Goal: Task Accomplishment & Management: Complete application form

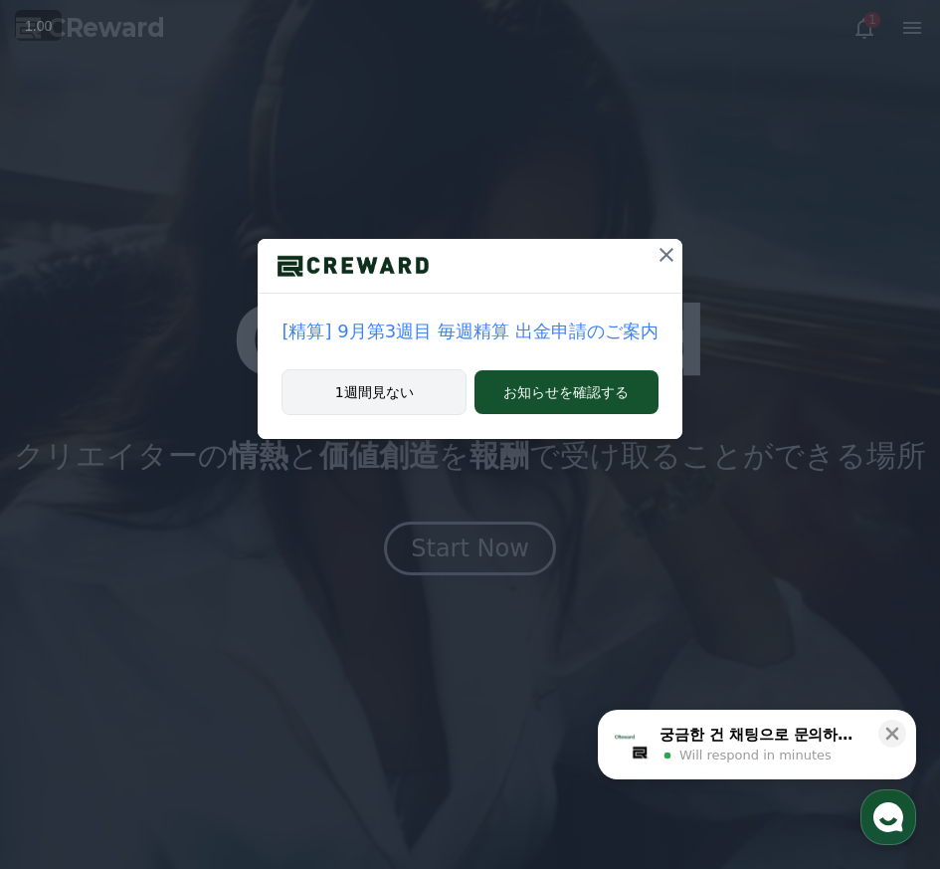
click at [440, 370] on button "1週間見ない" at bounding box center [374, 392] width 185 height 46
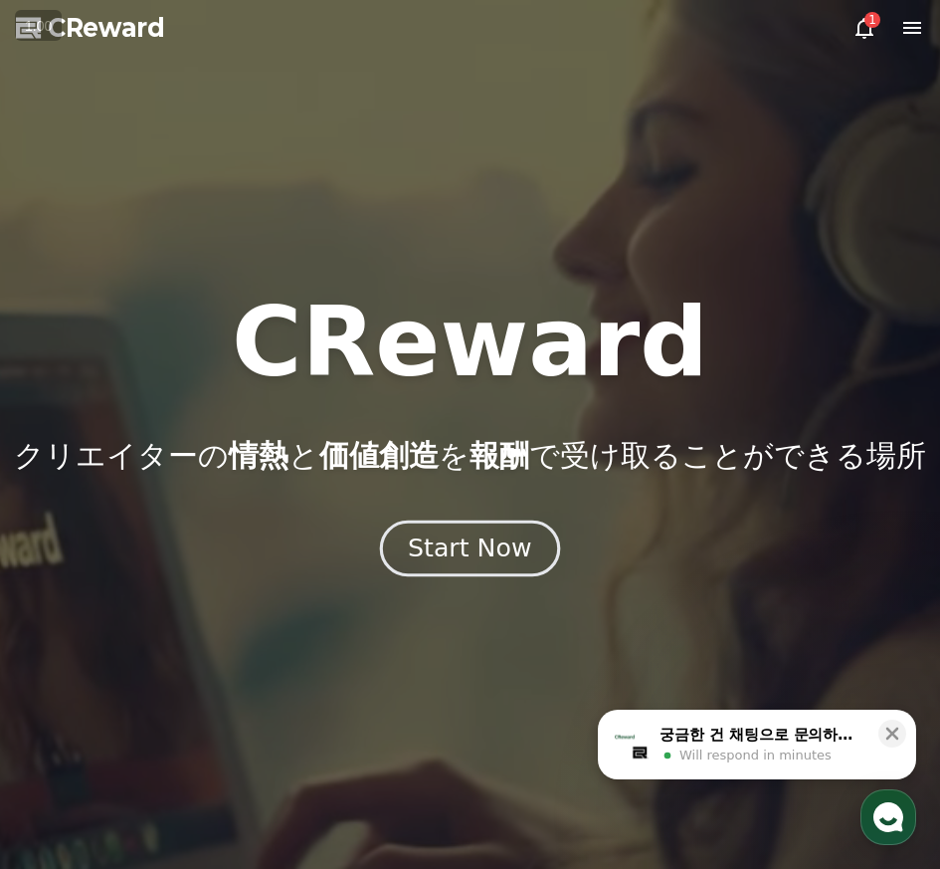
click at [466, 544] on div "Start Now" at bounding box center [469, 548] width 123 height 34
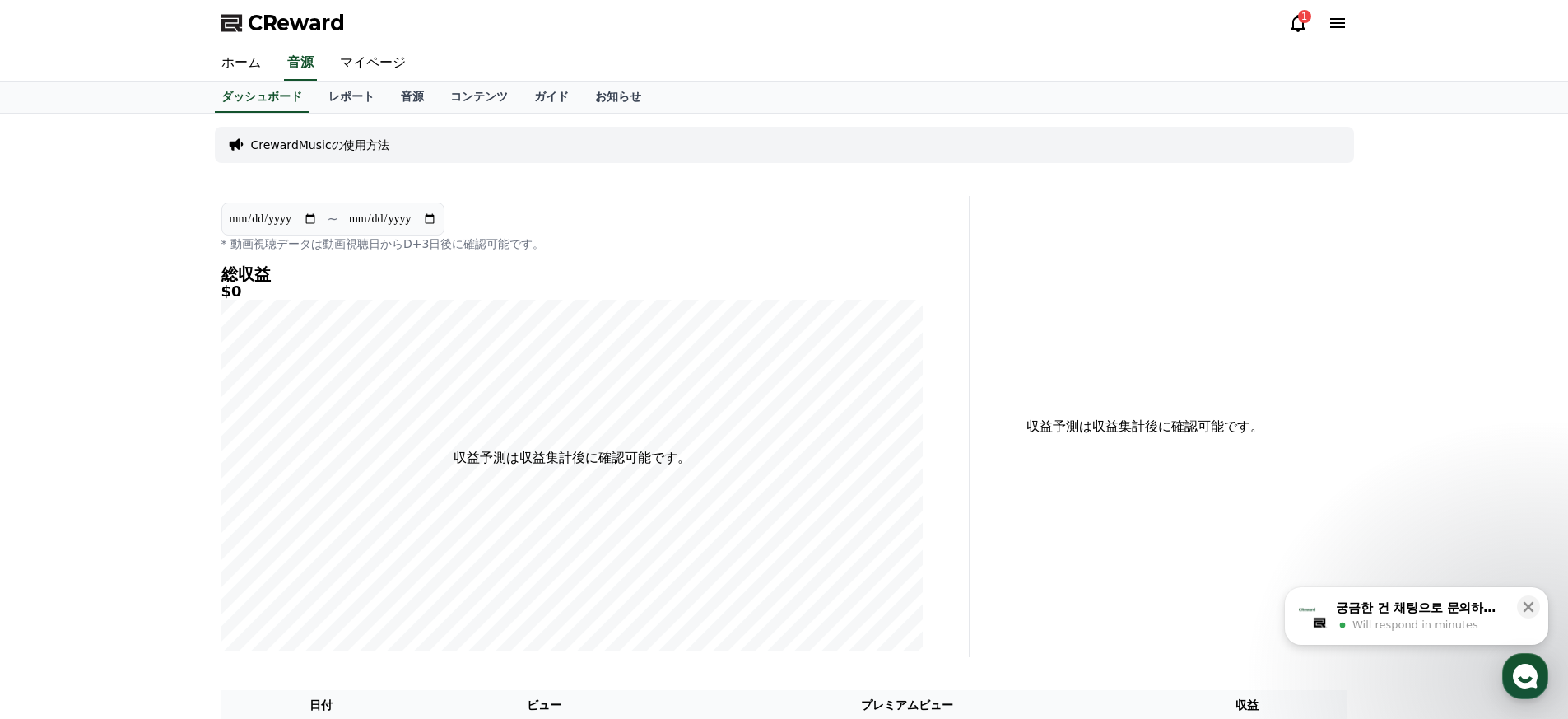
click at [777, 31] on icon at bounding box center [1298, 23] width 15 height 17
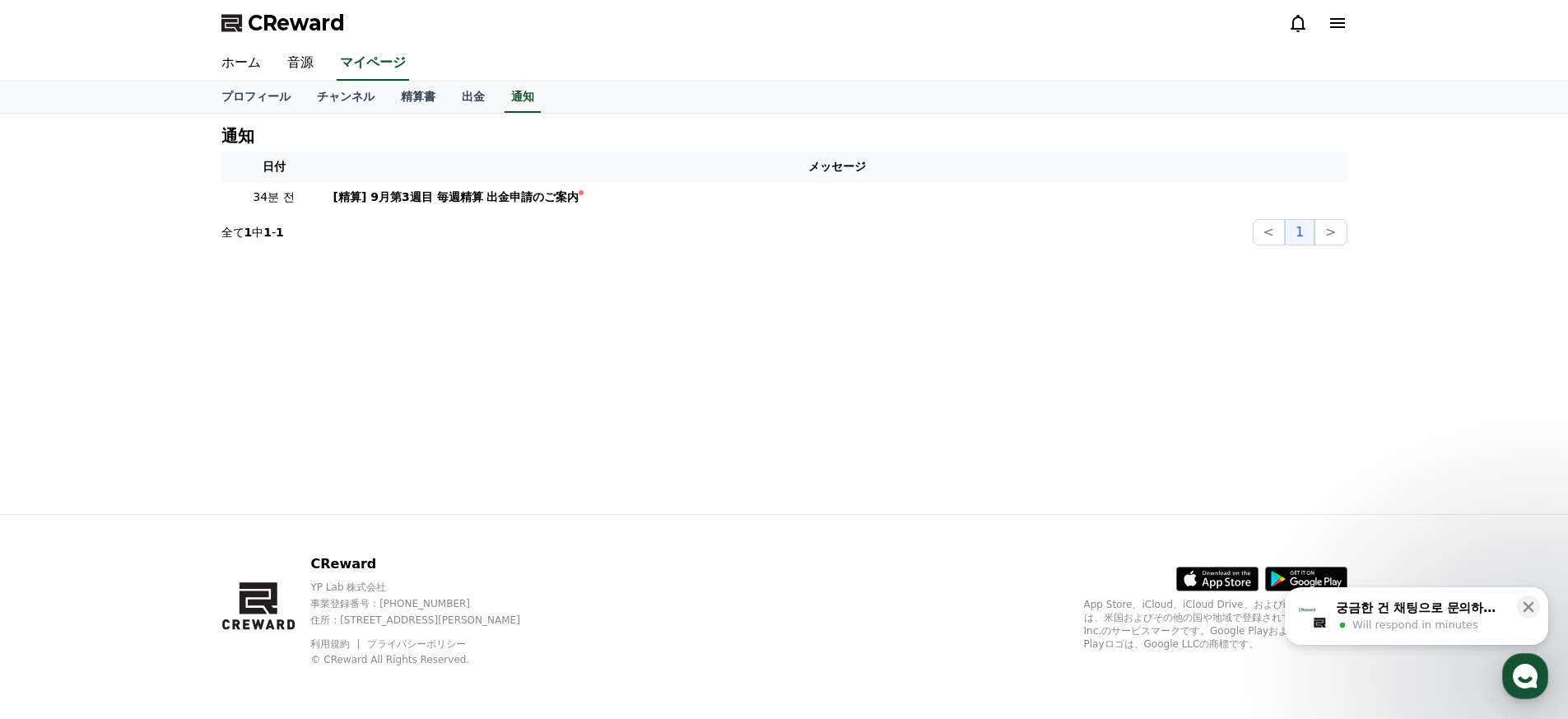
click at [777, 26] on icon at bounding box center [1298, 23] width 20 height 20
click at [251, 94] on link "プロフィール" at bounding box center [256, 97] width 95 height 31
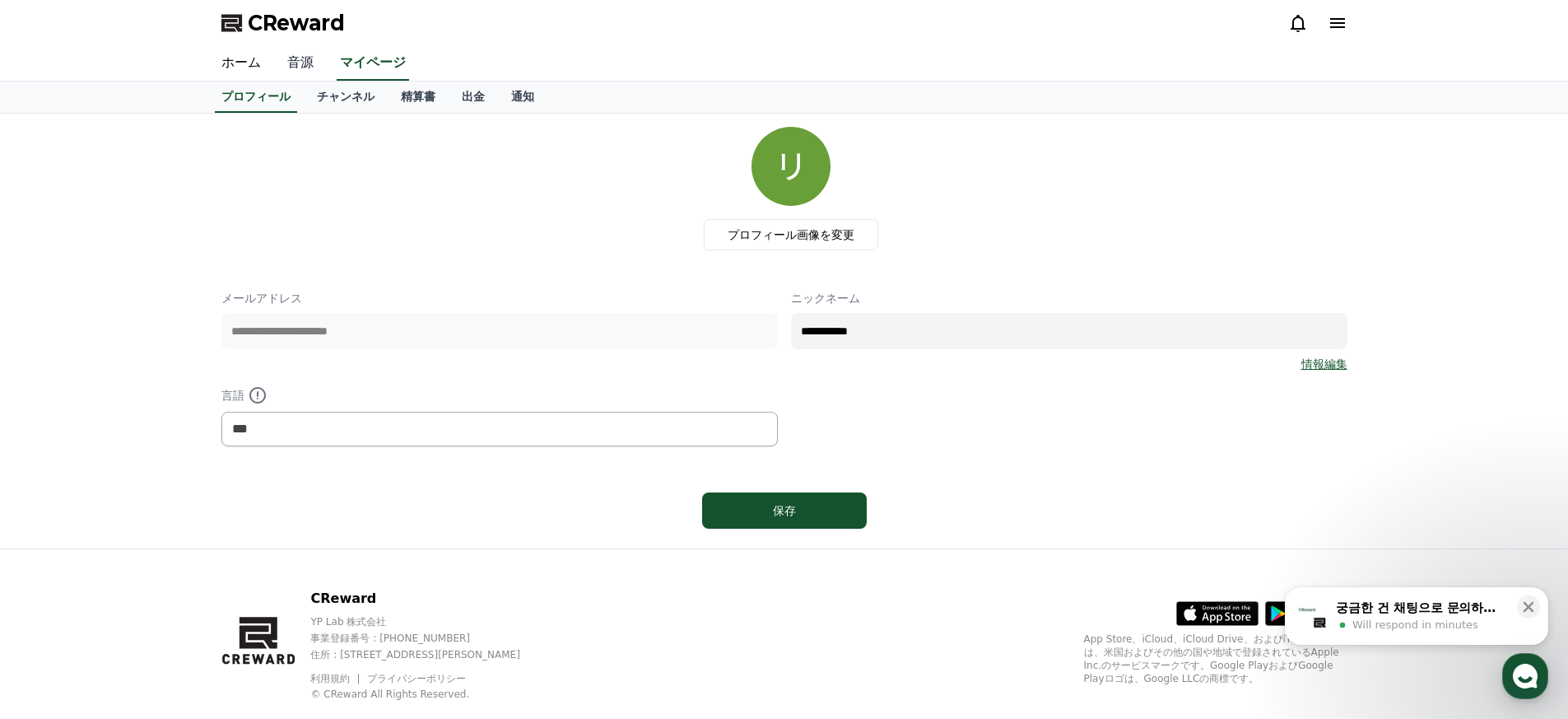
click at [295, 55] on link "音源" at bounding box center [300, 64] width 53 height 35
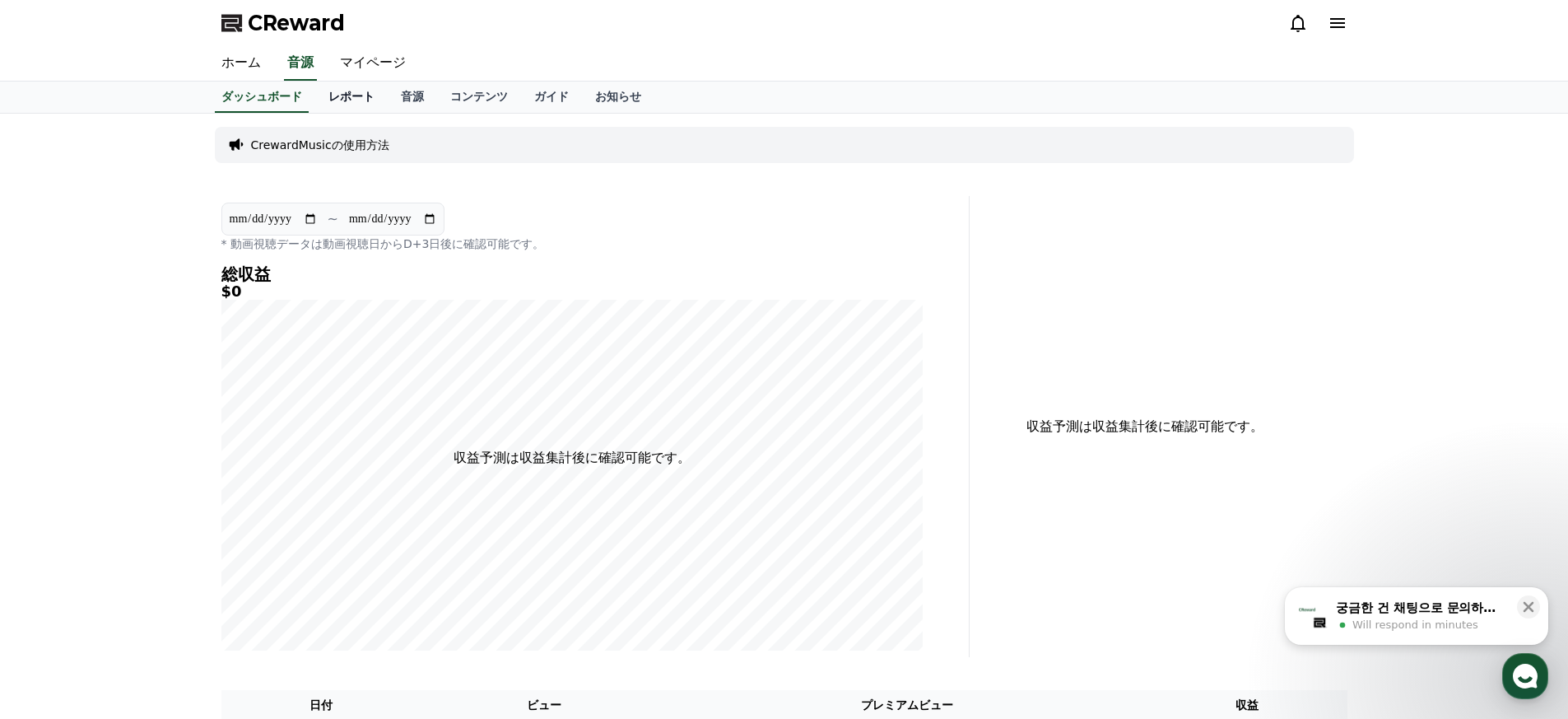
click at [379, 98] on link "レポート" at bounding box center [352, 97] width 73 height 31
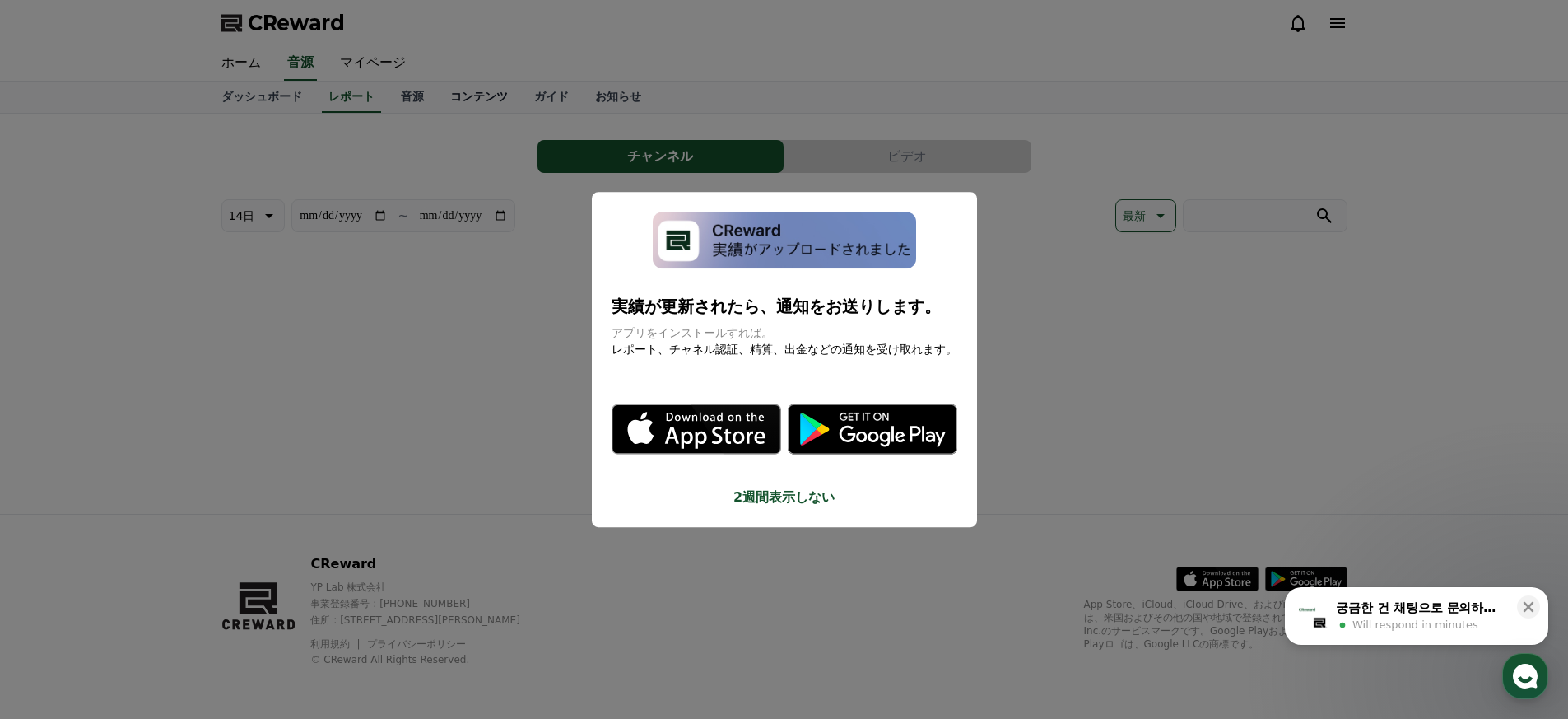
click at [442, 98] on button "close modal" at bounding box center [784, 359] width 1568 height 719
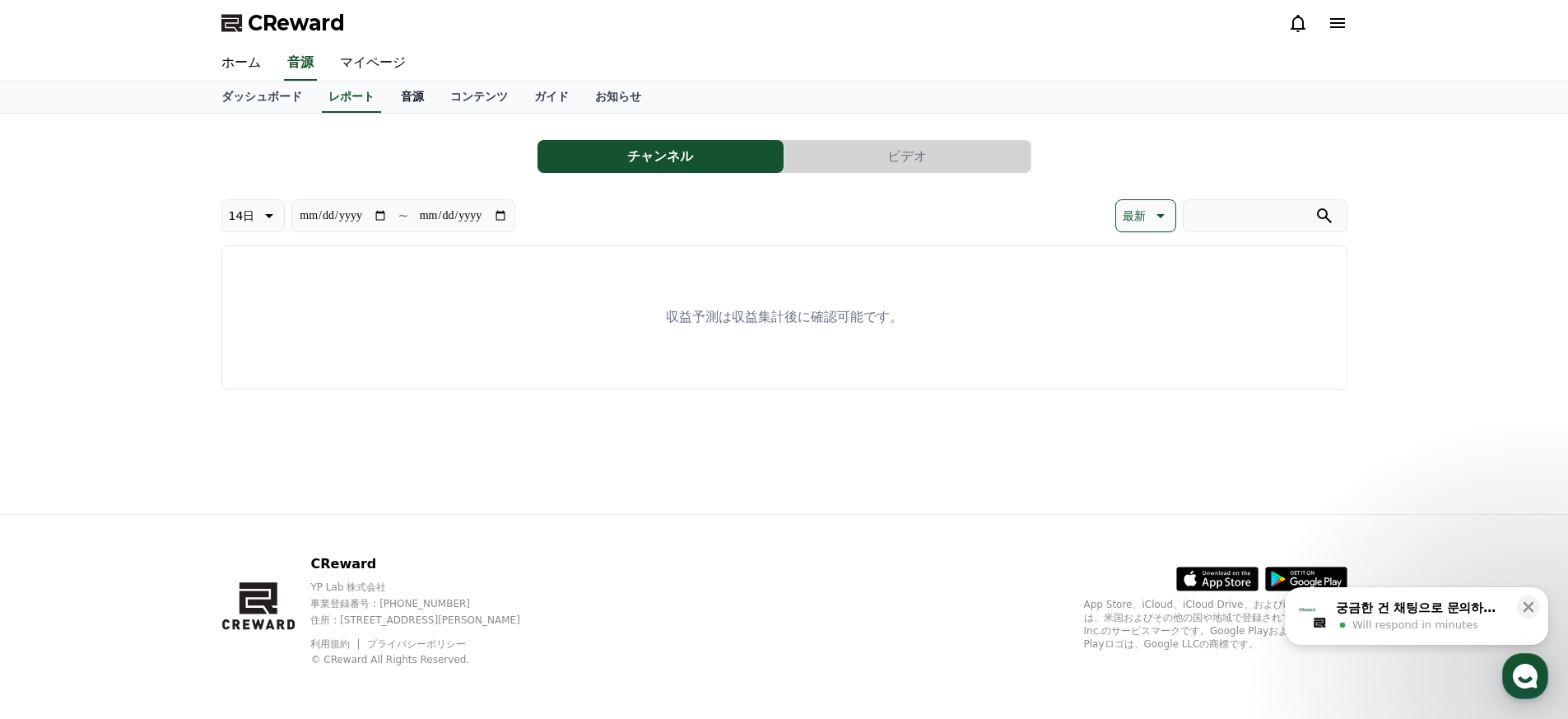
click at [420, 98] on link "音源" at bounding box center [413, 97] width 50 height 31
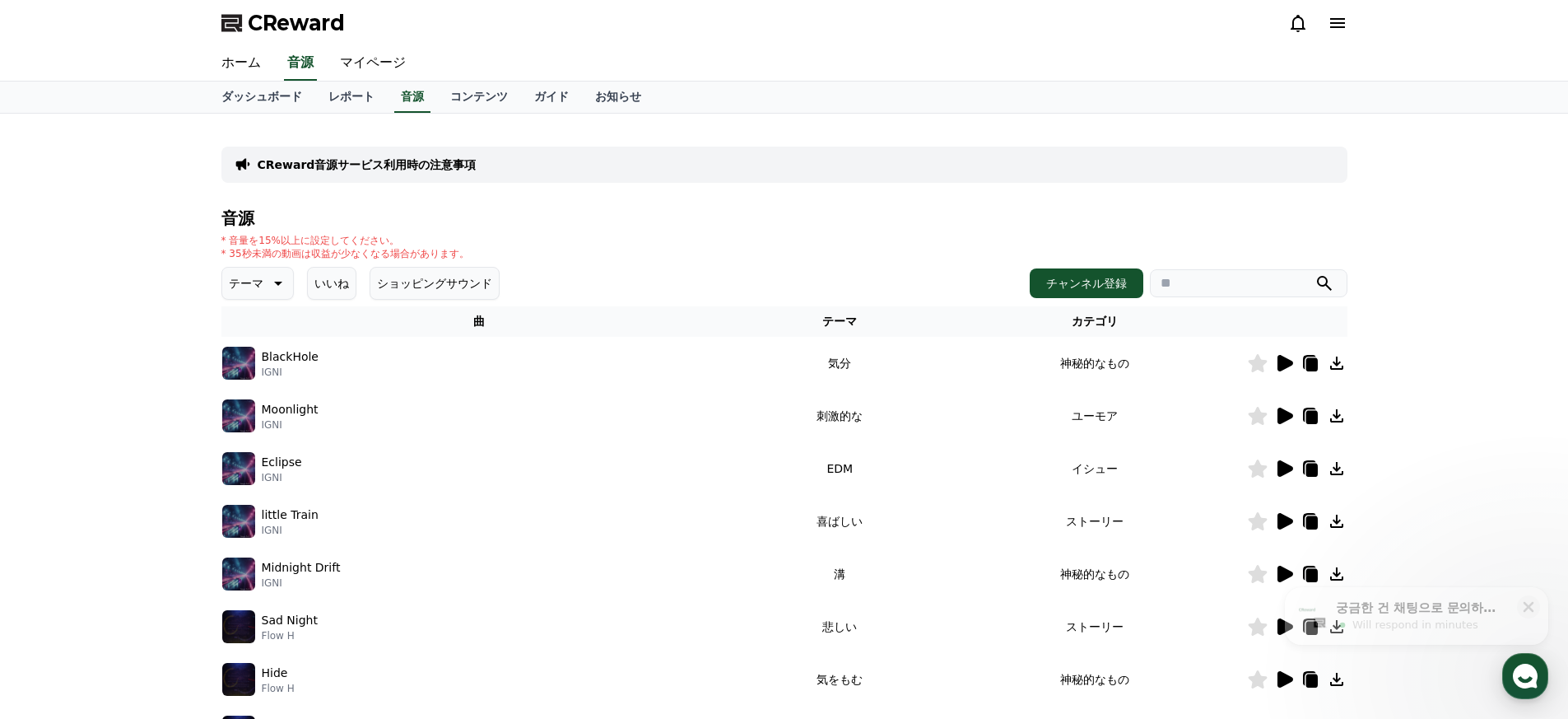
scroll to position [396, 0]
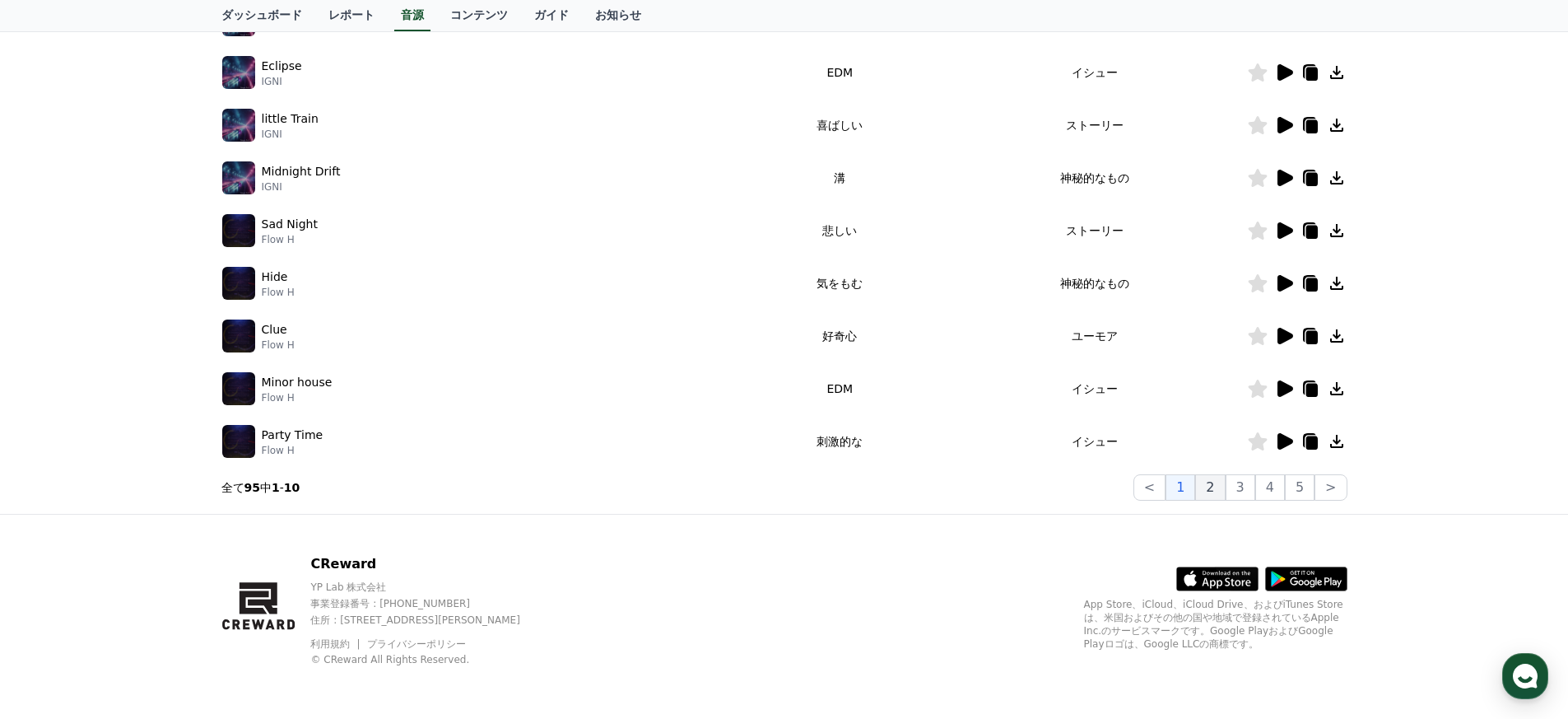
click at [777, 489] on button "2" at bounding box center [1211, 487] width 30 height 26
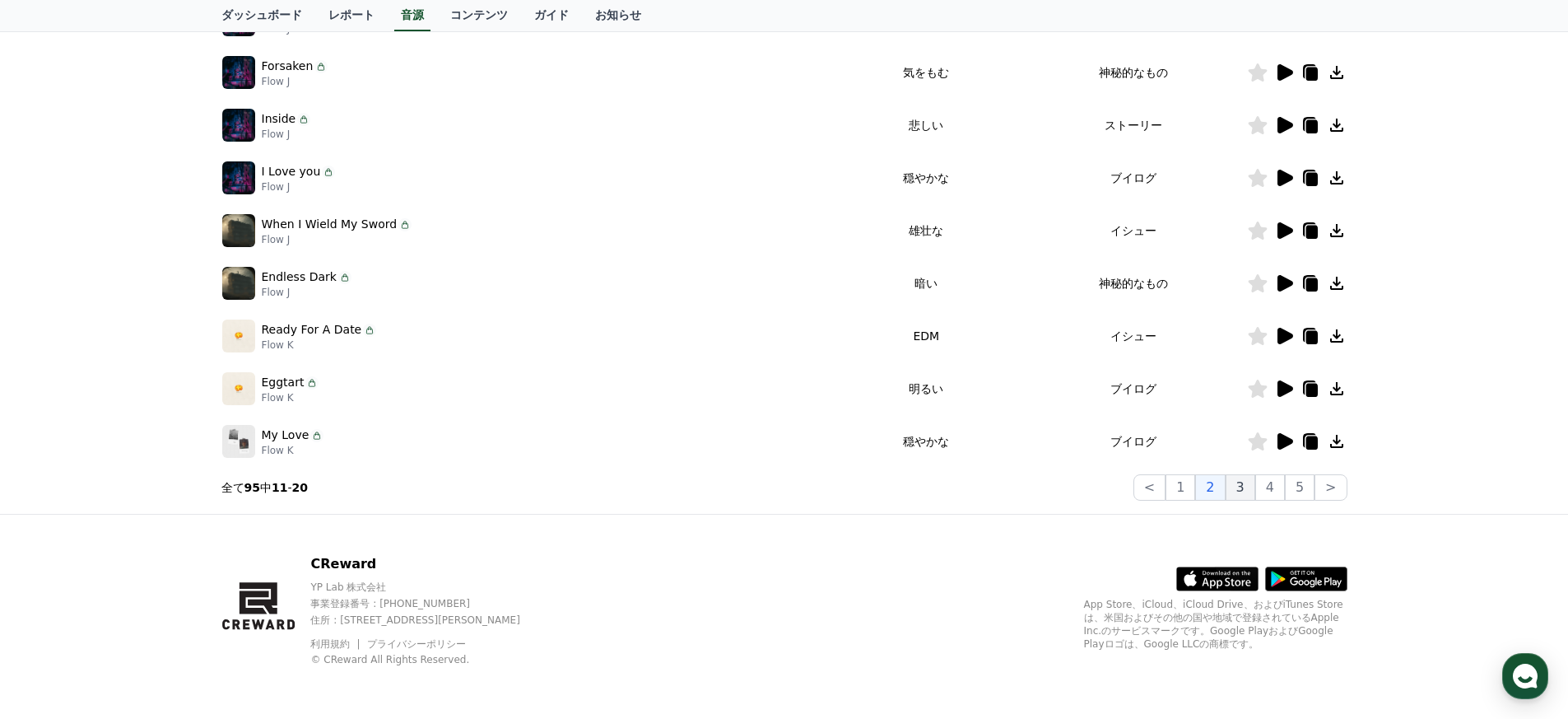
click at [777, 491] on button "3" at bounding box center [1240, 487] width 30 height 26
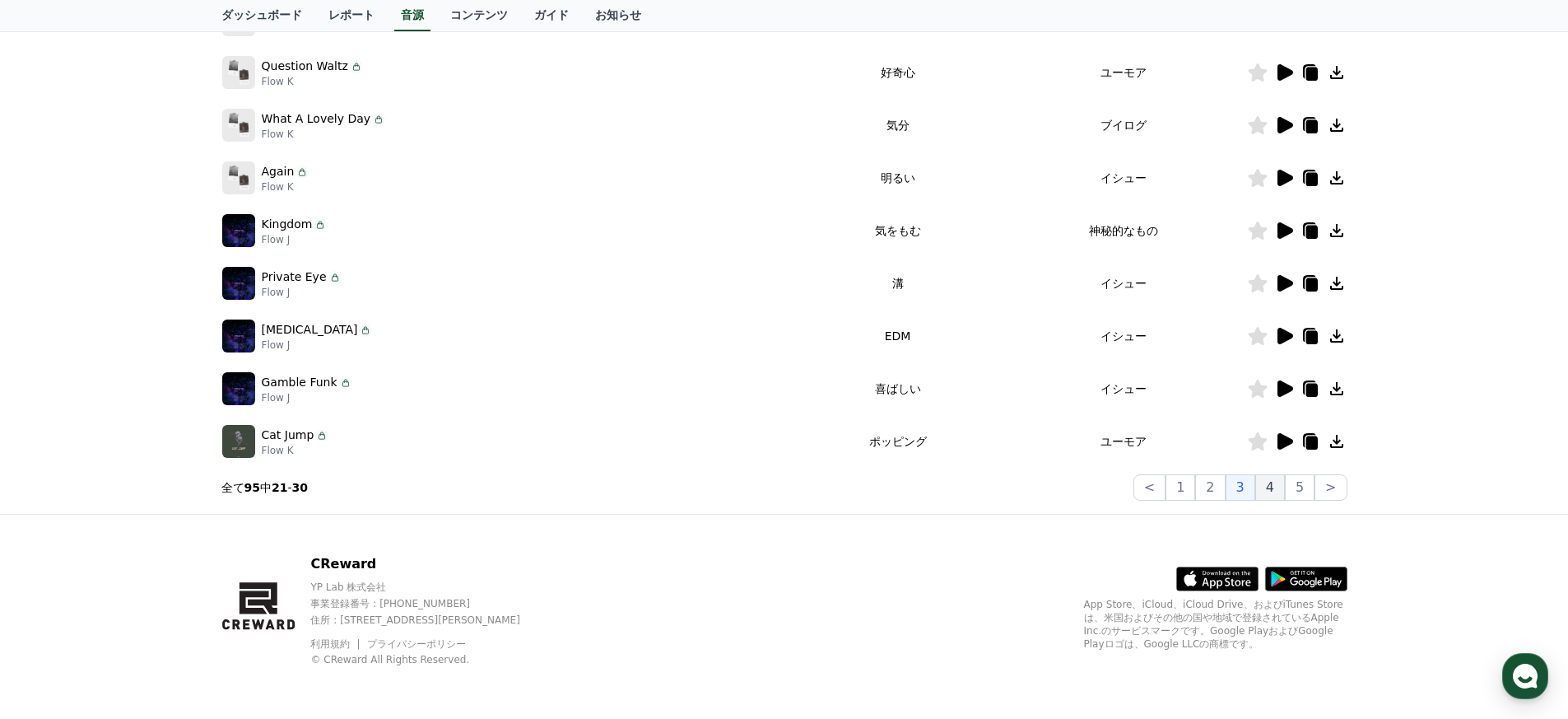
click at [777, 489] on button "4" at bounding box center [1270, 487] width 30 height 26
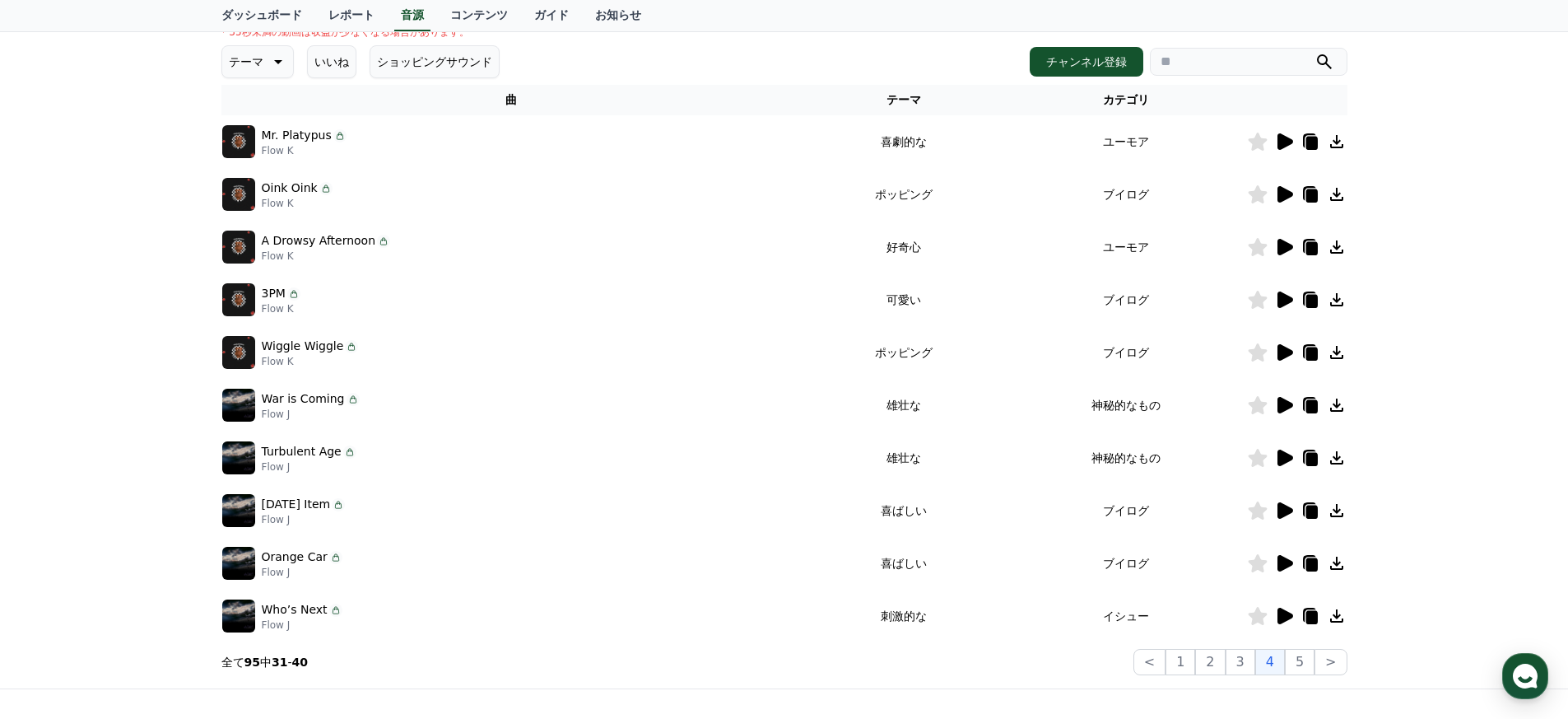
scroll to position [252, 0]
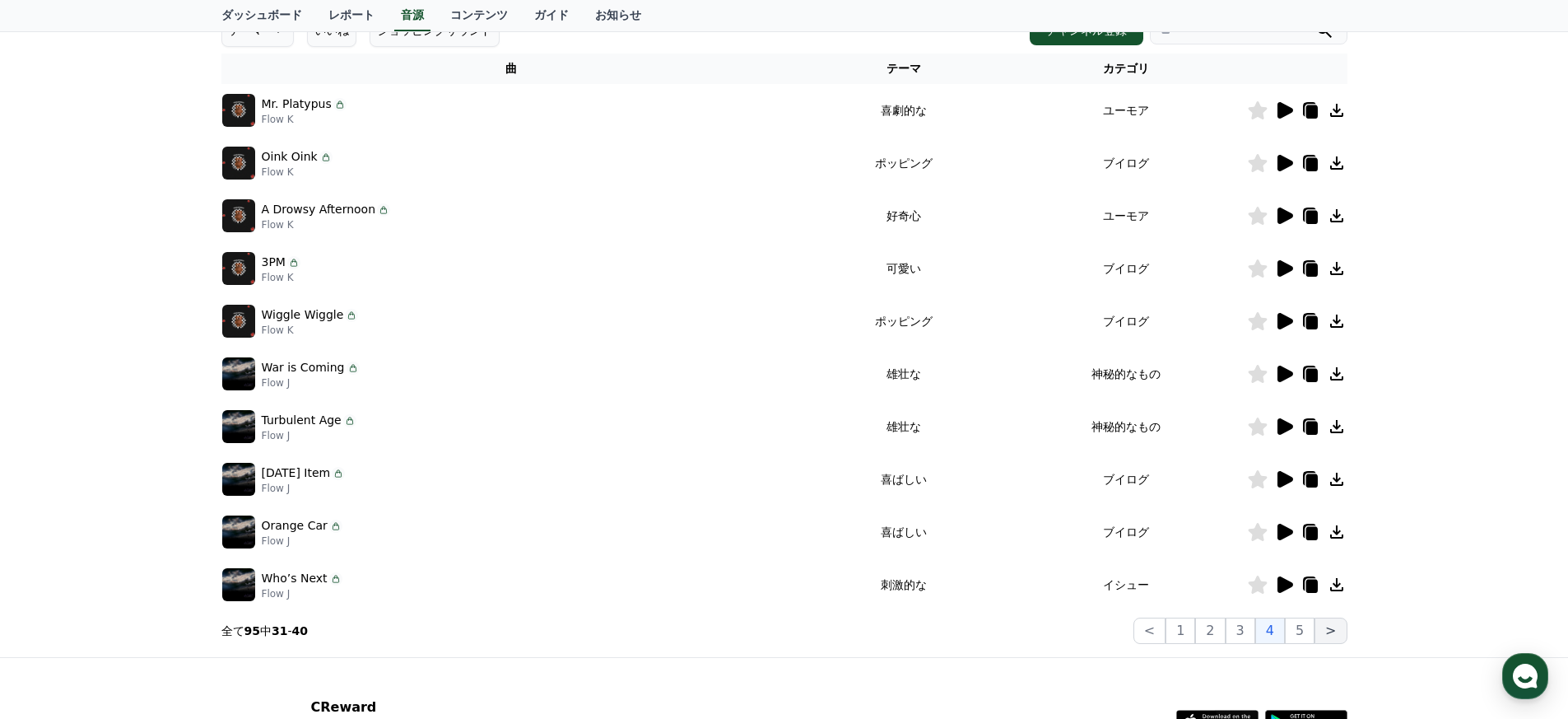
click at [777, 638] on button ">" at bounding box center [1331, 630] width 32 height 26
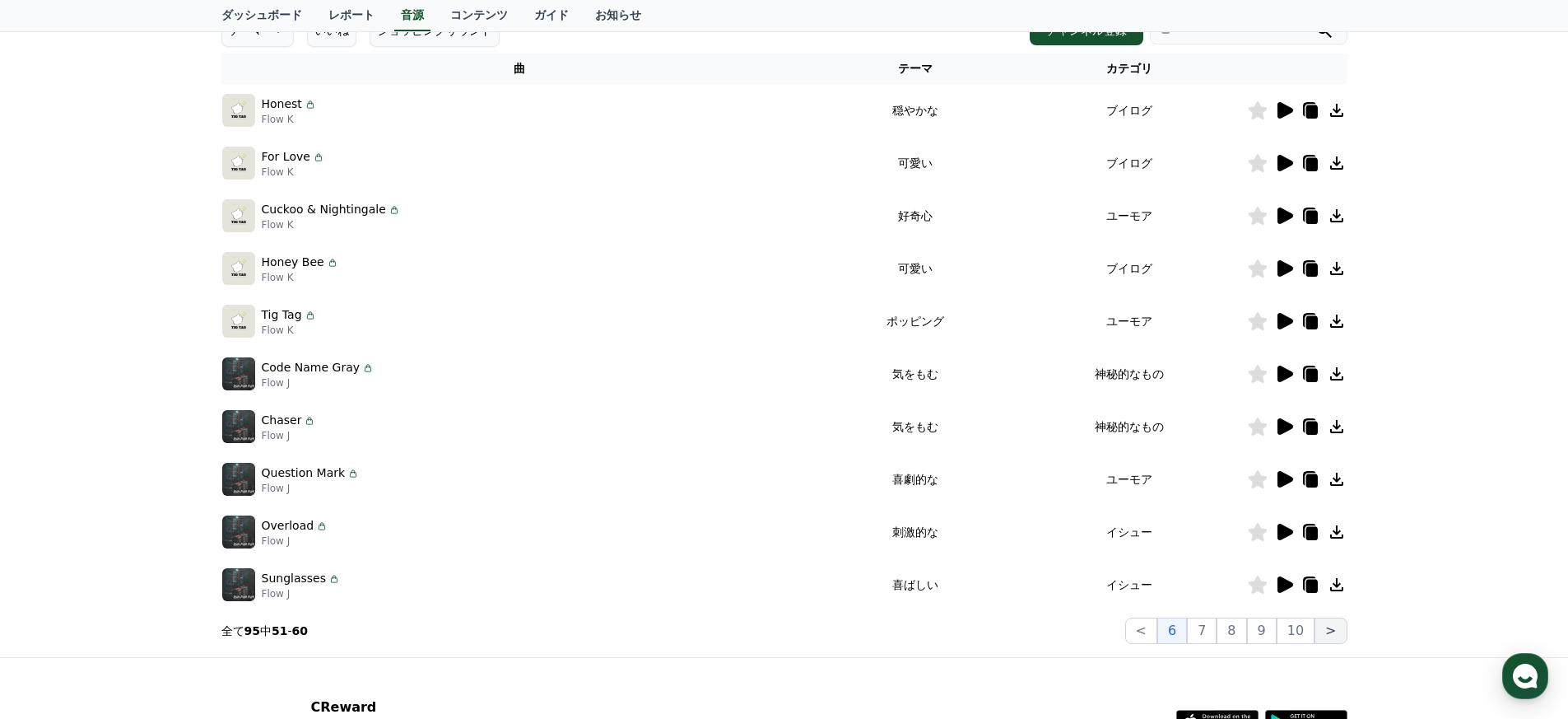
click at [777, 638] on button ">" at bounding box center [1331, 630] width 32 height 26
click at [777, 636] on button ">" at bounding box center [1331, 630] width 32 height 26
click at [777, 635] on button ">" at bounding box center [1331, 630] width 32 height 26
click at [777, 640] on button "7" at bounding box center [1202, 630] width 30 height 26
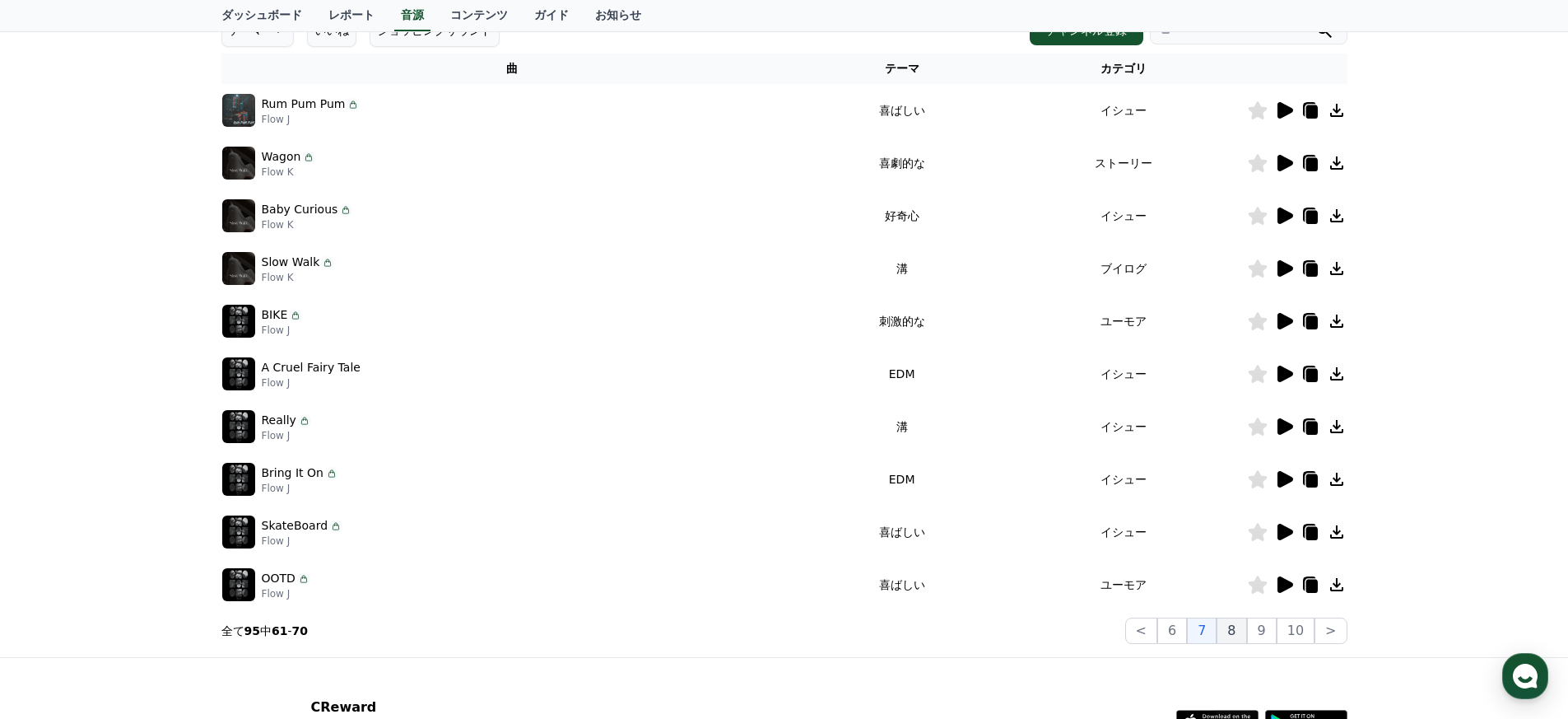
click at [777, 633] on button "8" at bounding box center [1231, 630] width 30 height 26
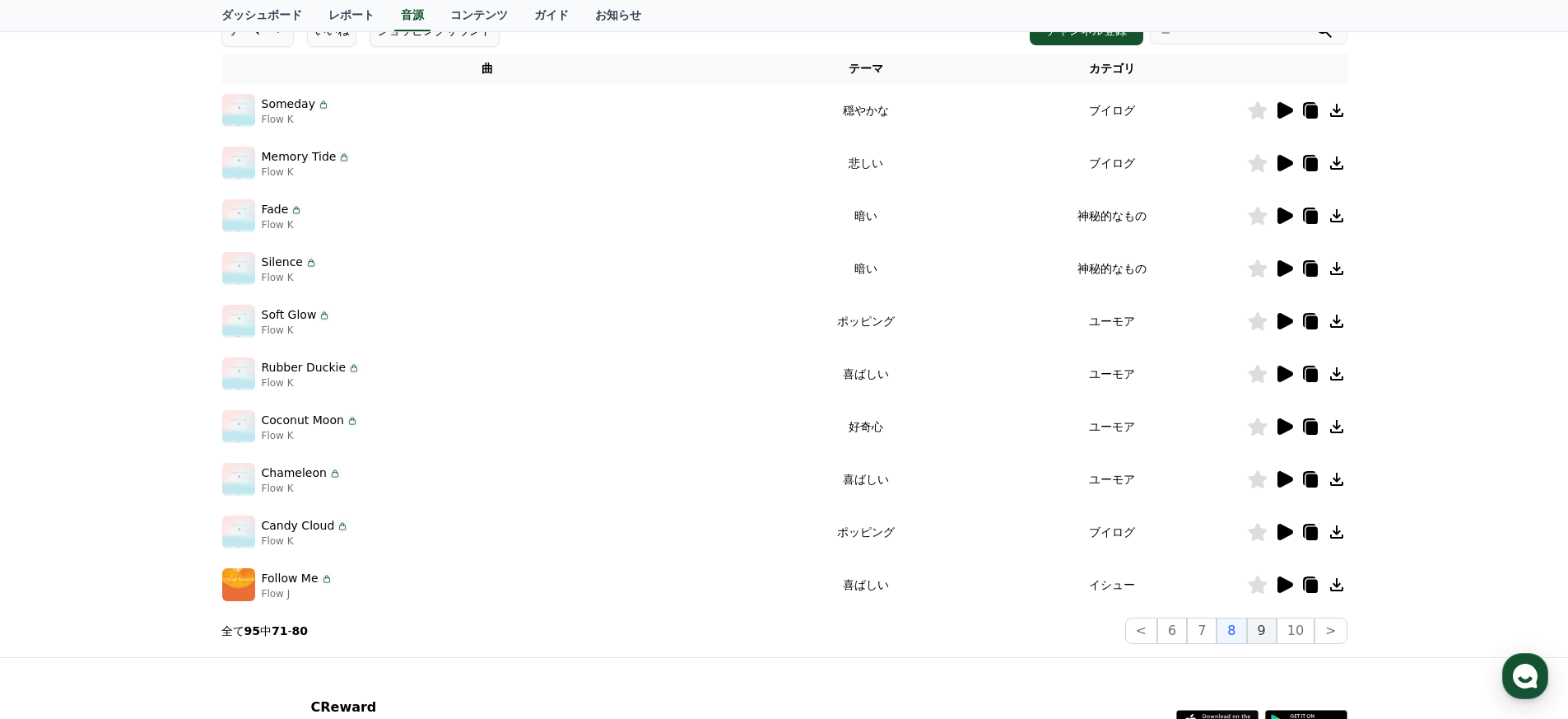
click at [777, 627] on button "9" at bounding box center [1262, 630] width 30 height 26
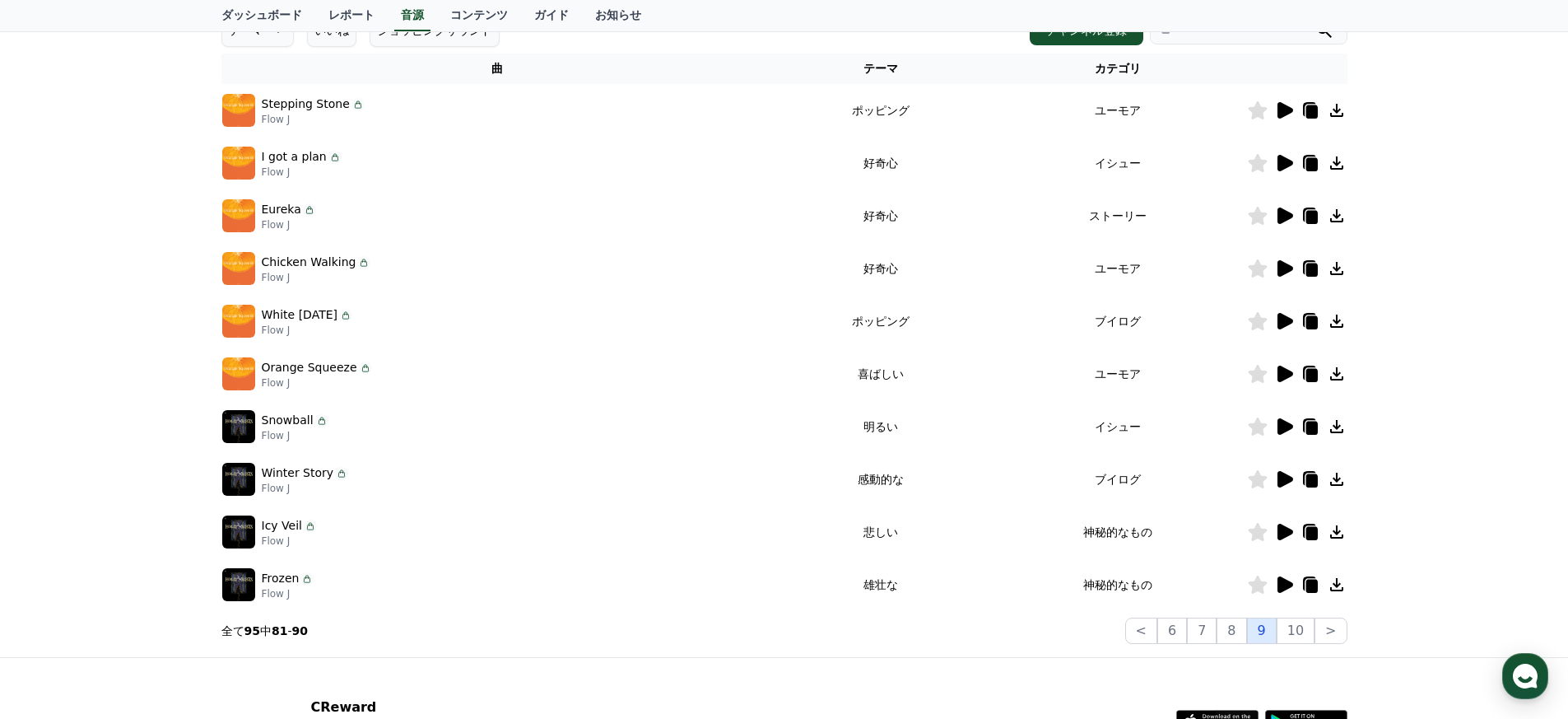
click at [777, 623] on button "9" at bounding box center [1262, 630] width 30 height 26
click at [777, 624] on button "10" at bounding box center [1296, 630] width 38 height 26
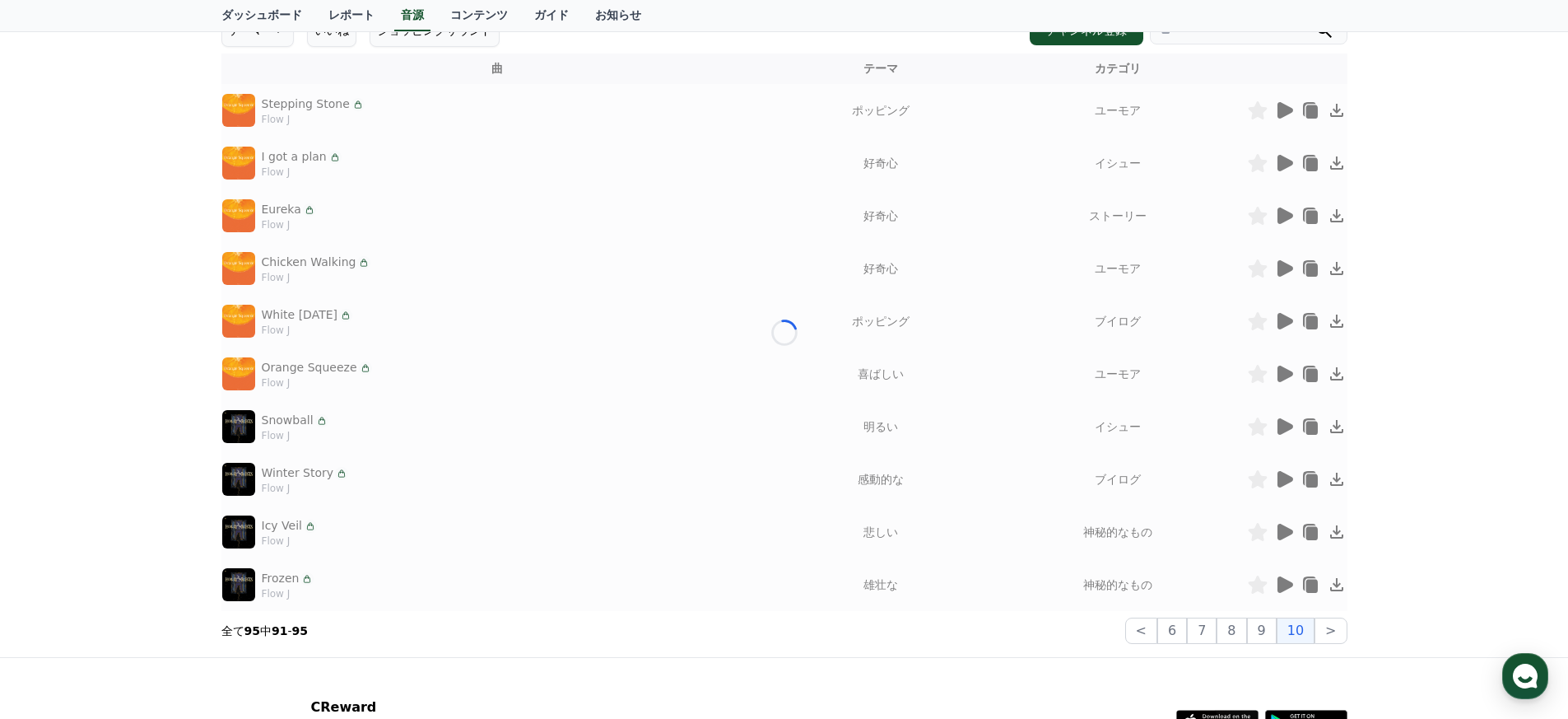
scroll to position [132, 0]
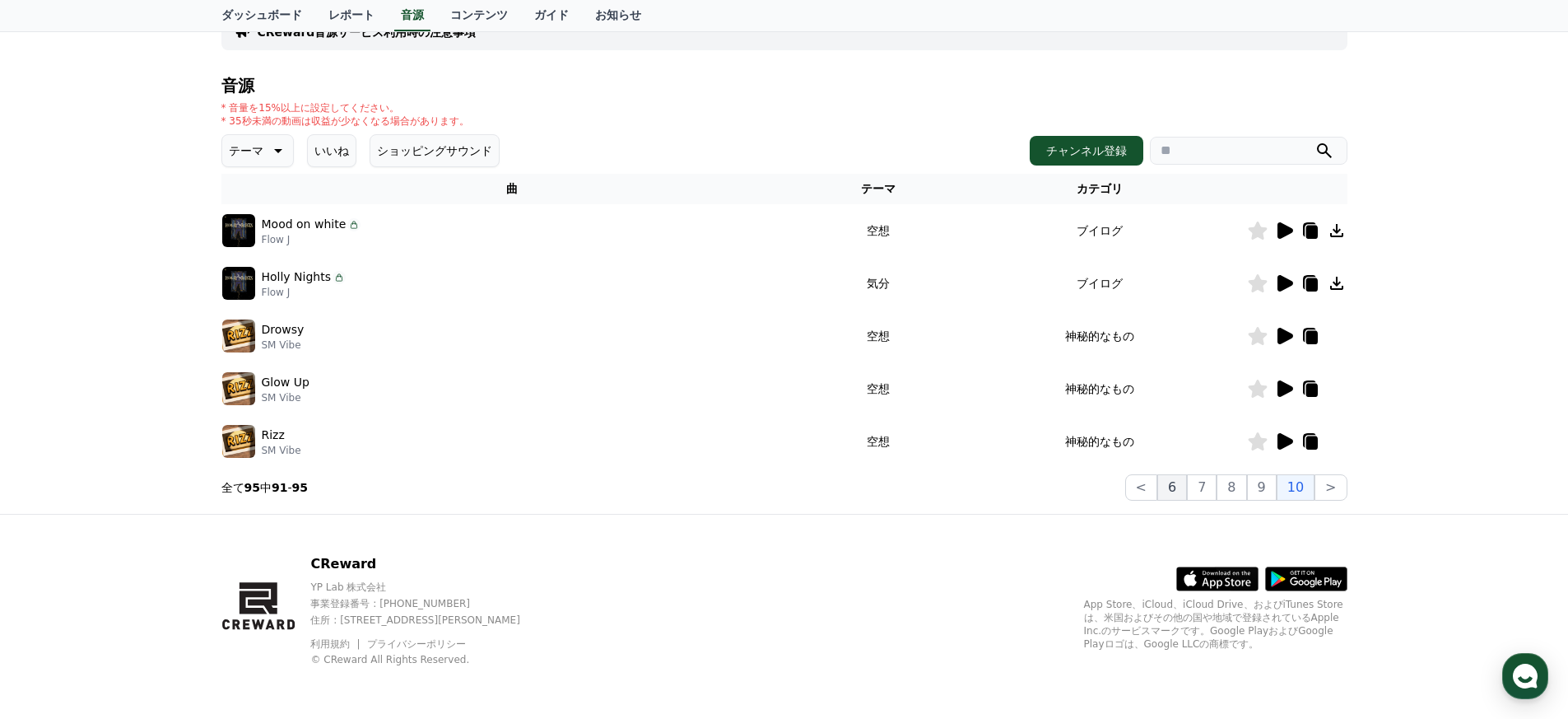
click at [777, 498] on button "6" at bounding box center [1172, 487] width 30 height 26
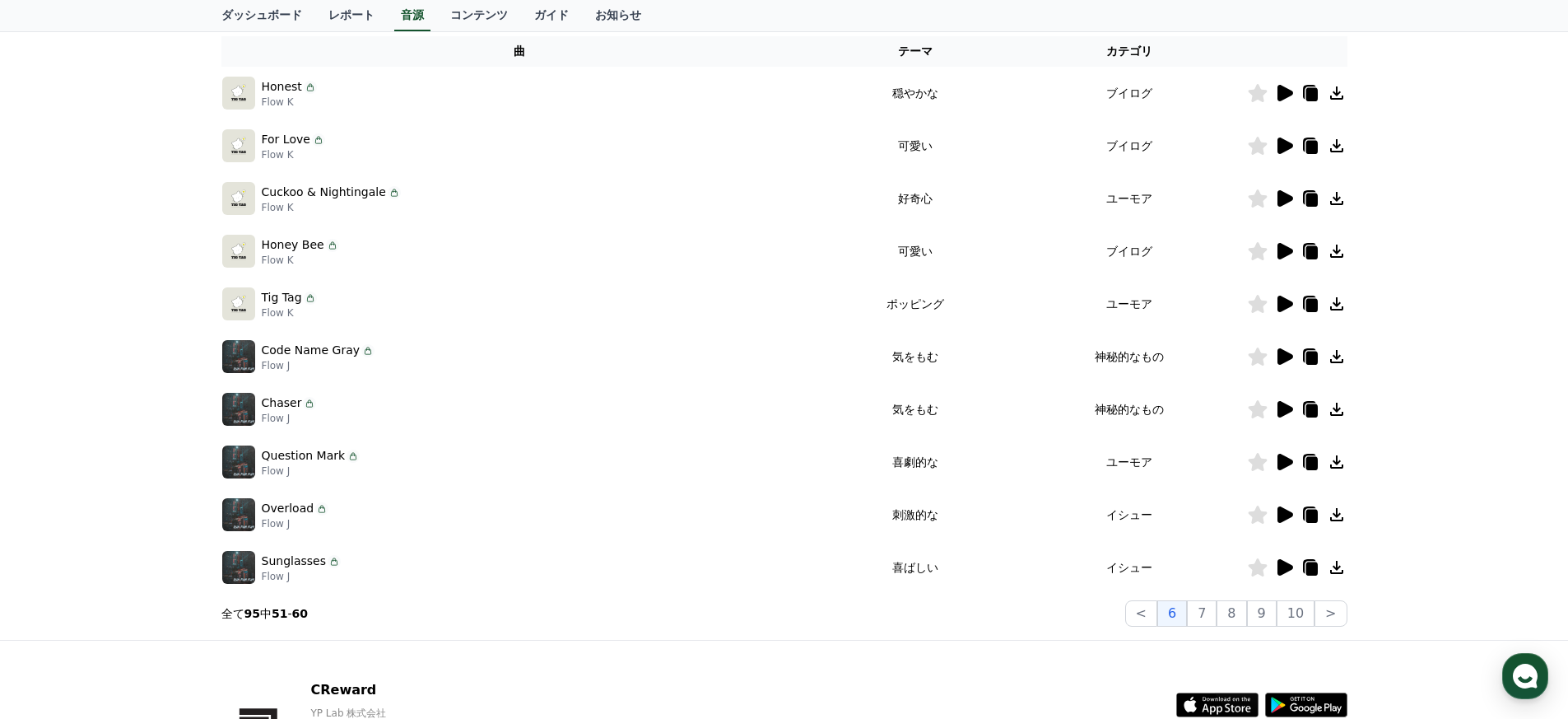
scroll to position [396, 0]
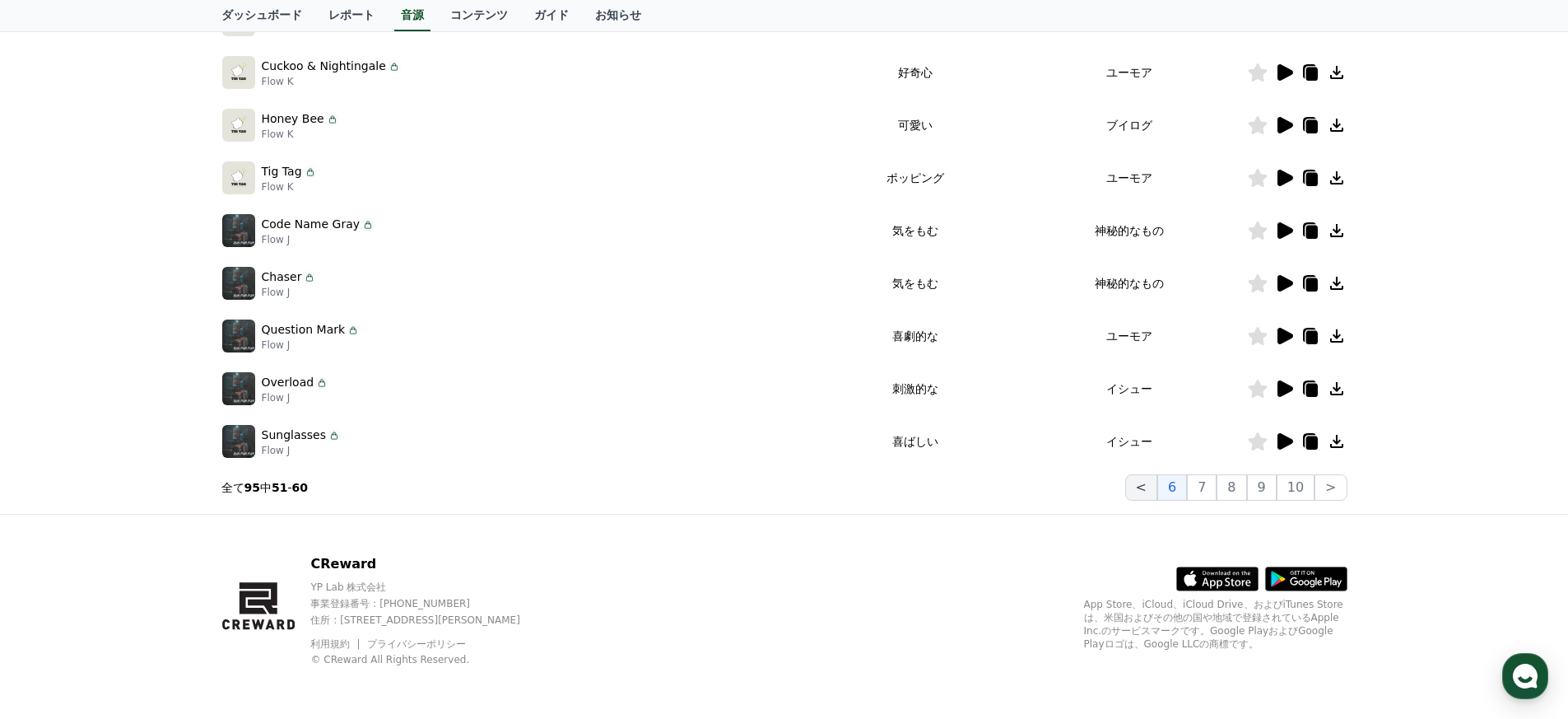
click at [777, 500] on button "<" at bounding box center [1141, 487] width 32 height 26
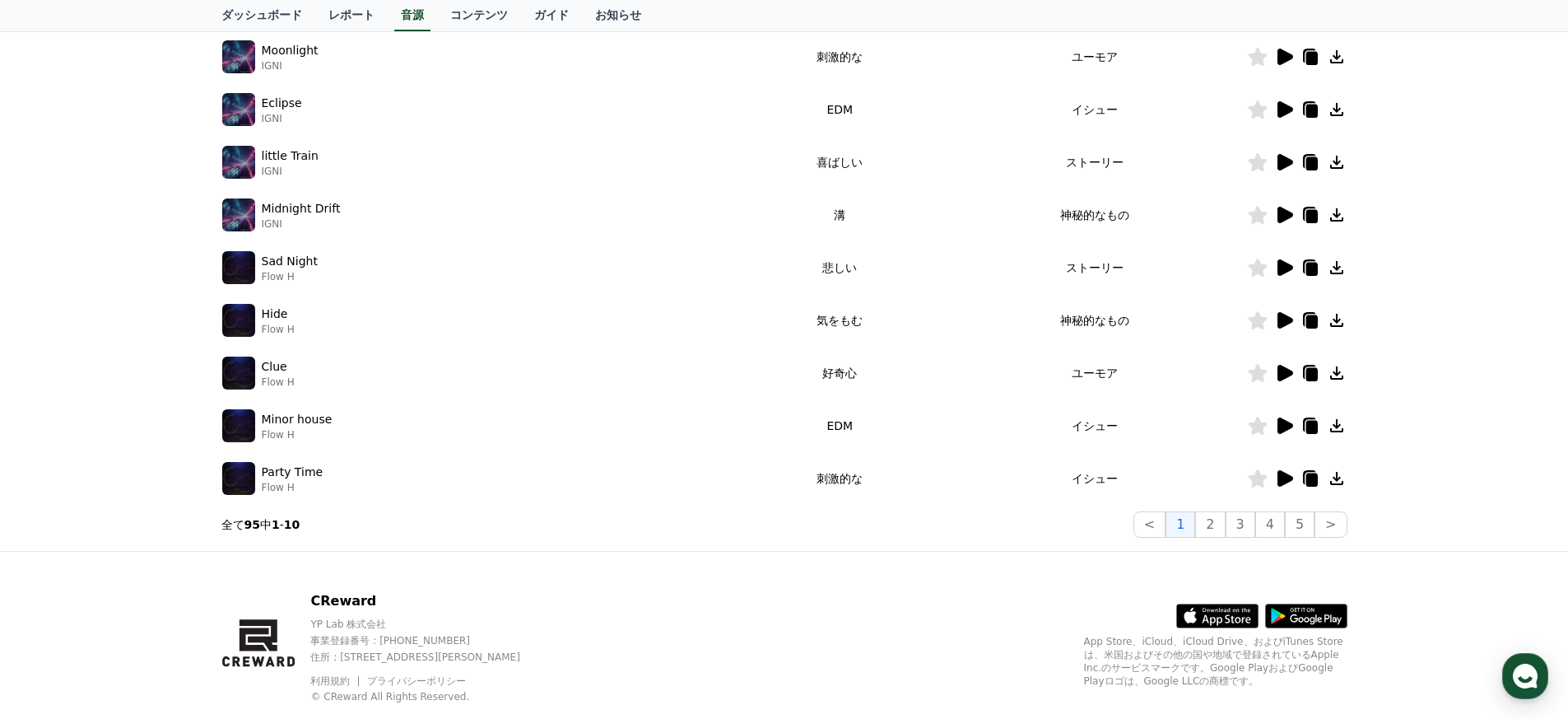
scroll to position [357, 0]
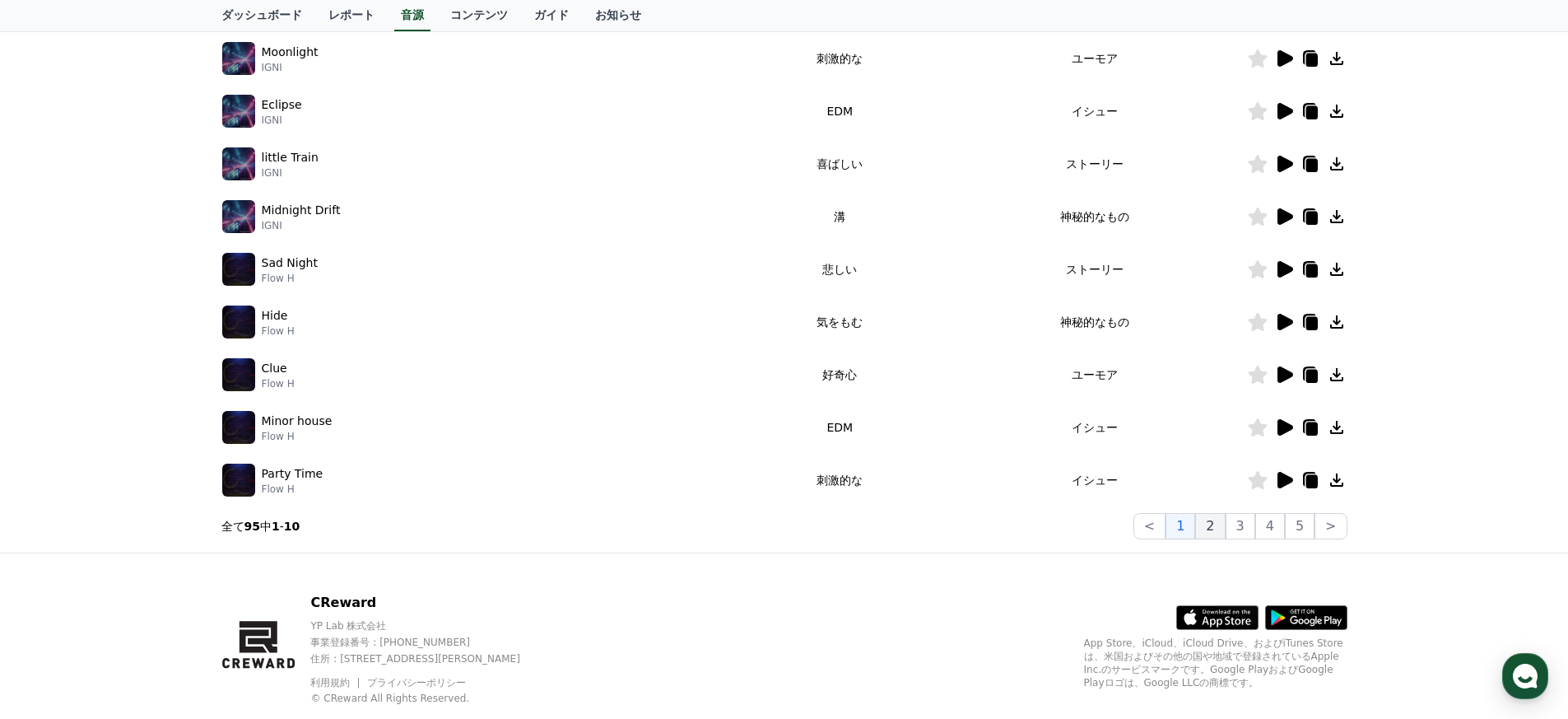
click at [777, 525] on button "2" at bounding box center [1211, 526] width 30 height 26
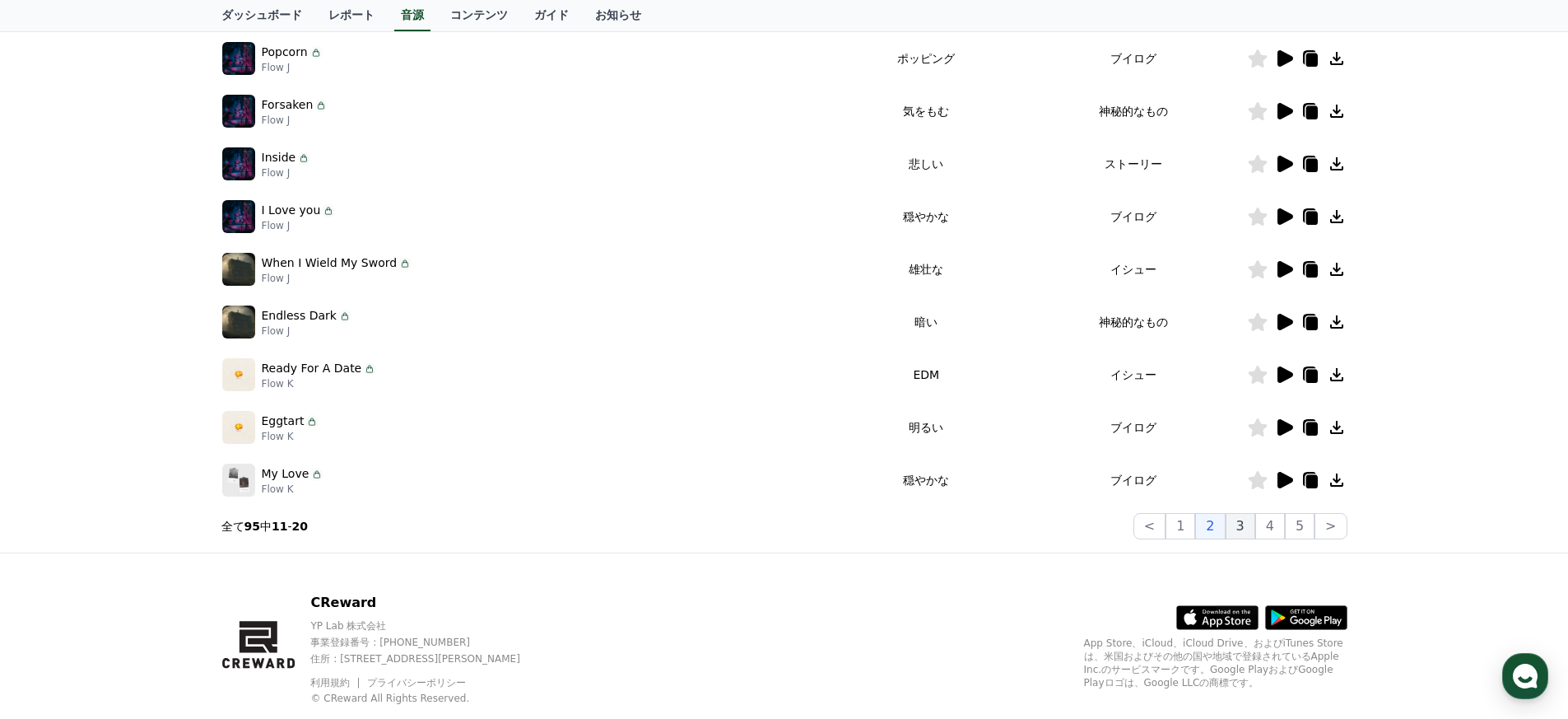
click at [777, 523] on button "3" at bounding box center [1240, 526] width 30 height 26
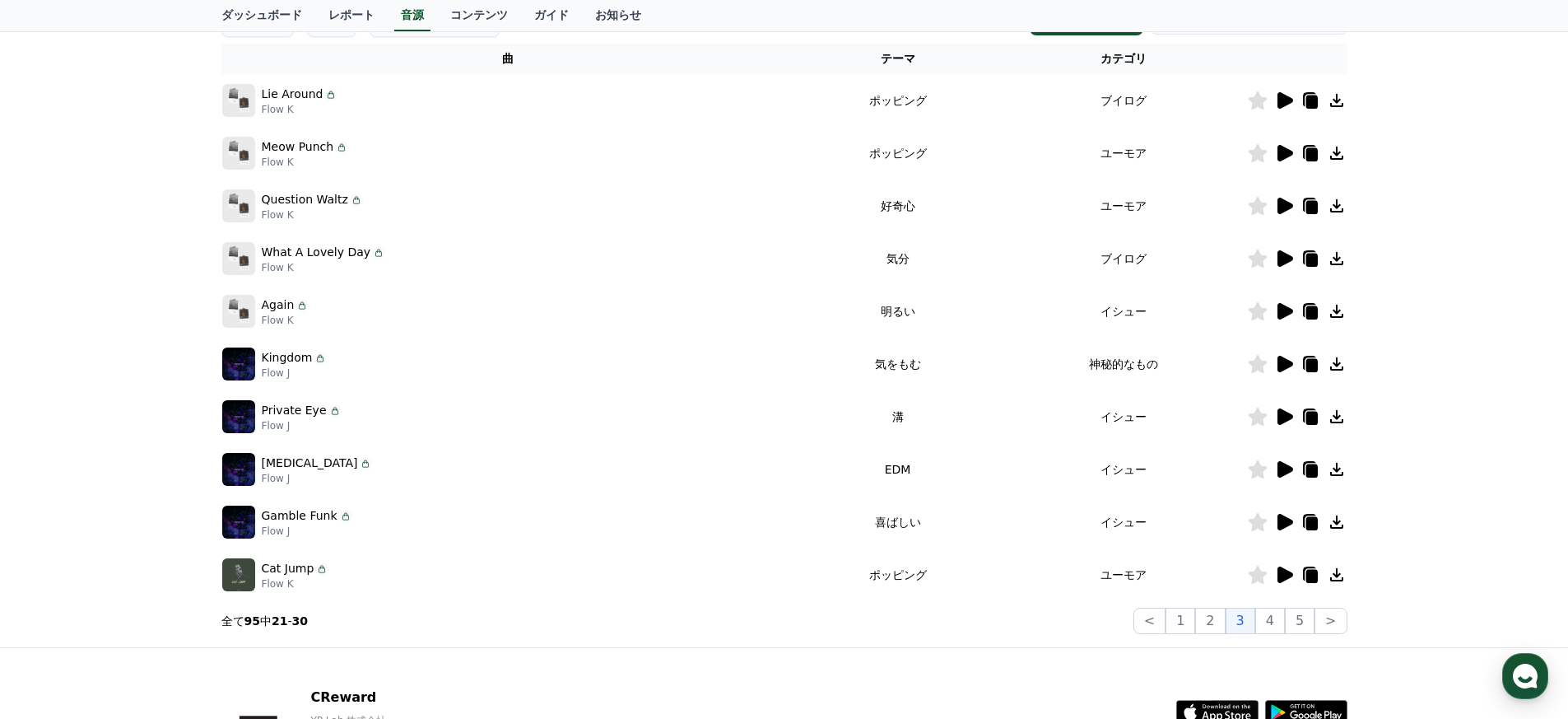
scroll to position [396, 0]
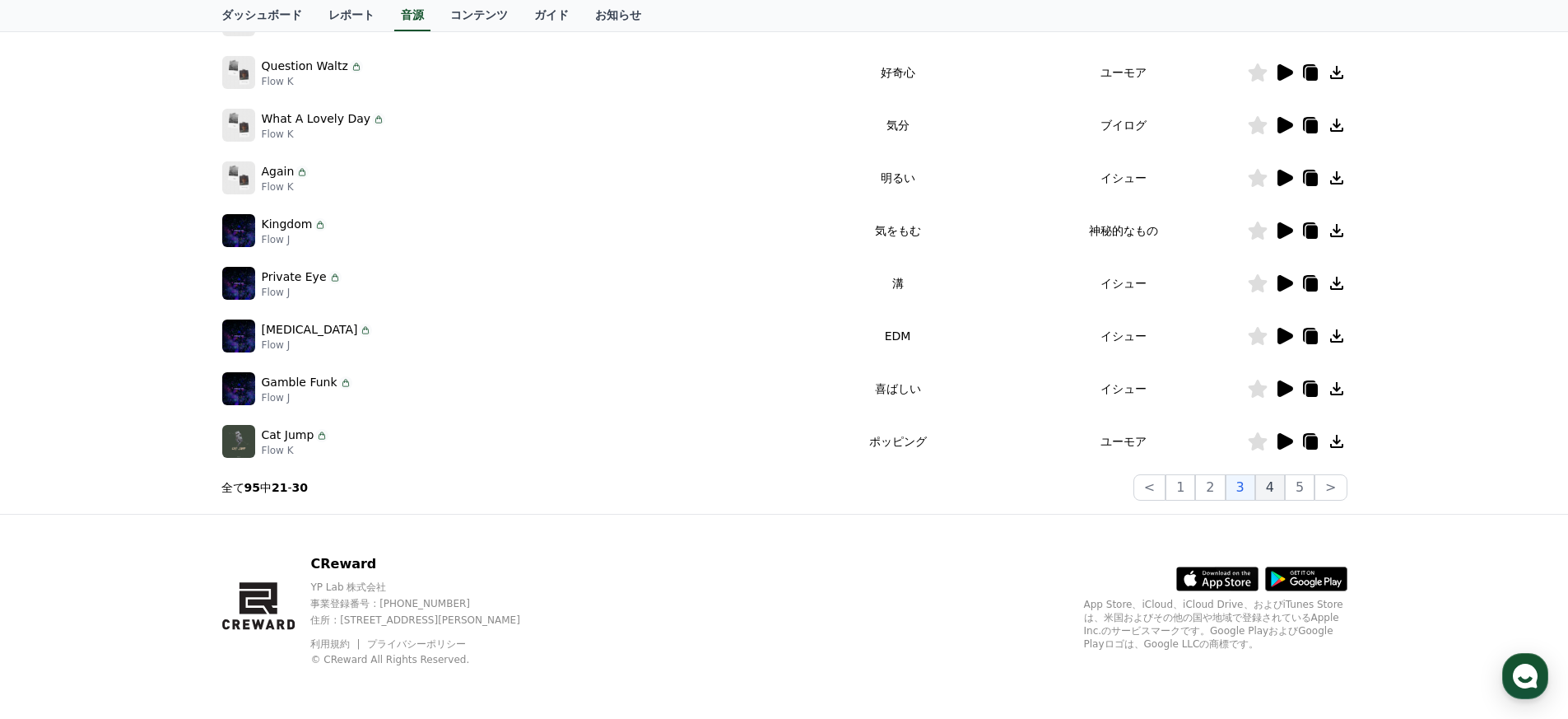
click at [777, 487] on button "4" at bounding box center [1270, 487] width 30 height 26
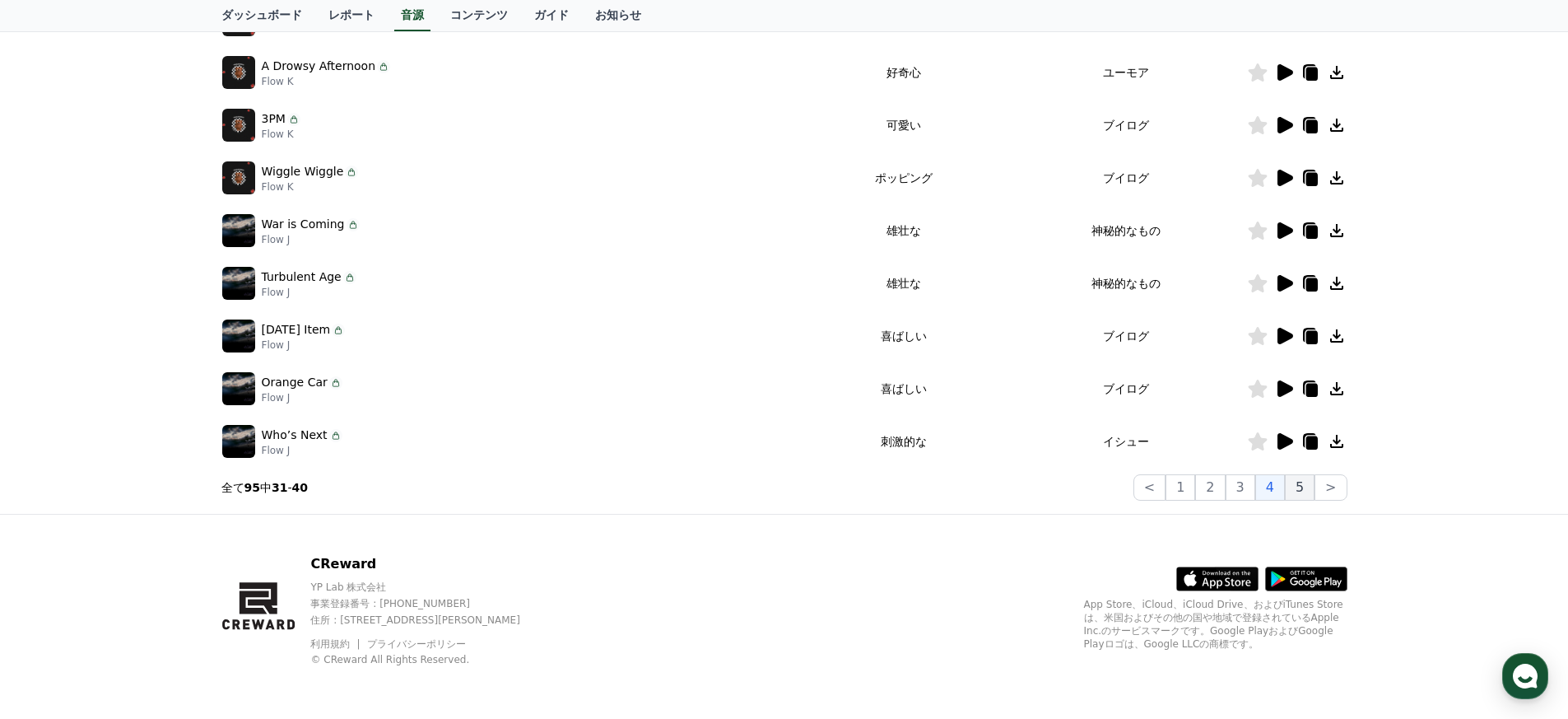
click at [777, 488] on button "5" at bounding box center [1300, 487] width 30 height 26
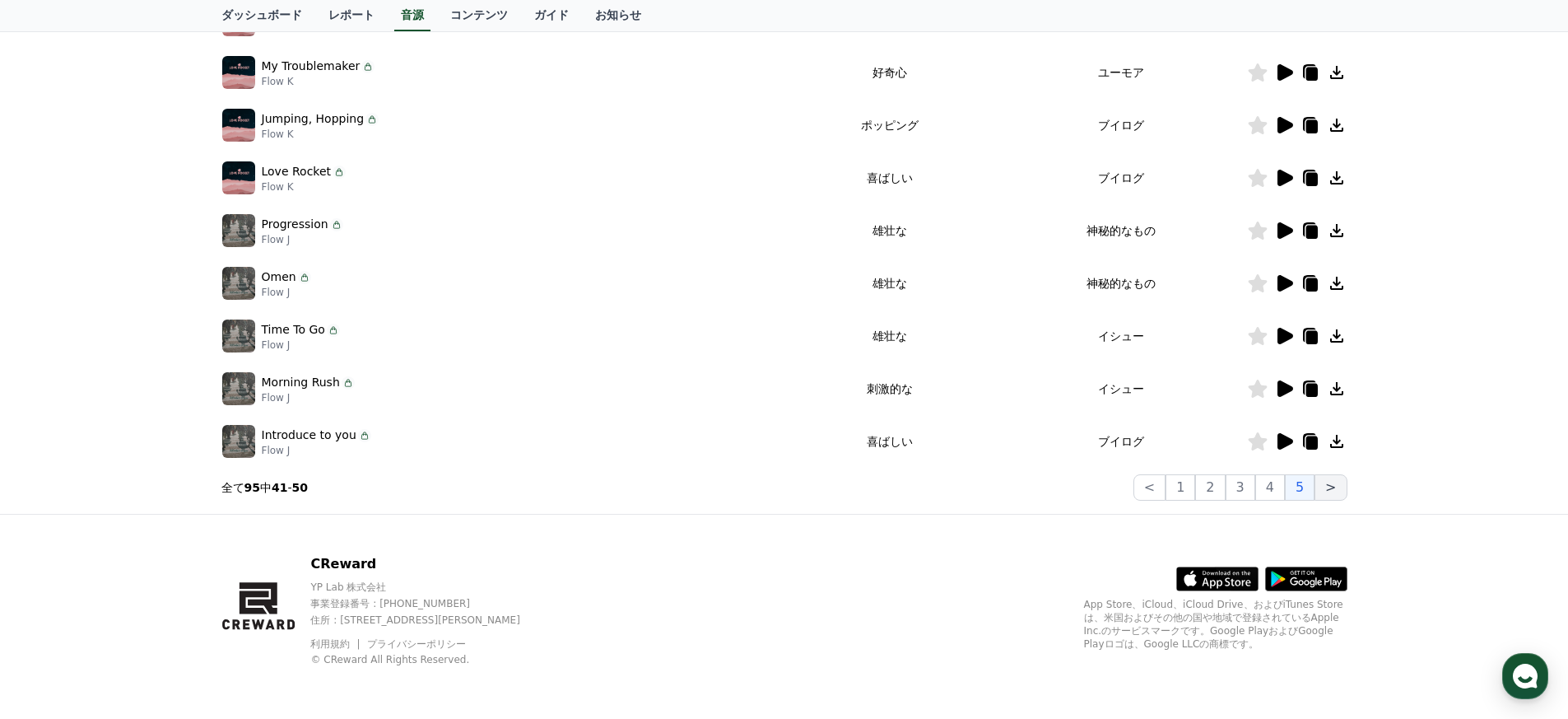
click at [777, 486] on button ">" at bounding box center [1331, 487] width 32 height 26
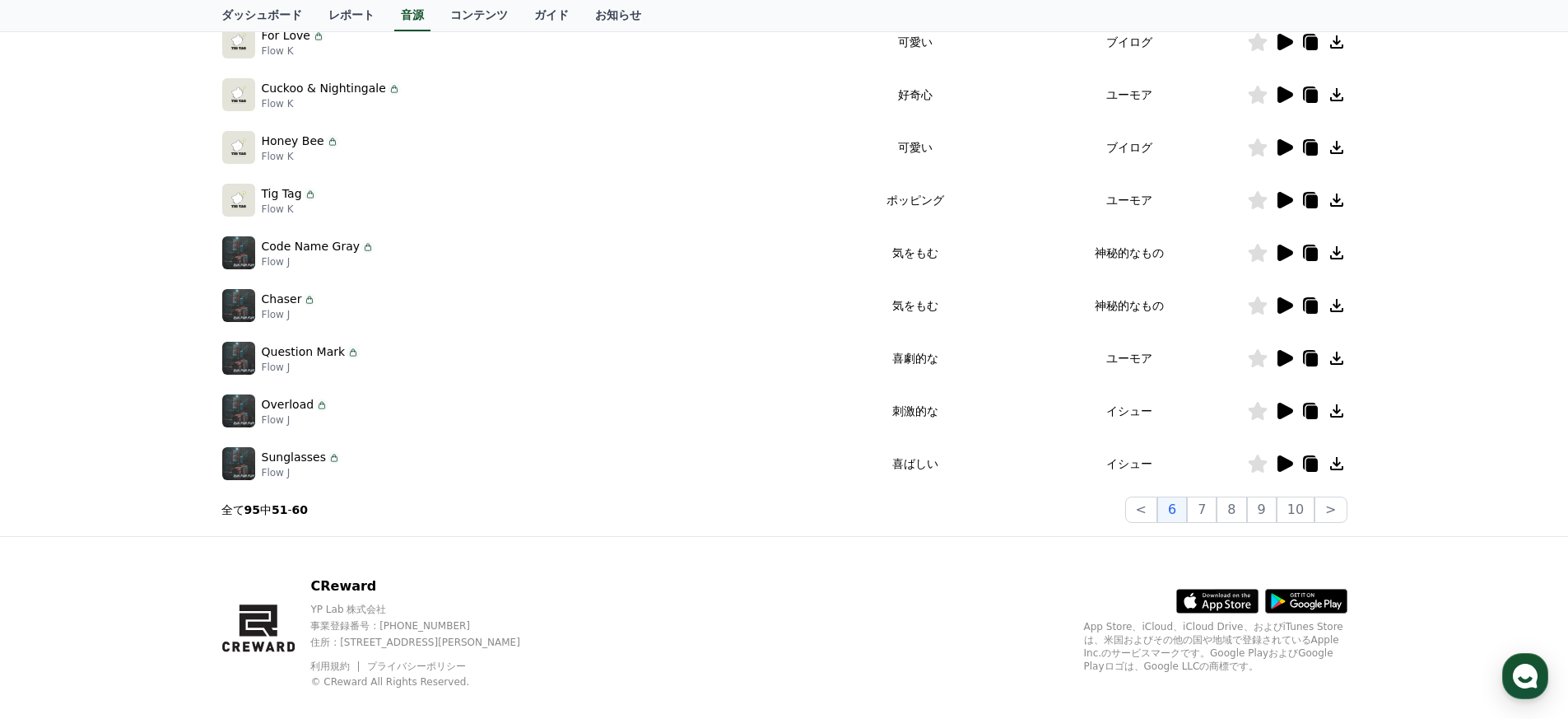
scroll to position [343, 0]
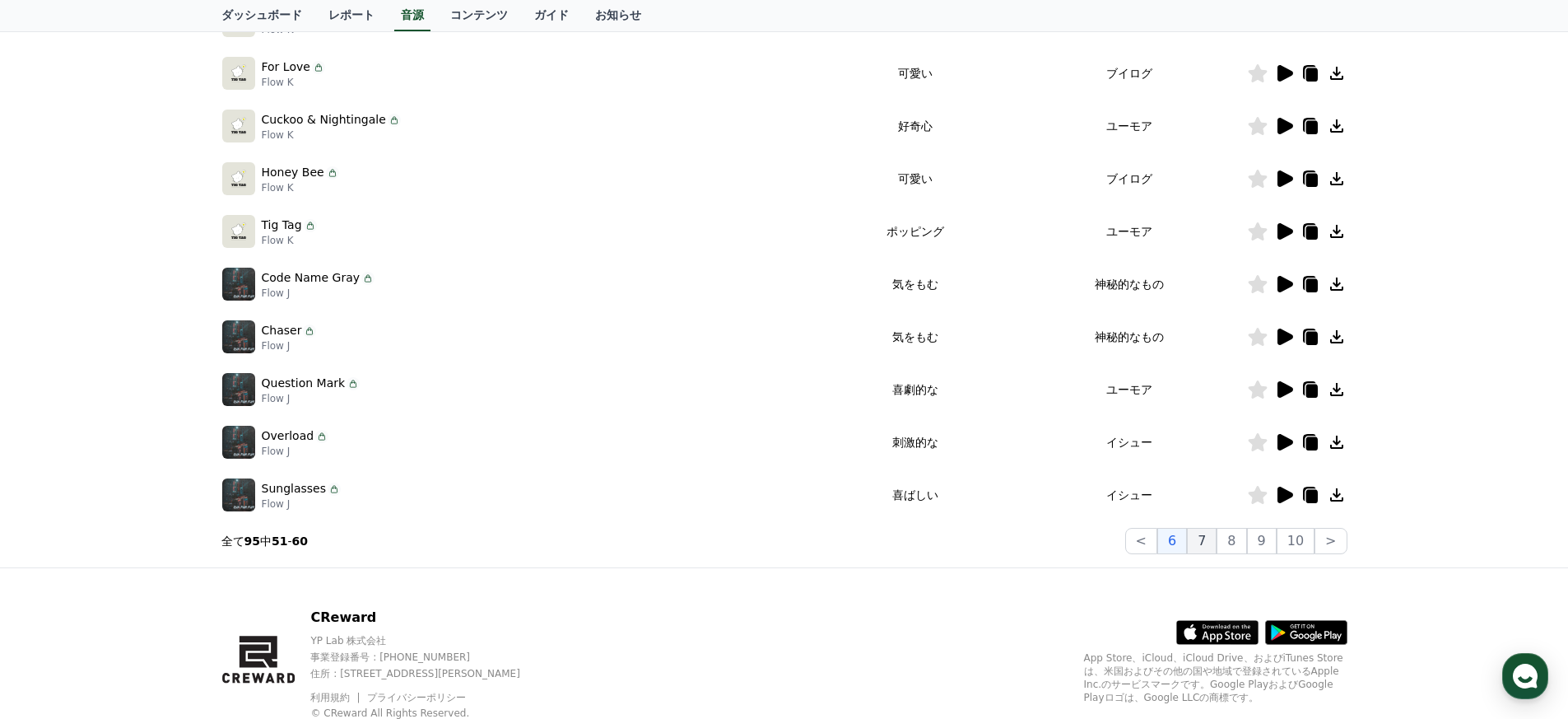
click at [777, 538] on button "7" at bounding box center [1202, 541] width 30 height 26
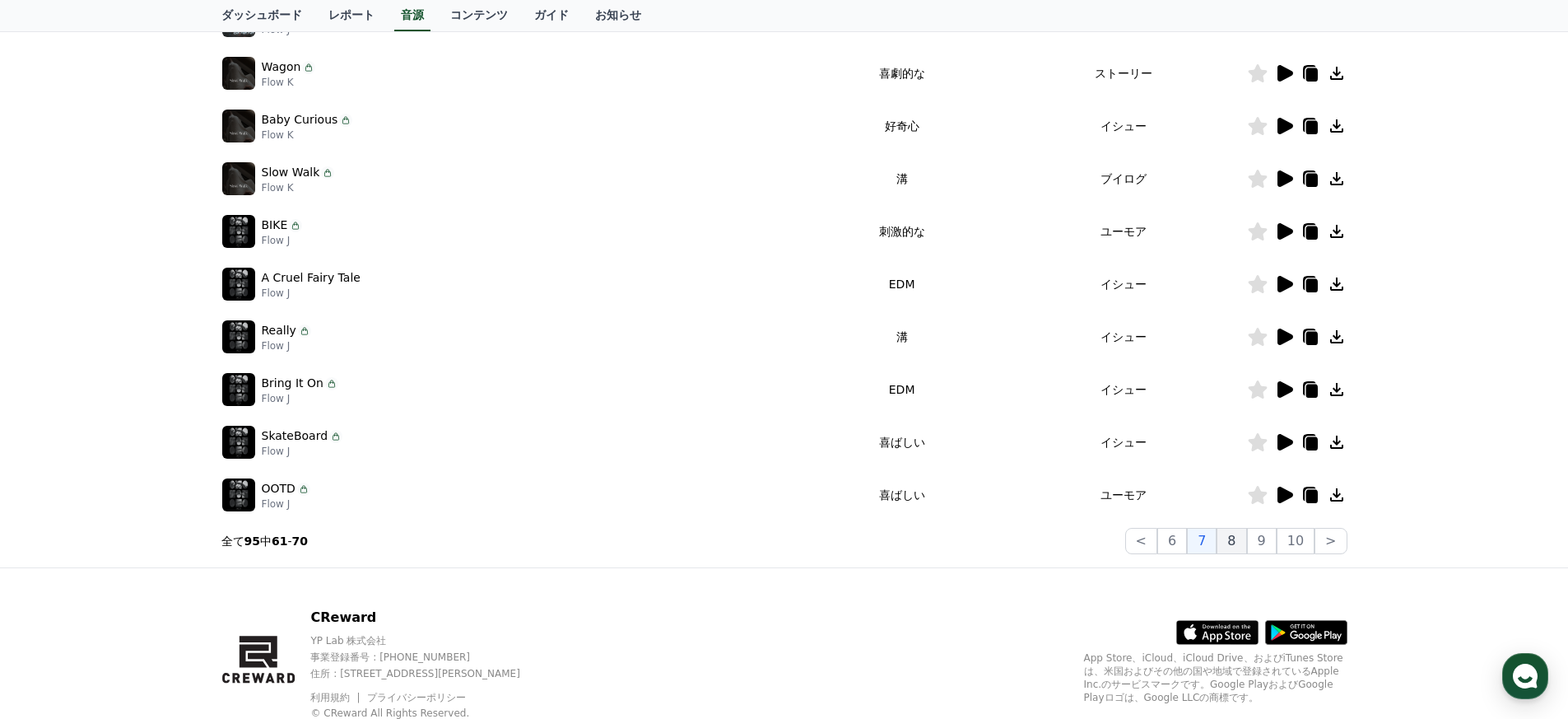
click at [777, 539] on button "8" at bounding box center [1231, 541] width 30 height 26
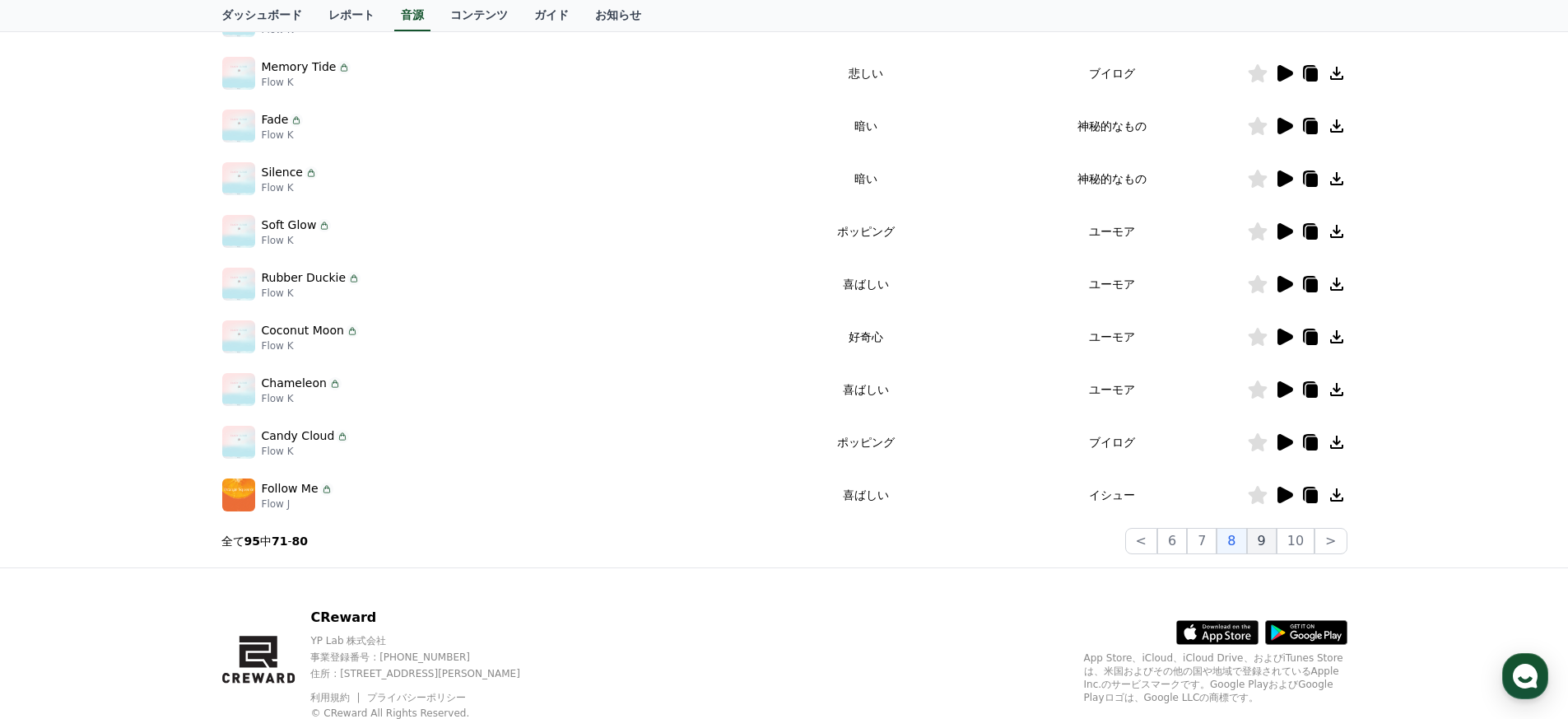
click at [777, 539] on button "9" at bounding box center [1262, 541] width 30 height 26
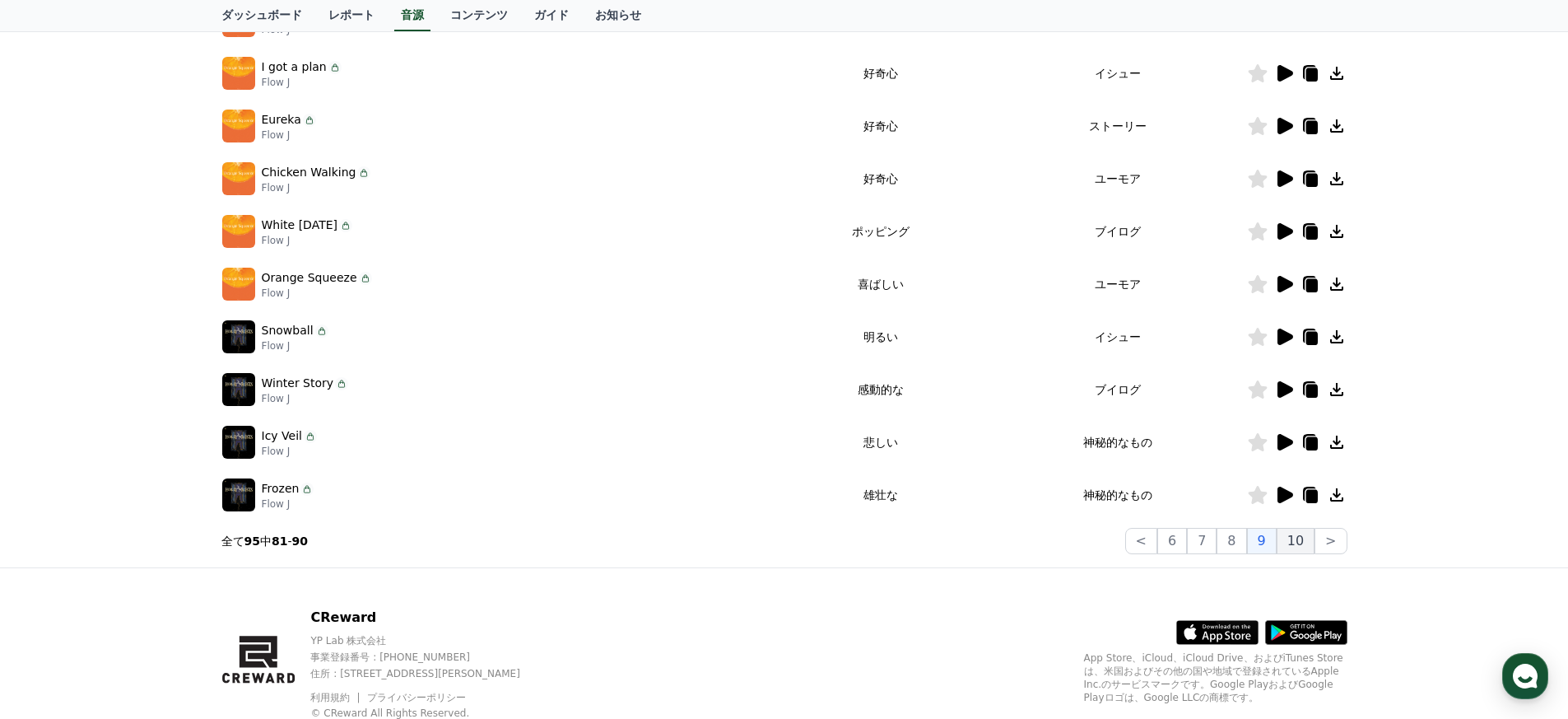
click at [777, 539] on button "10" at bounding box center [1296, 541] width 38 height 26
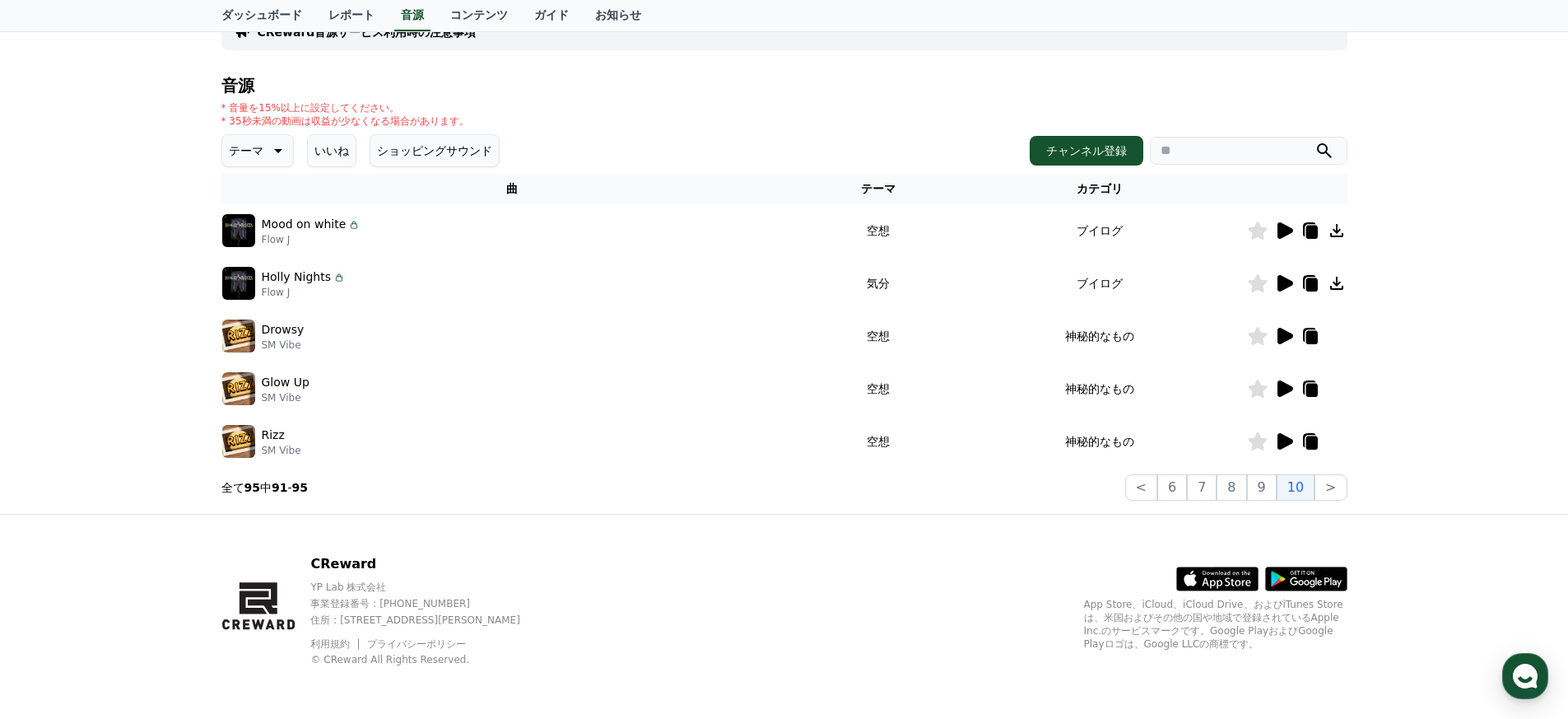
scroll to position [132, 0]
click at [777, 500] on button "<" at bounding box center [1141, 487] width 32 height 26
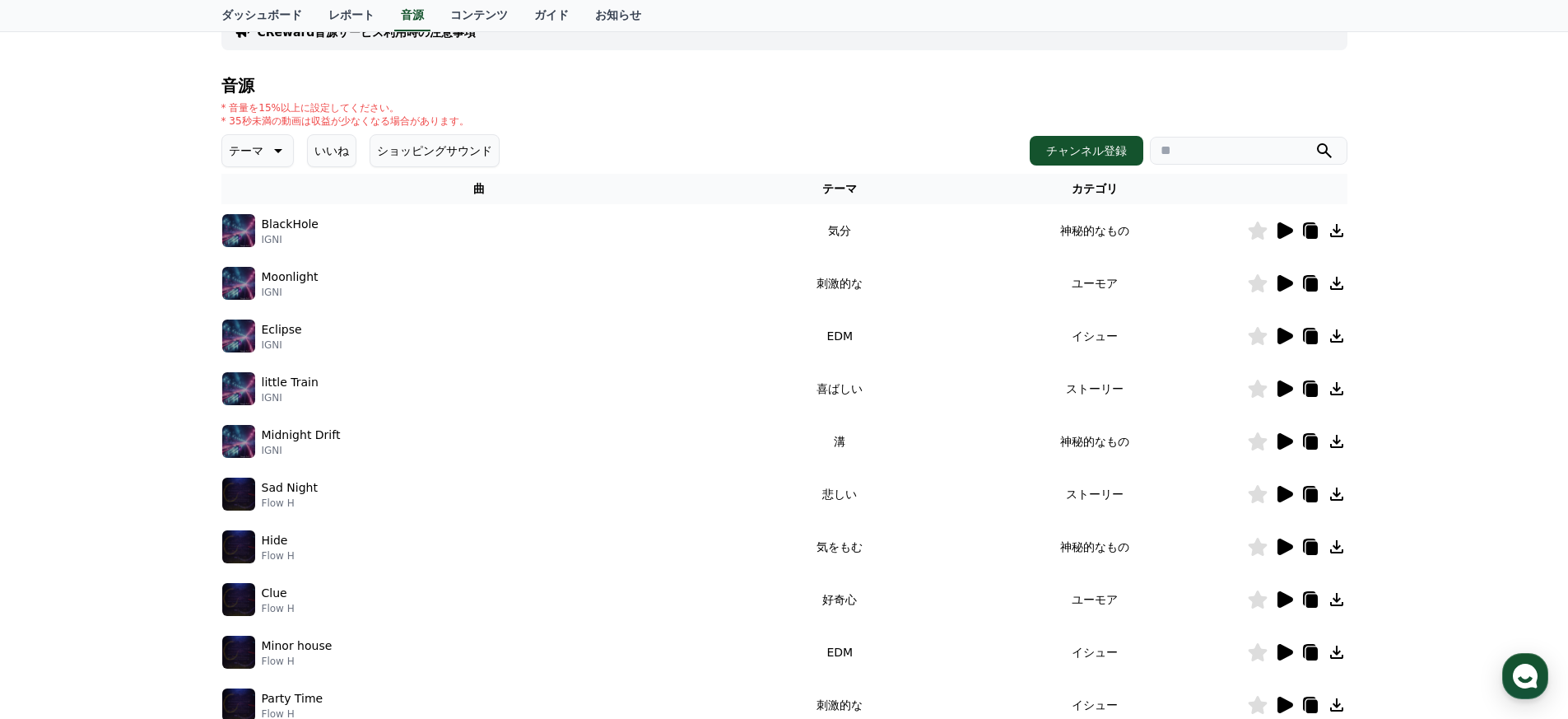
click at [777, 491] on td "ストーリー" at bounding box center [1095, 494] width 304 height 53
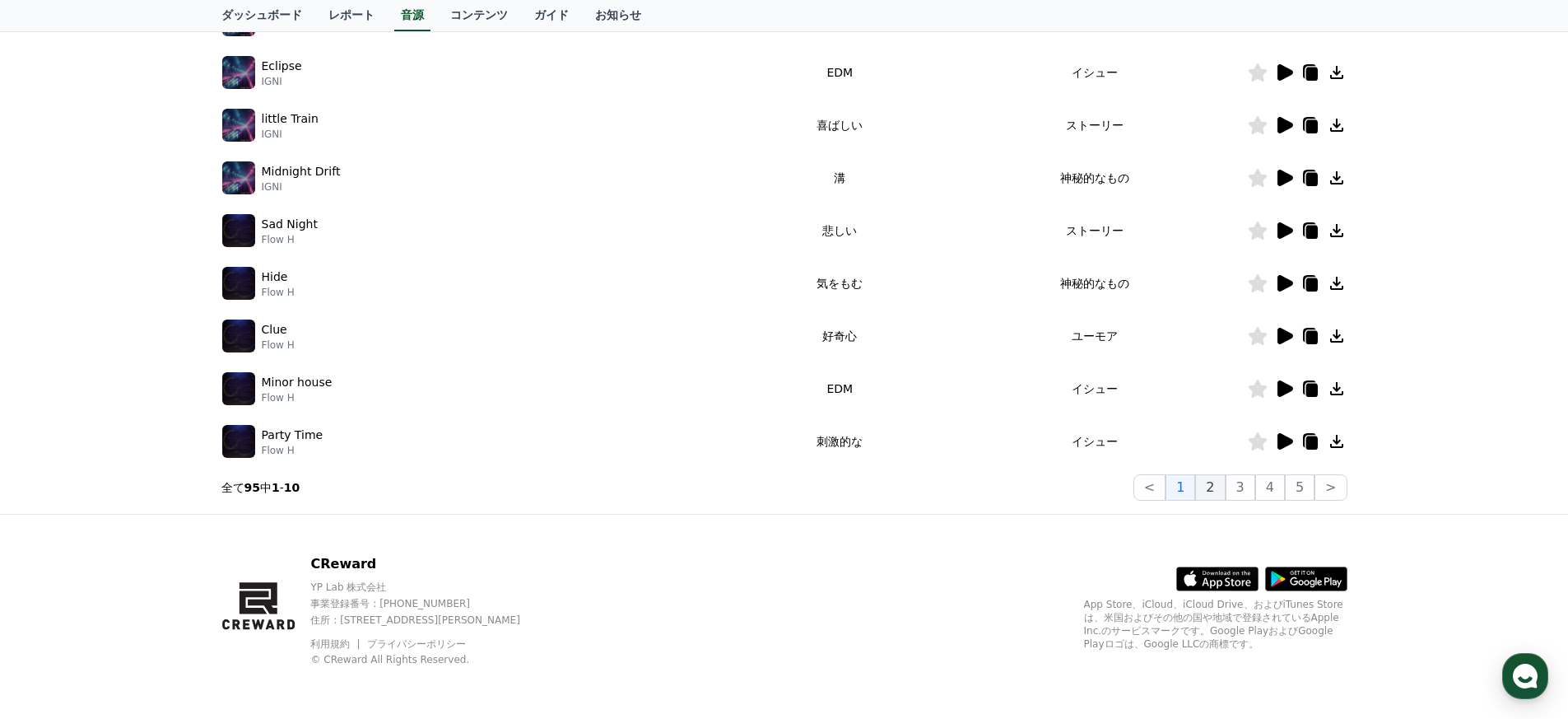
click at [777, 486] on button "2" at bounding box center [1211, 487] width 30 height 26
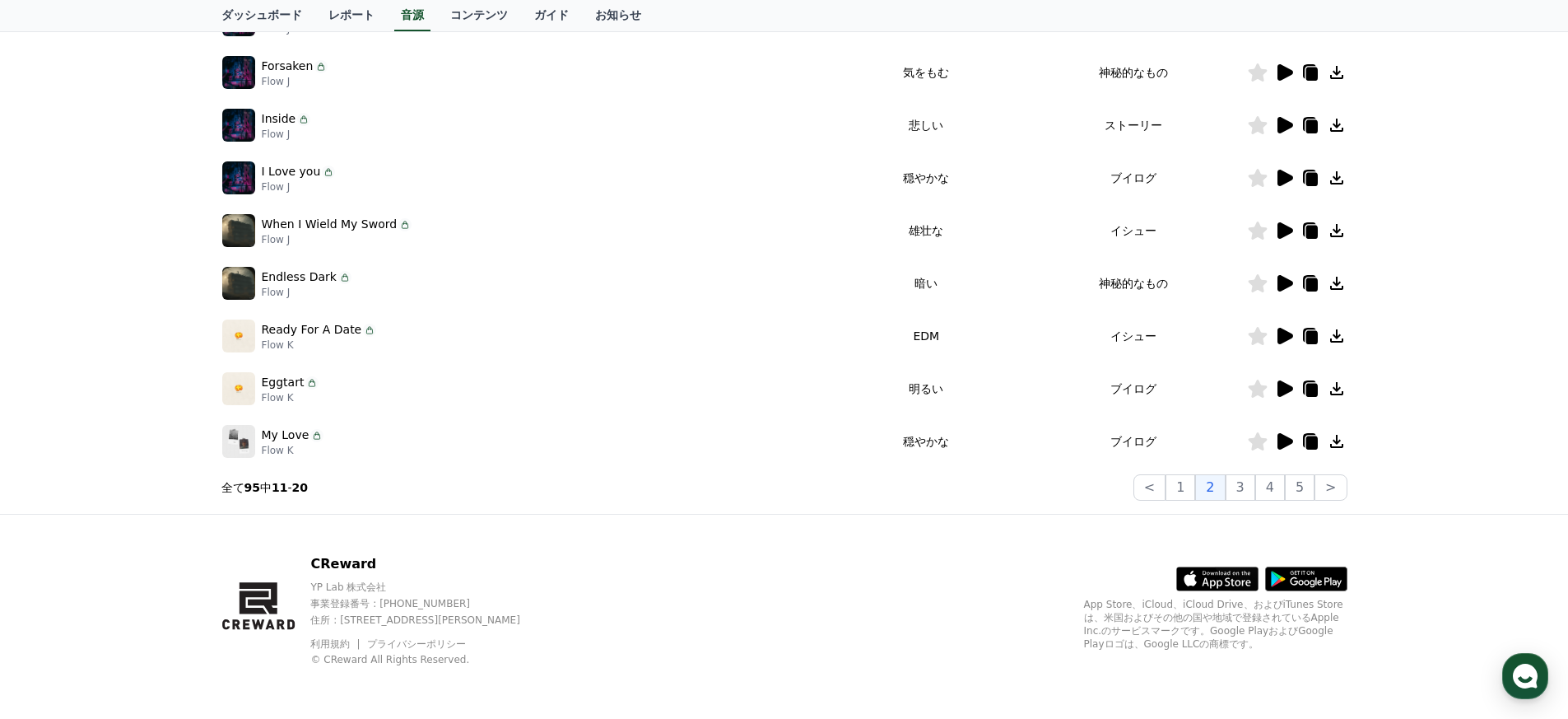
click at [240, 283] on img at bounding box center [239, 283] width 33 height 33
click at [777, 283] on icon at bounding box center [1285, 283] width 16 height 17
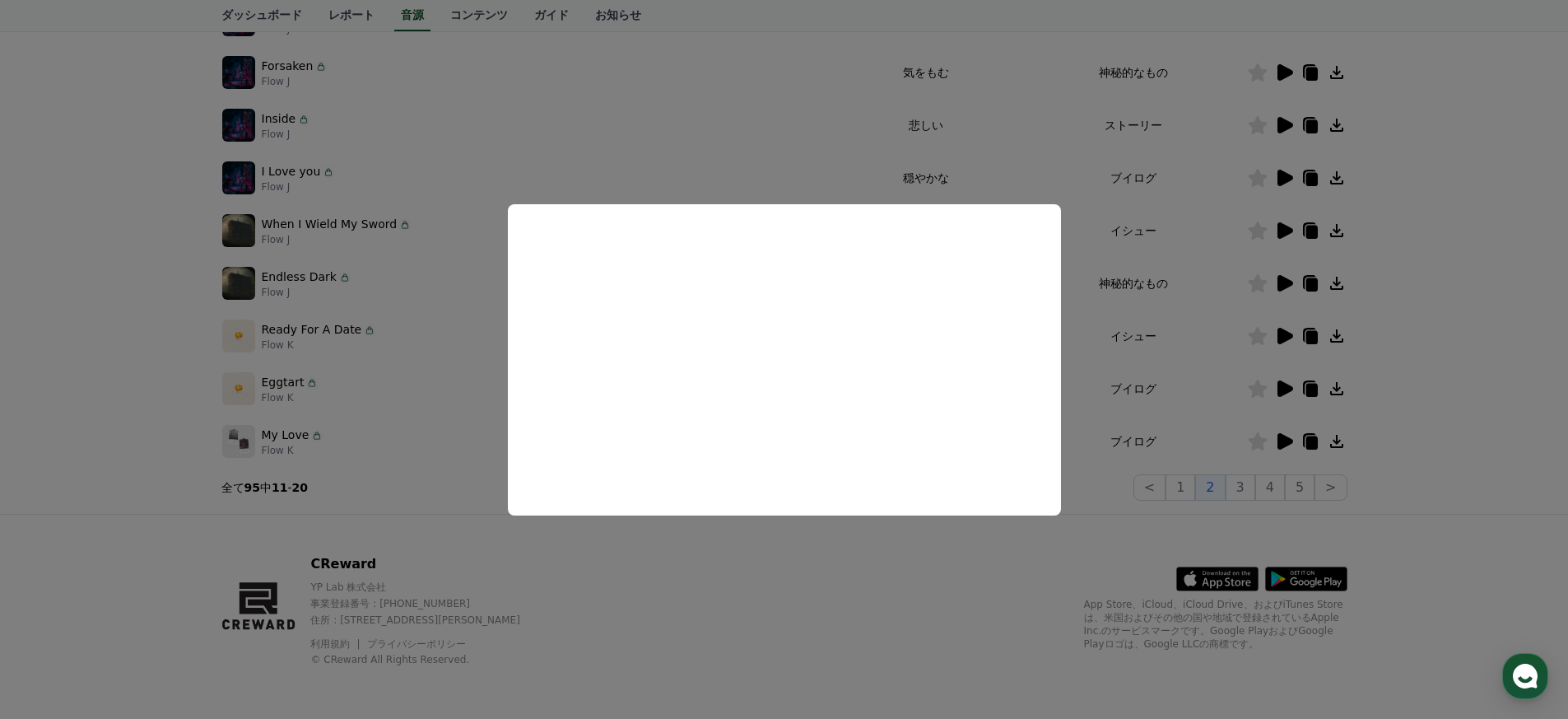
click at [341, 360] on button "close modal" at bounding box center [784, 359] width 1568 height 719
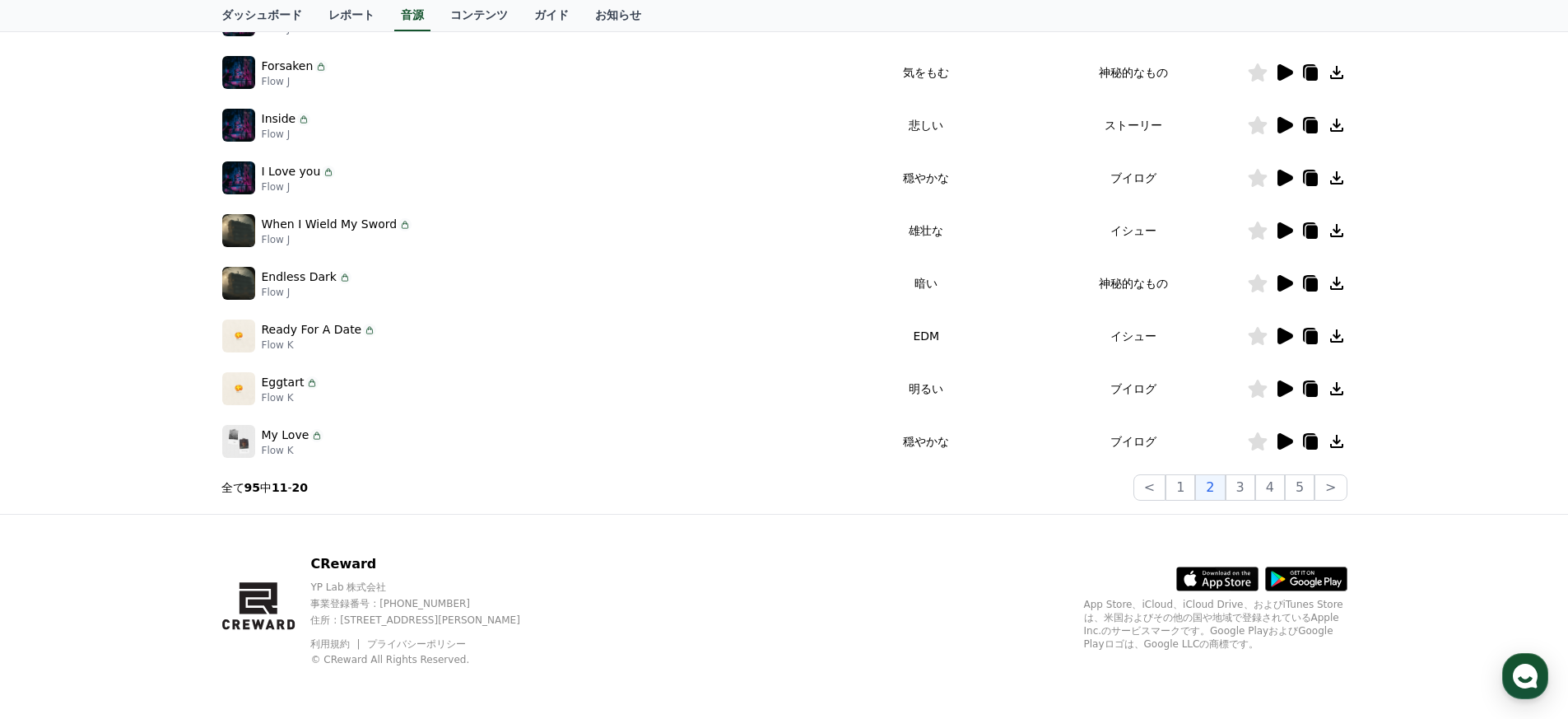
click at [777, 336] on icon at bounding box center [1285, 336] width 16 height 17
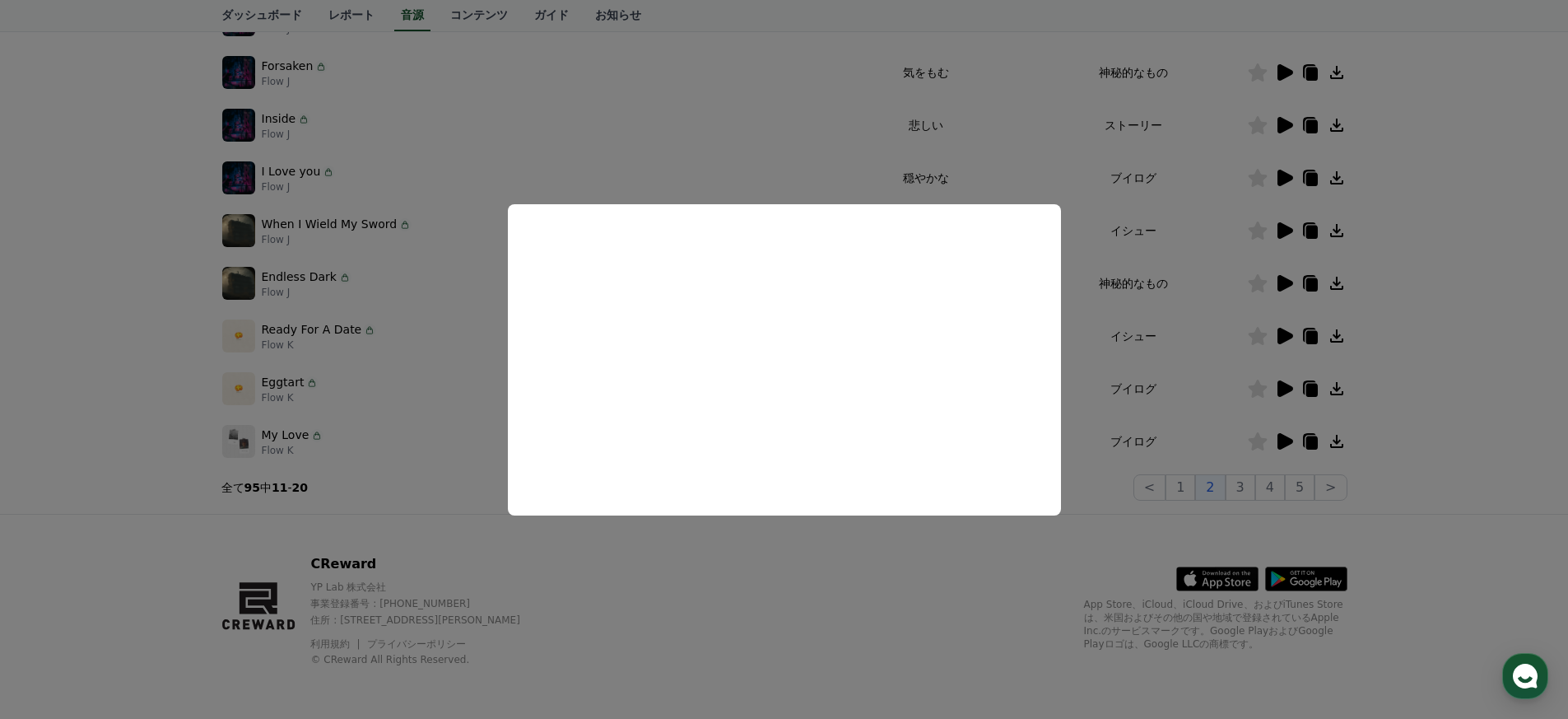
click at [642, 37] on button "close modal" at bounding box center [784, 359] width 1568 height 719
click at [661, 134] on div "Inside Flow J" at bounding box center [527, 125] width 609 height 33
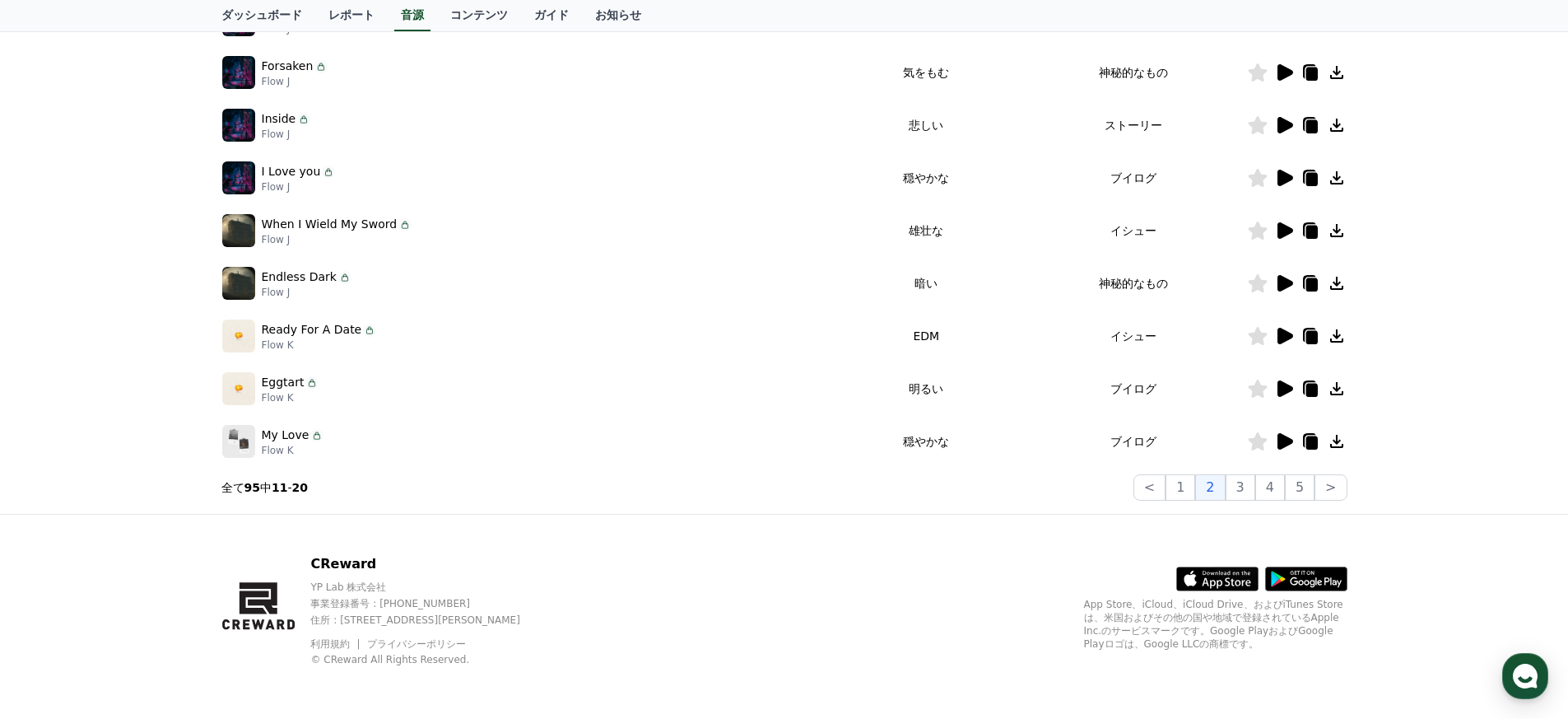
click at [777, 293] on td "神秘的なもの" at bounding box center [1134, 283] width 226 height 53
click at [777, 333] on icon at bounding box center [1285, 336] width 16 height 17
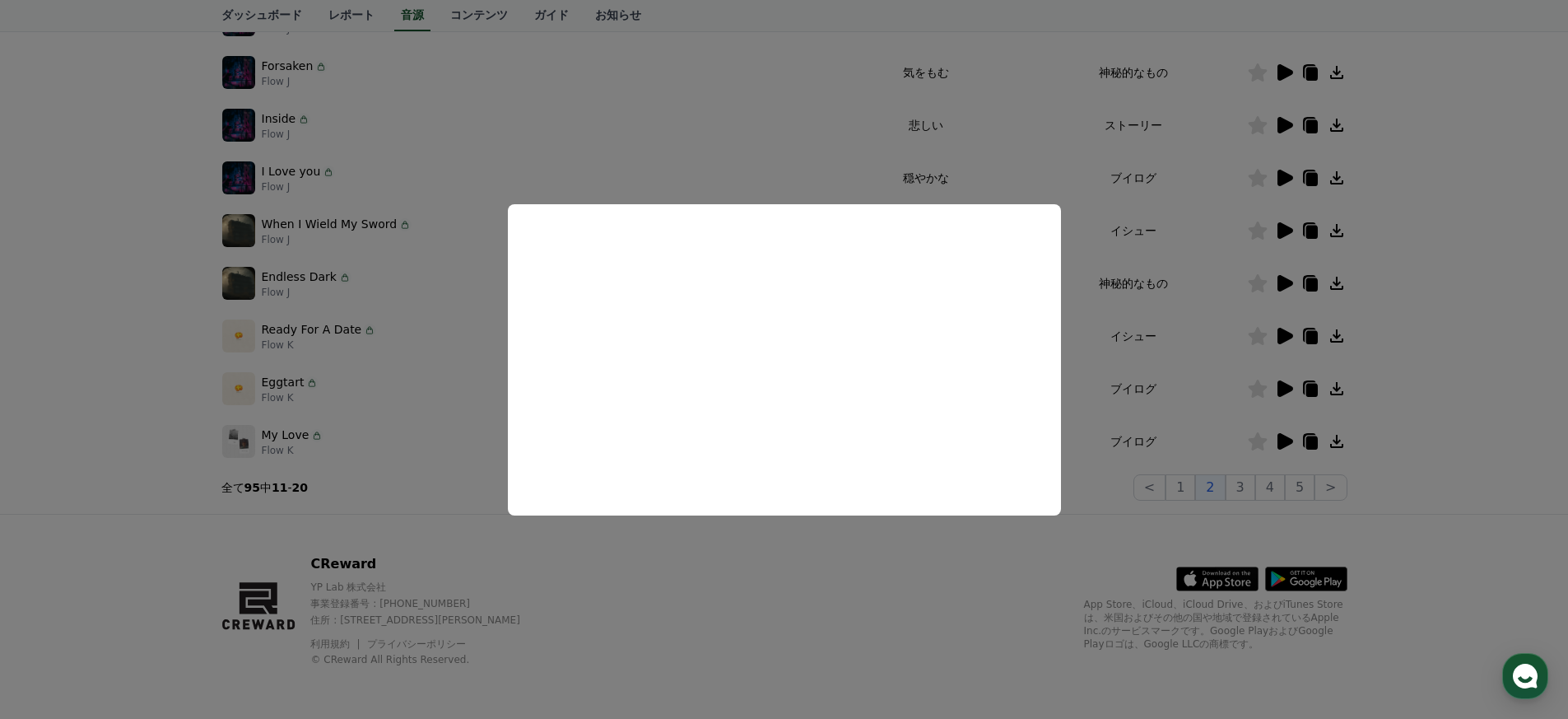
click at [393, 292] on button "close modal" at bounding box center [784, 359] width 1568 height 719
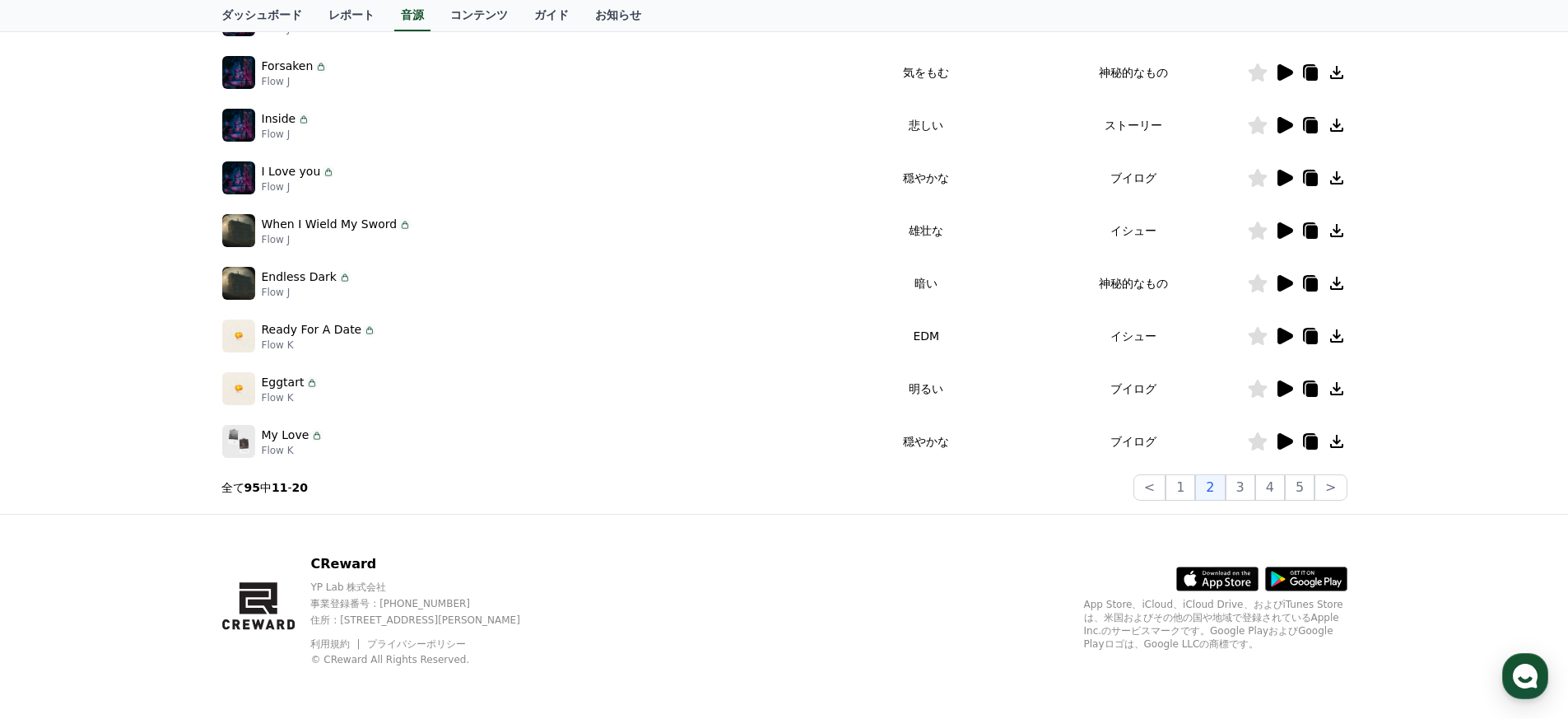
click at [777, 233] on icon at bounding box center [1285, 231] width 16 height 17
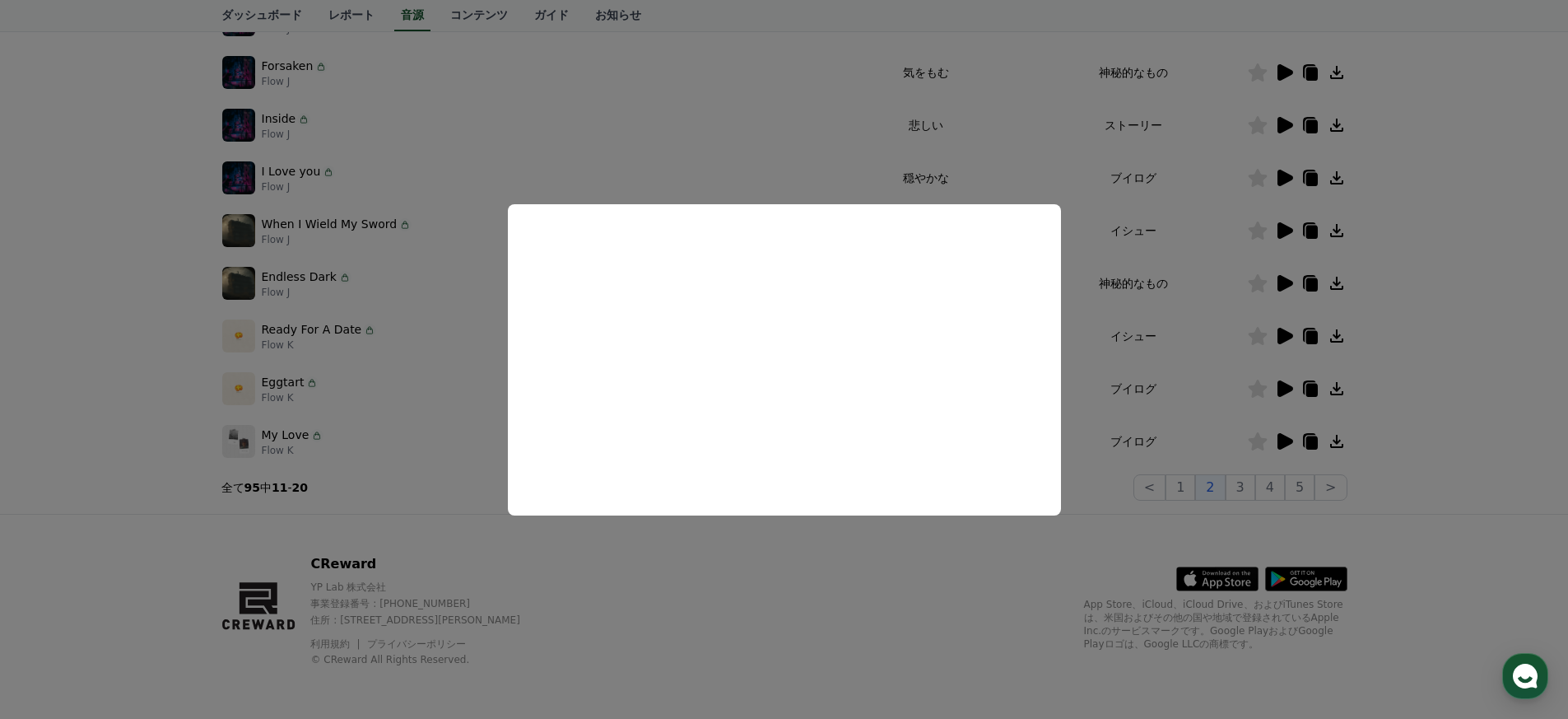
click at [404, 324] on button "close modal" at bounding box center [784, 359] width 1568 height 719
click at [399, 347] on div "Ready For A Date Flow K" at bounding box center [527, 336] width 609 height 33
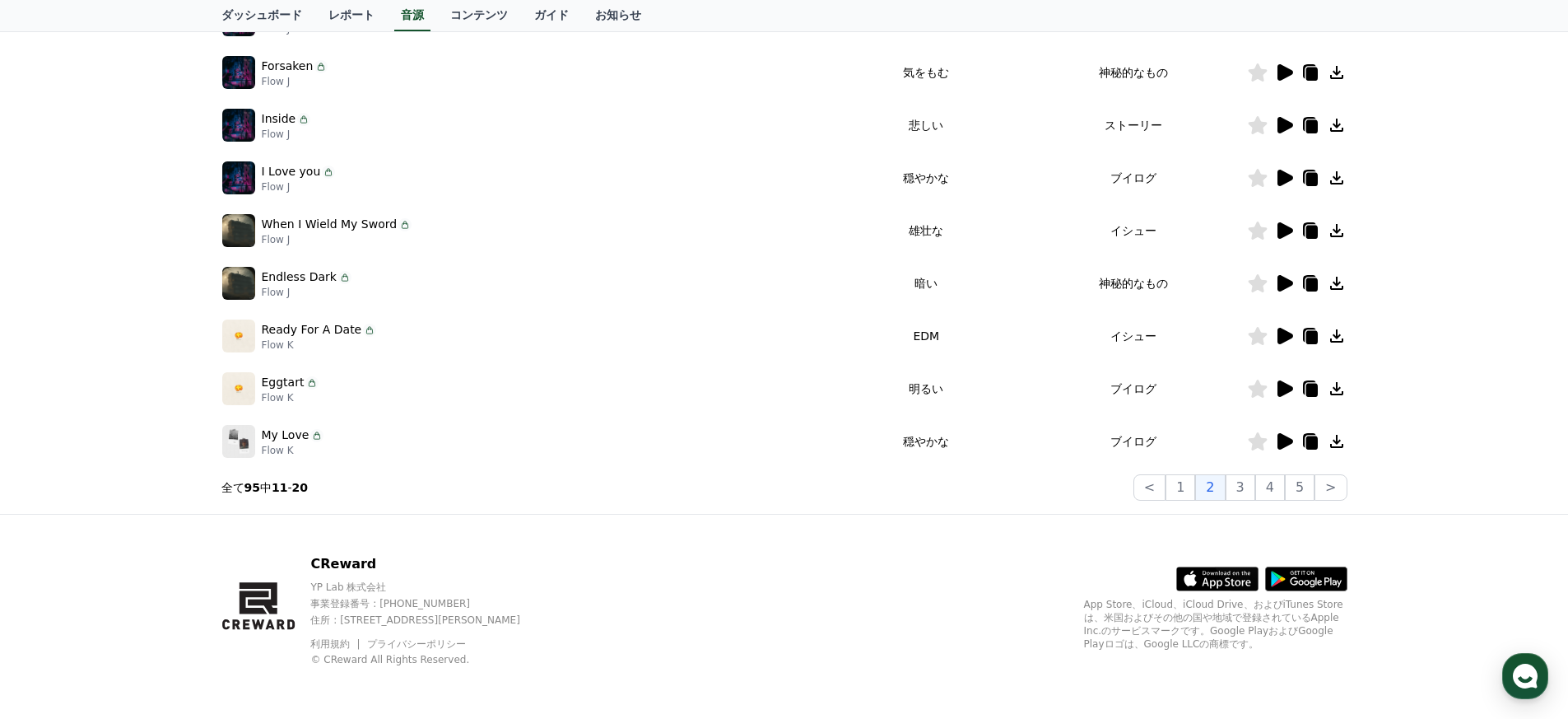
click at [777, 443] on icon at bounding box center [1284, 441] width 20 height 20
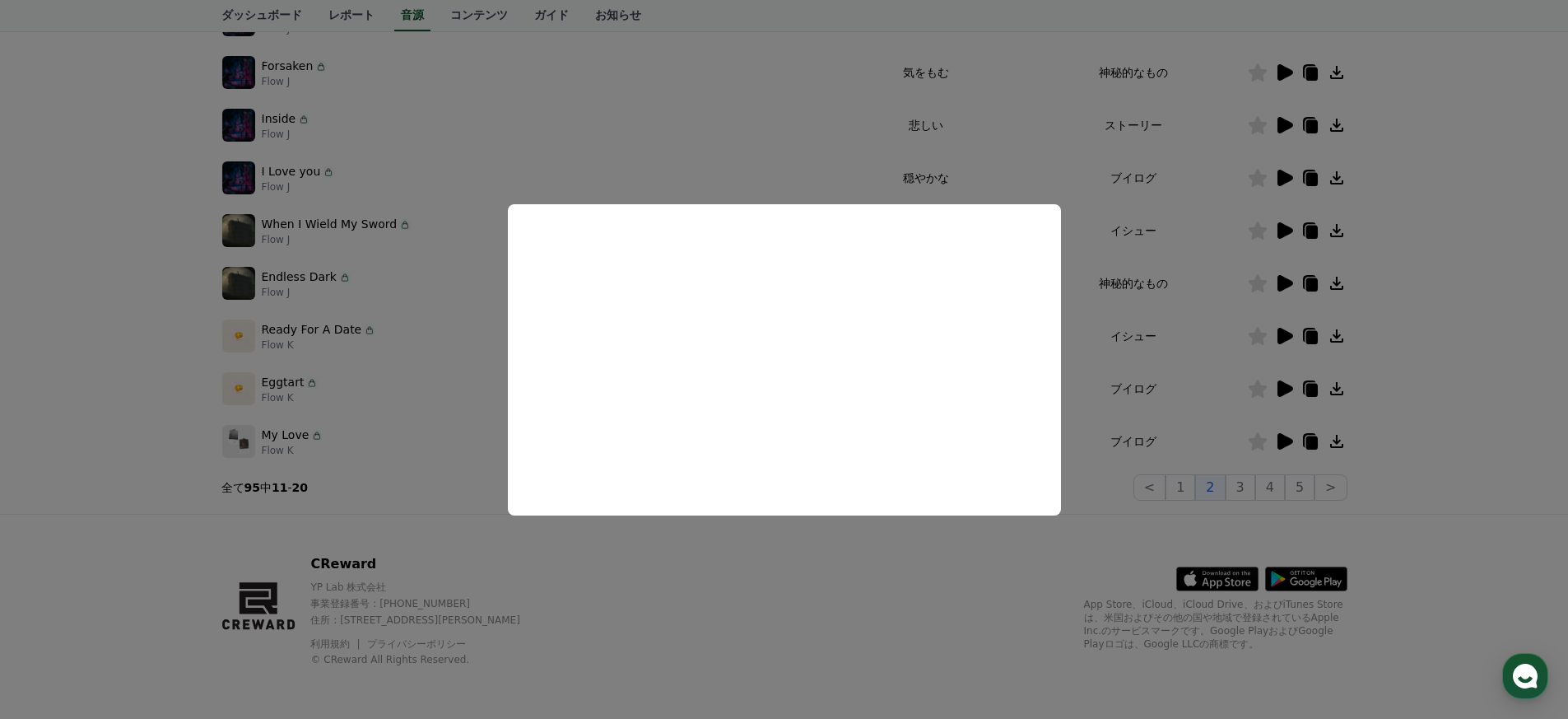
click at [440, 359] on button "close modal" at bounding box center [784, 359] width 1568 height 719
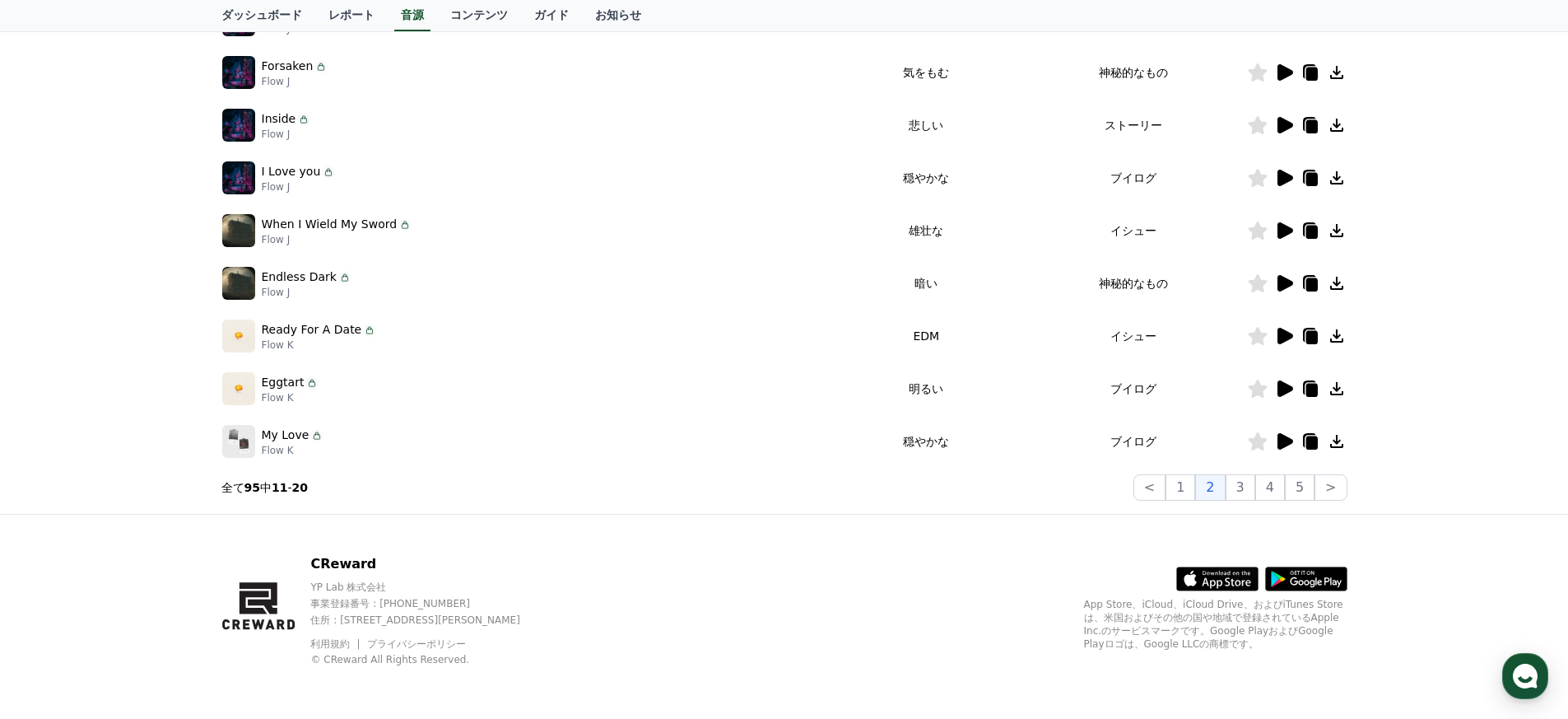
scroll to position [393, 0]
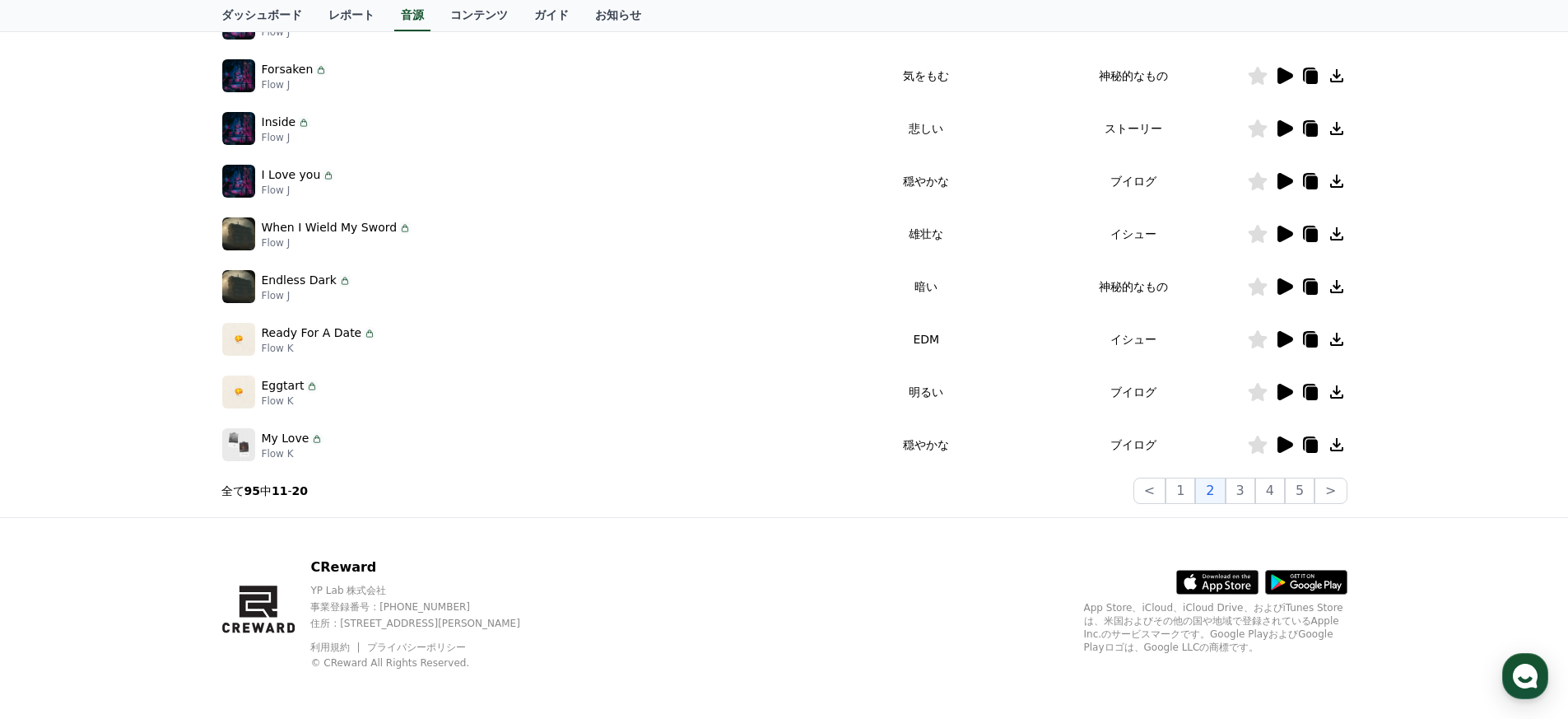
click at [777, 178] on icon at bounding box center [1285, 181] width 16 height 17
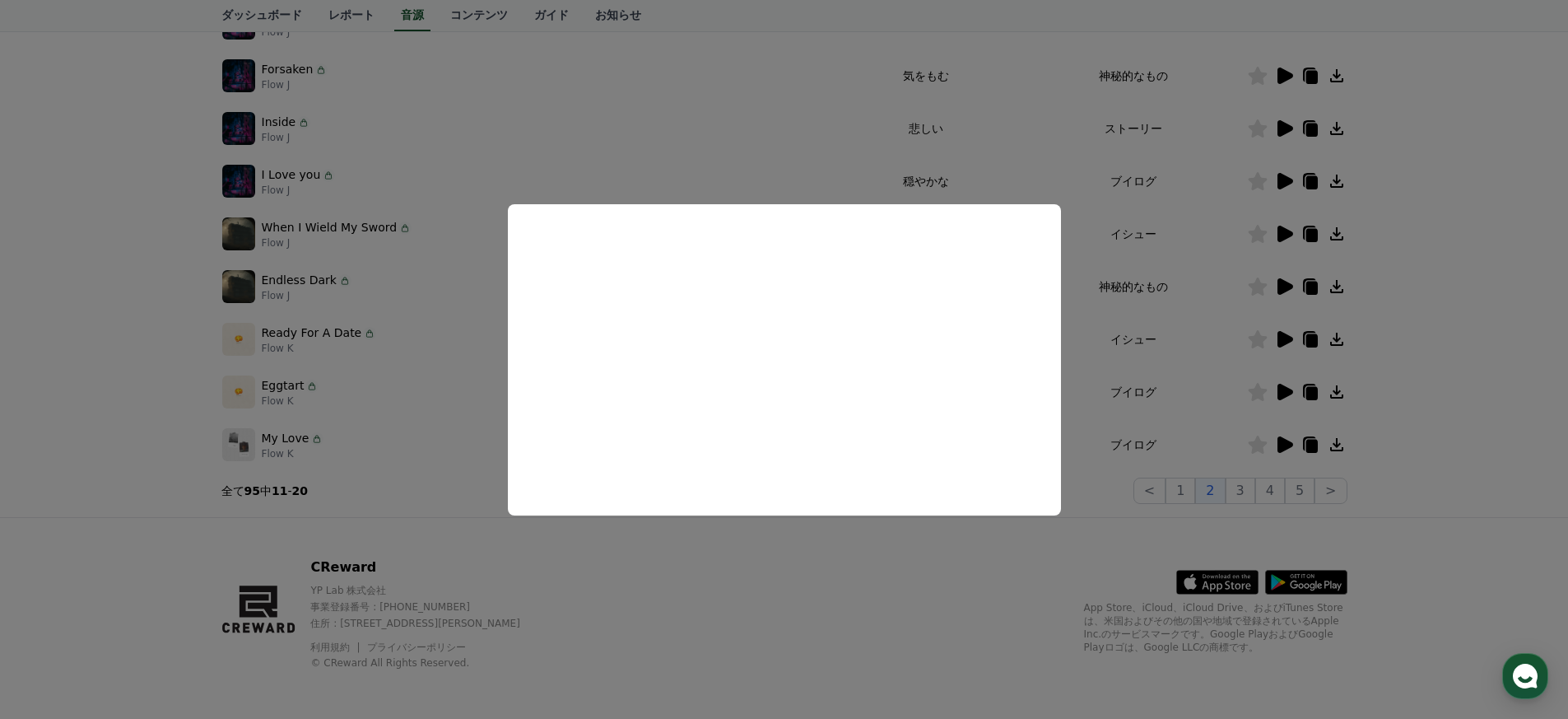
click at [777, 315] on button "close modal" at bounding box center [784, 359] width 1568 height 719
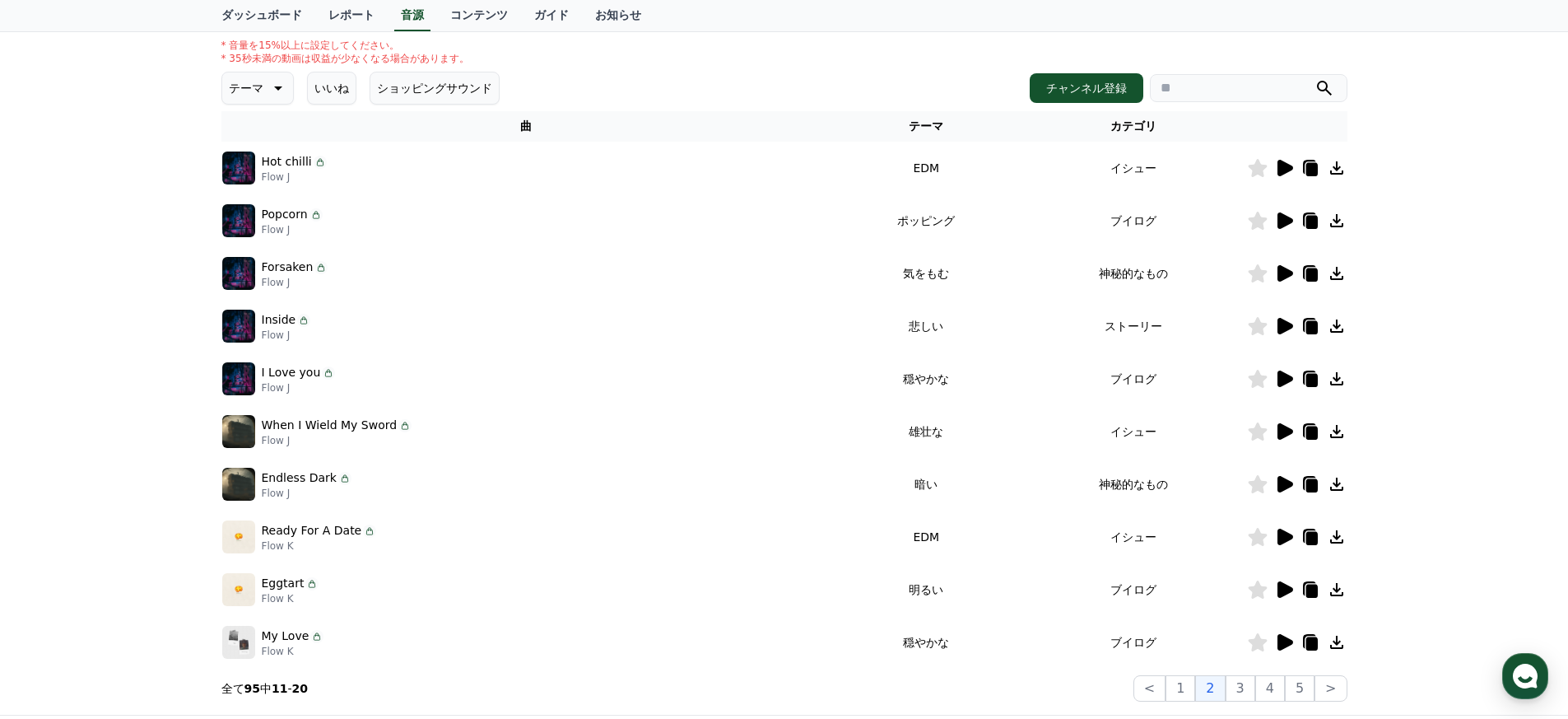
scroll to position [130, 0]
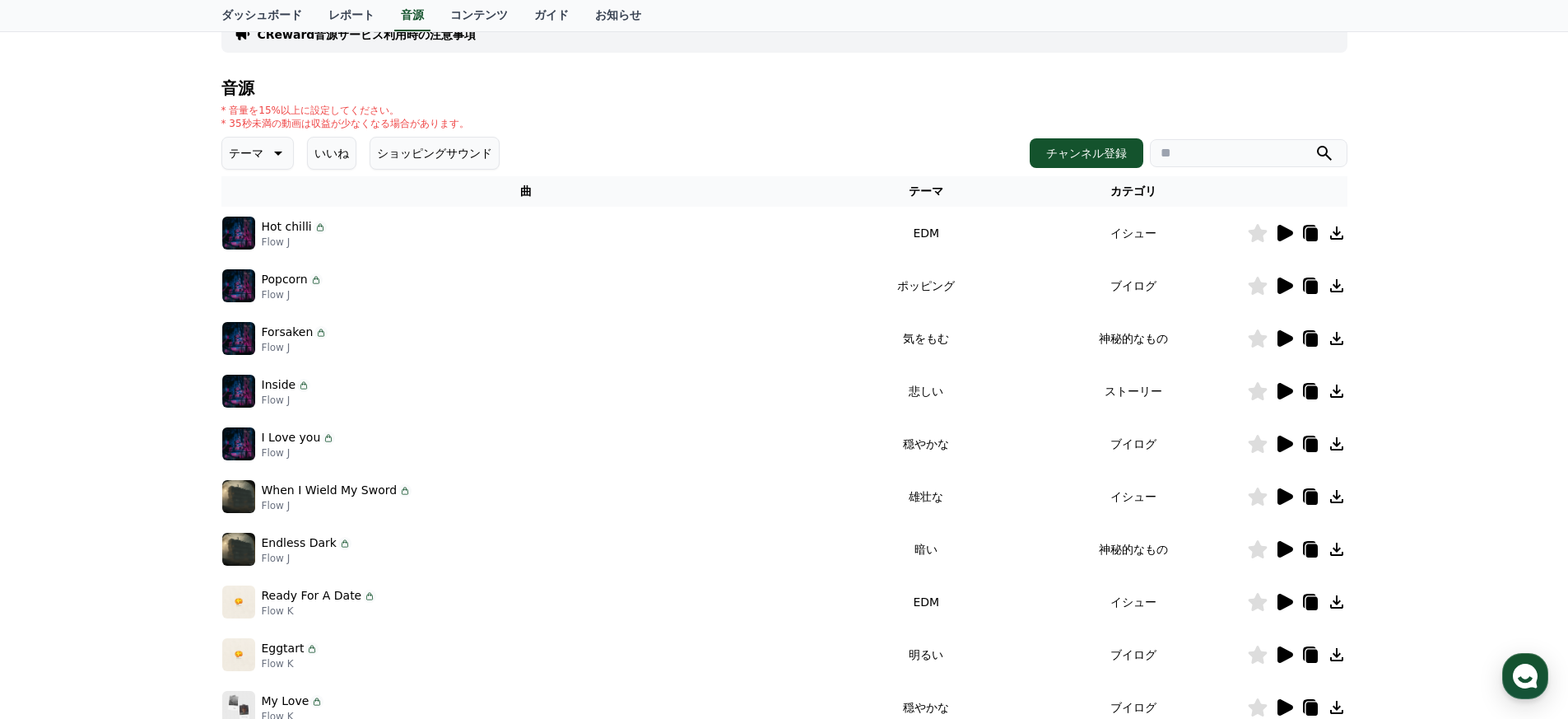
click at [777, 281] on icon at bounding box center [1284, 285] width 20 height 20
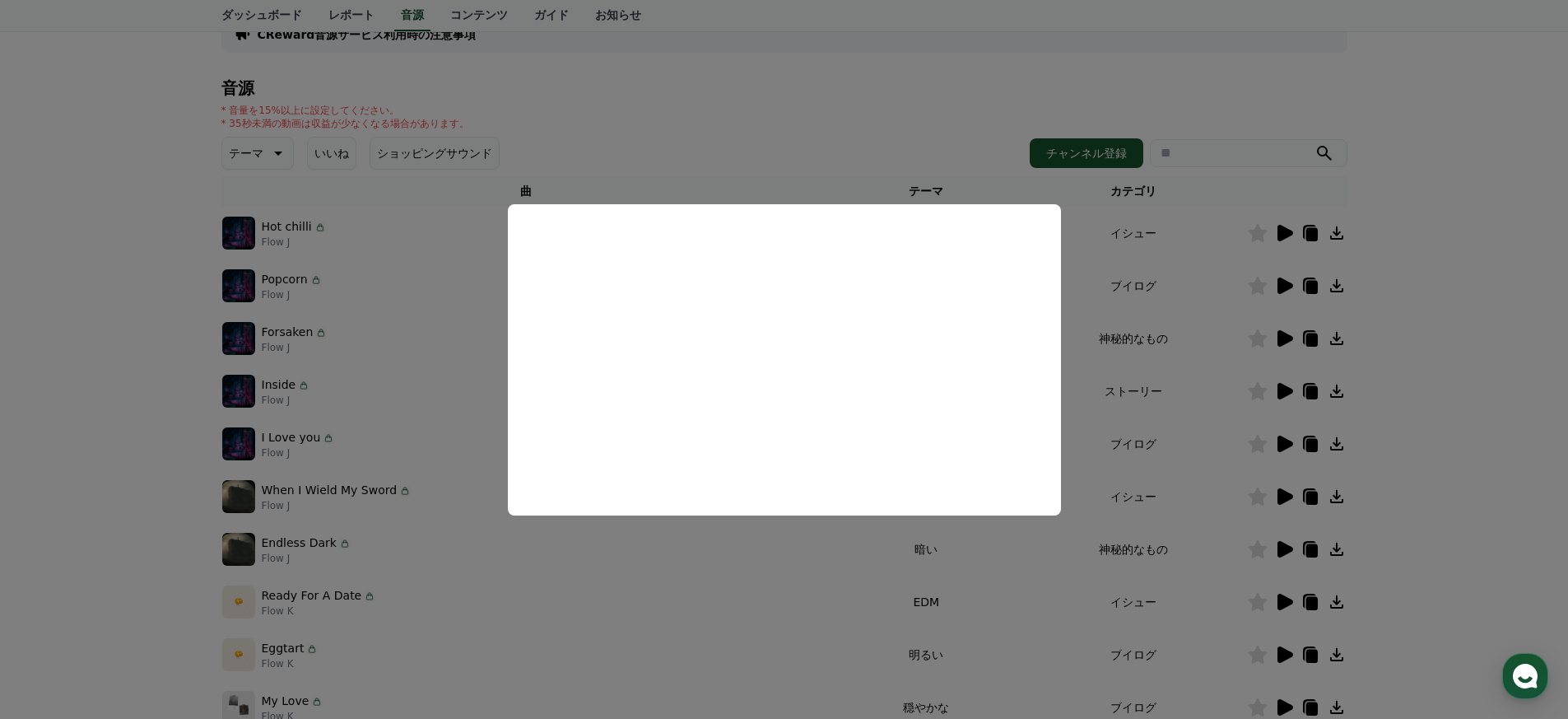
click at [777, 321] on button "close modal" at bounding box center [784, 359] width 1568 height 719
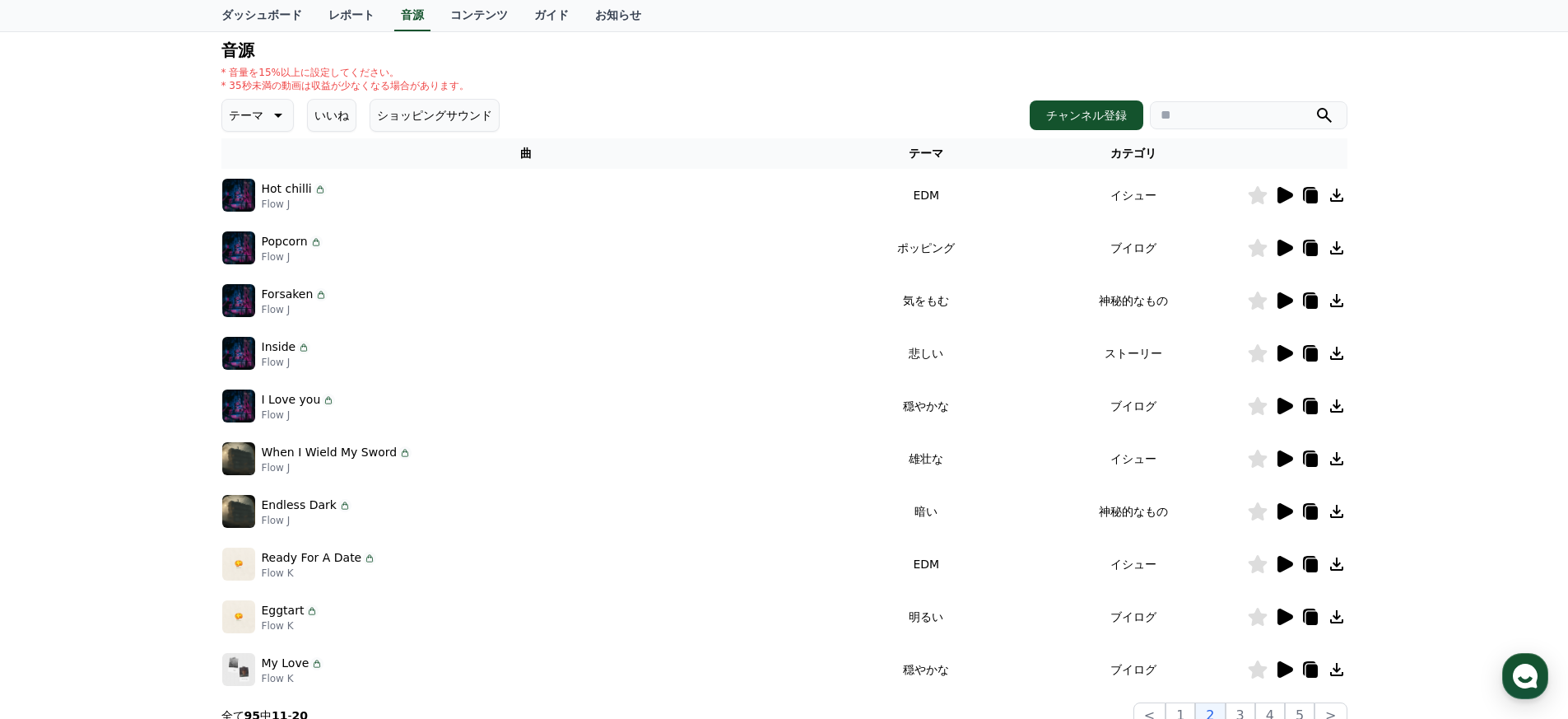
scroll to position [396, 0]
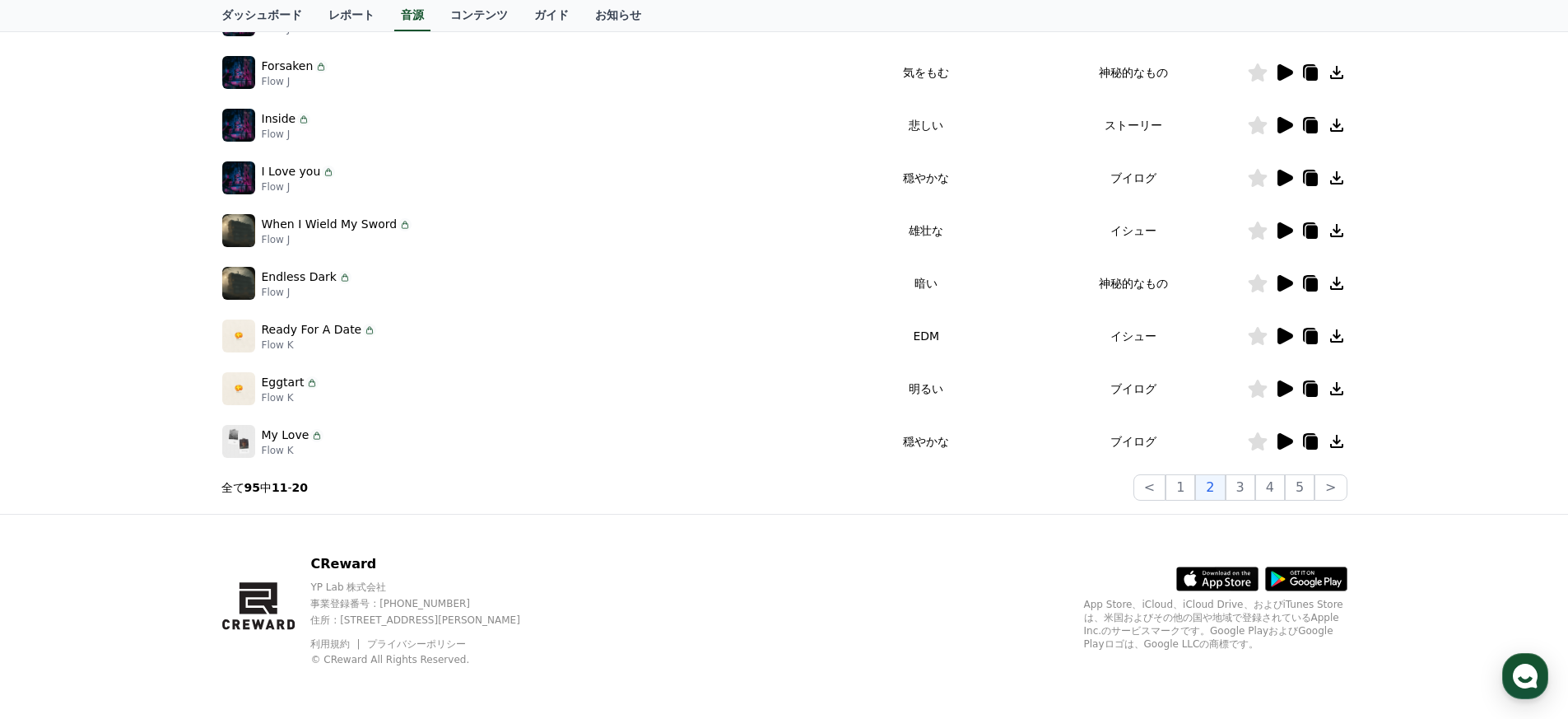
click at [777, 331] on icon at bounding box center [1285, 336] width 16 height 17
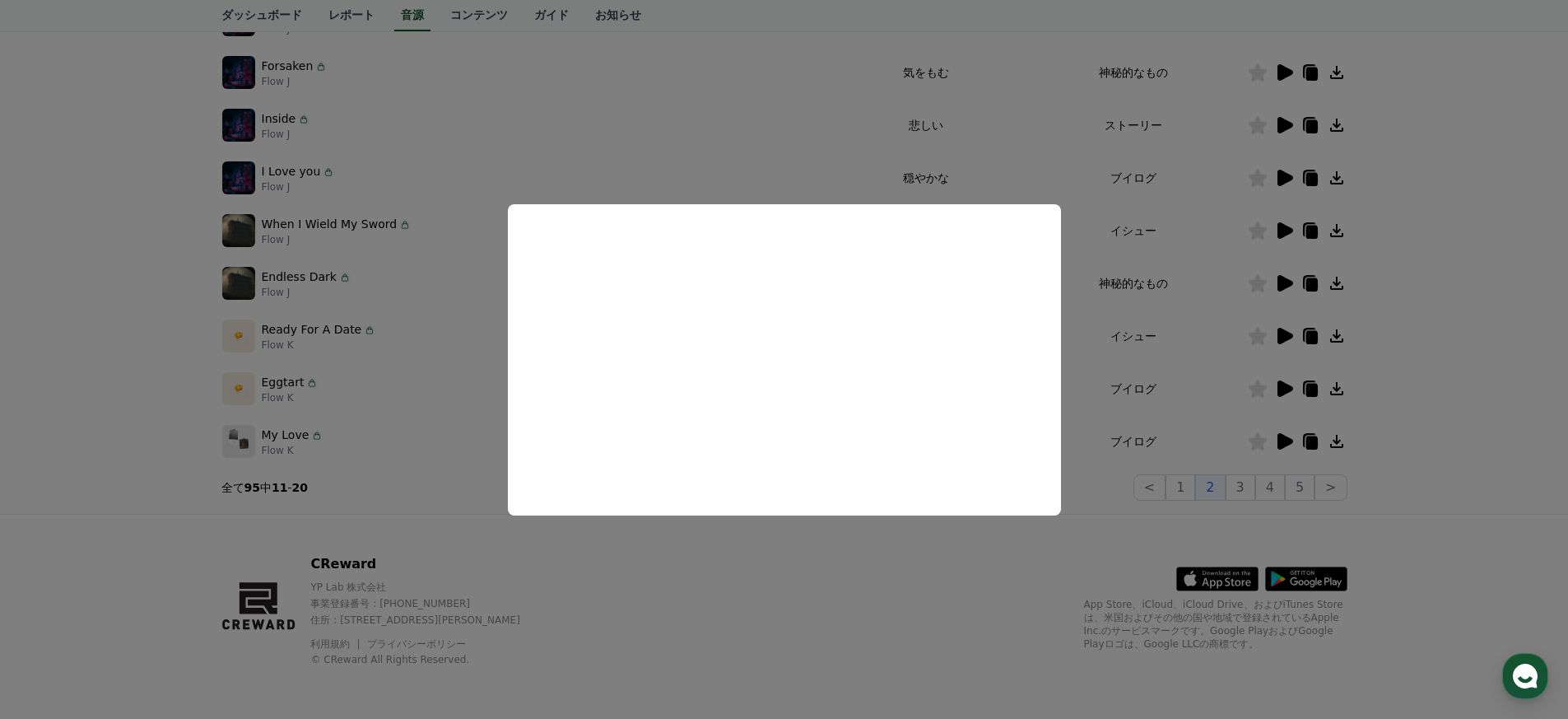
click at [777, 412] on button "close modal" at bounding box center [784, 359] width 1568 height 719
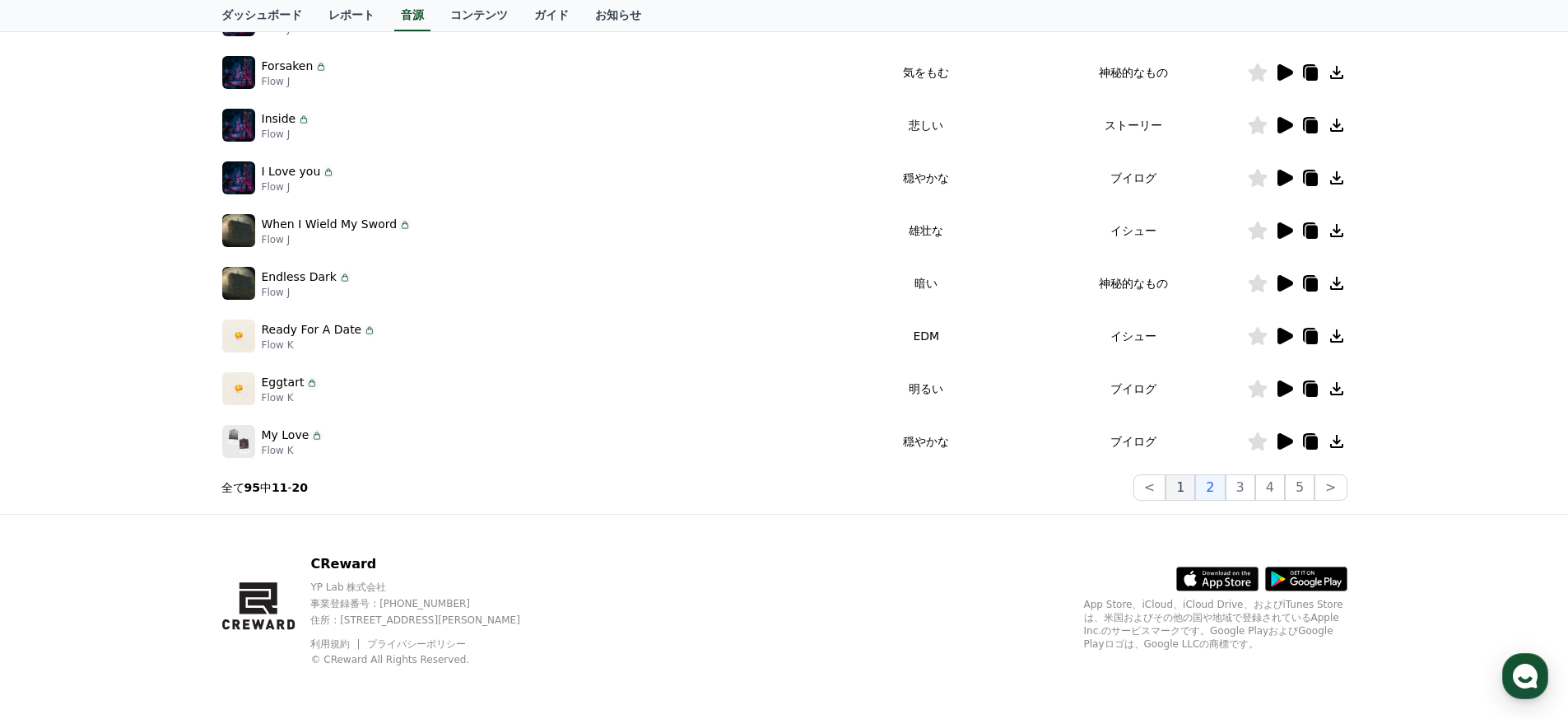
click at [777, 486] on button "1" at bounding box center [1181, 487] width 30 height 26
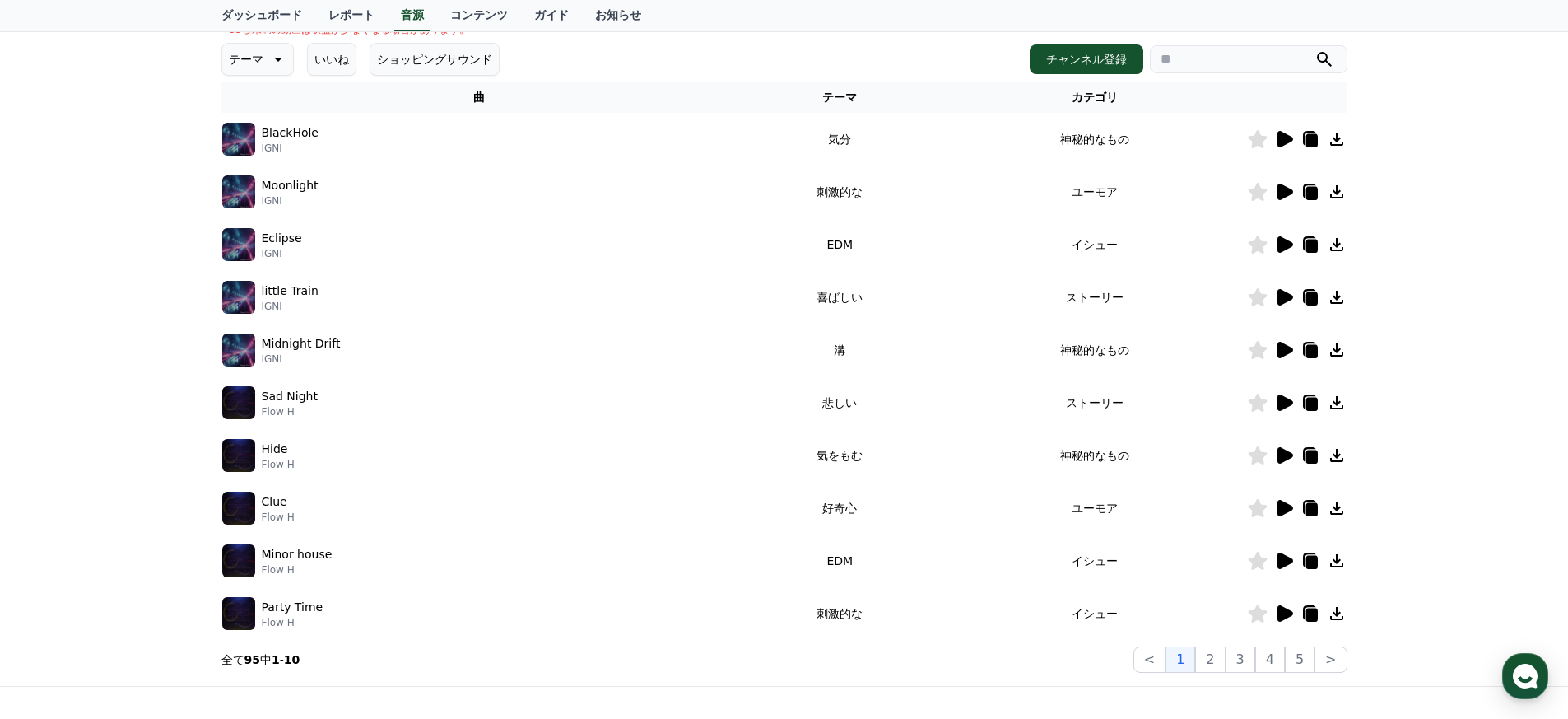
scroll to position [170, 0]
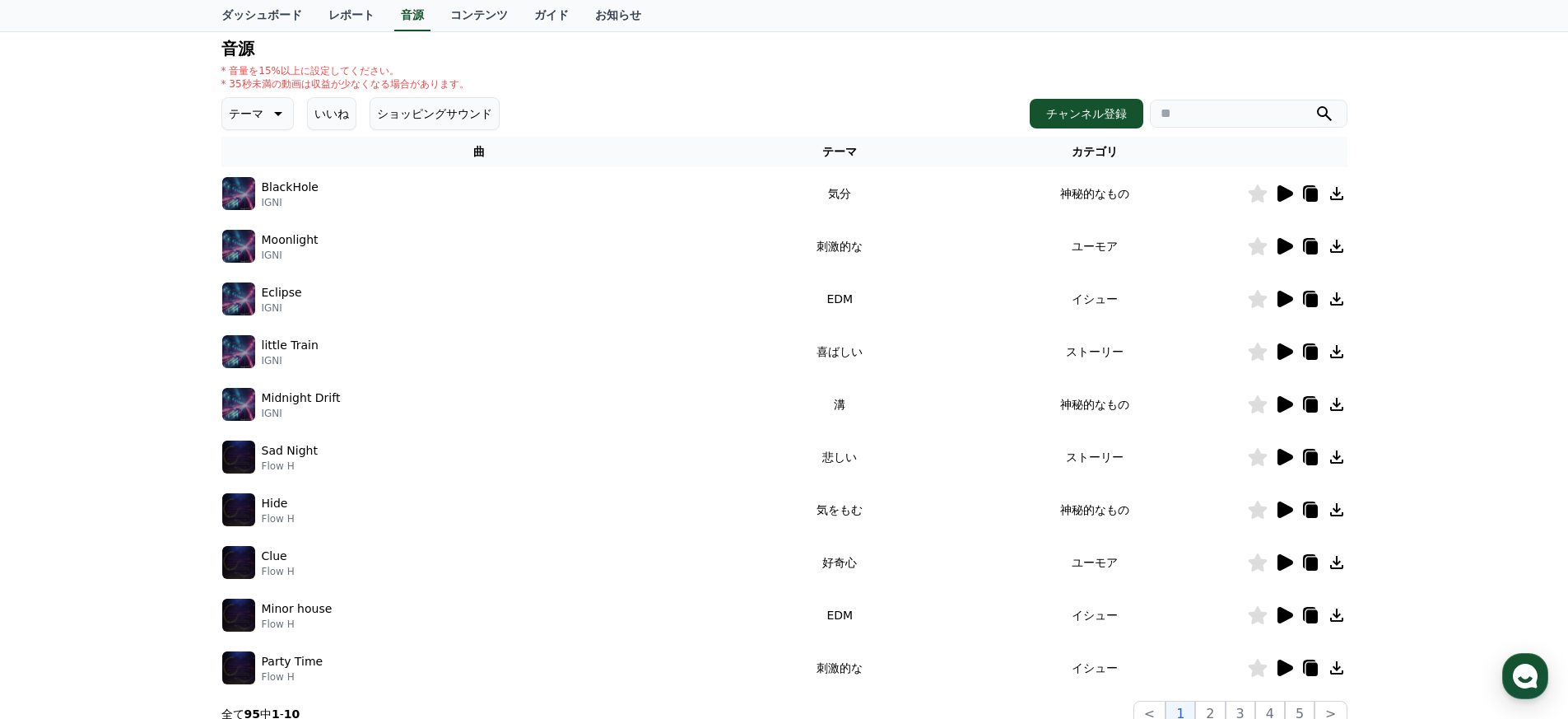
click at [777, 153] on th "カテゴリ" at bounding box center [1095, 151] width 304 height 31
click at [777, 459] on icon at bounding box center [1284, 457] width 20 height 20
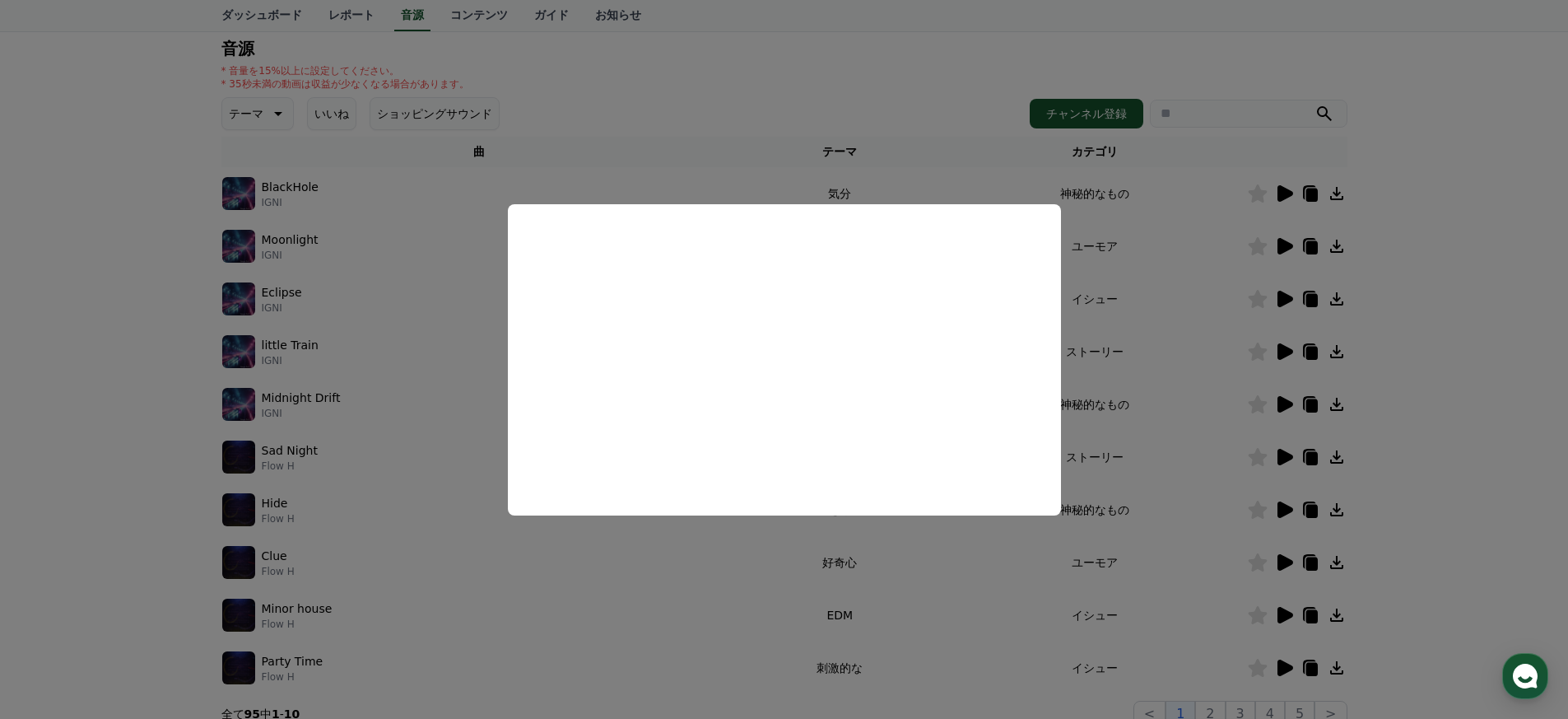
click at [777, 362] on button "close modal" at bounding box center [784, 359] width 1568 height 719
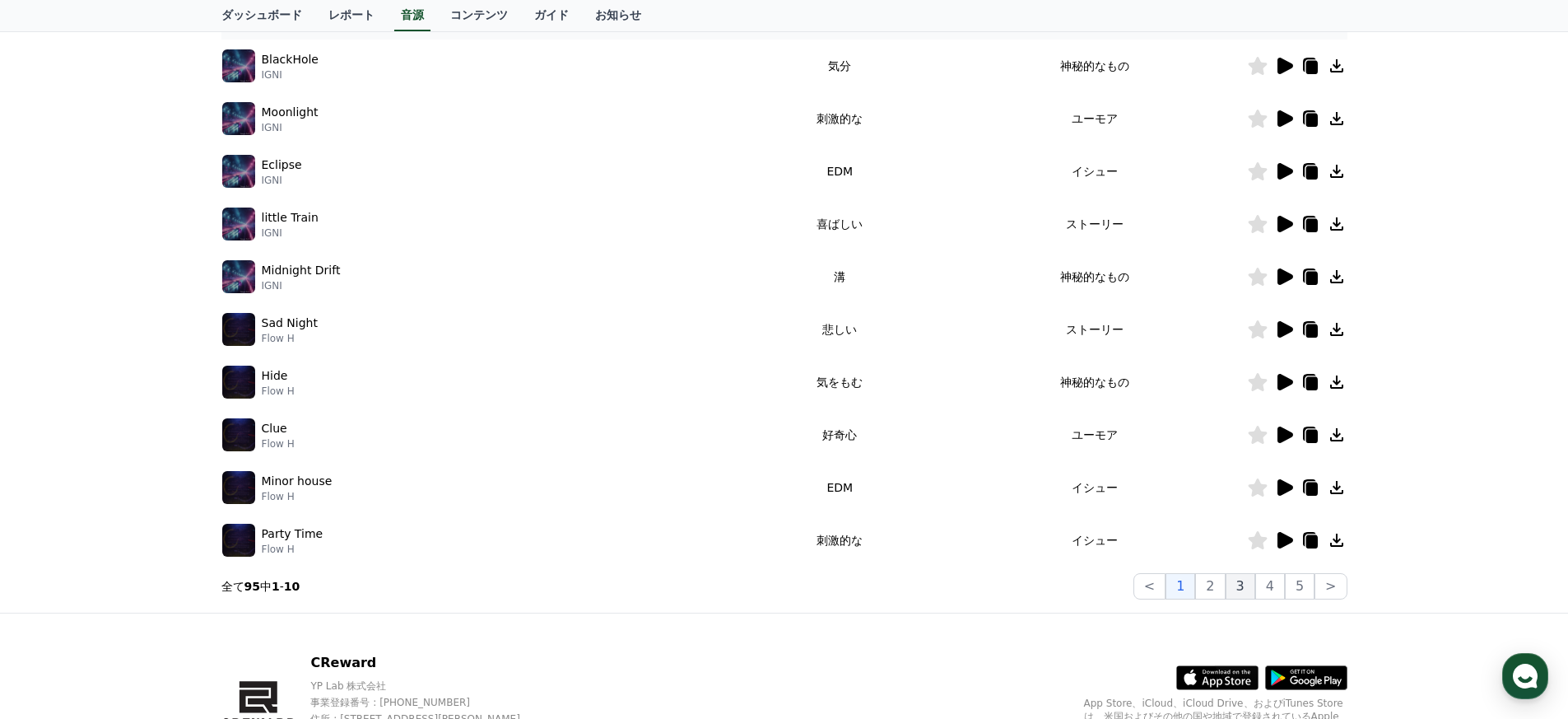
scroll to position [314, 0]
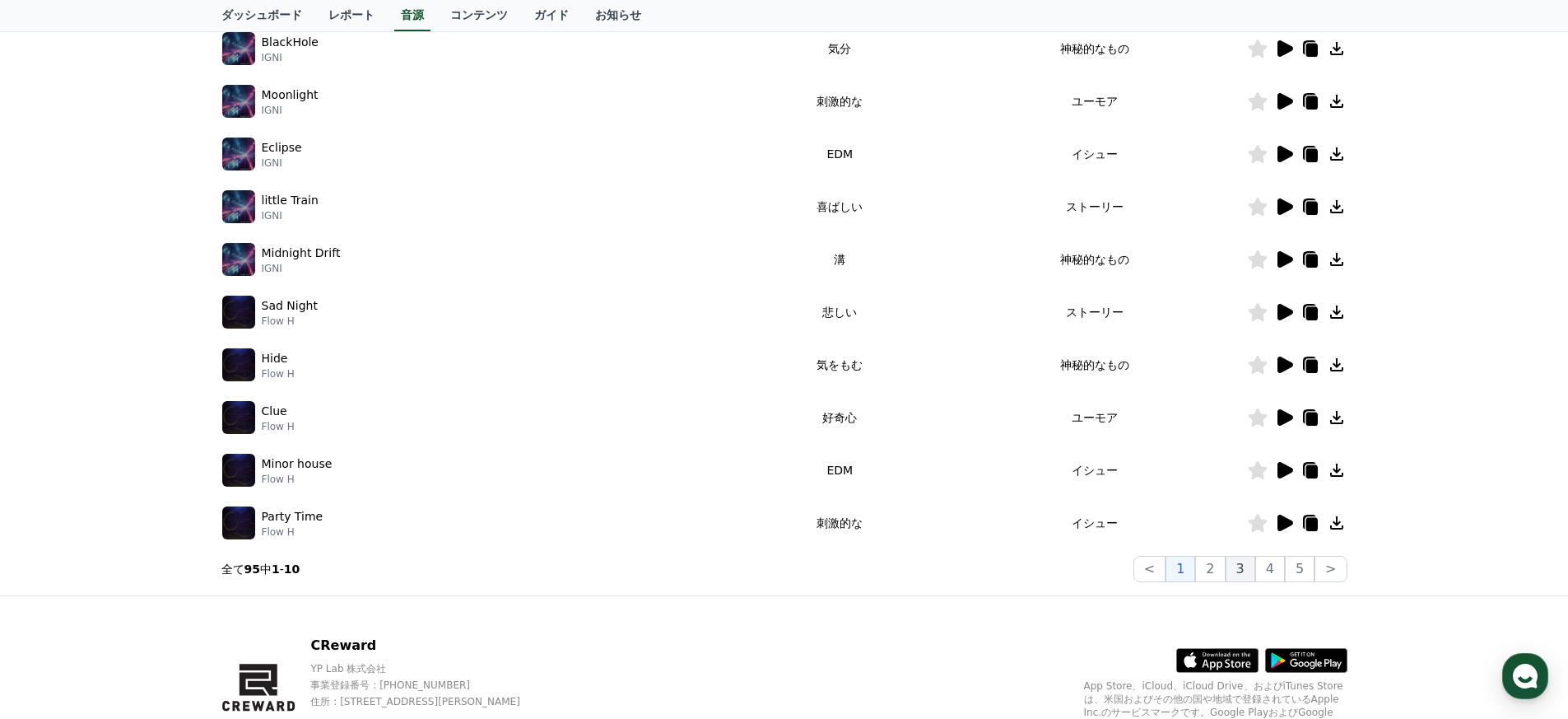
click at [777, 570] on button "3" at bounding box center [1240, 569] width 30 height 26
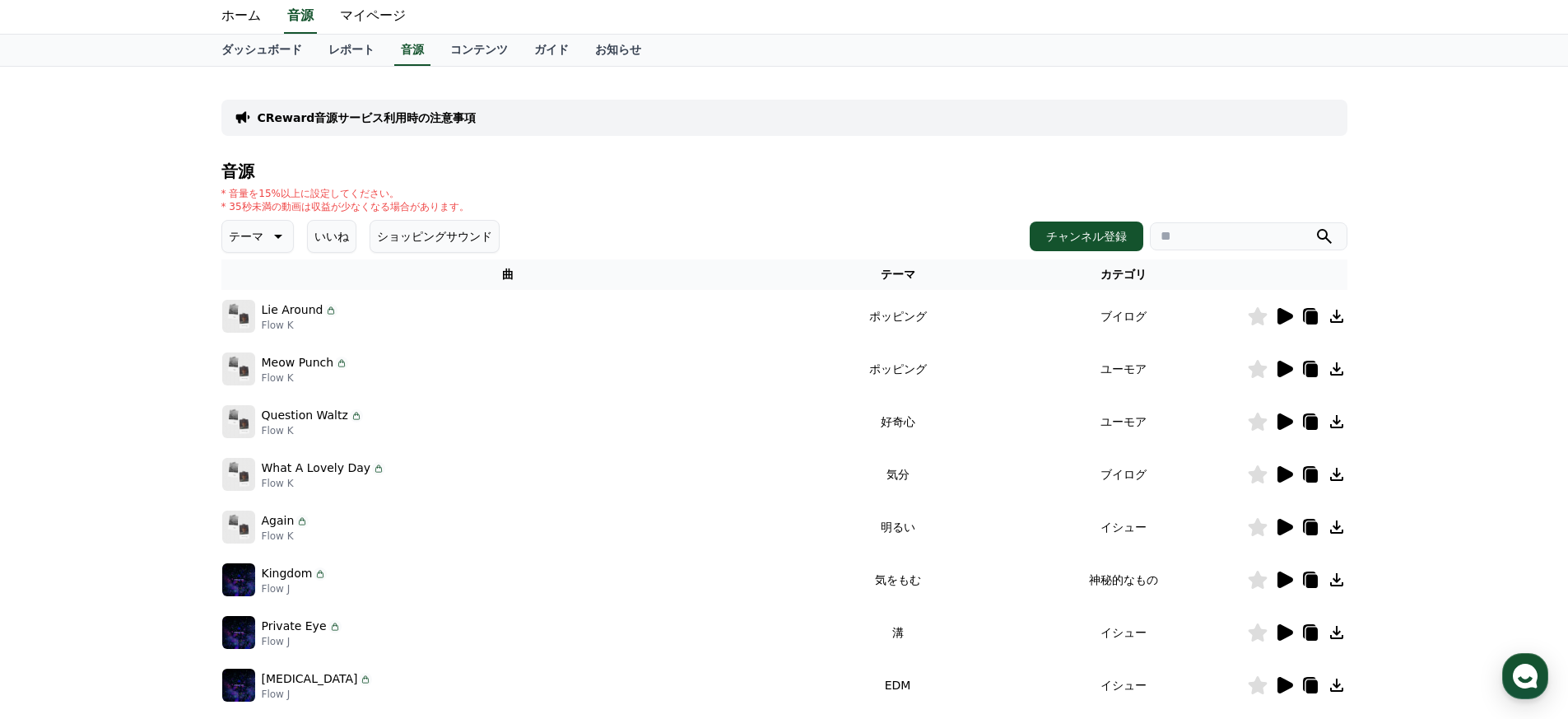
scroll to position [396, 0]
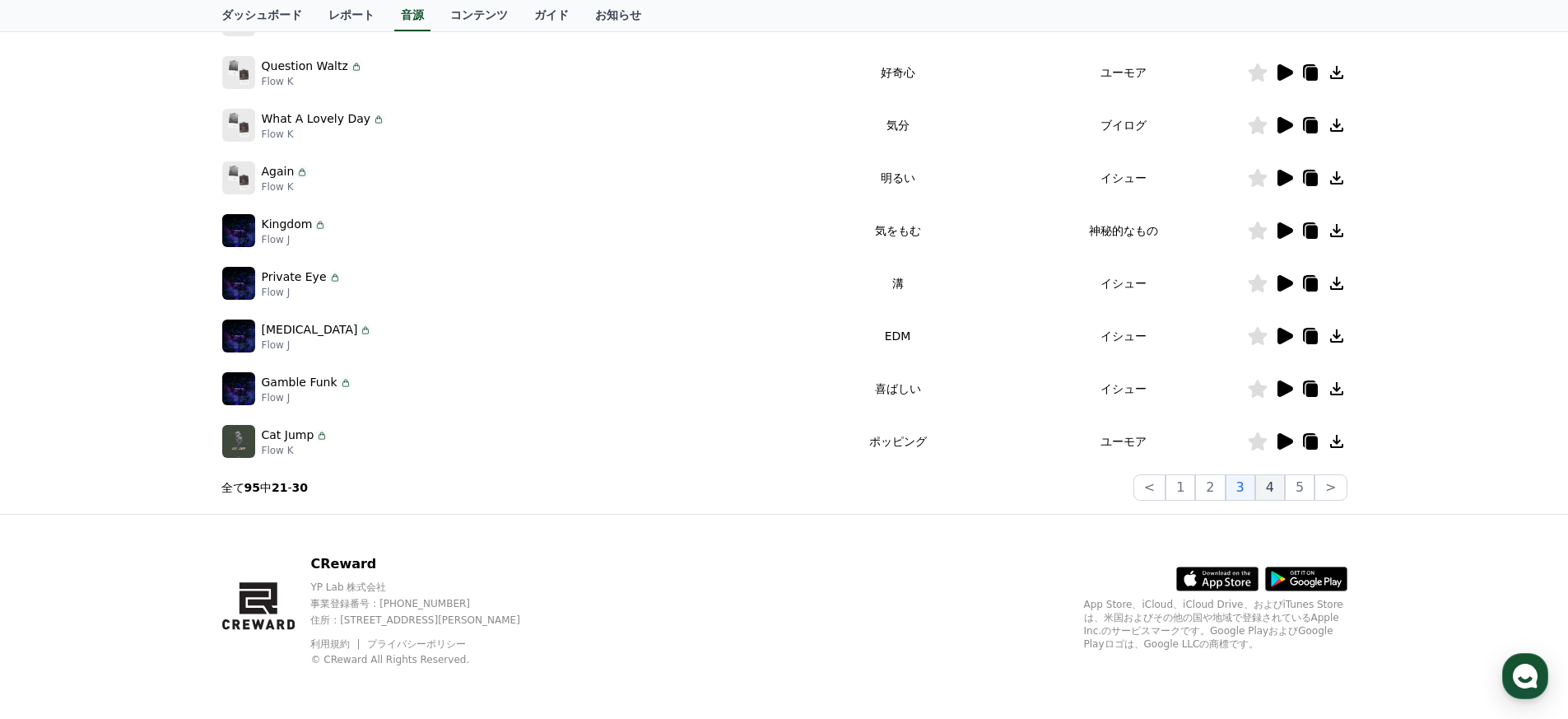
click at [777, 490] on button "4" at bounding box center [1270, 487] width 30 height 26
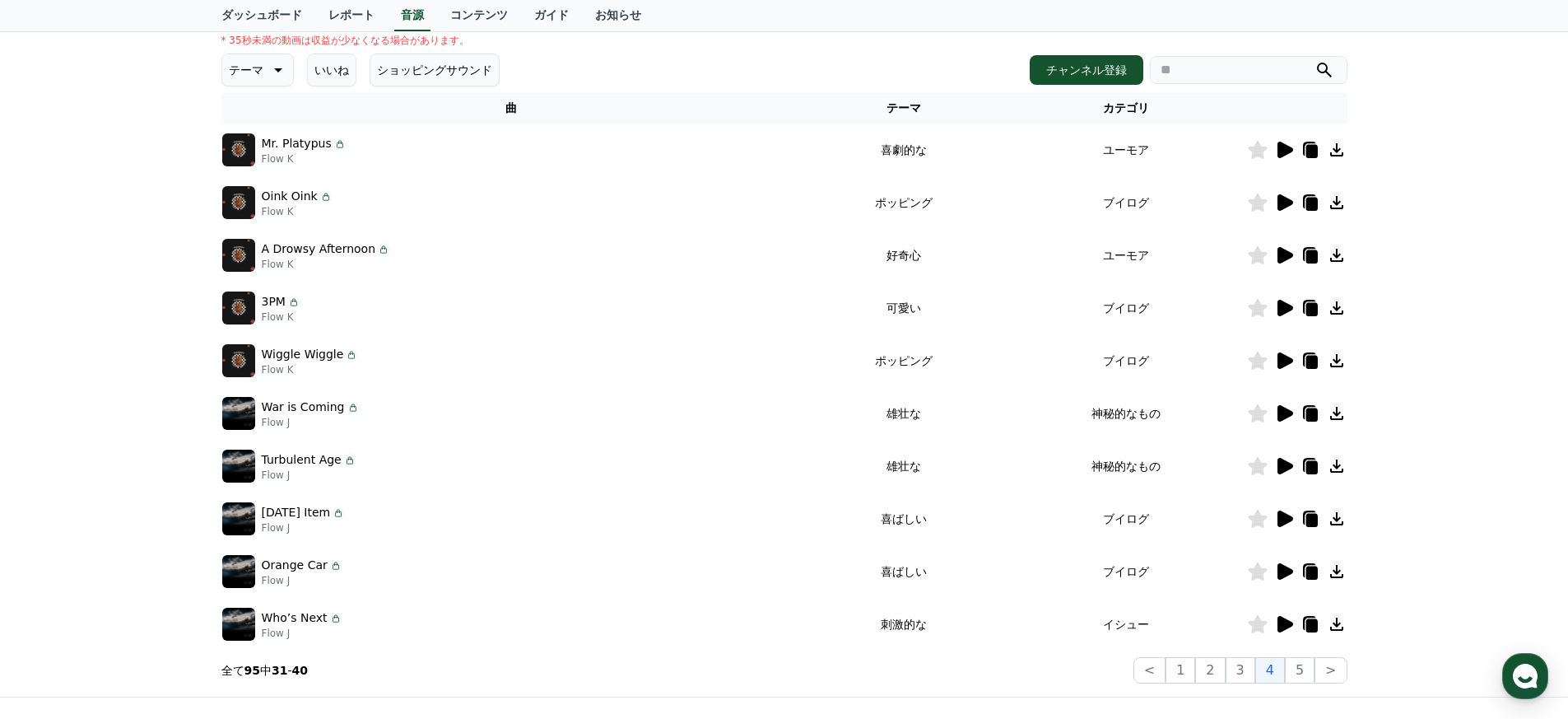
scroll to position [396, 0]
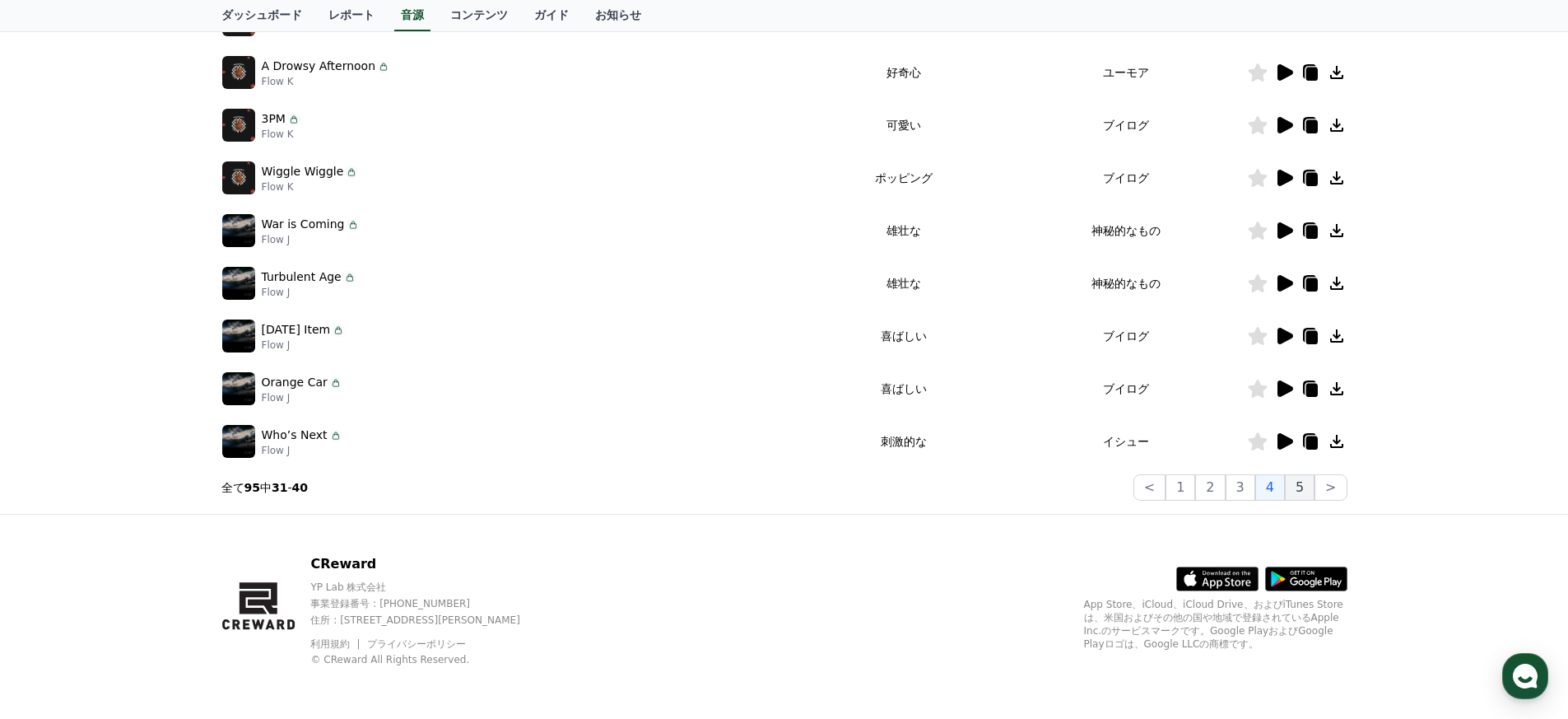
click at [777, 496] on button "5" at bounding box center [1300, 487] width 30 height 26
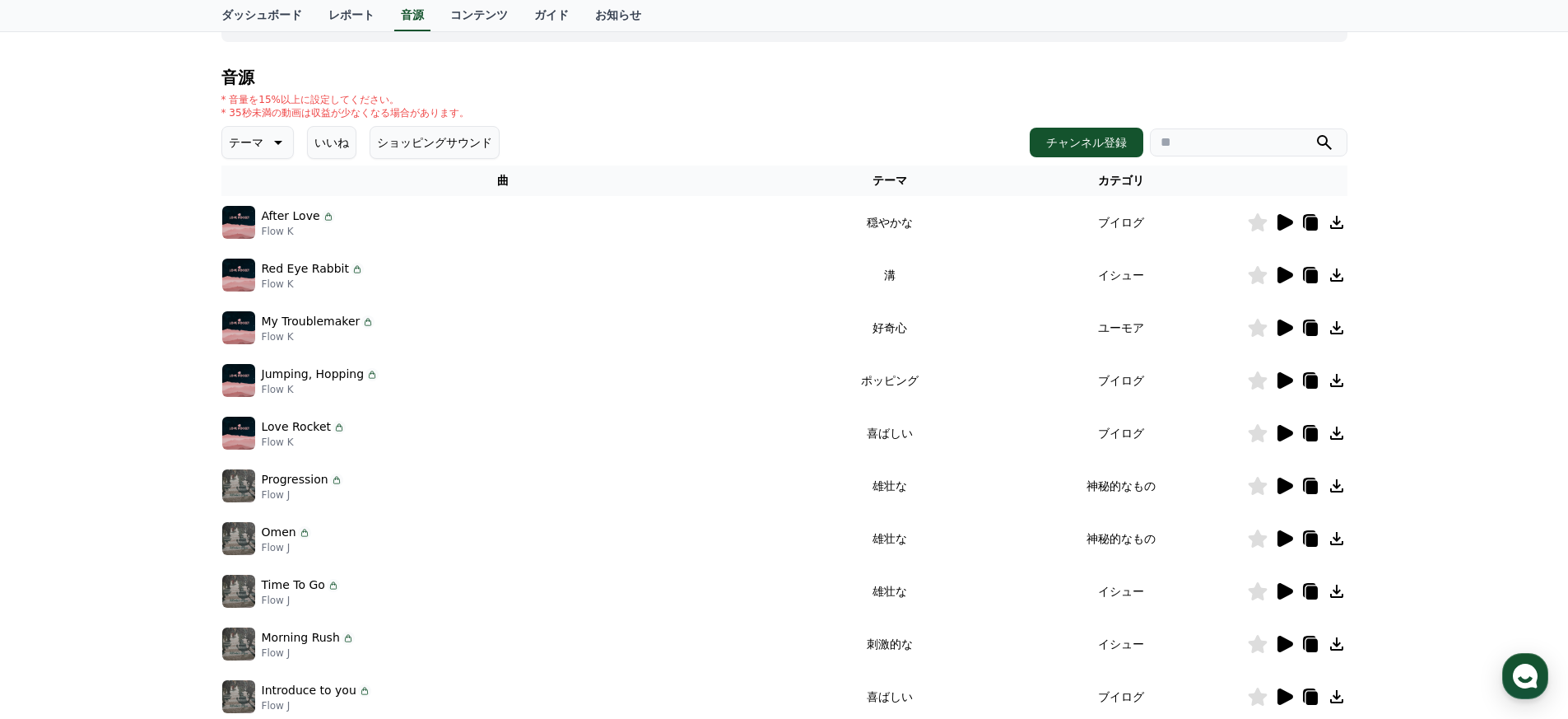
scroll to position [396, 0]
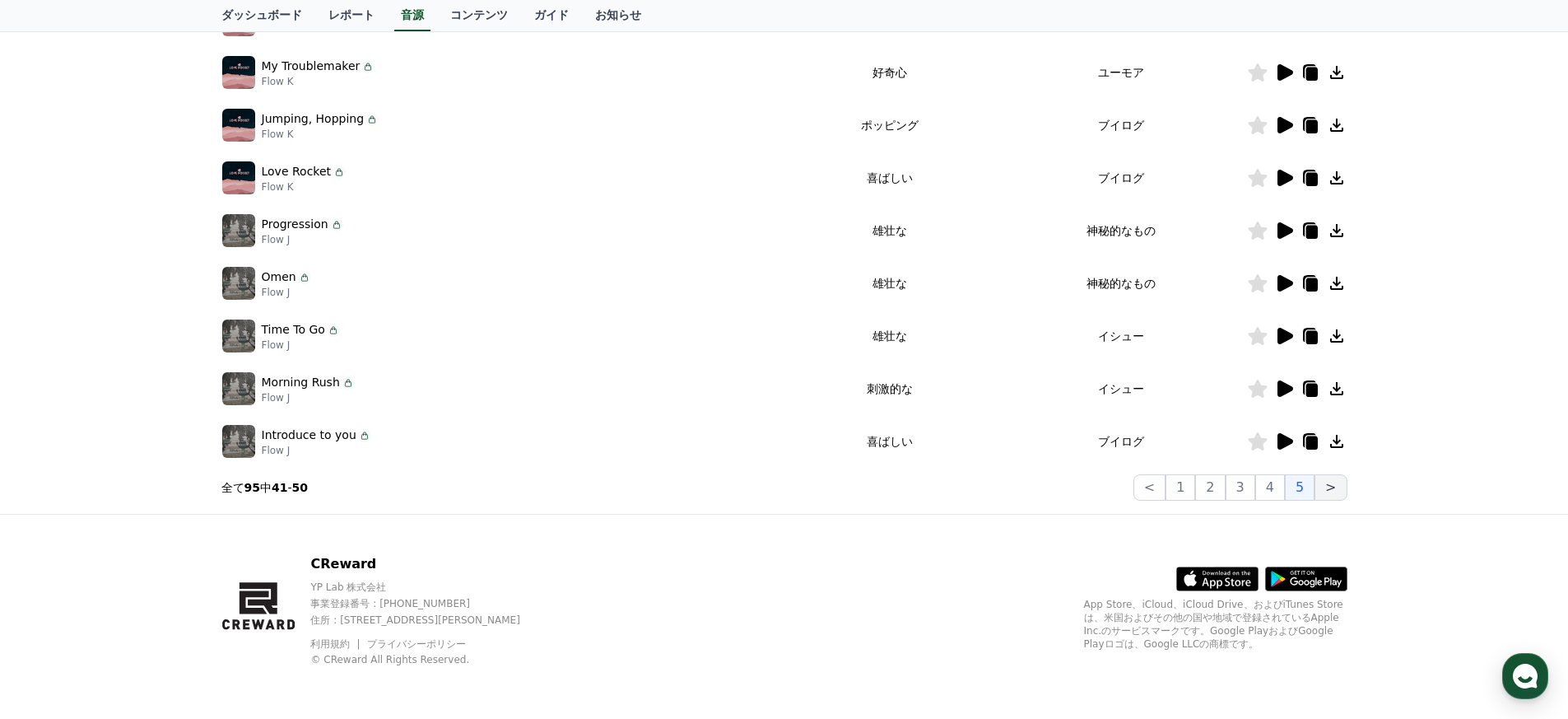
click at [777, 480] on button ">" at bounding box center [1331, 487] width 32 height 26
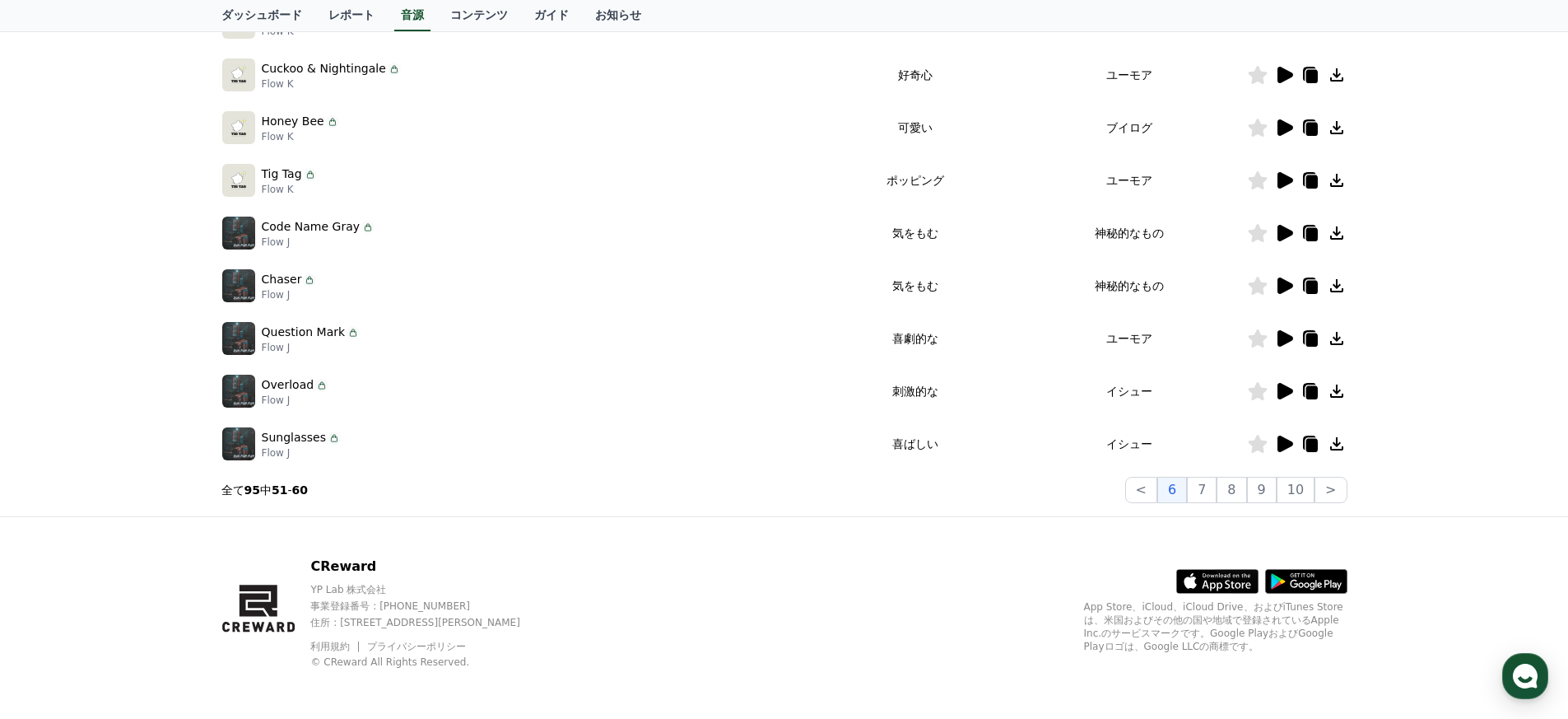
scroll to position [386, 0]
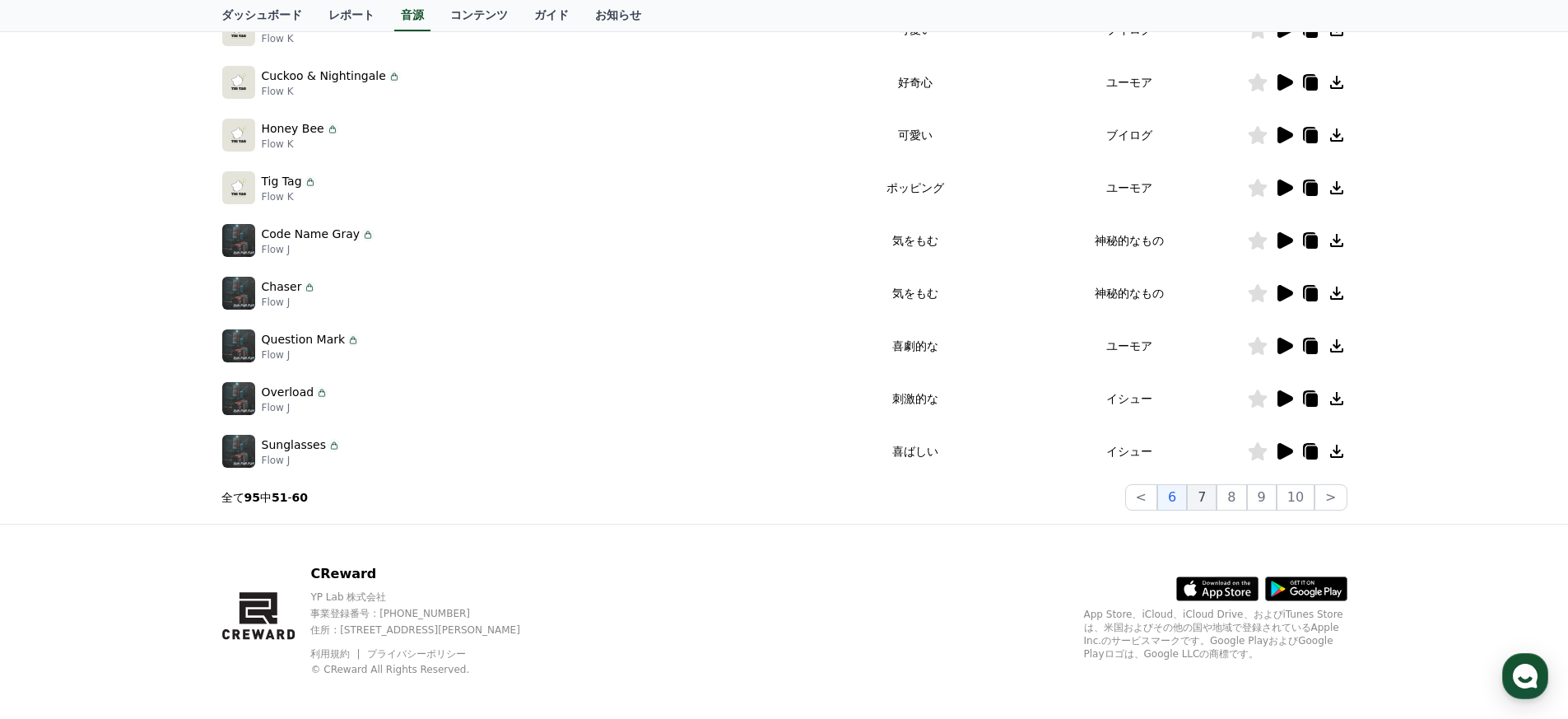
click at [777, 498] on button "7" at bounding box center [1202, 497] width 30 height 26
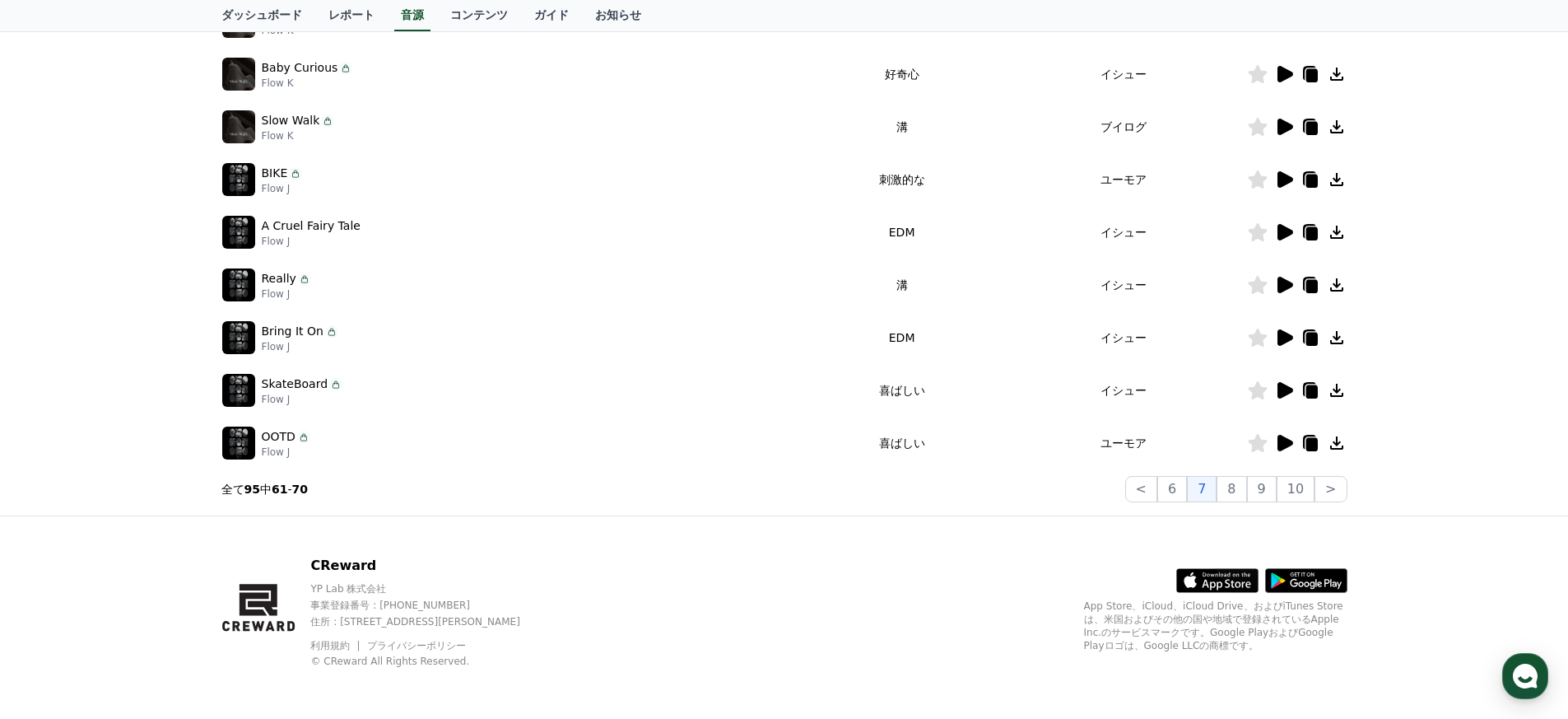
scroll to position [396, 0]
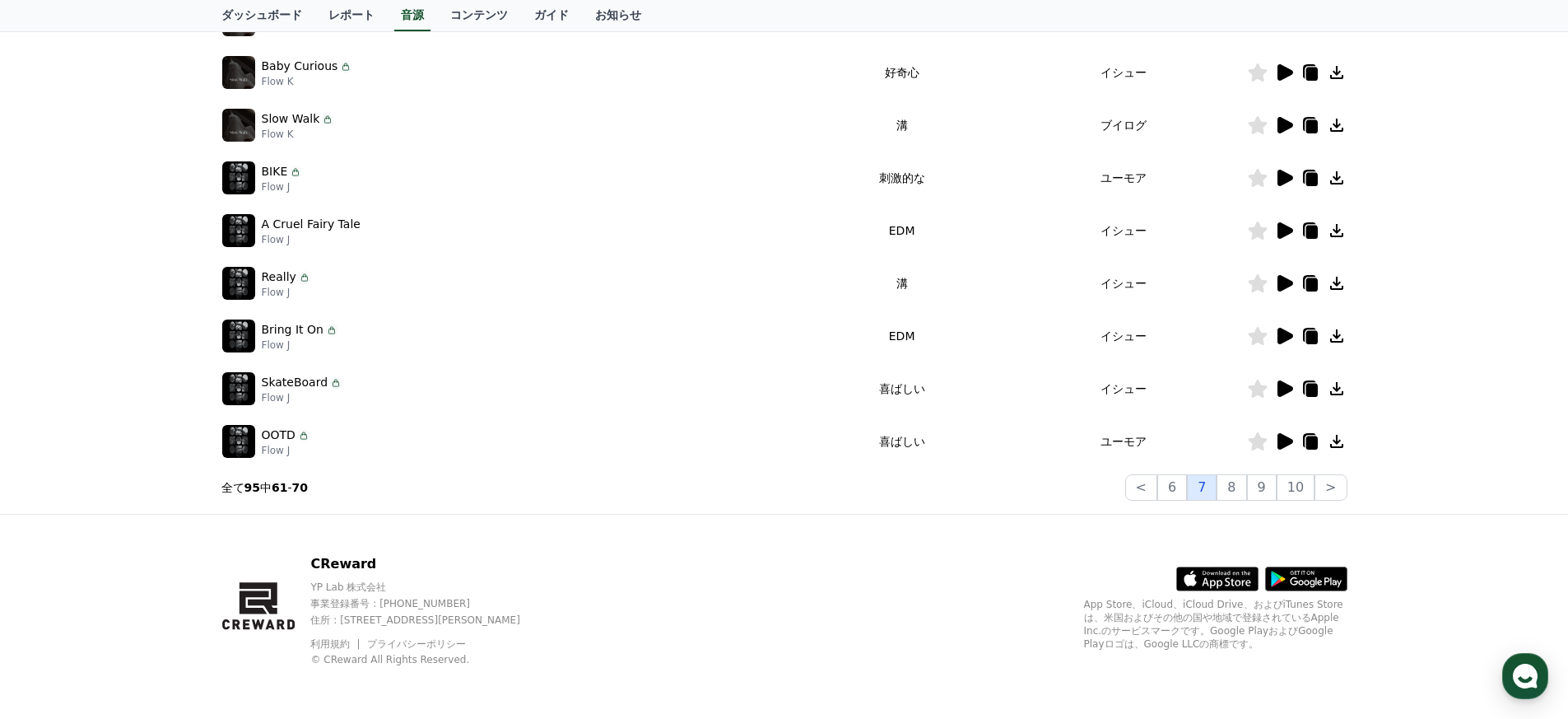
click at [777, 494] on button "7" at bounding box center [1202, 487] width 30 height 26
click at [777, 487] on button "8" at bounding box center [1231, 487] width 30 height 26
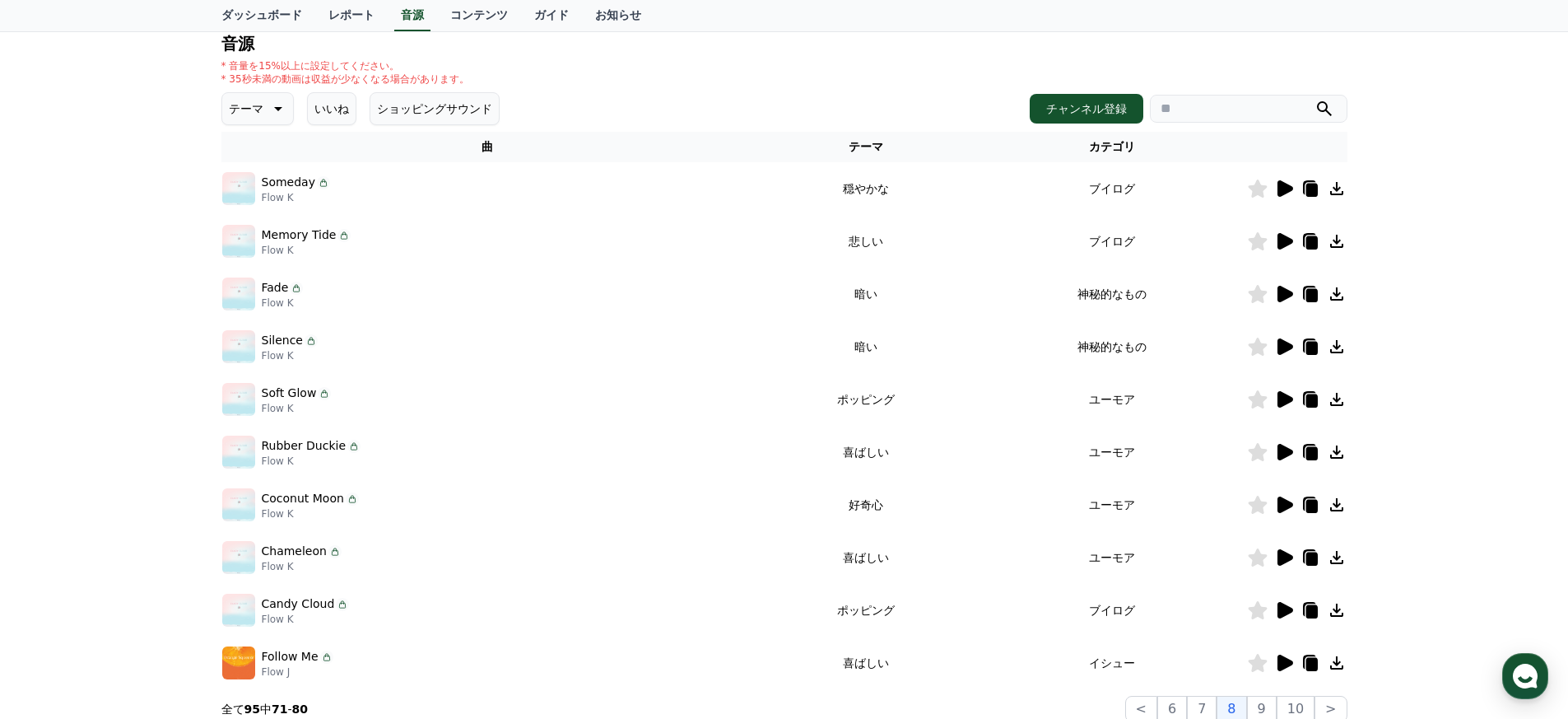
scroll to position [154, 0]
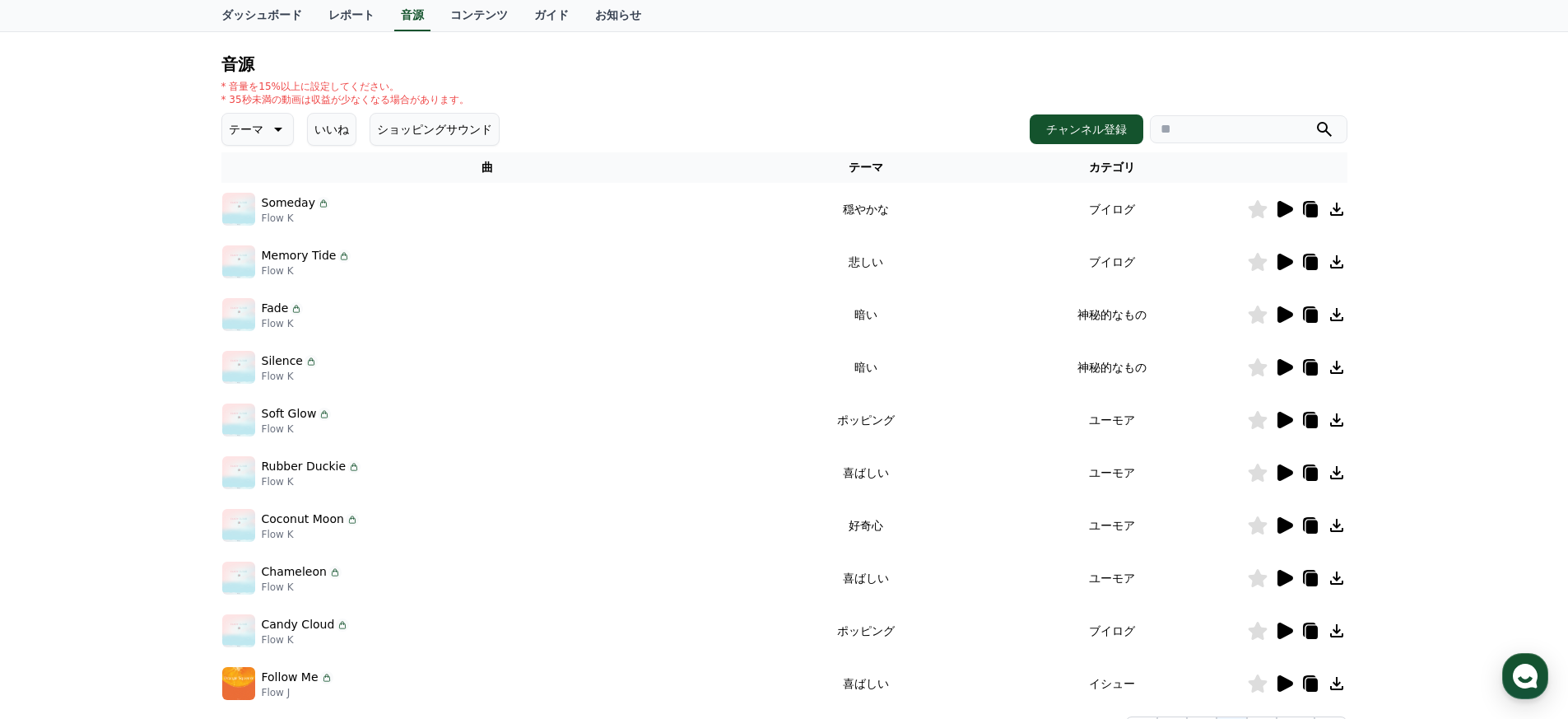
click at [777, 417] on icon at bounding box center [1285, 419] width 16 height 17
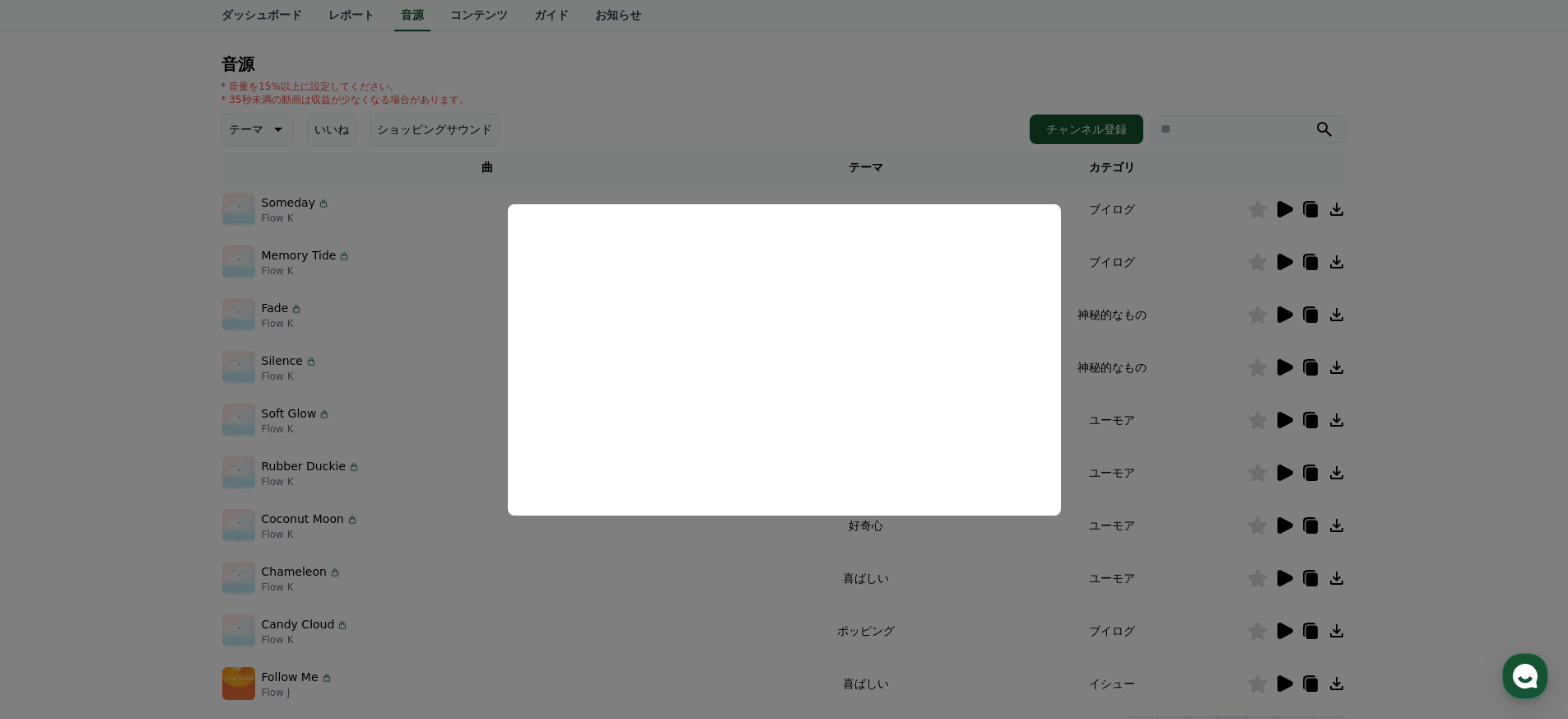
click at [777, 488] on button "close modal" at bounding box center [784, 359] width 1568 height 719
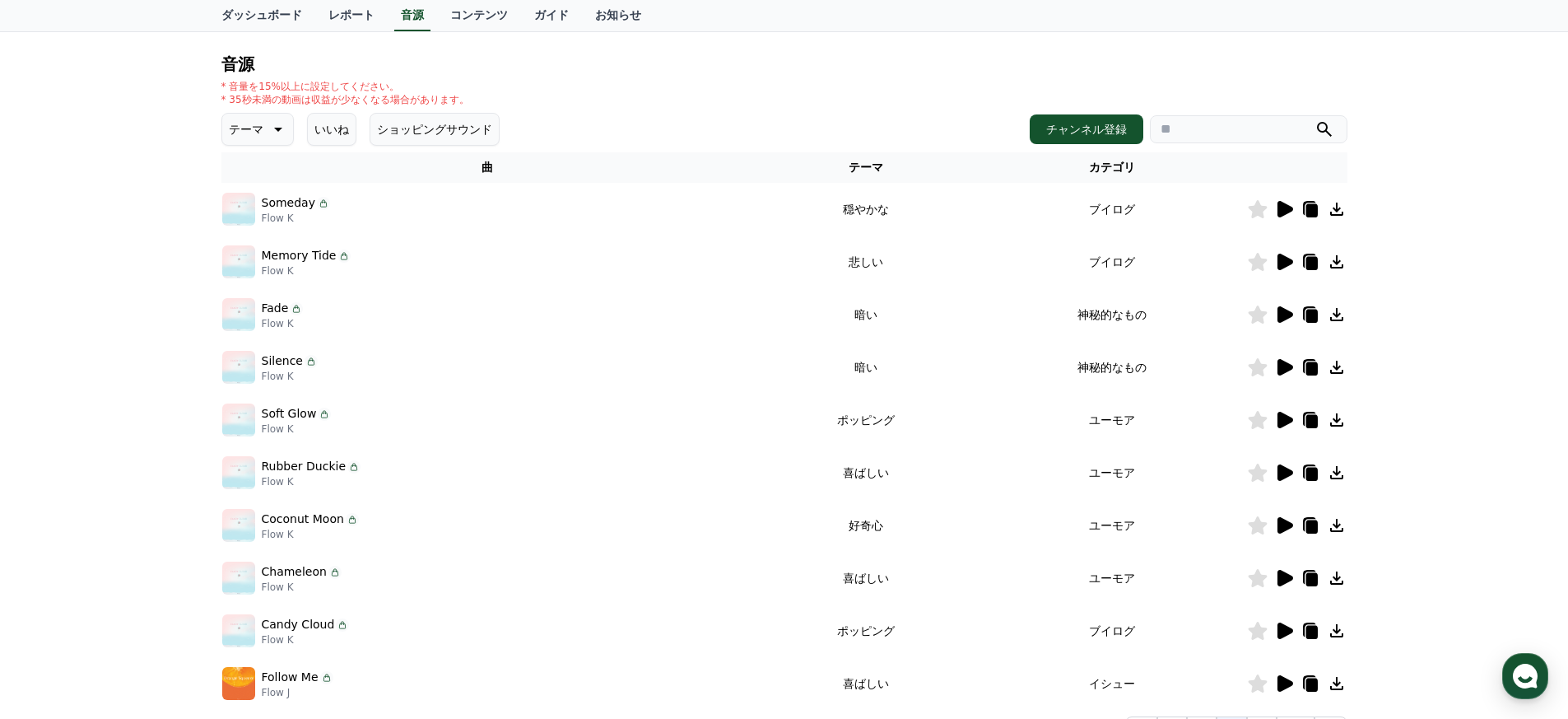
click at [777, 473] on icon at bounding box center [1285, 472] width 16 height 17
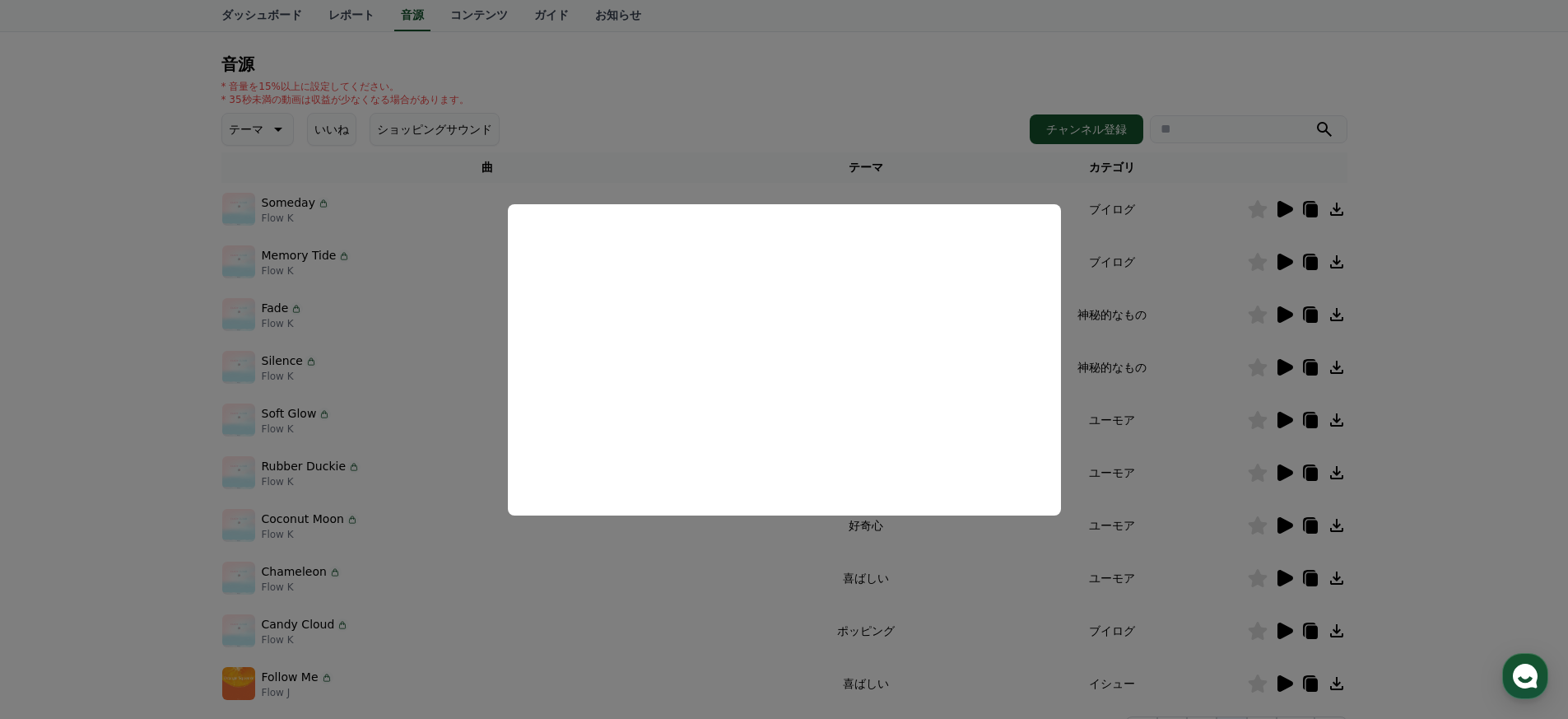
click at [777, 424] on button "close modal" at bounding box center [784, 359] width 1568 height 719
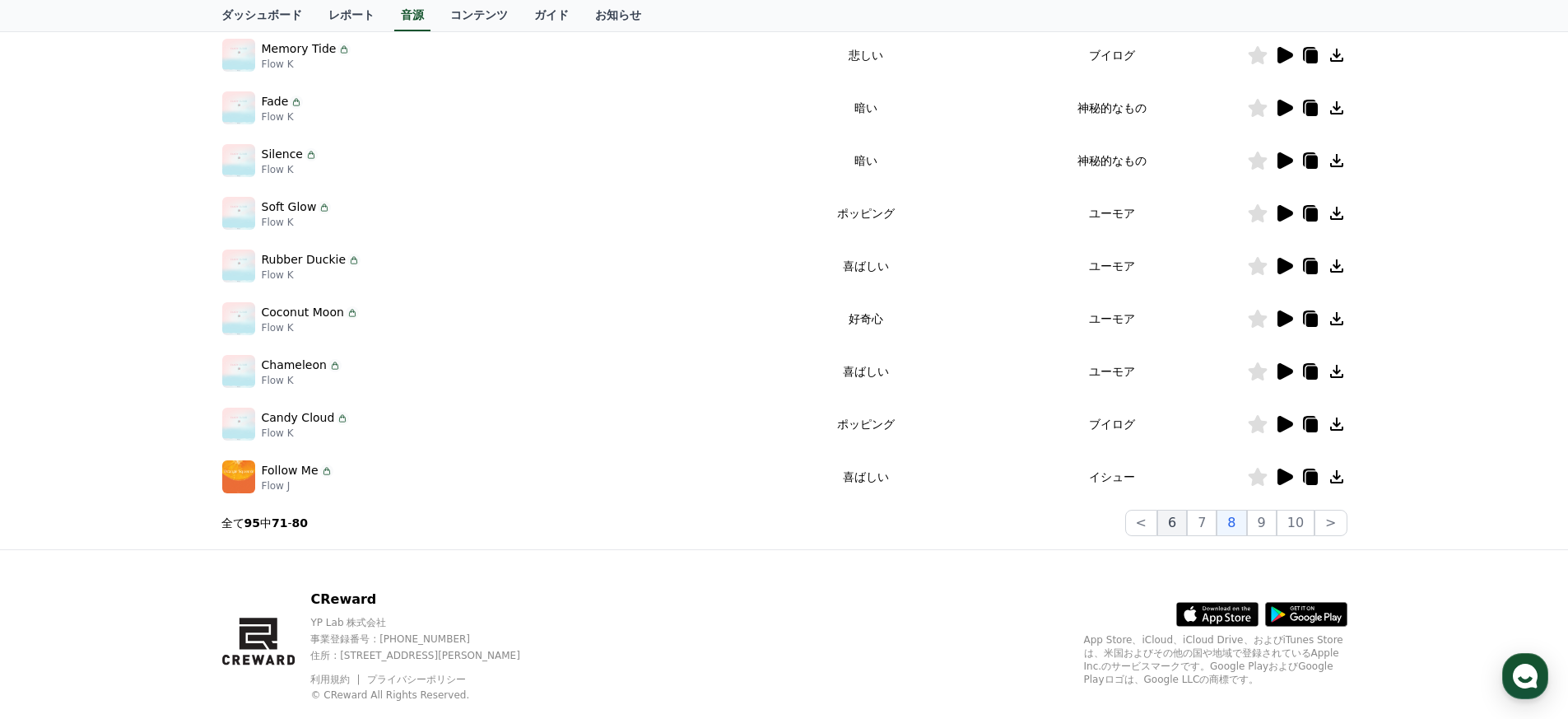
scroll to position [396, 0]
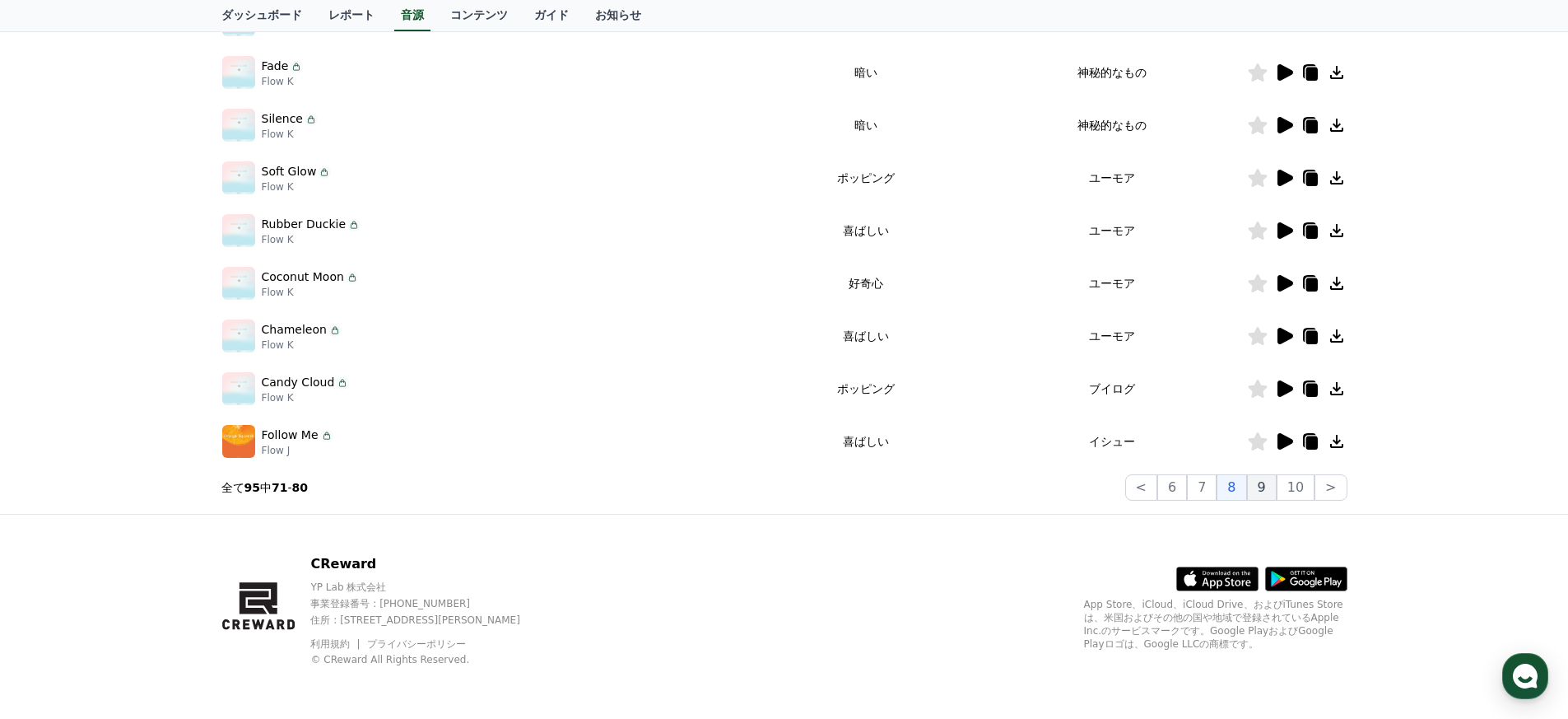
click at [777, 488] on button "9" at bounding box center [1262, 487] width 30 height 26
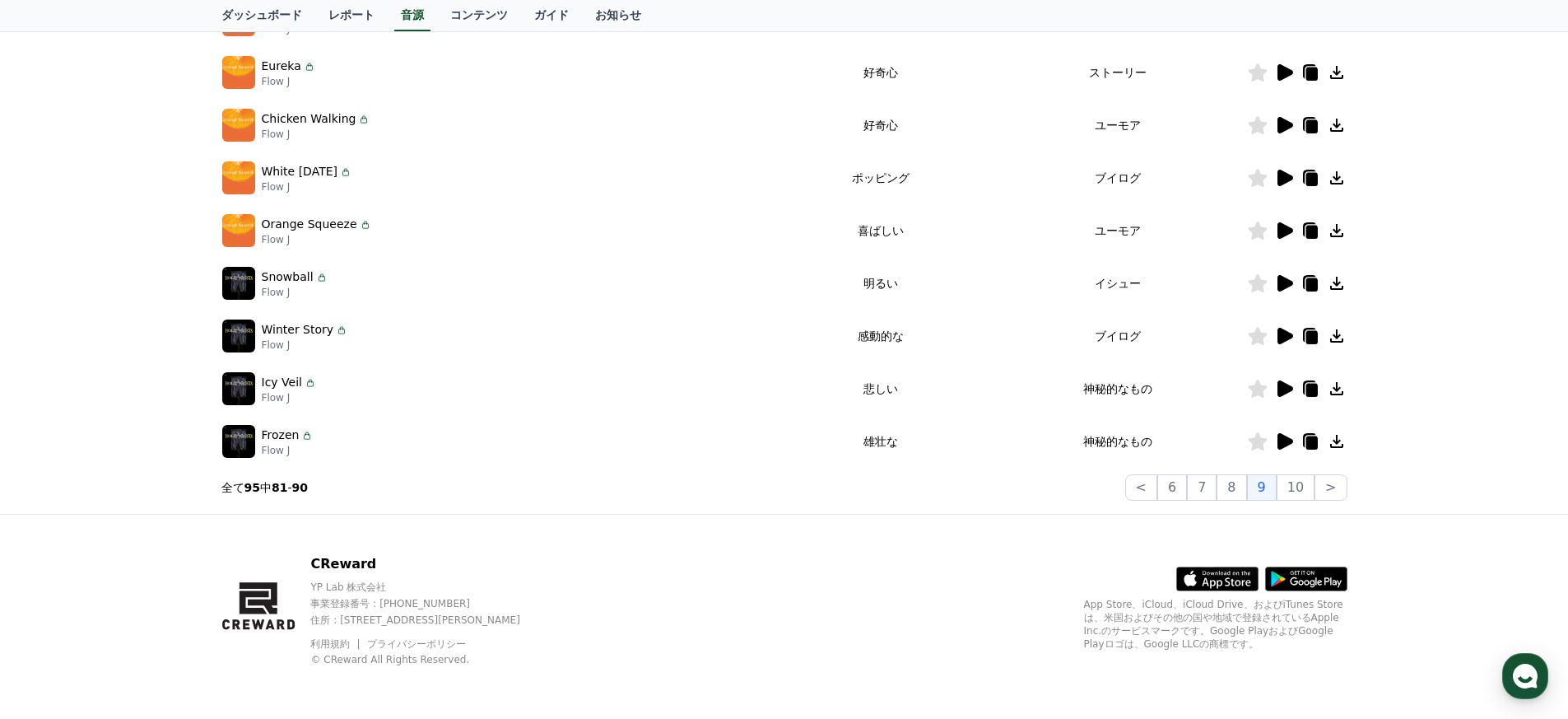
scroll to position [393, 0]
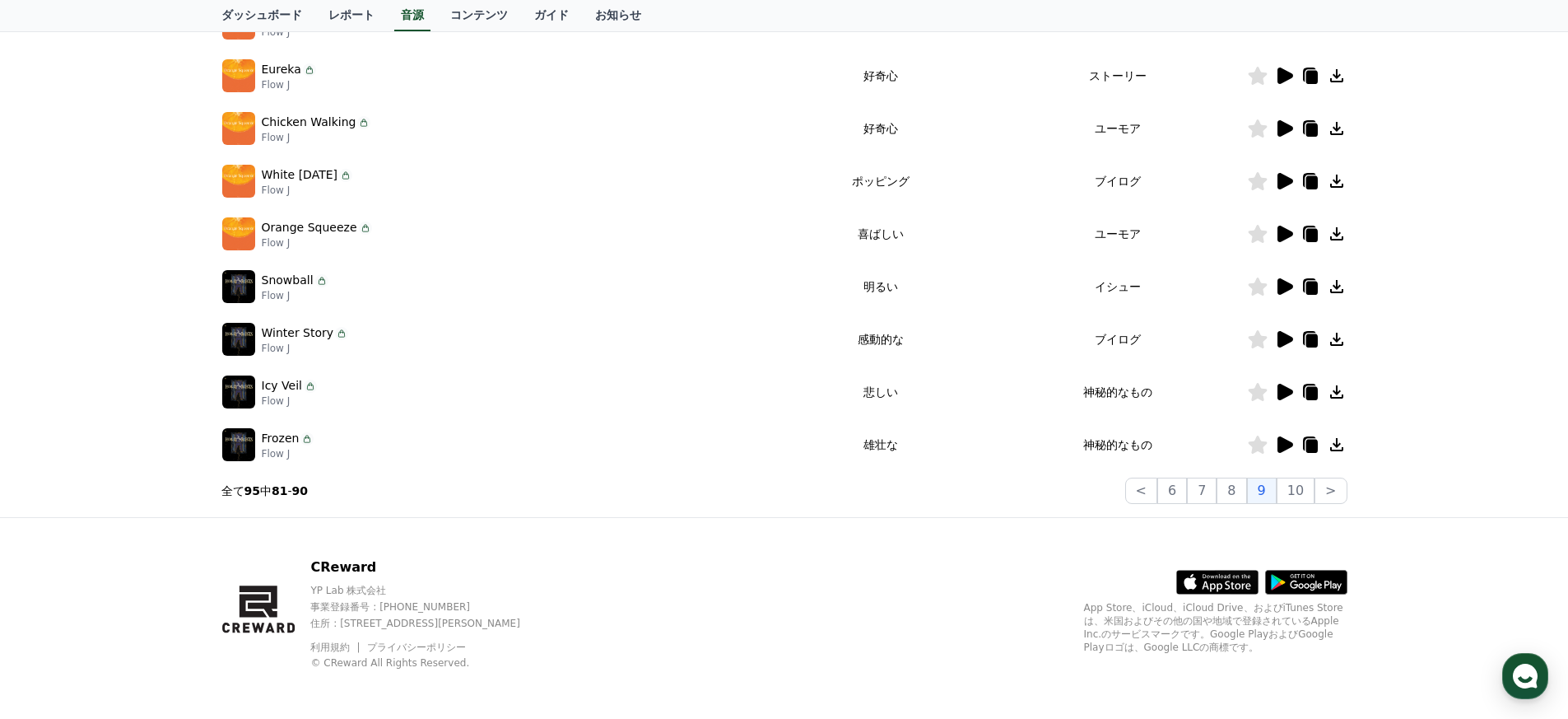
click at [777, 447] on icon at bounding box center [1285, 444] width 16 height 17
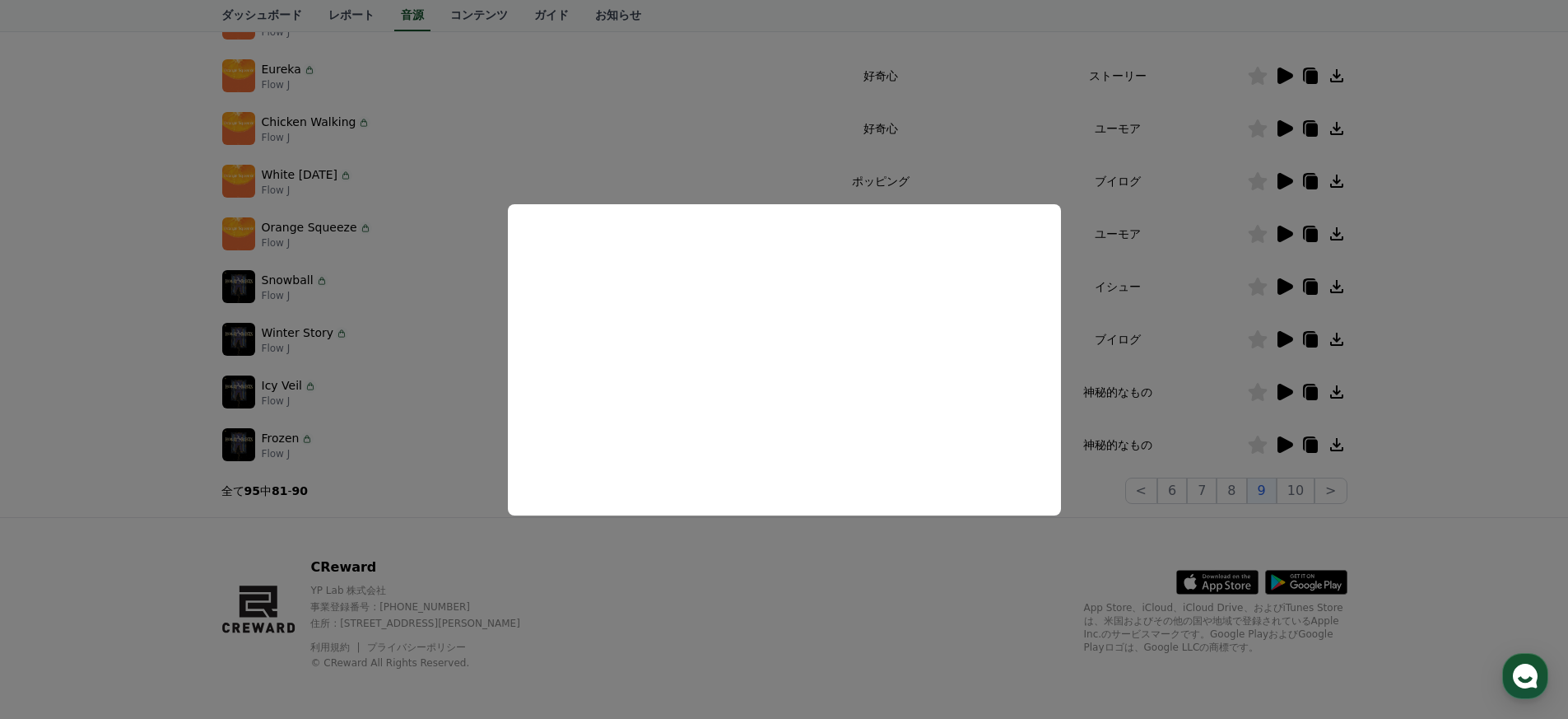
click at [777, 381] on button "close modal" at bounding box center [784, 359] width 1568 height 719
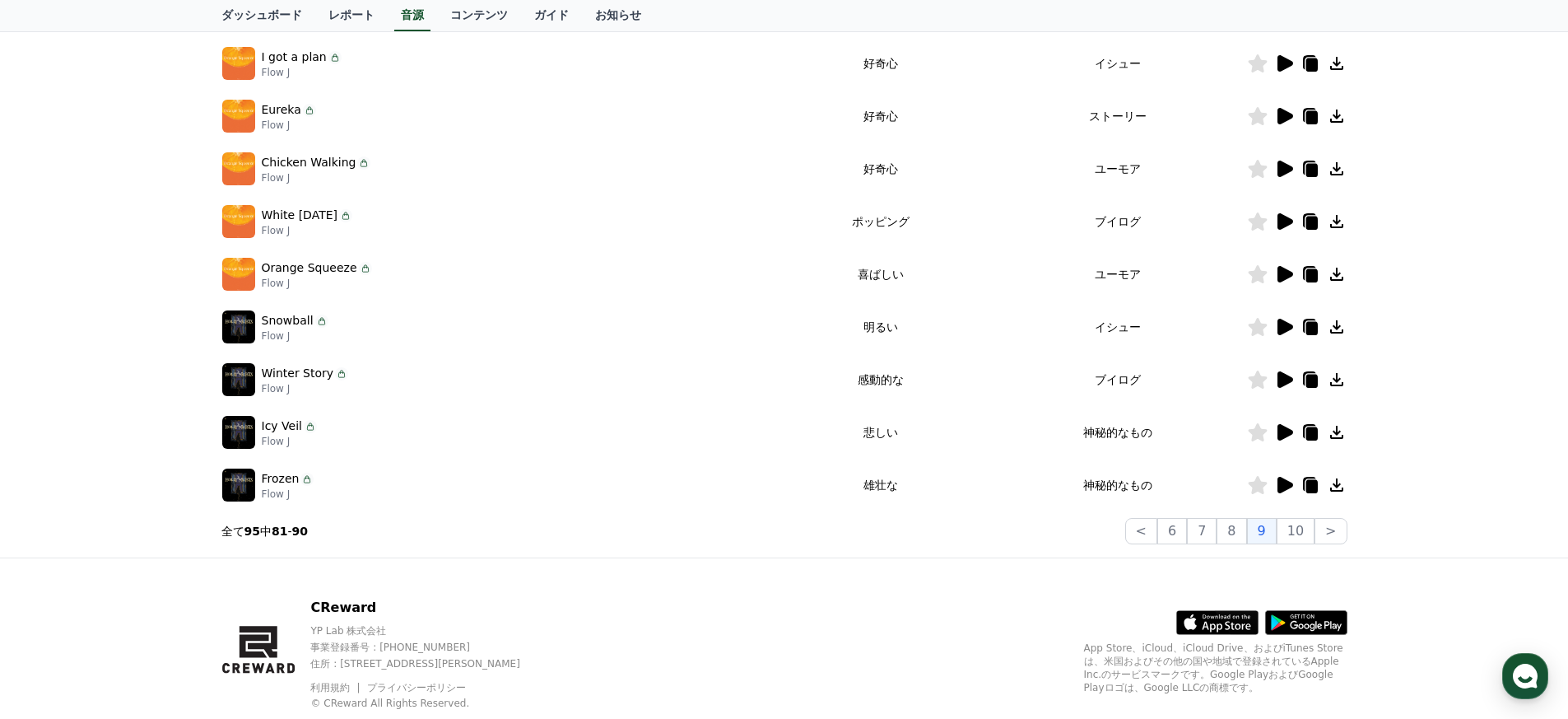
scroll to position [283, 0]
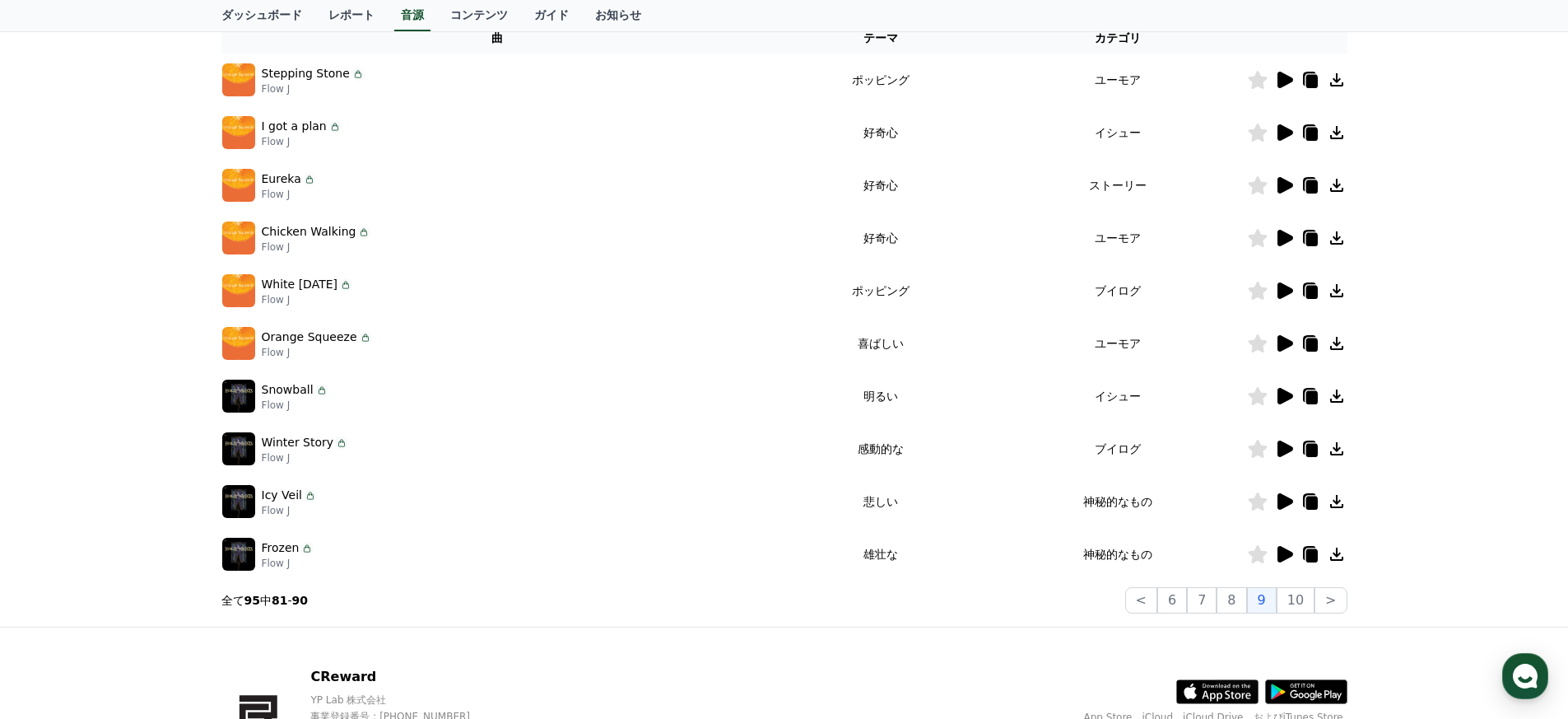
click at [777, 291] on icon at bounding box center [1285, 290] width 16 height 17
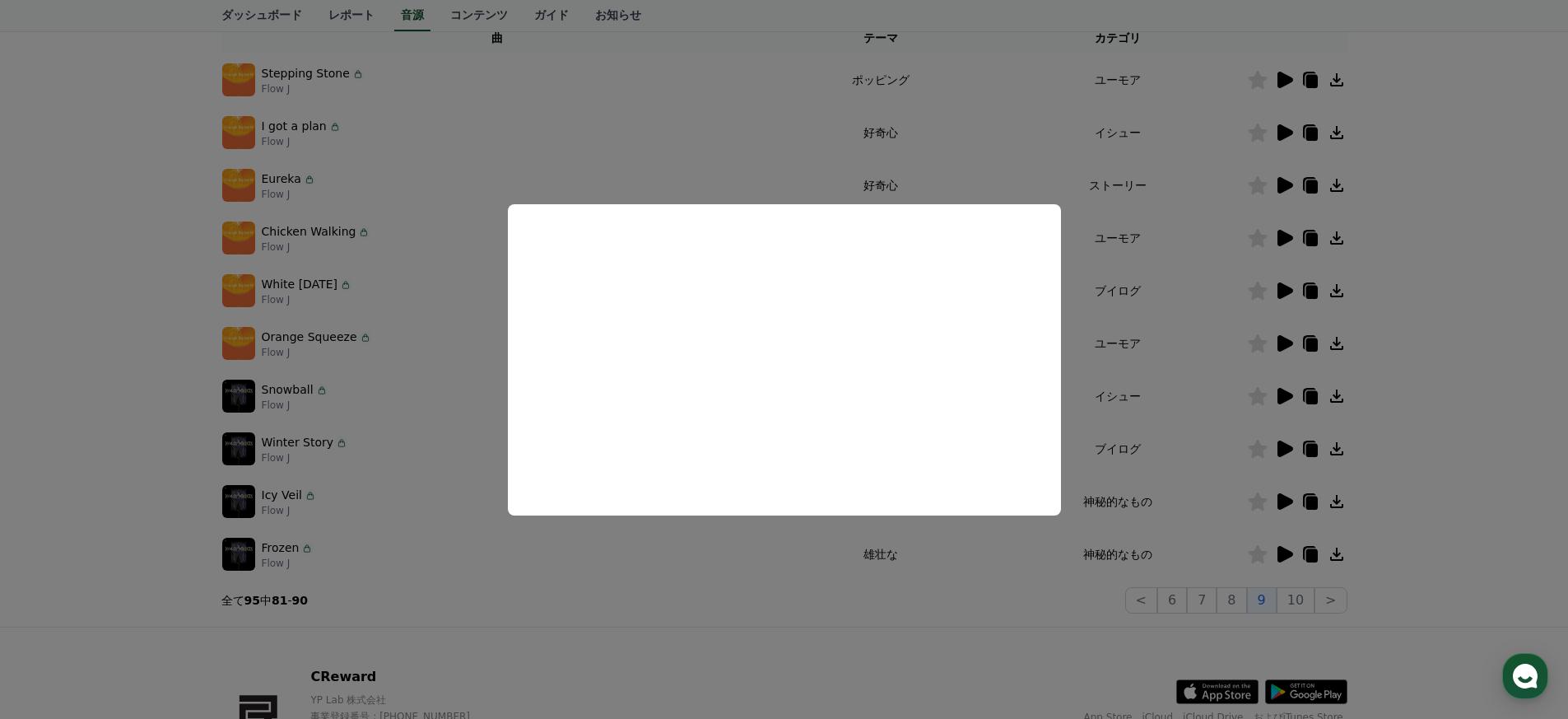
click at [777, 276] on button "close modal" at bounding box center [784, 359] width 1568 height 719
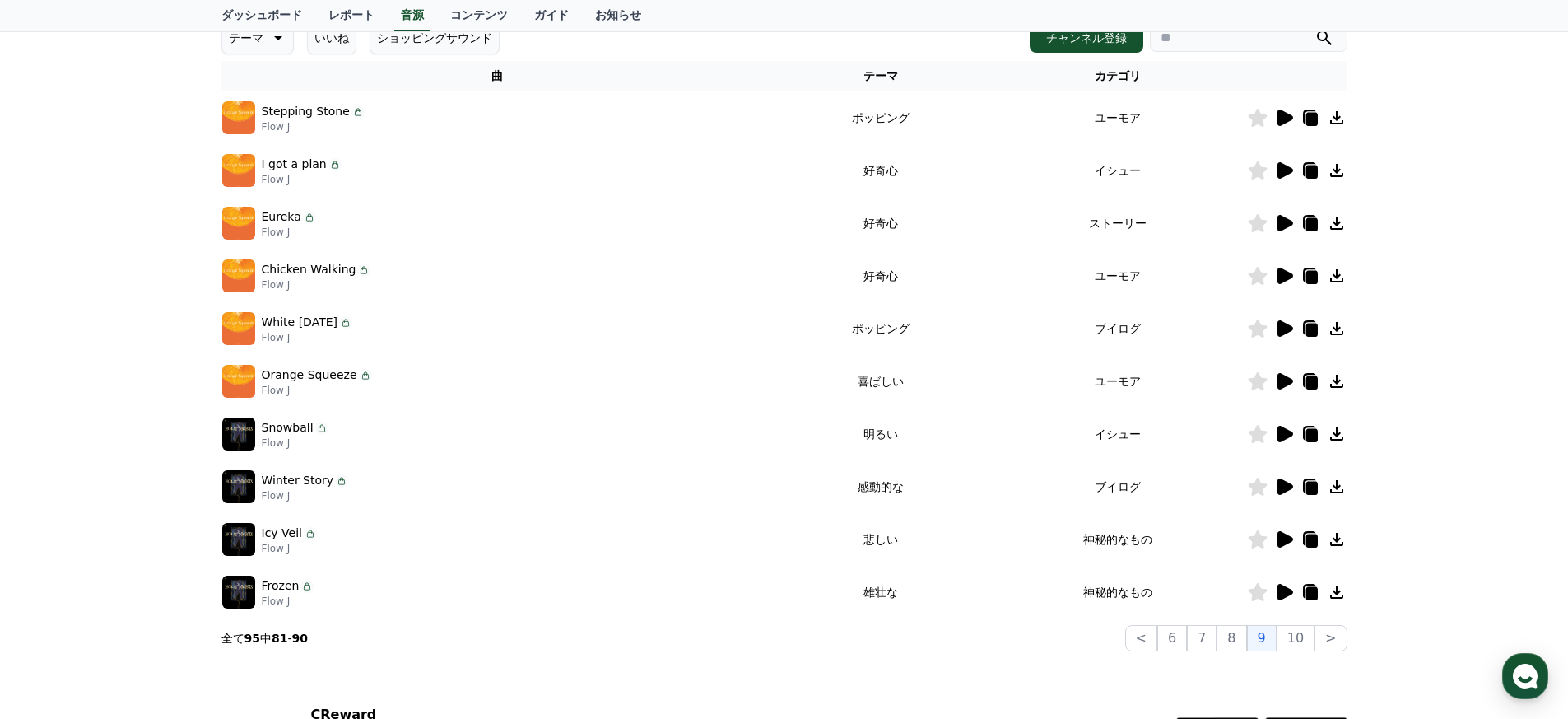
scroll to position [244, 0]
click at [777, 228] on icon at bounding box center [1285, 224] width 16 height 17
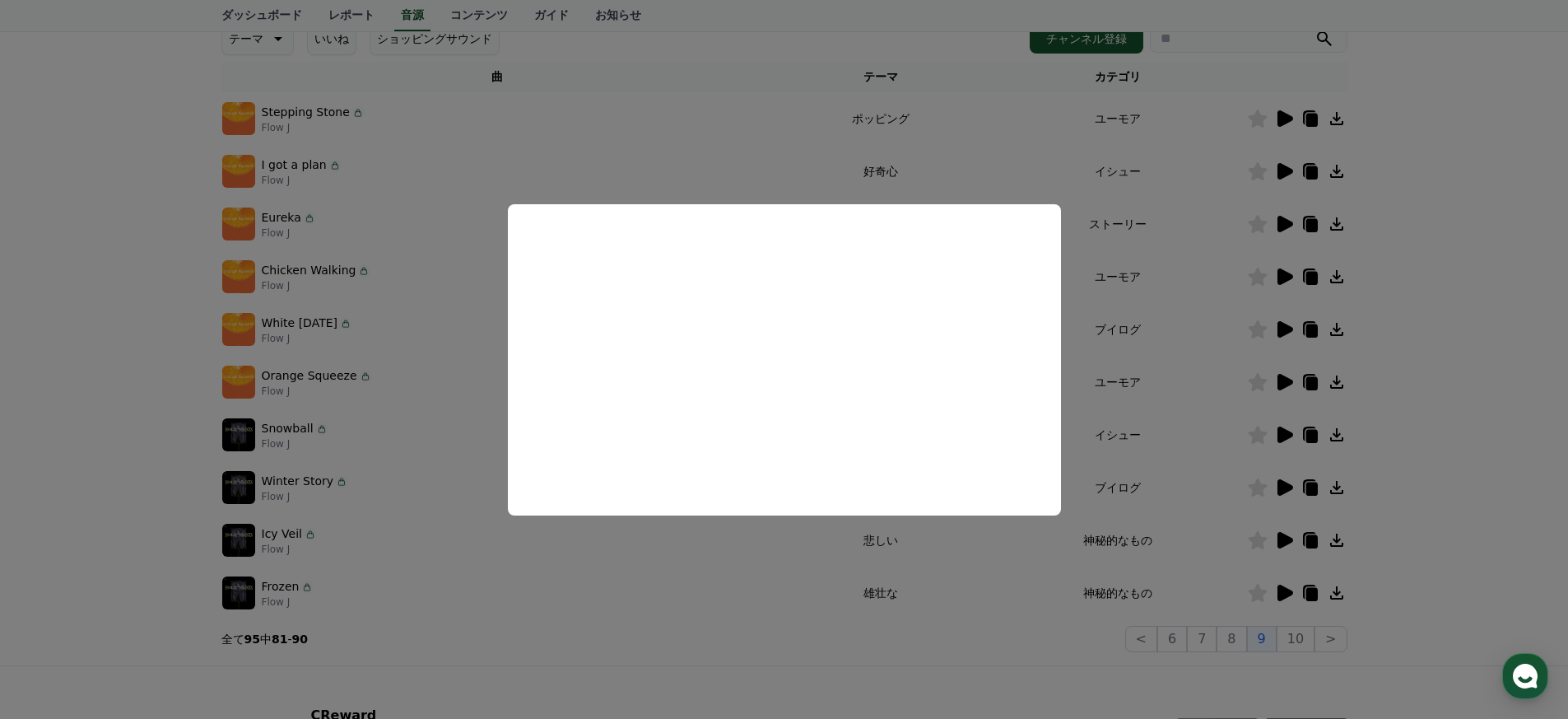
click at [777, 304] on button "close modal" at bounding box center [784, 359] width 1568 height 719
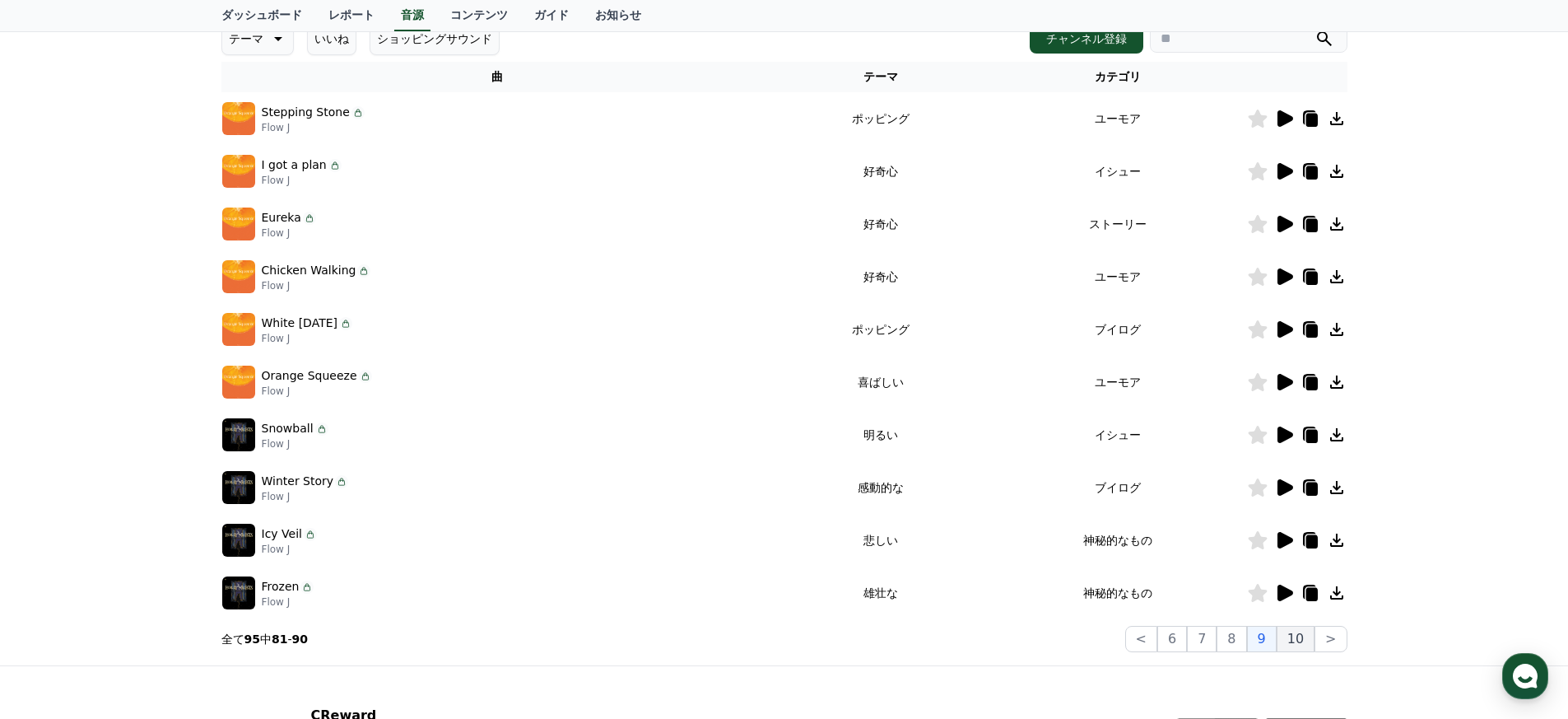
click at [777, 645] on button "10" at bounding box center [1296, 639] width 38 height 26
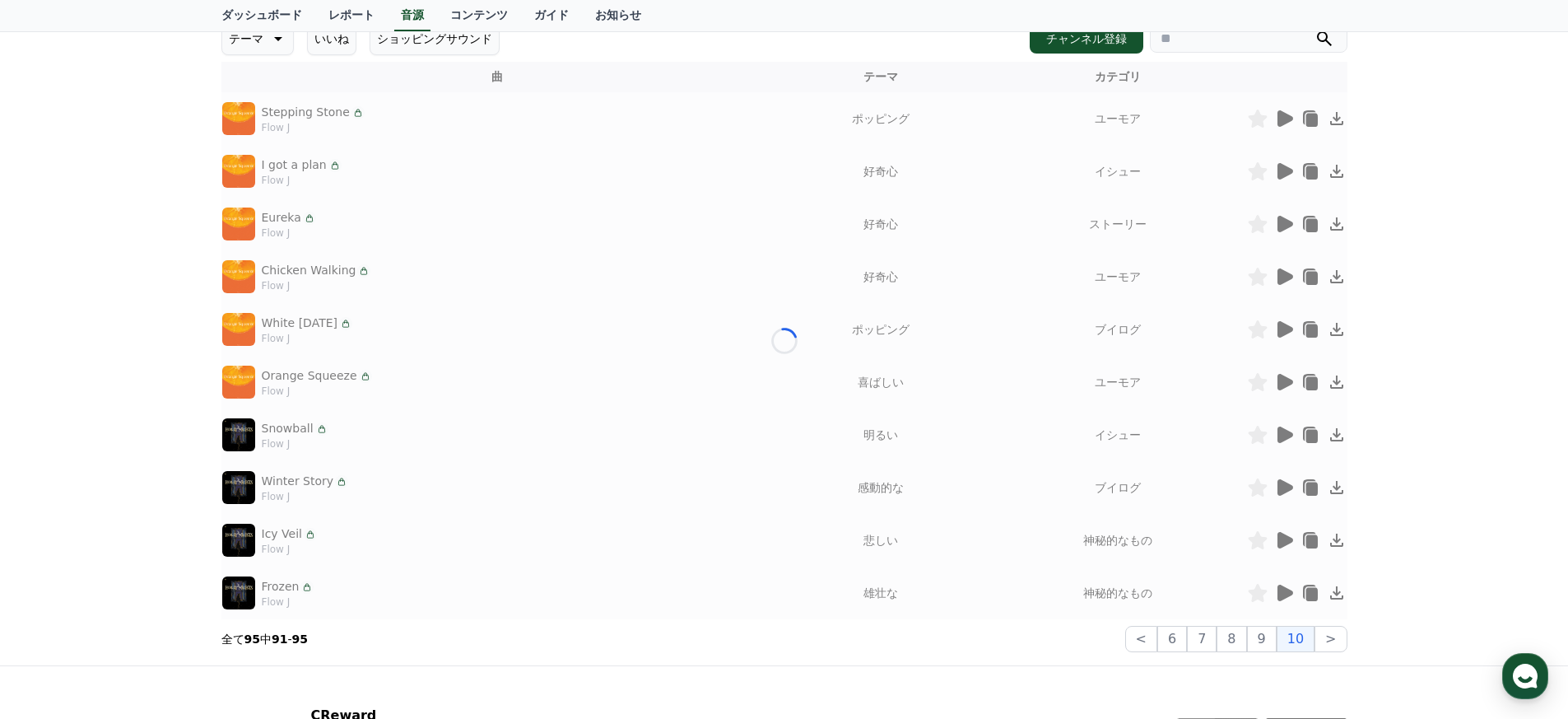
scroll to position [132, 0]
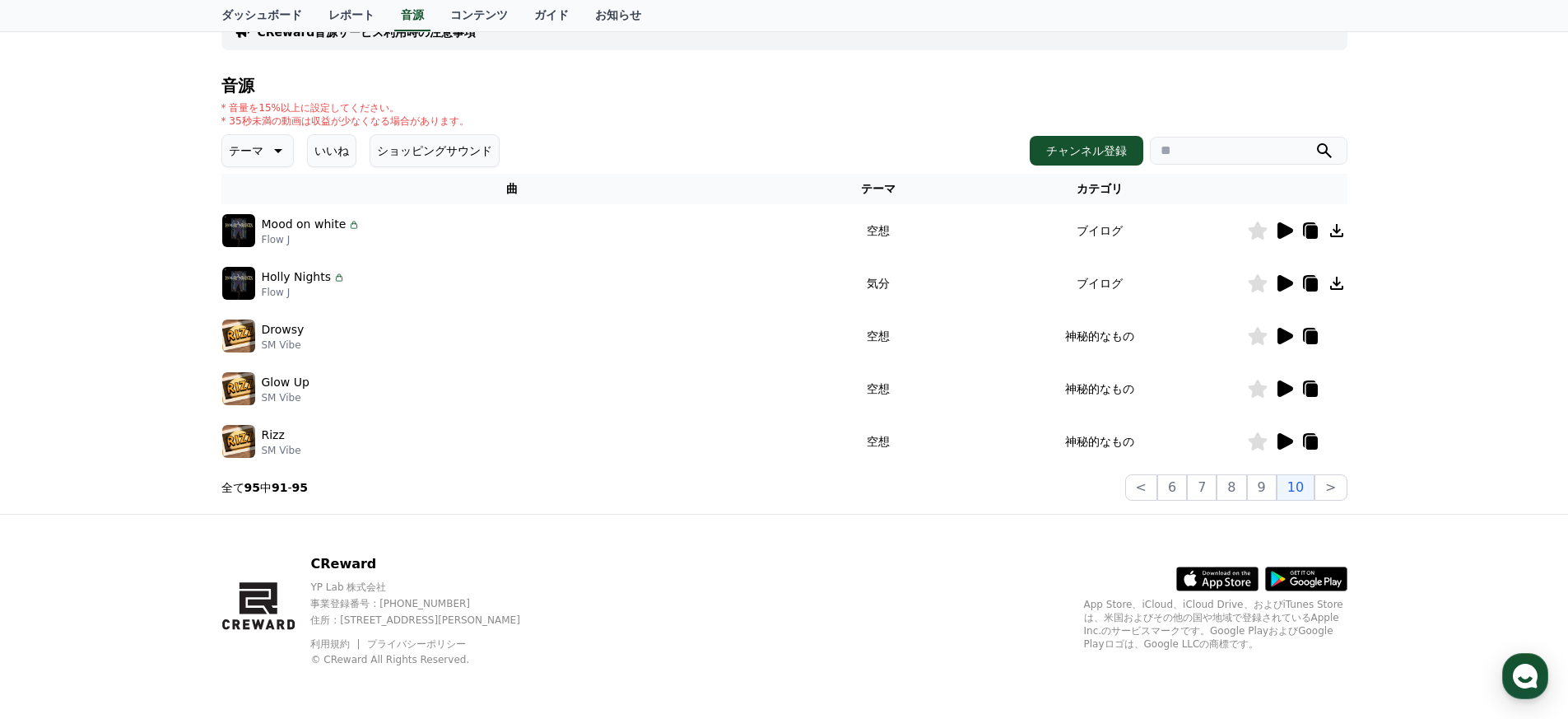
click at [777, 439] on icon at bounding box center [1285, 441] width 16 height 17
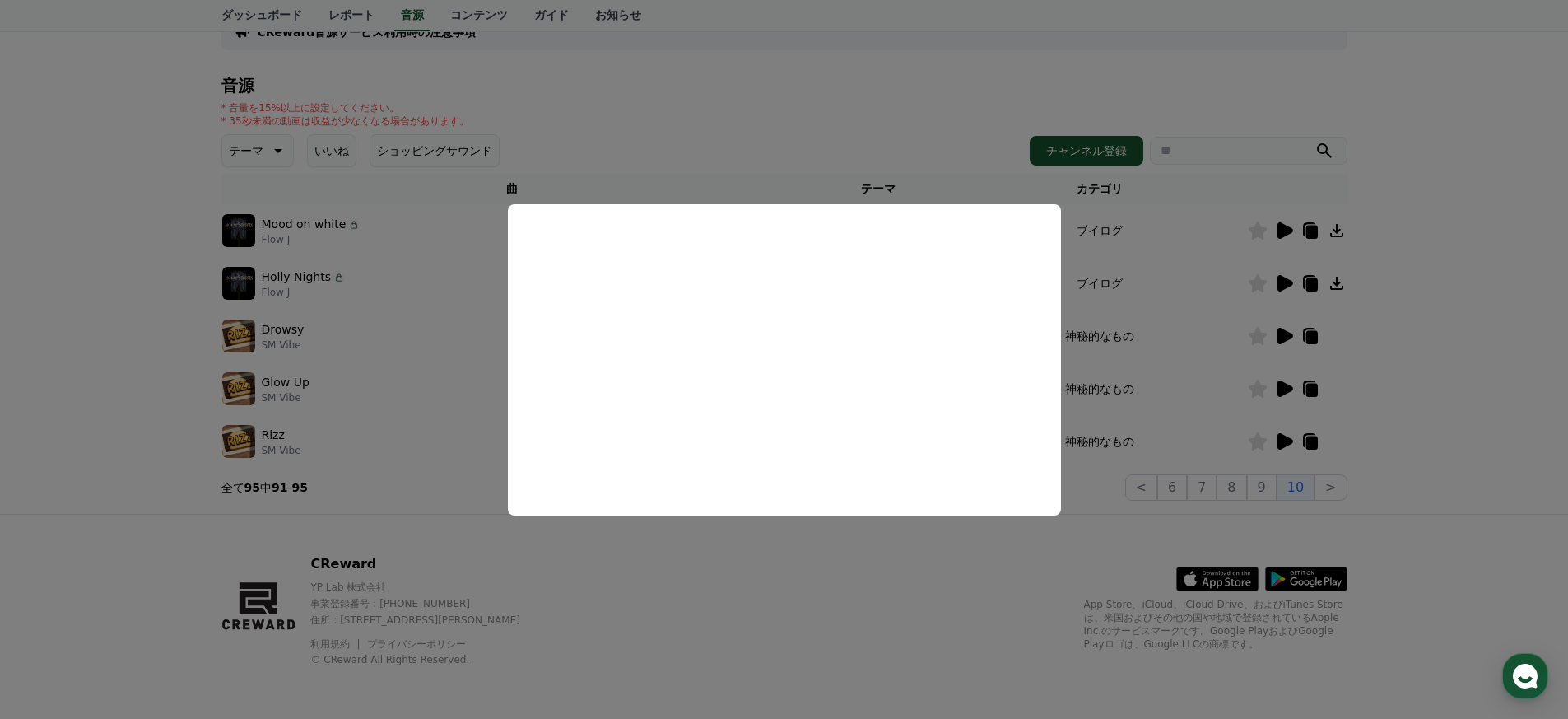
click at [777, 386] on button "close modal" at bounding box center [784, 359] width 1568 height 719
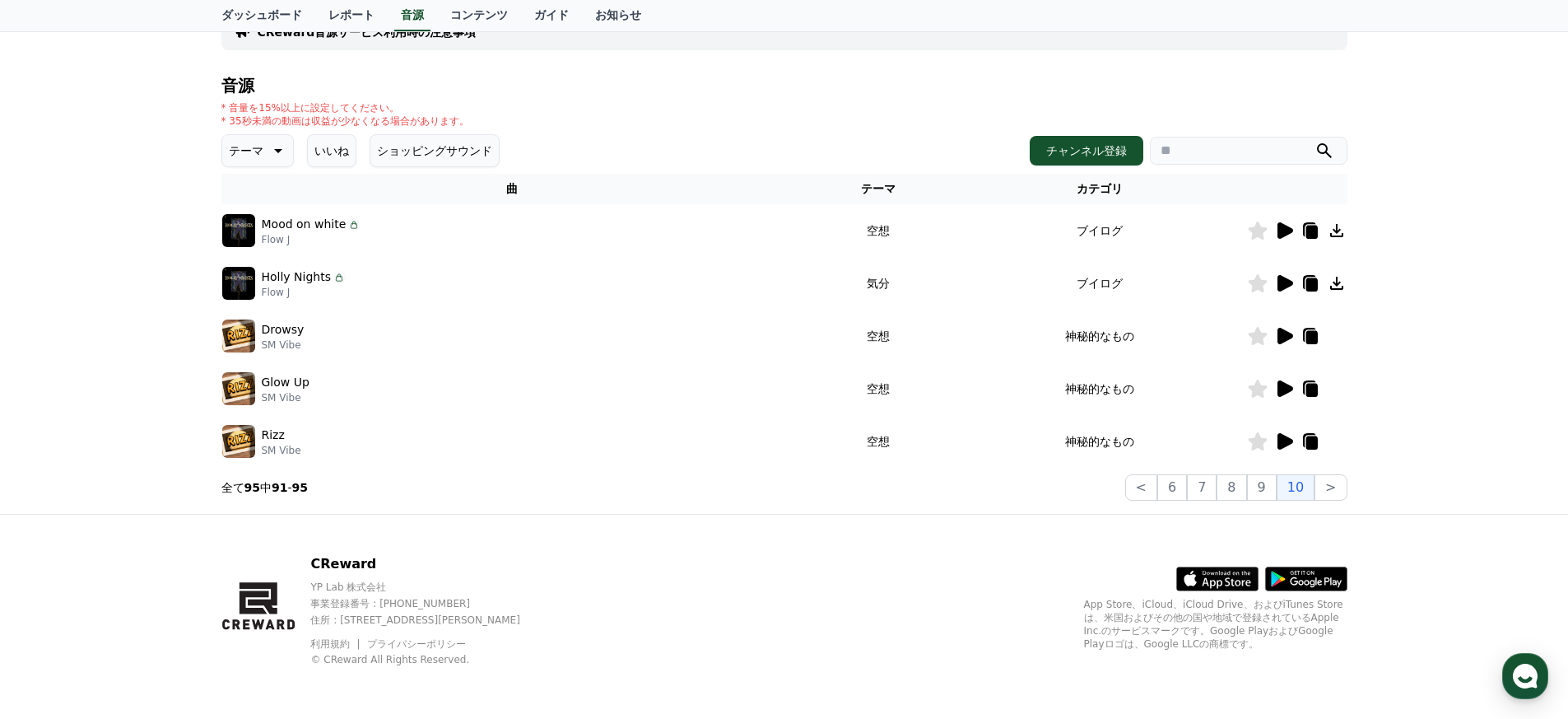
click at [777, 391] on icon at bounding box center [1284, 389] width 20 height 20
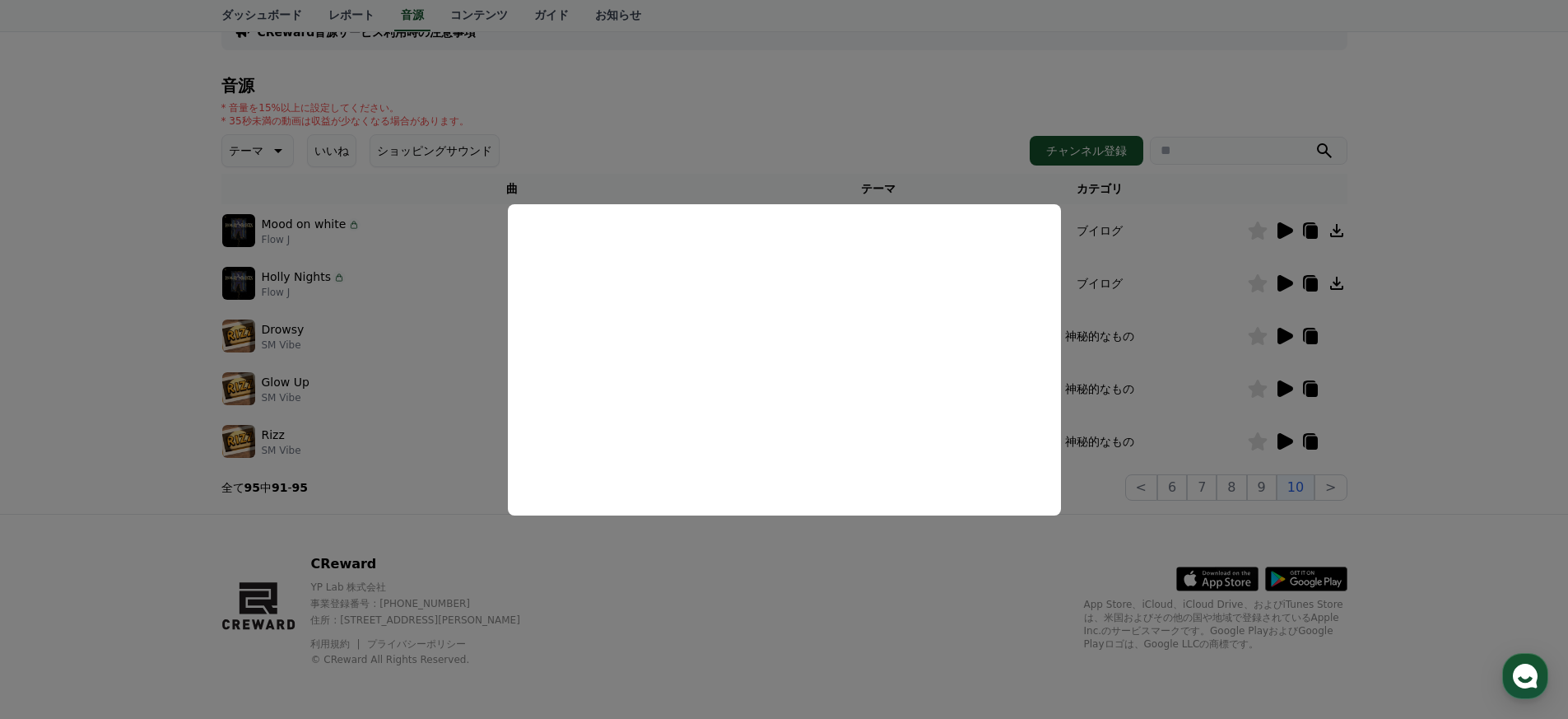
click at [777, 400] on button "close modal" at bounding box center [784, 359] width 1568 height 719
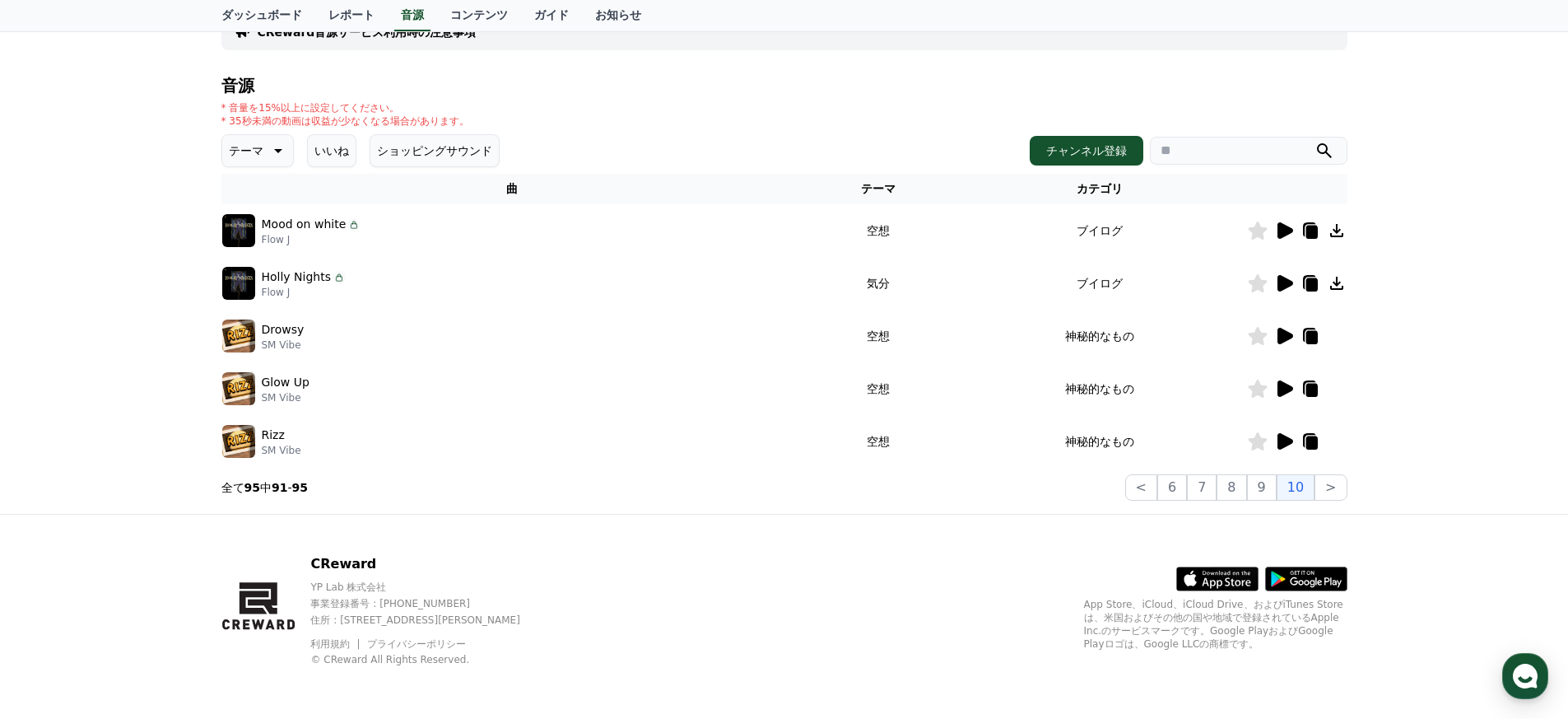
click at [777, 338] on icon at bounding box center [1284, 336] width 20 height 20
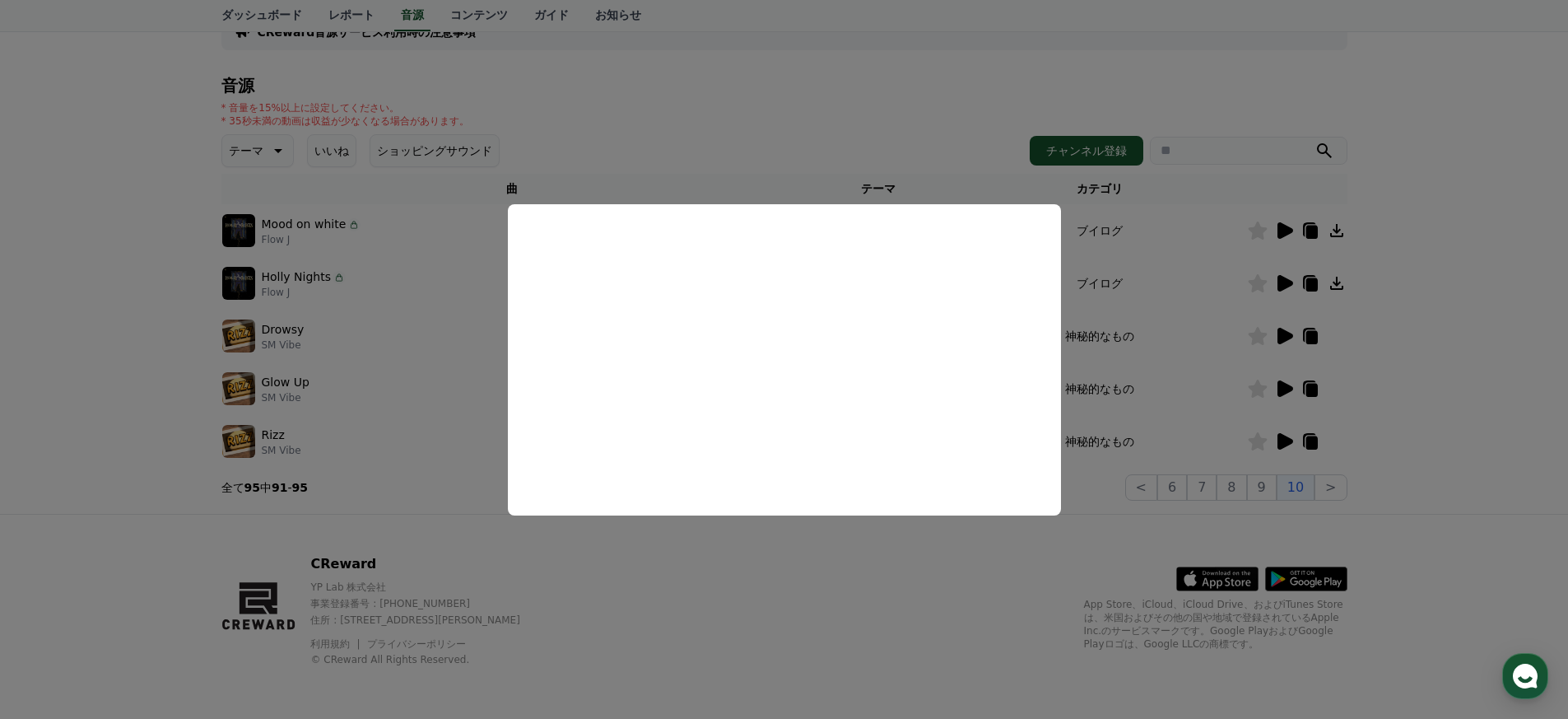
click at [777, 376] on button "close modal" at bounding box center [784, 359] width 1568 height 719
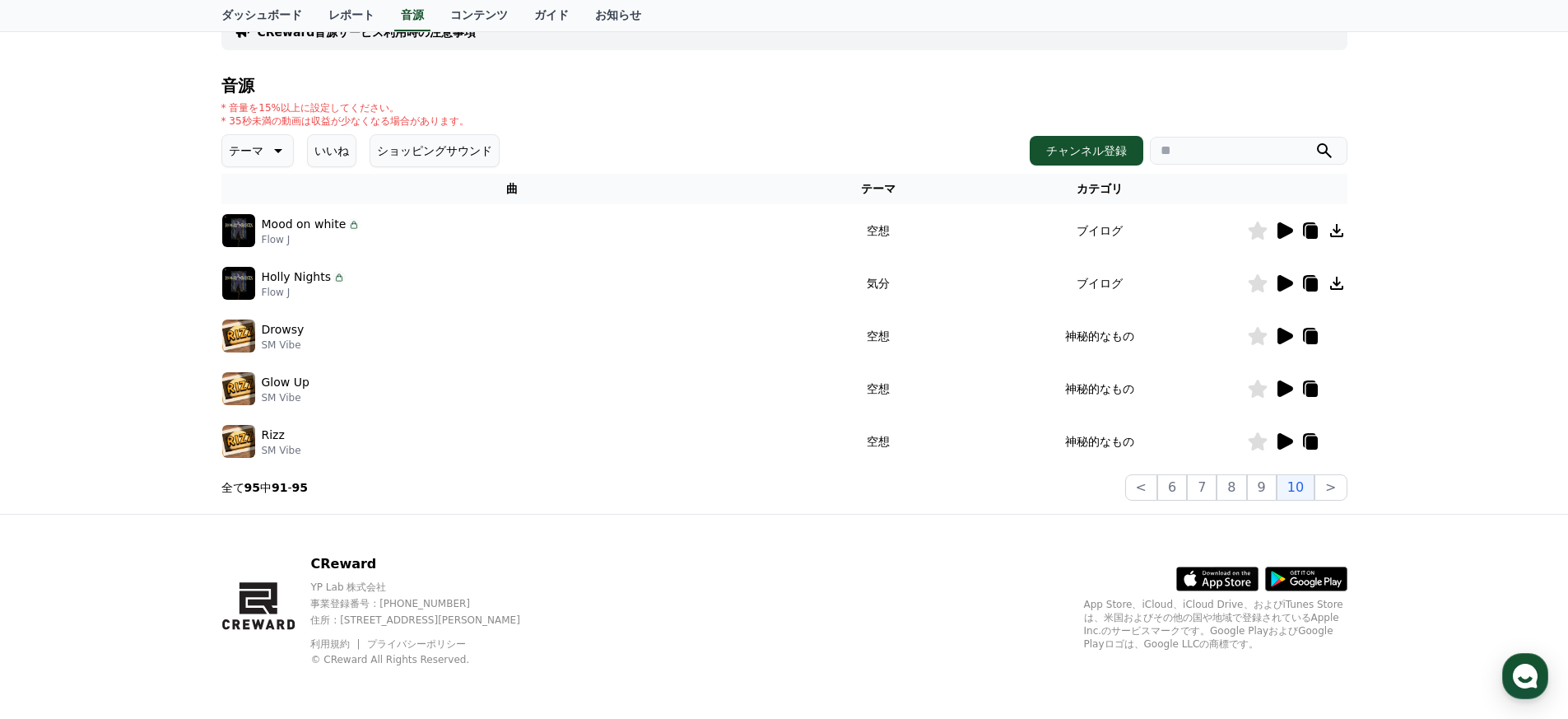
click at [777, 435] on icon at bounding box center [1285, 441] width 16 height 17
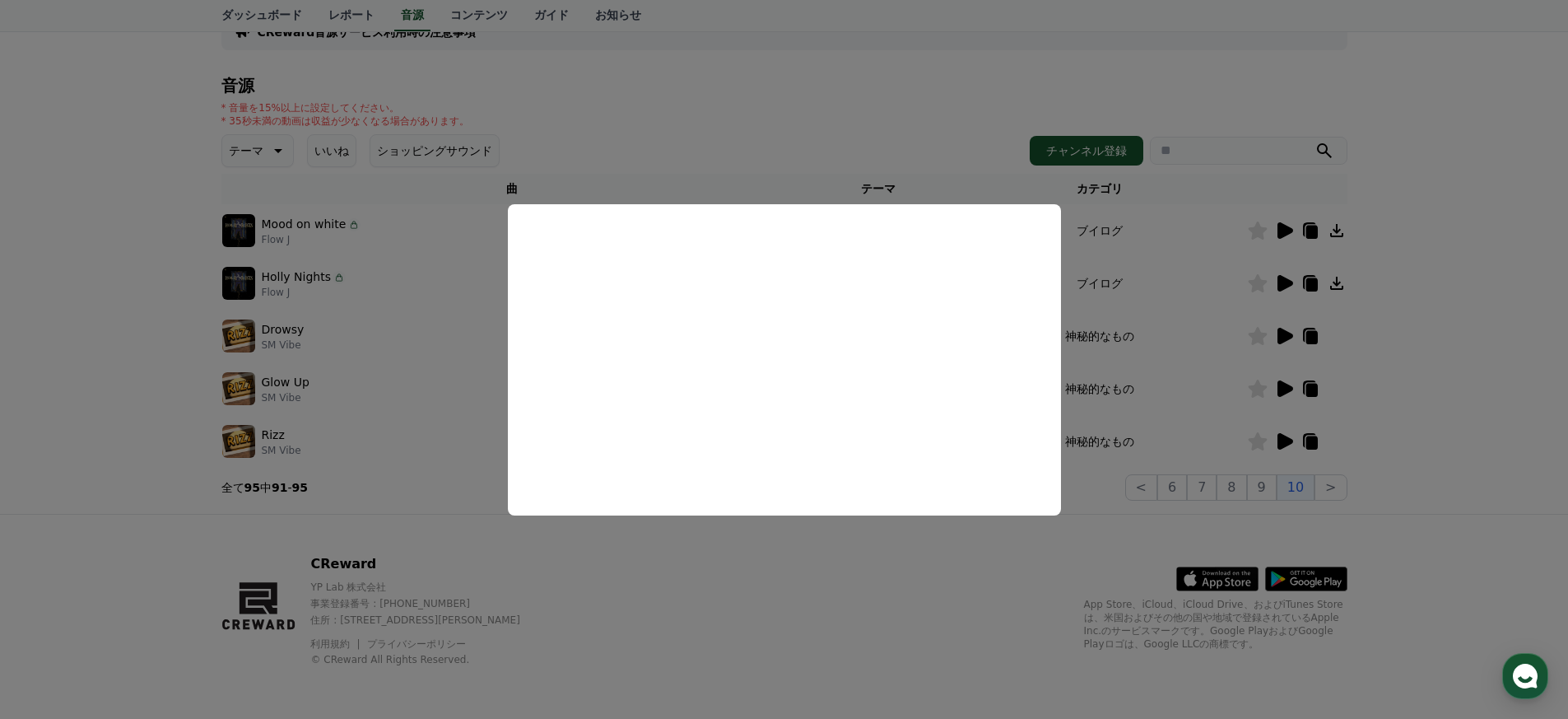
click at [777, 424] on button "close modal" at bounding box center [784, 359] width 1568 height 719
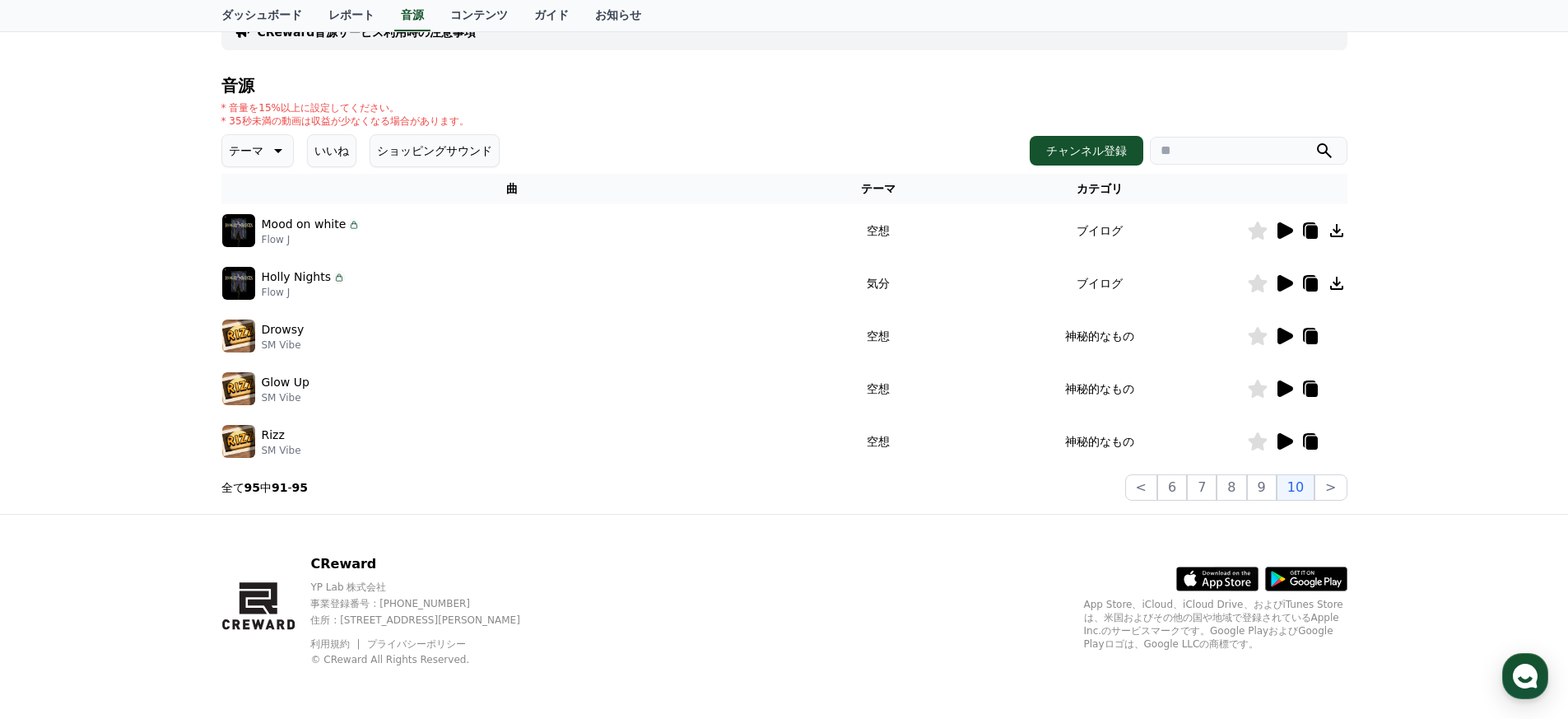
click at [777, 424] on td "神秘的なもの" at bounding box center [1100, 441] width 293 height 53
click at [777, 235] on icon at bounding box center [1285, 231] width 16 height 17
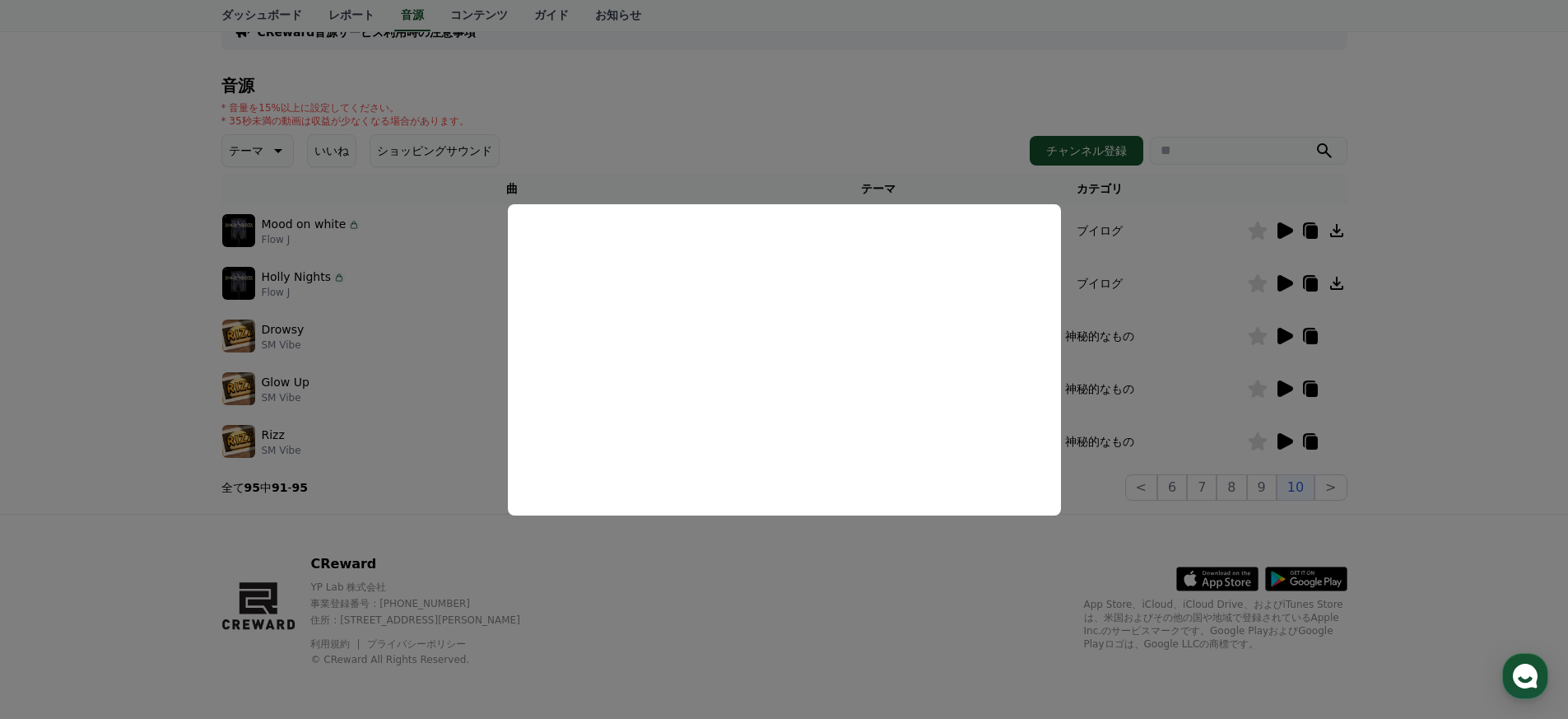
click at [777, 443] on button "close modal" at bounding box center [784, 359] width 1568 height 719
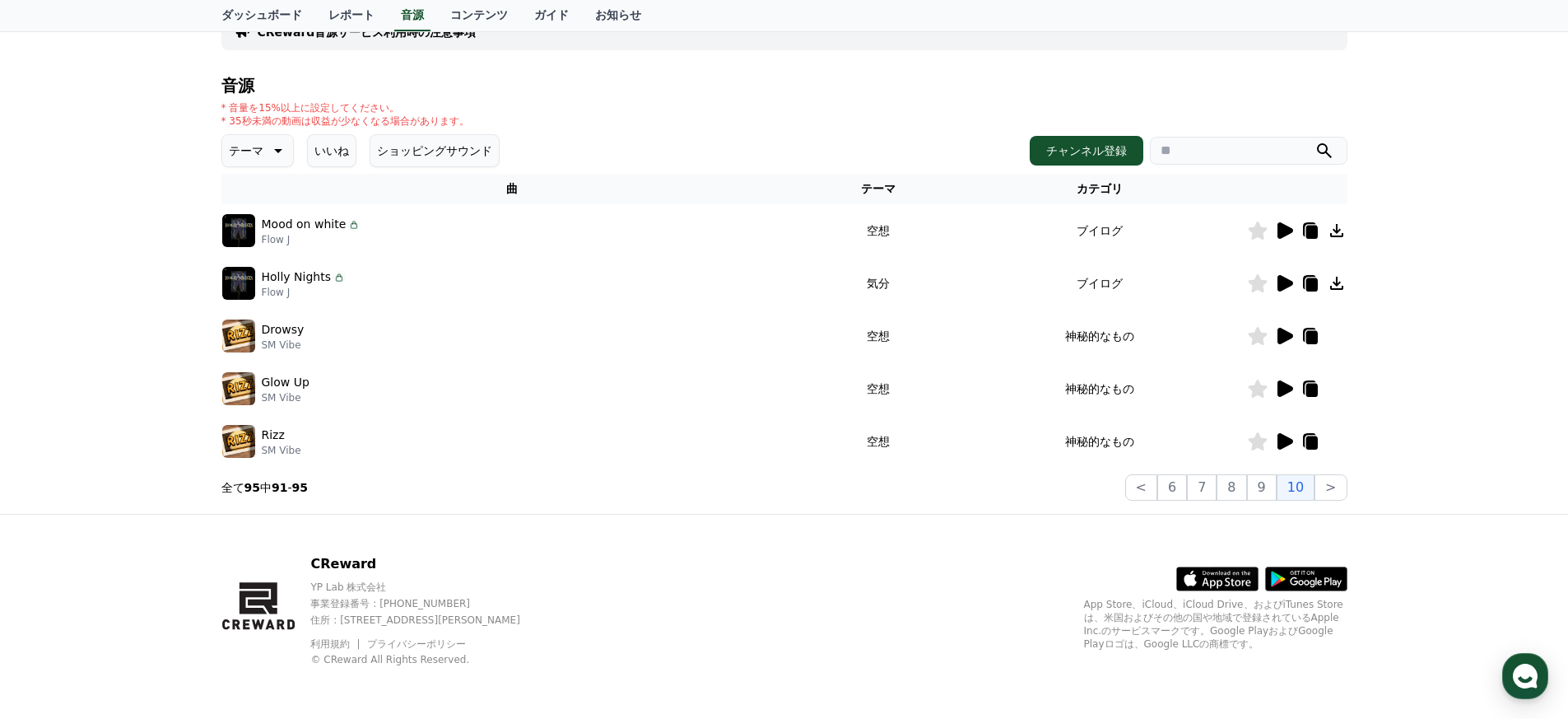
click at [777, 431] on div at bounding box center [1297, 441] width 98 height 20
click at [777, 443] on td at bounding box center [1297, 441] width 100 height 53
click at [777, 438] on icon at bounding box center [1311, 443] width 12 height 13
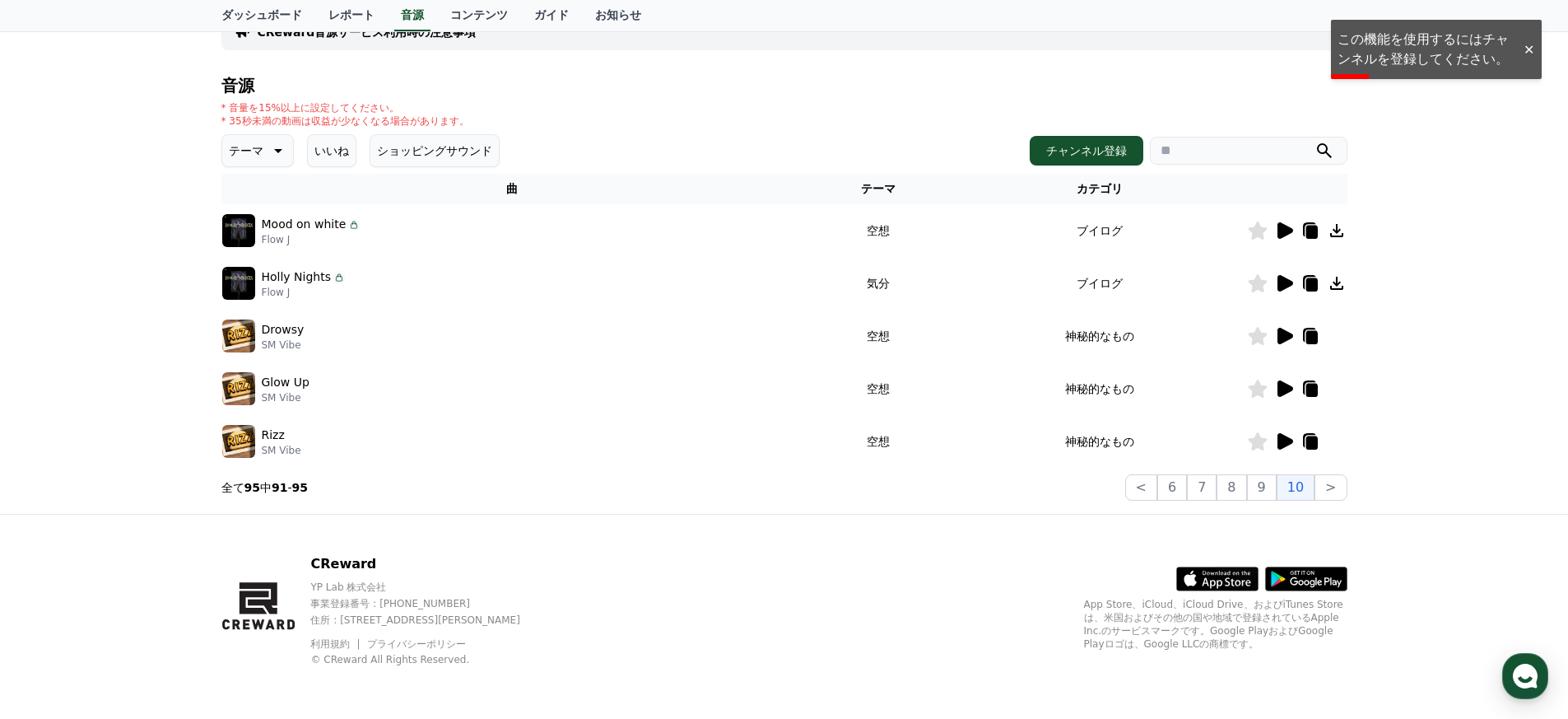
click at [777, 445] on td "神秘的なもの" at bounding box center [1100, 441] width 293 height 53
click at [777, 156] on button "チャンネル登録" at bounding box center [1086, 151] width 113 height 30
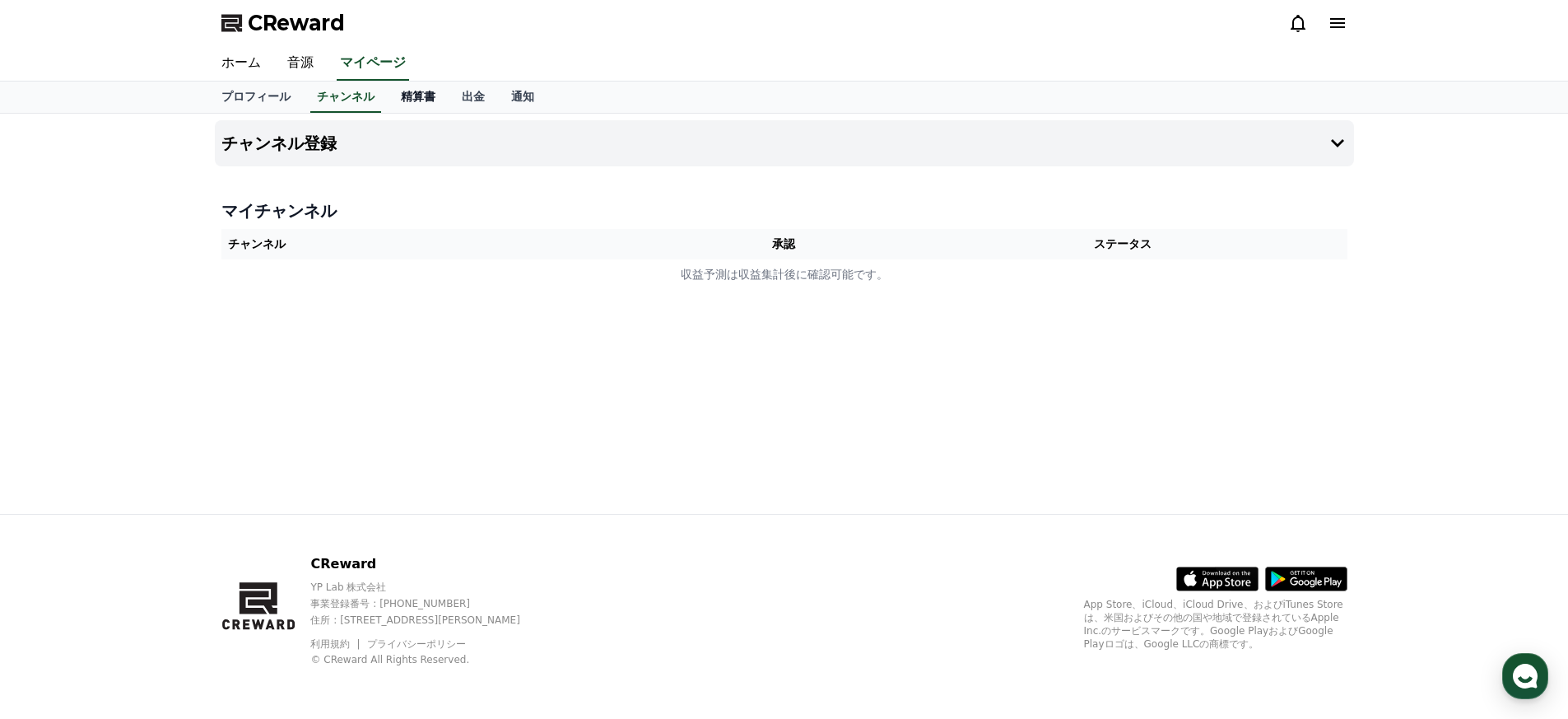
click at [421, 89] on link "精算書" at bounding box center [419, 97] width 61 height 31
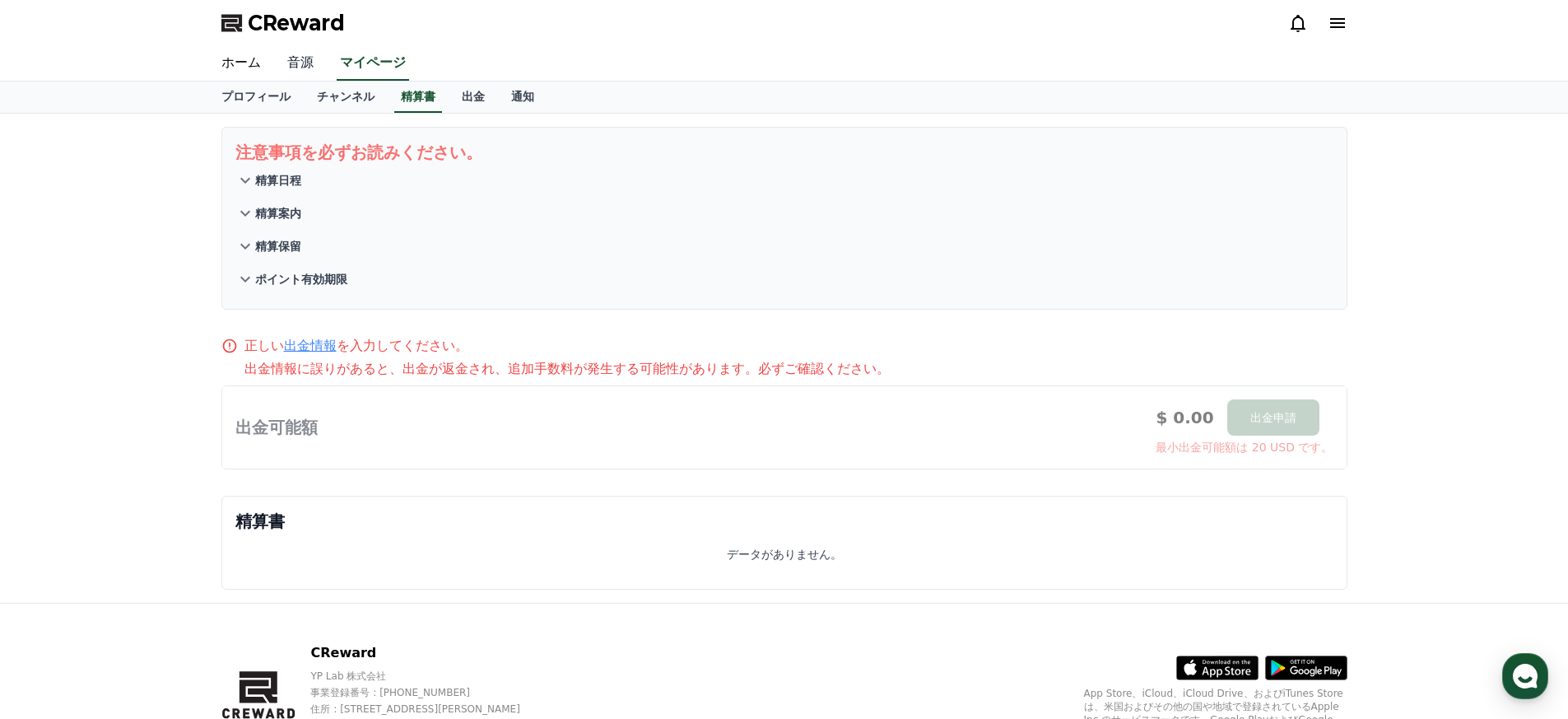
click at [301, 65] on link "音源" at bounding box center [300, 64] width 53 height 35
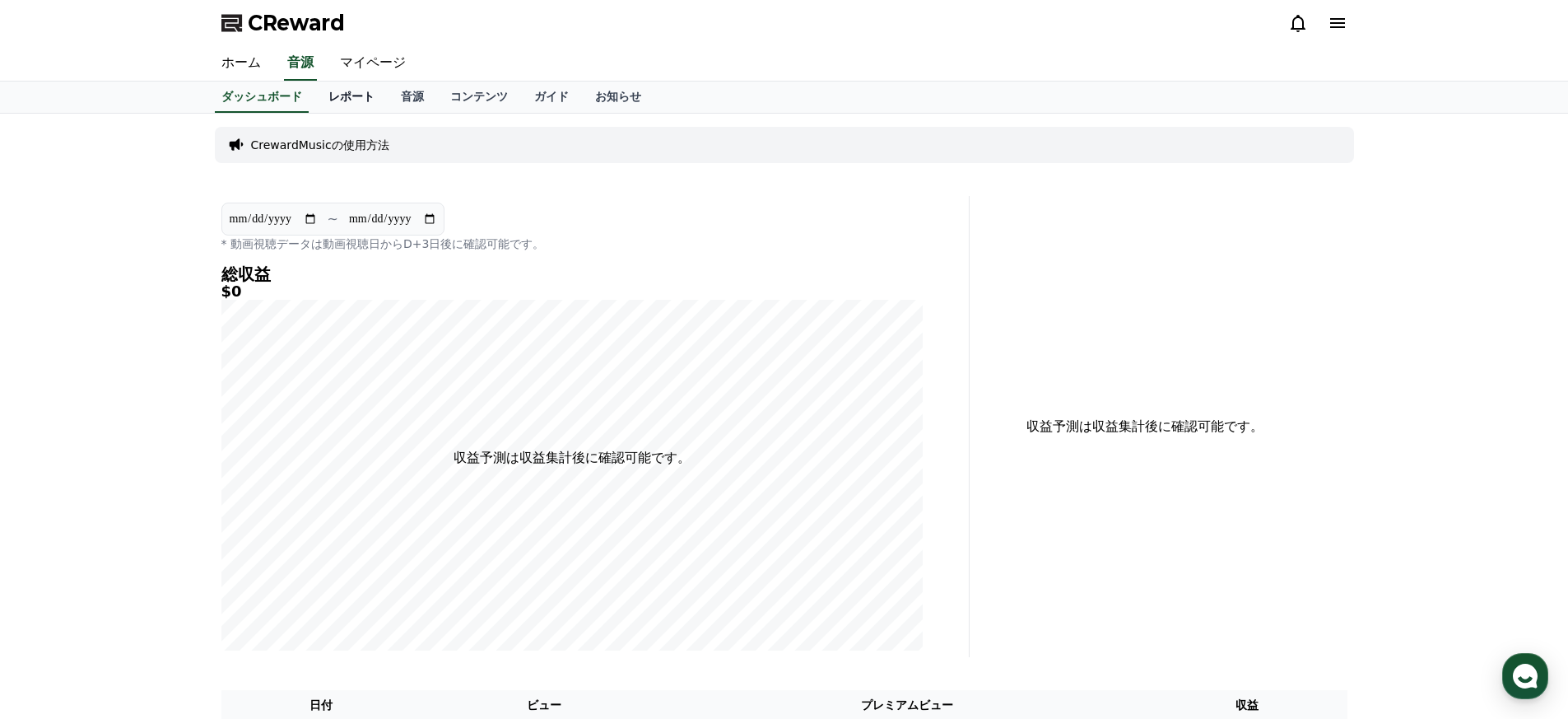
click at [349, 102] on link "レポート" at bounding box center [352, 97] width 73 height 31
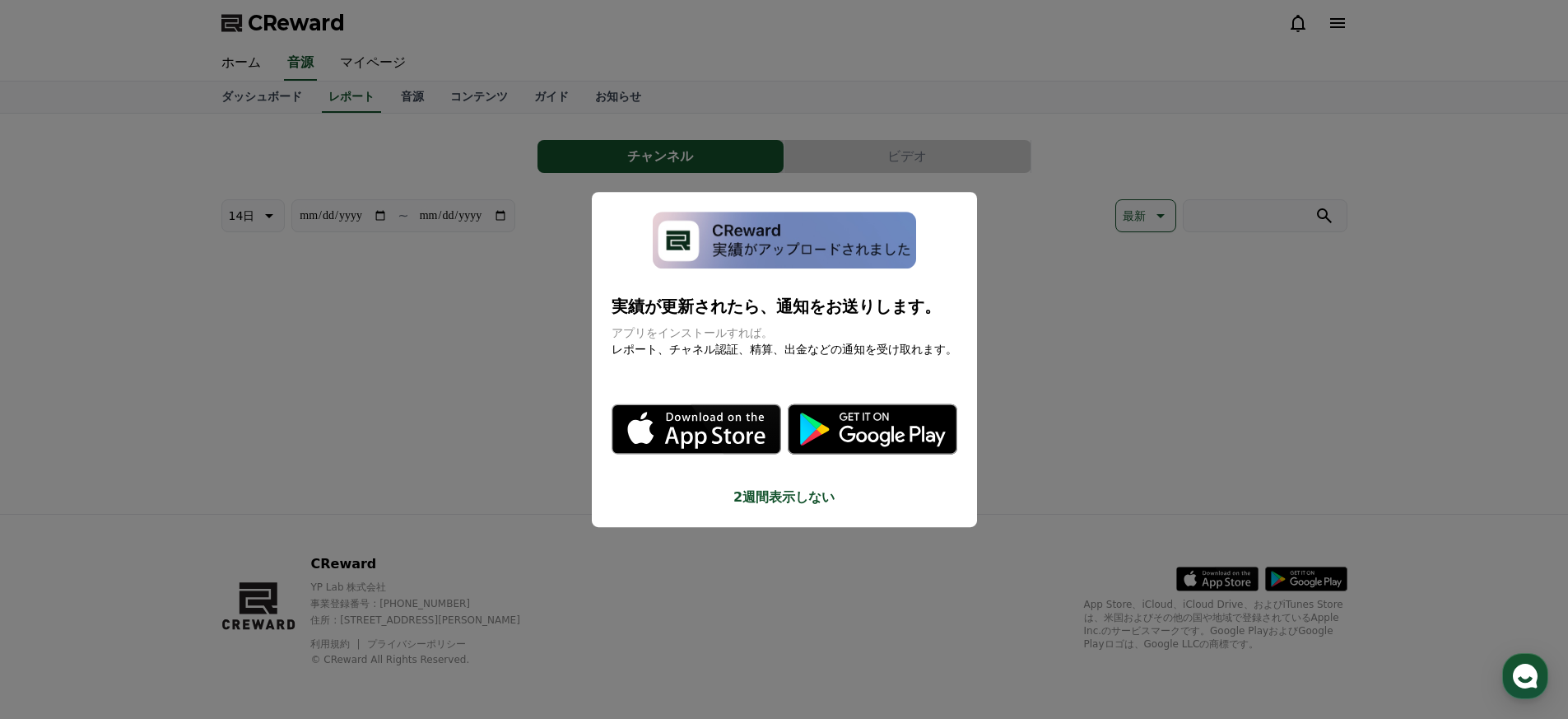
click at [410, 98] on button "close modal" at bounding box center [784, 359] width 1568 height 719
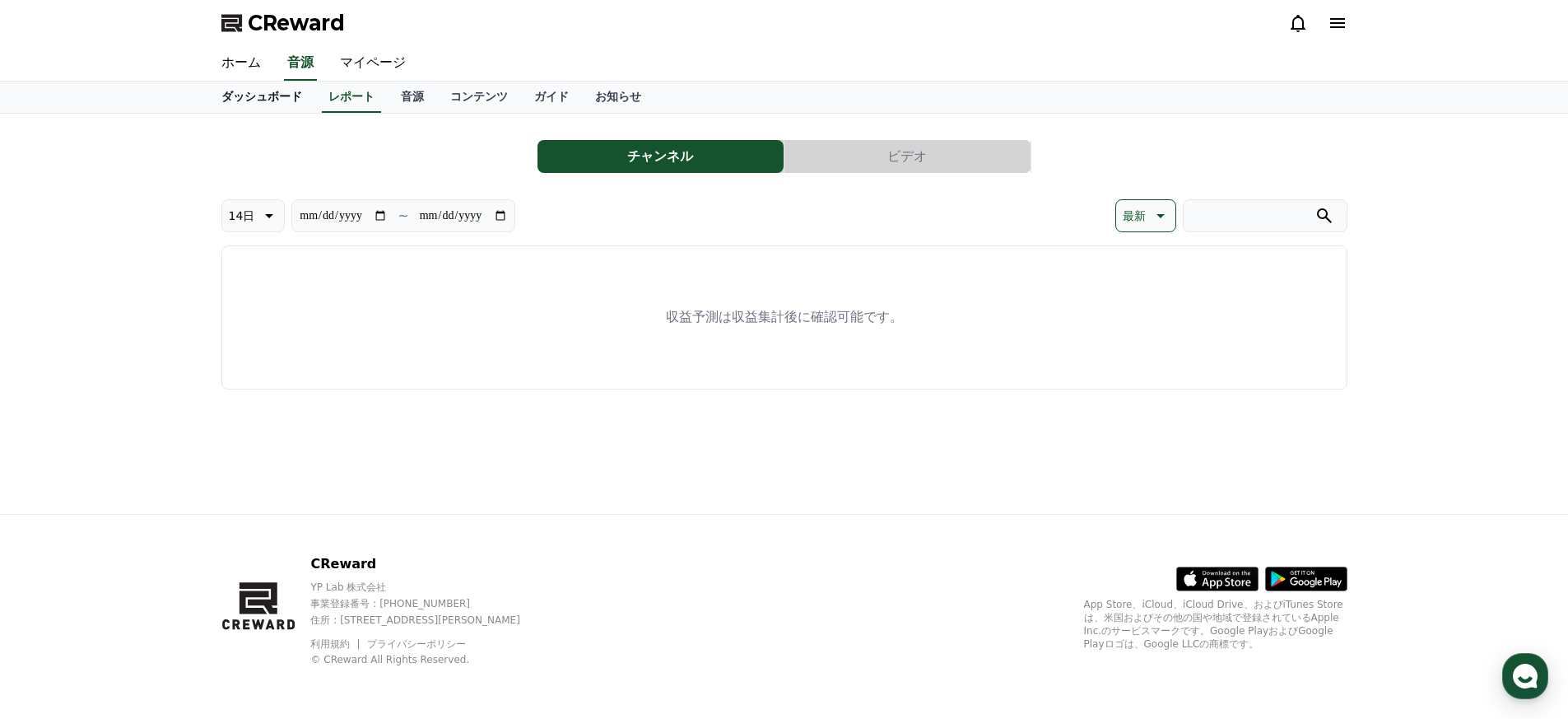
click at [218, 85] on link "ダッシュボード" at bounding box center [261, 97] width 107 height 31
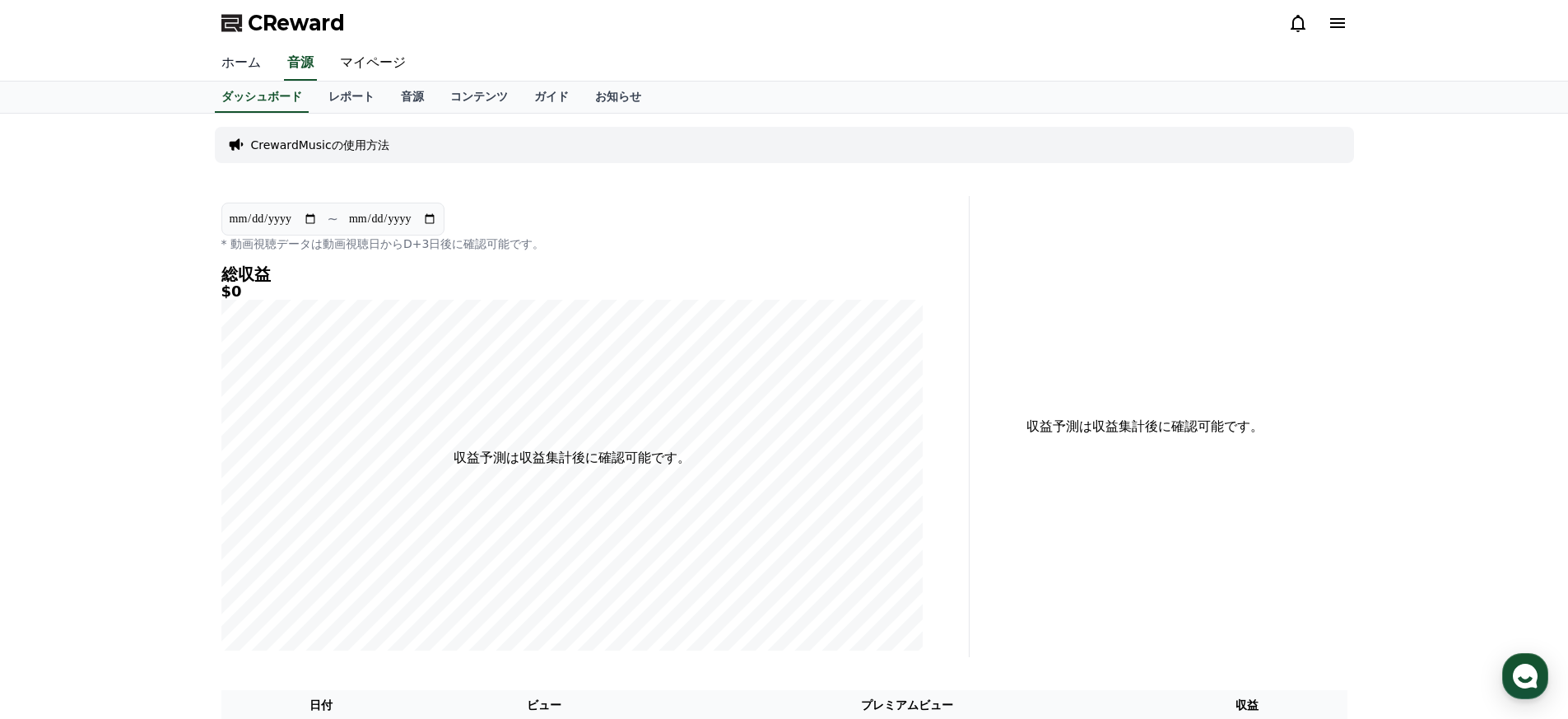
click at [232, 71] on link "ホーム" at bounding box center [242, 64] width 66 height 35
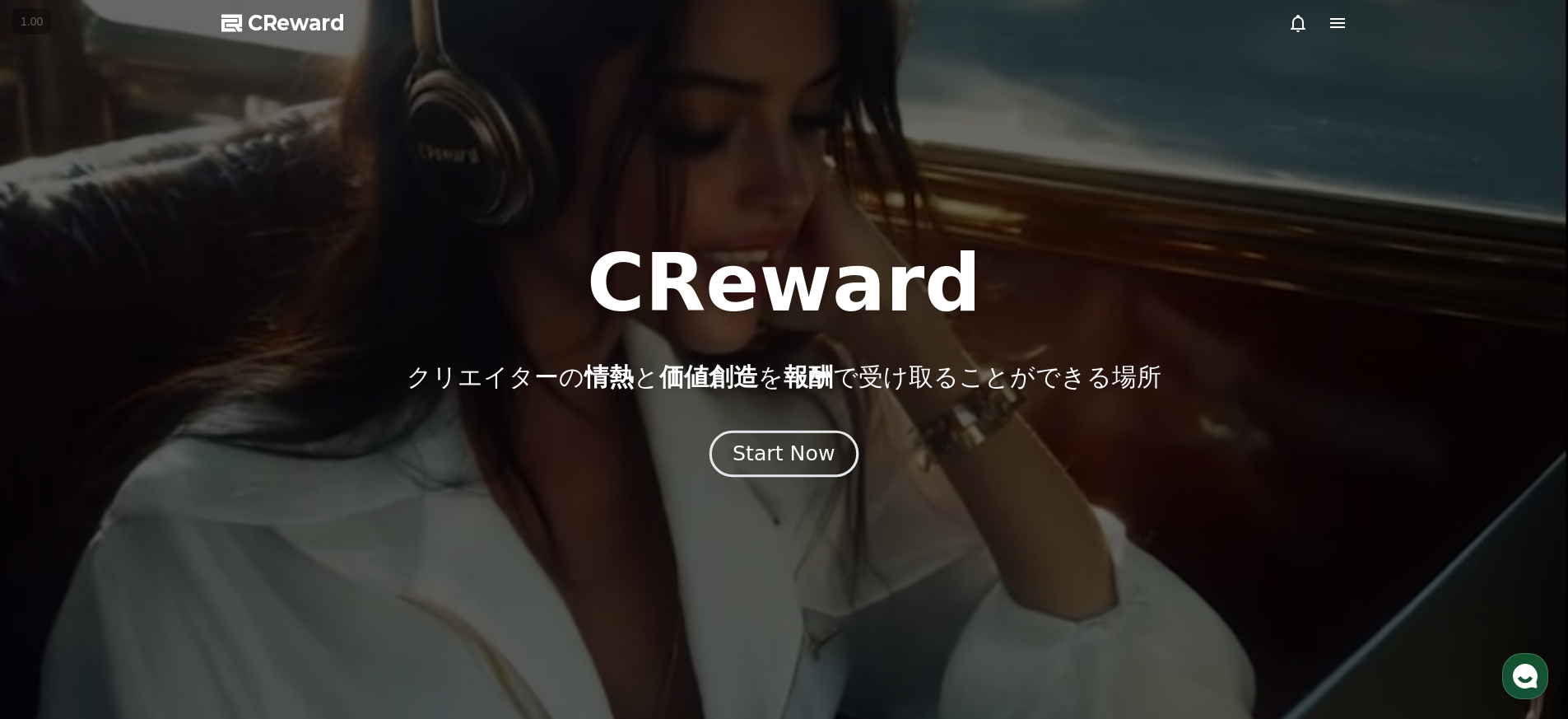
click at [756, 446] on div "Start Now" at bounding box center [783, 453] width 102 height 28
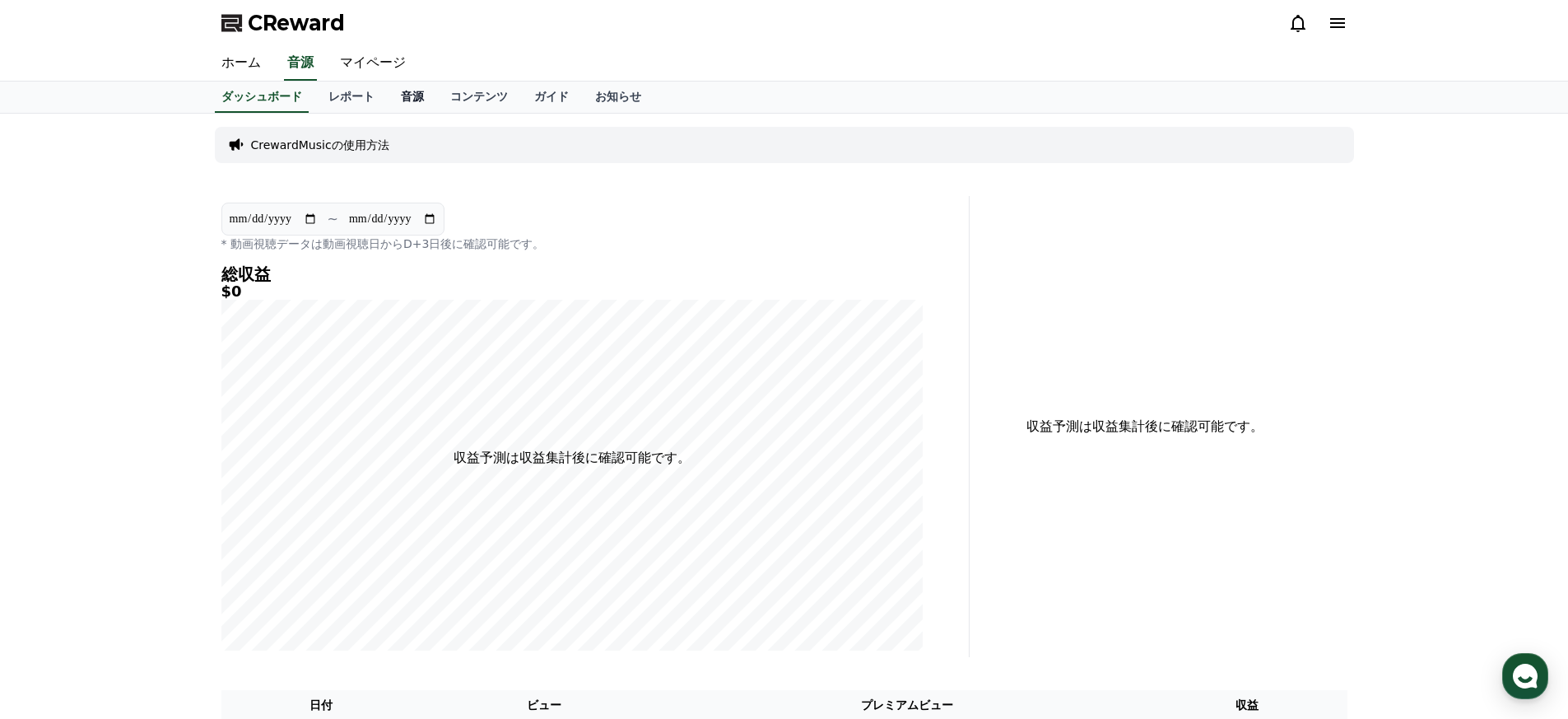
click at [420, 103] on link "音源" at bounding box center [413, 97] width 50 height 31
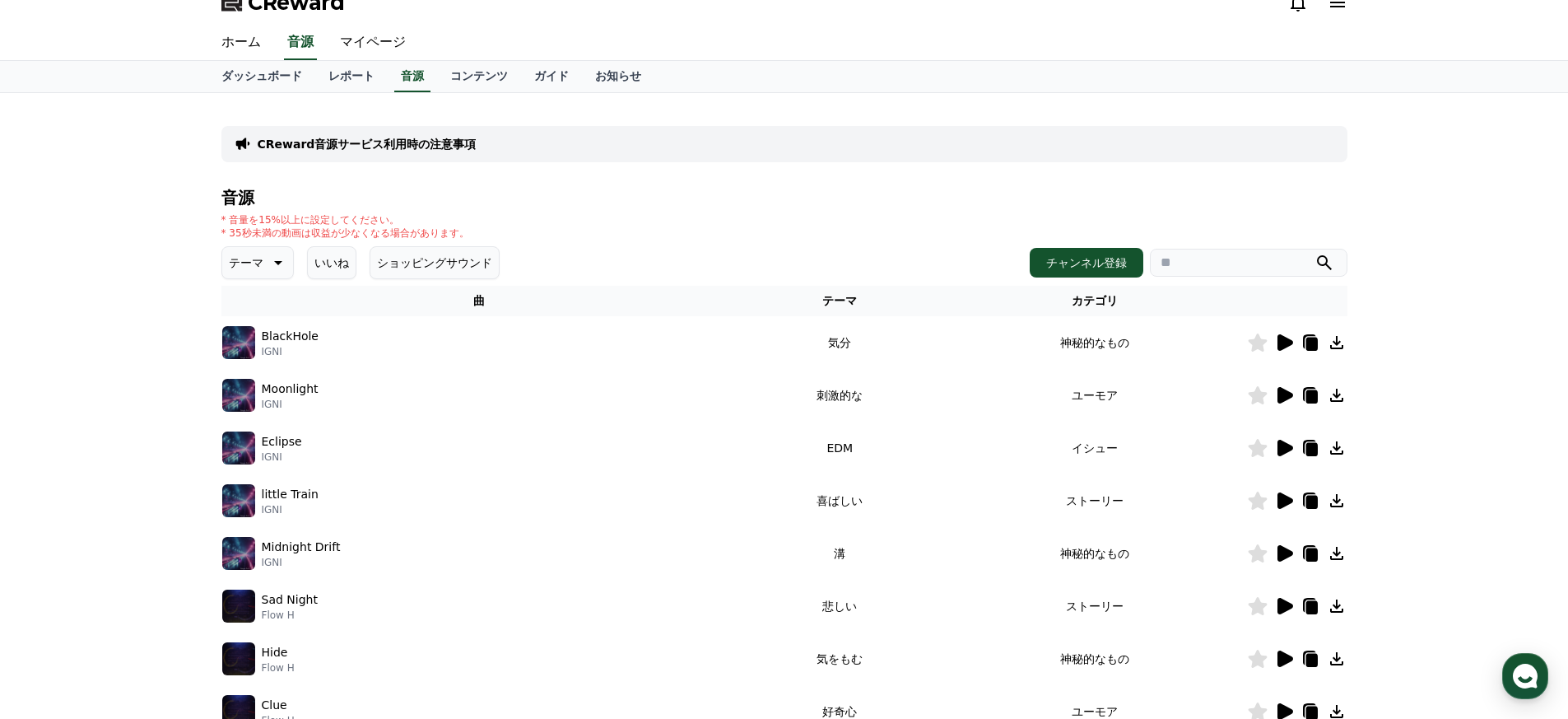
scroll to position [29, 0]
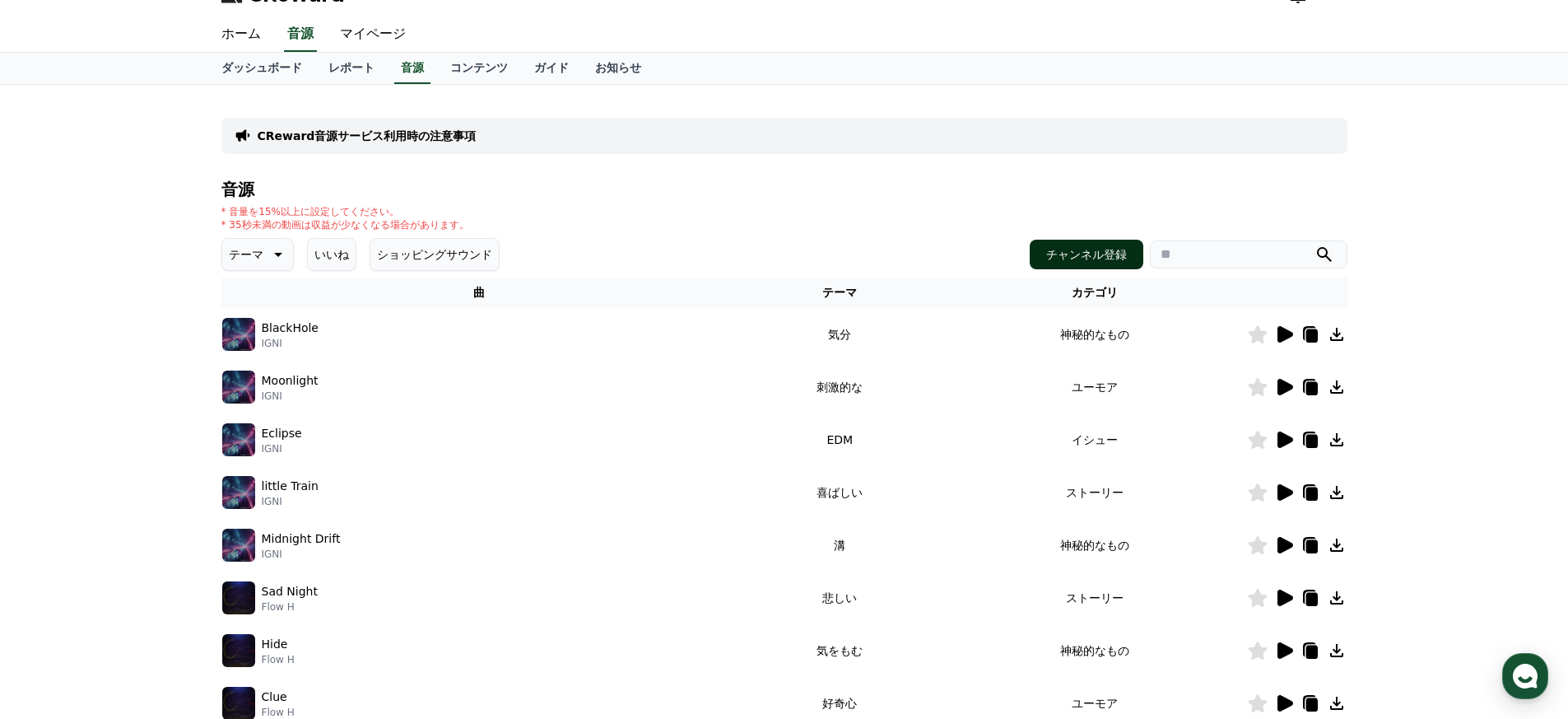
click at [777, 253] on button "チャンネル登録" at bounding box center [1086, 255] width 113 height 30
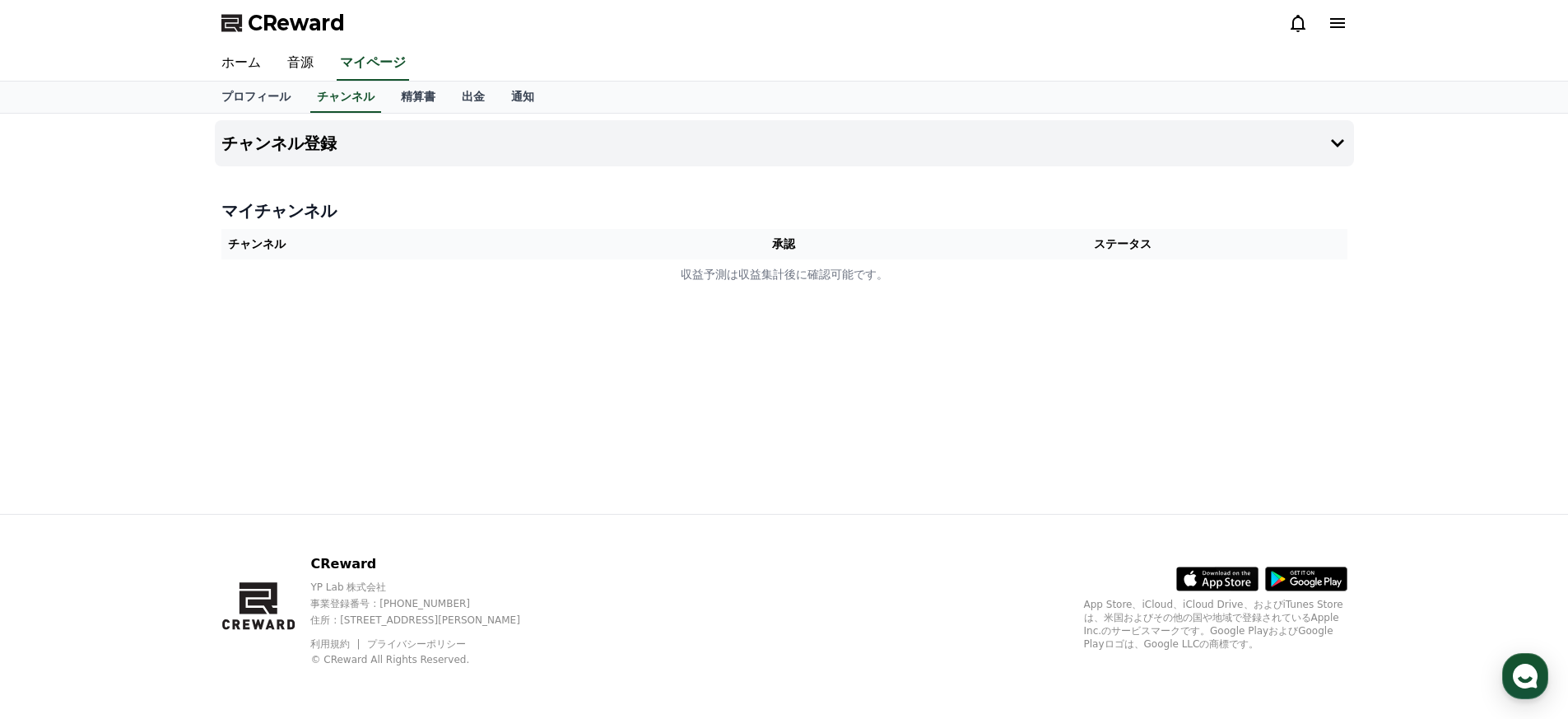
drag, startPoint x: 396, startPoint y: 174, endPoint x: 372, endPoint y: 168, distance: 24.7
click at [395, 175] on div "チャンネル登録 マイチャンネル チャンネル 承認 ステータス 収益予測は収益集計後に確認可能です。" at bounding box center [784, 314] width 1153 height 400
click at [315, 151] on h4 "チャンネル登録" at bounding box center [279, 143] width 115 height 18
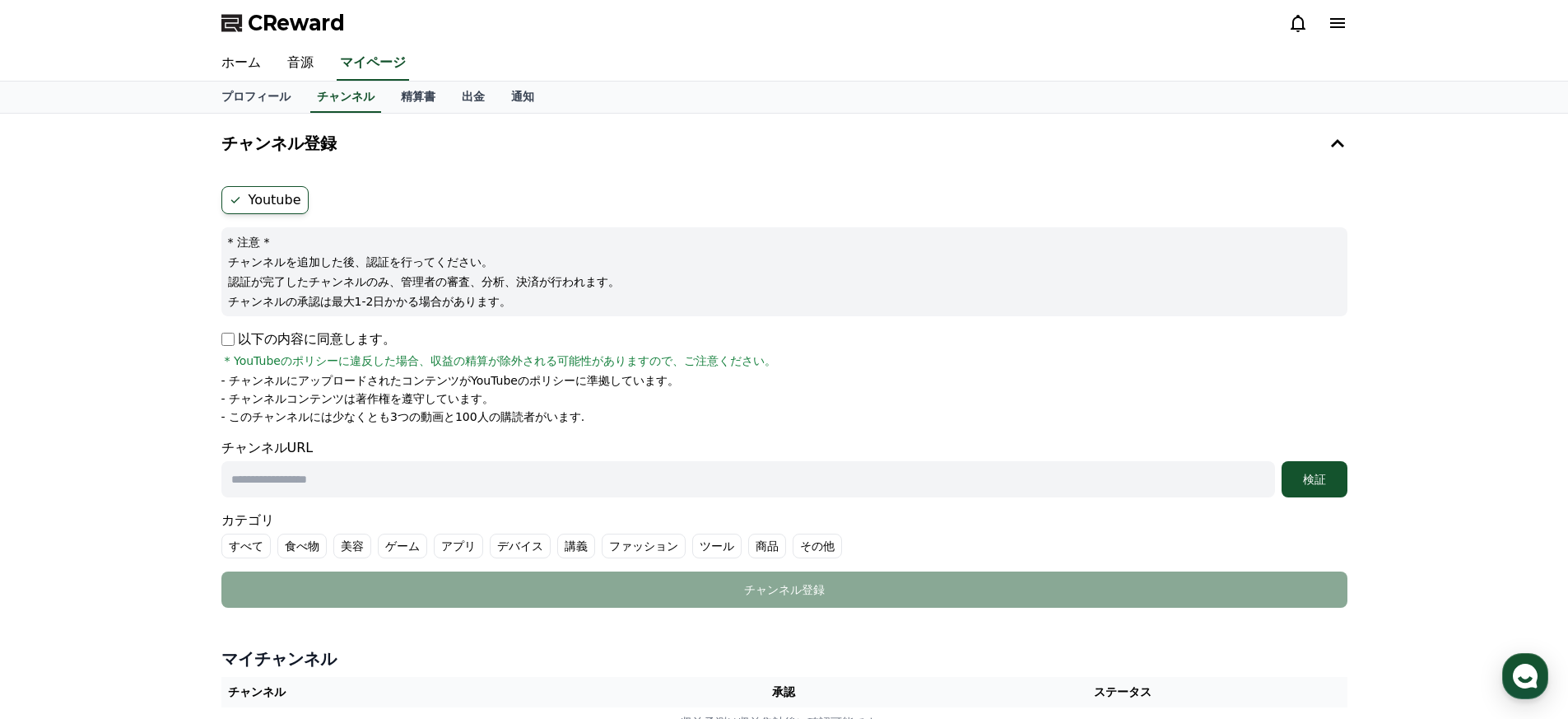
click at [237, 338] on p "以下の内容に同意します。" at bounding box center [309, 339] width 175 height 20
click at [319, 488] on input "text" at bounding box center [748, 479] width 1053 height 36
paste input "**********"
type input "**********"
click at [777, 483] on div "検証" at bounding box center [1315, 479] width 53 height 17
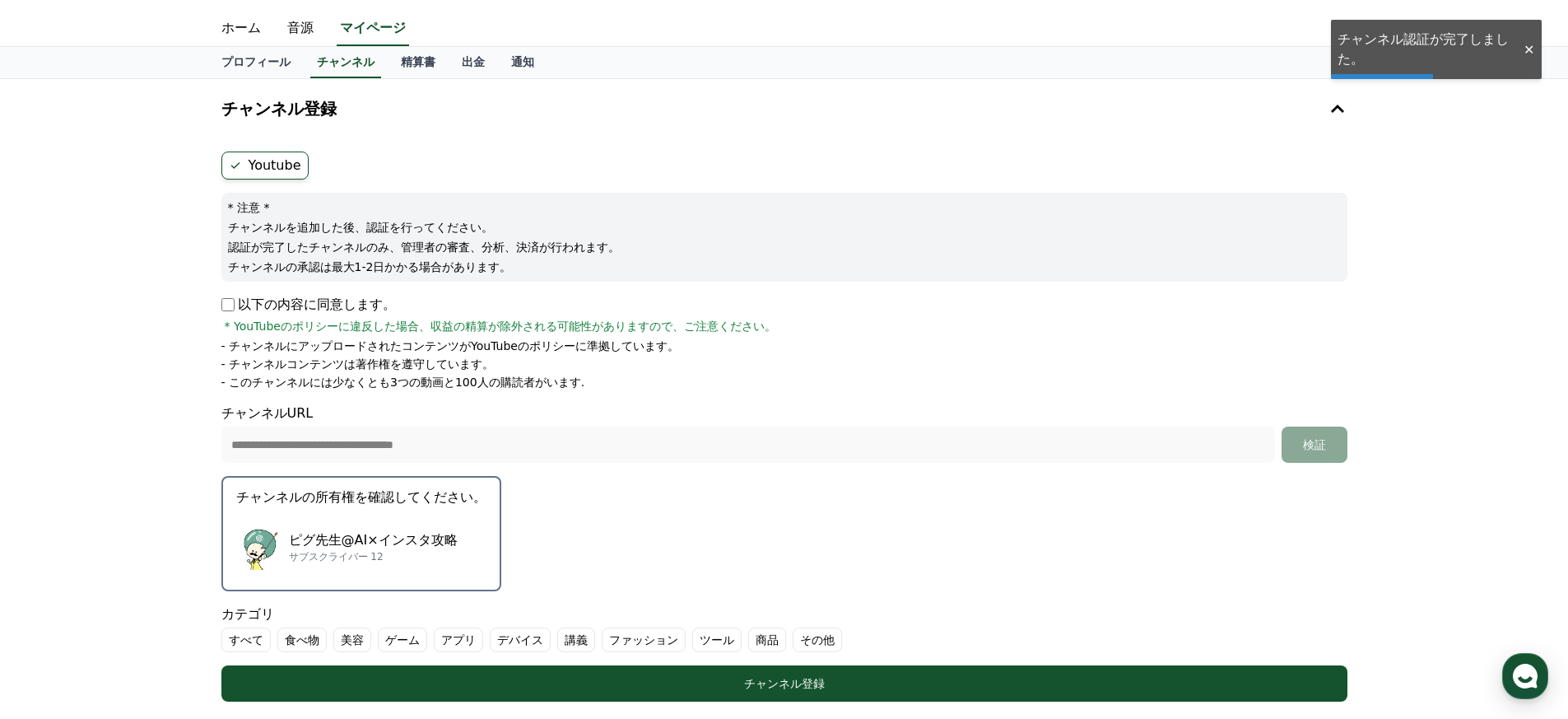
scroll to position [39, 0]
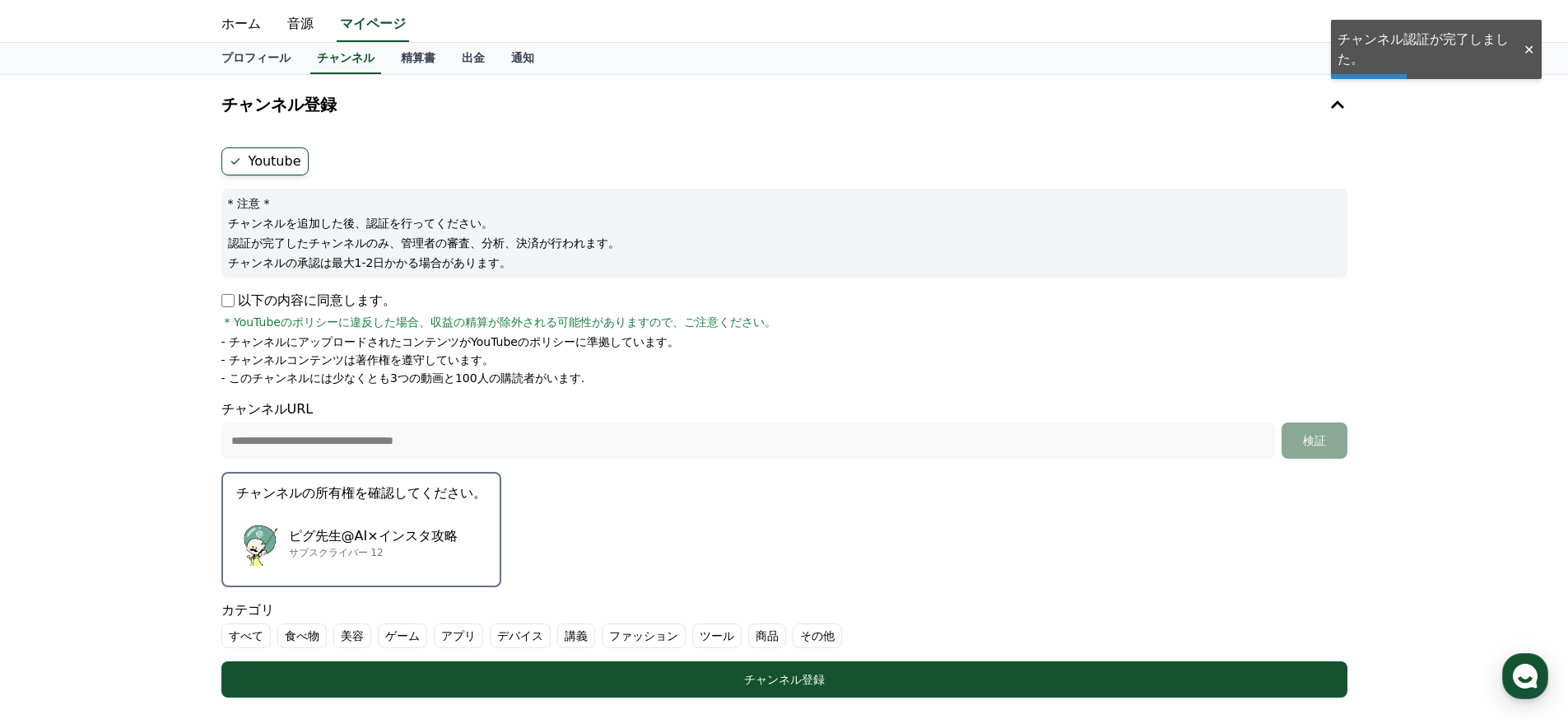
click at [368, 527] on p "ピグ先生@AI×インスタ攻略" at bounding box center [373, 536] width 169 height 20
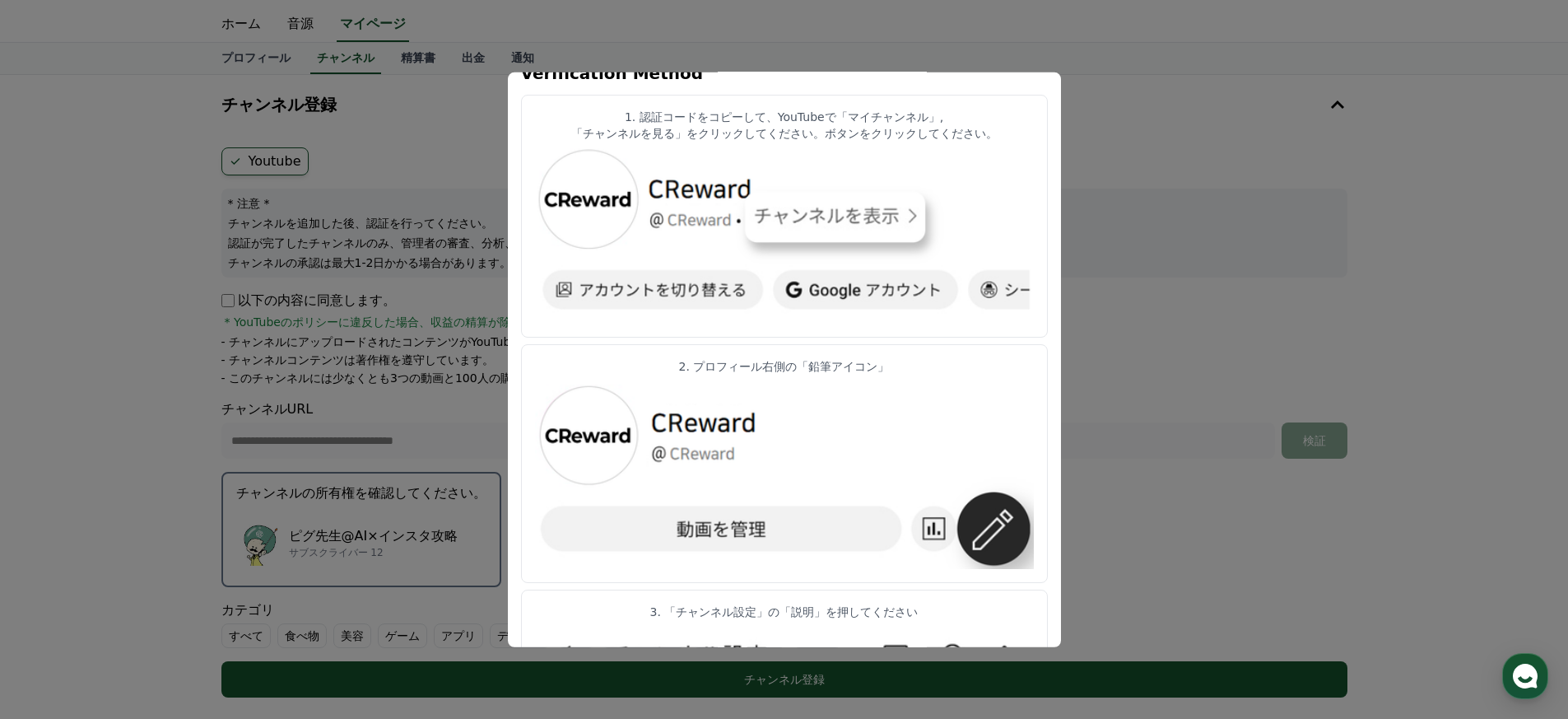
scroll to position [0, 0]
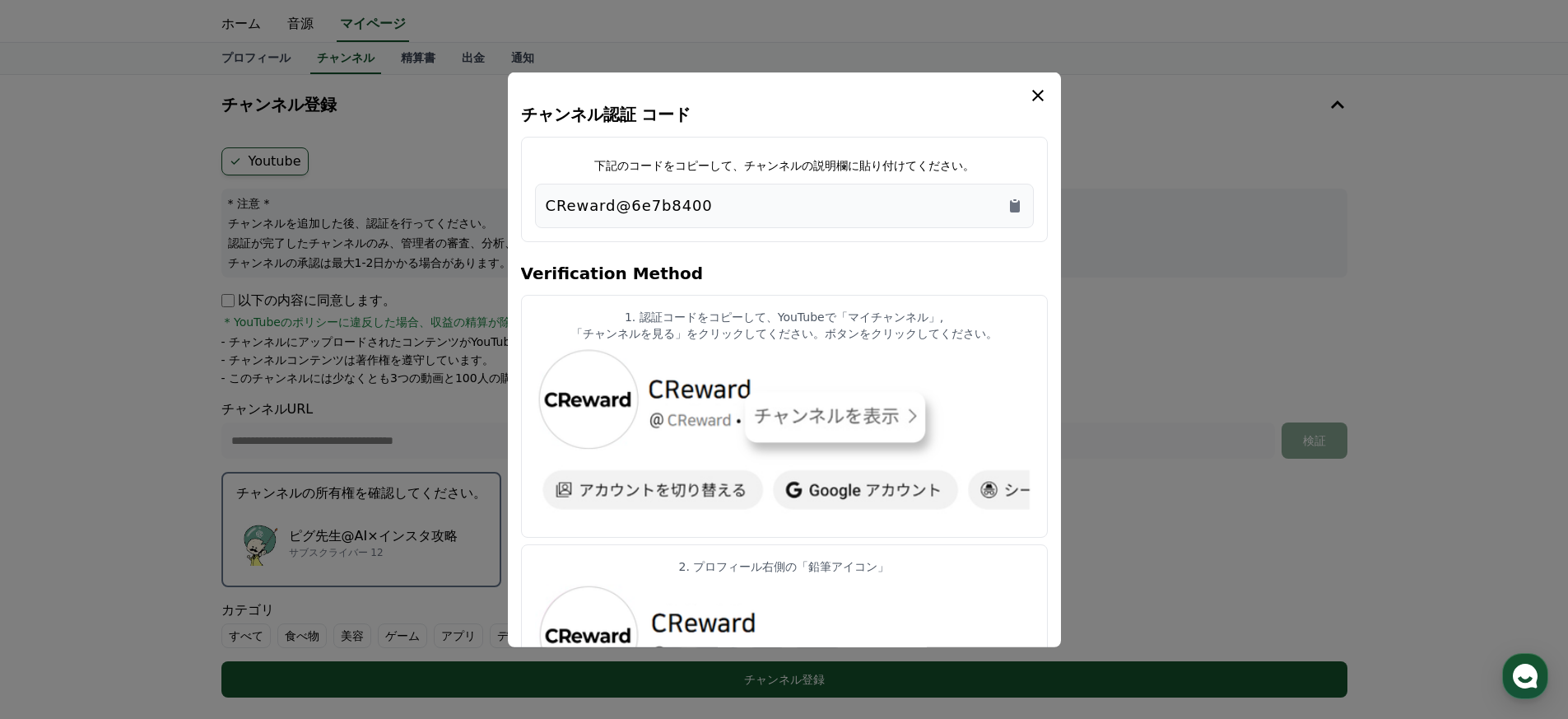
click at [777, 246] on button "close modal" at bounding box center [784, 359] width 1568 height 719
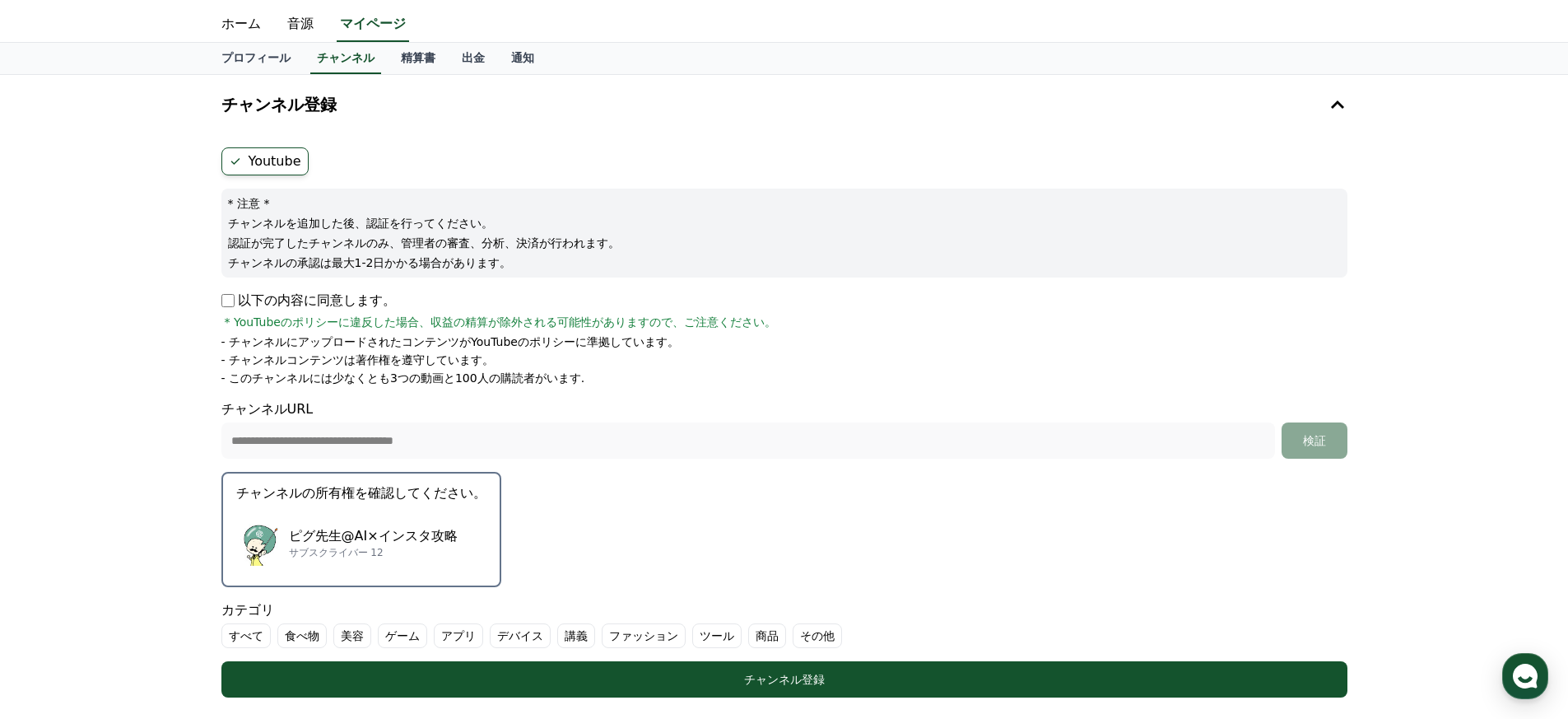
click at [777, 39] on div "ホーム 音源 マイページ" at bounding box center [784, 25] width 1153 height 35
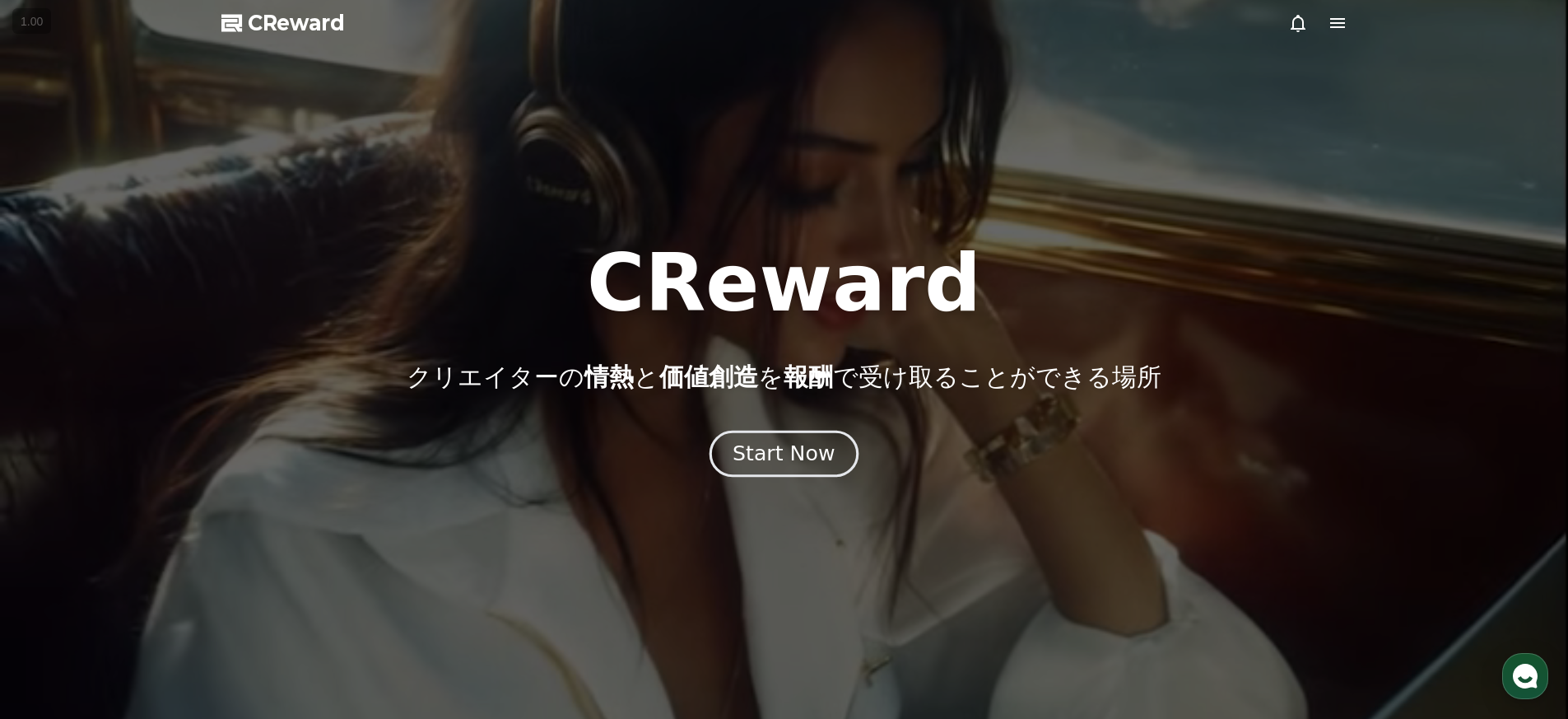
click at [790, 454] on div "Start Now" at bounding box center [783, 453] width 102 height 28
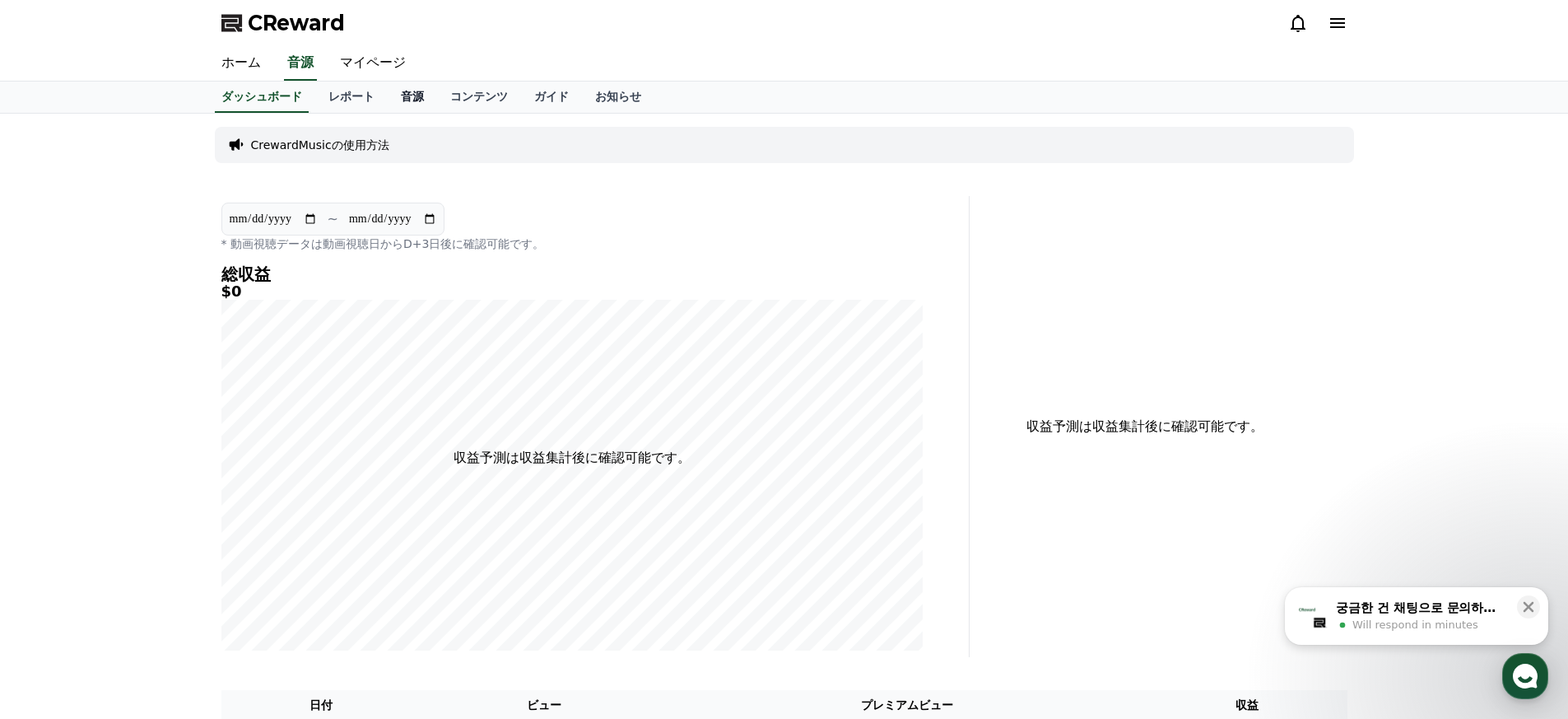
click at [393, 94] on link "音源" at bounding box center [413, 97] width 50 height 31
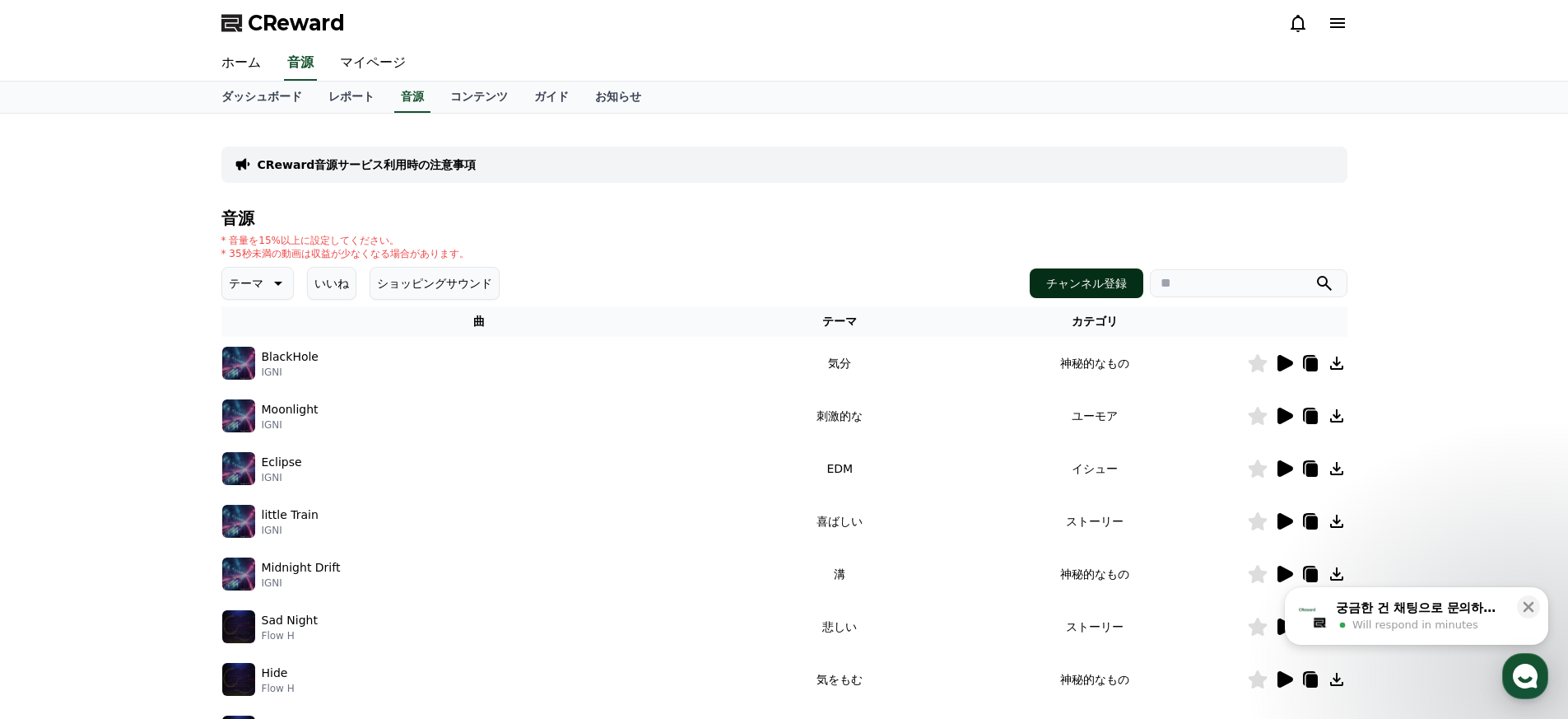
click at [1118, 295] on button "チャンネル登録" at bounding box center [1086, 283] width 113 height 30
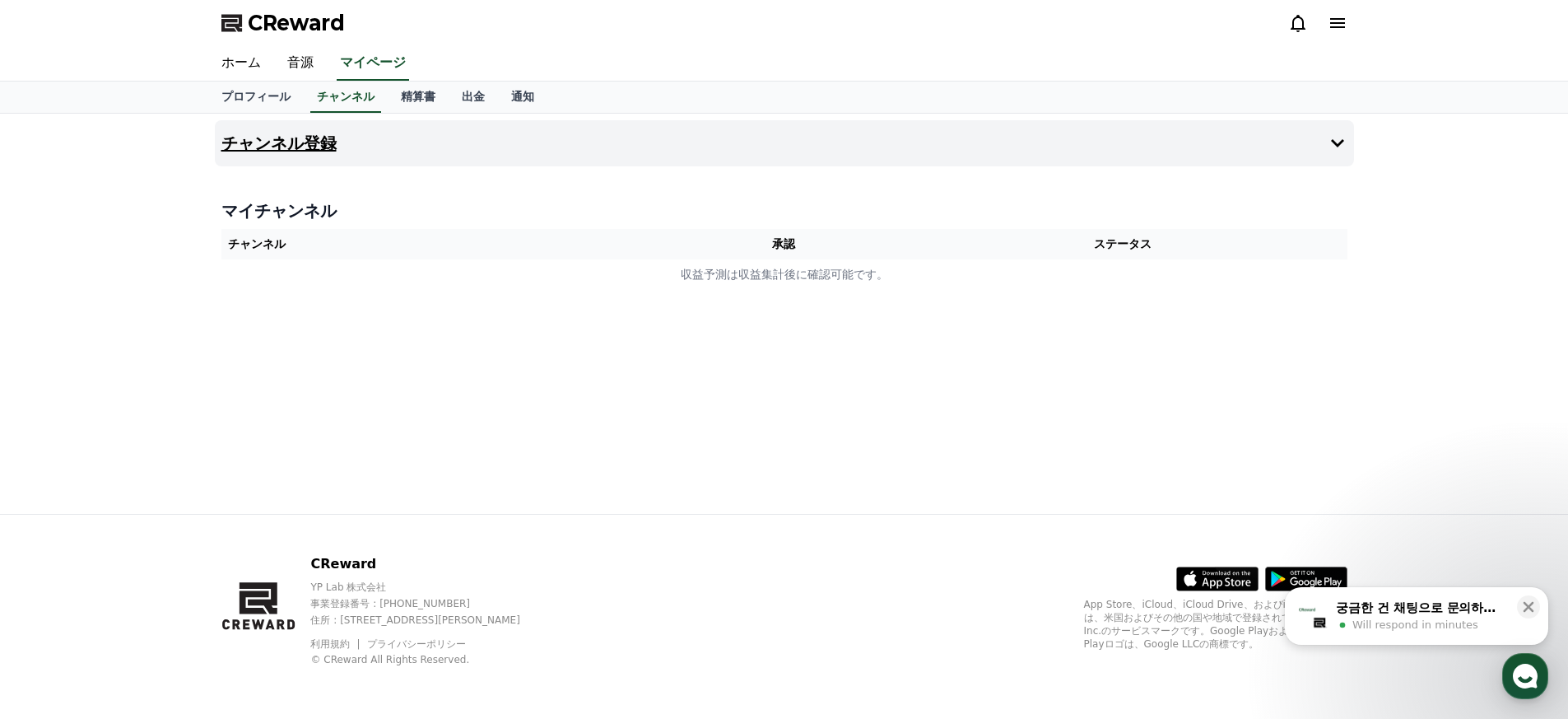
click at [325, 149] on h4 "チャンネル登録" at bounding box center [279, 143] width 115 height 18
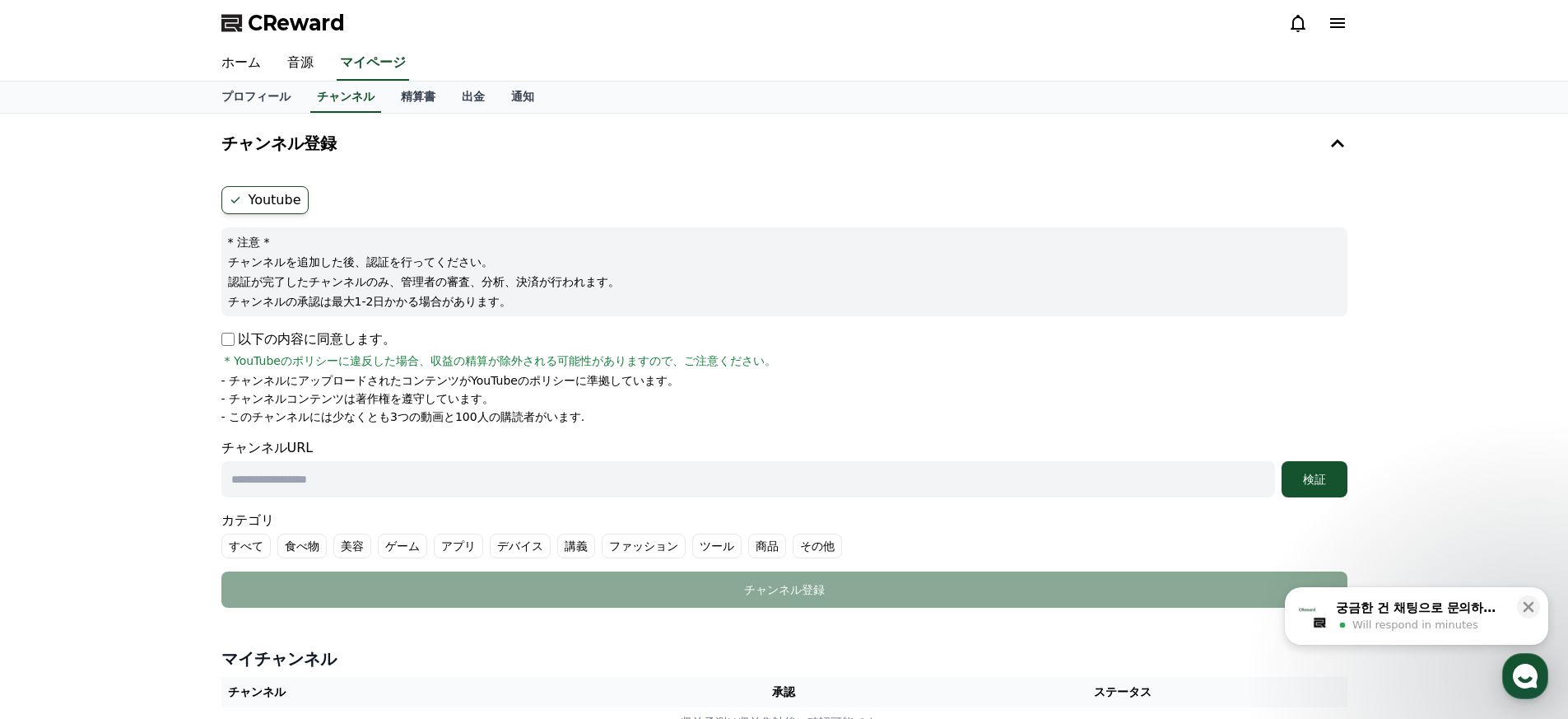
click at [273, 332] on p "以下の内容に同意します。" at bounding box center [309, 339] width 175 height 20
click at [275, 338] on p "以下の内容に同意します。" at bounding box center [309, 339] width 175 height 20
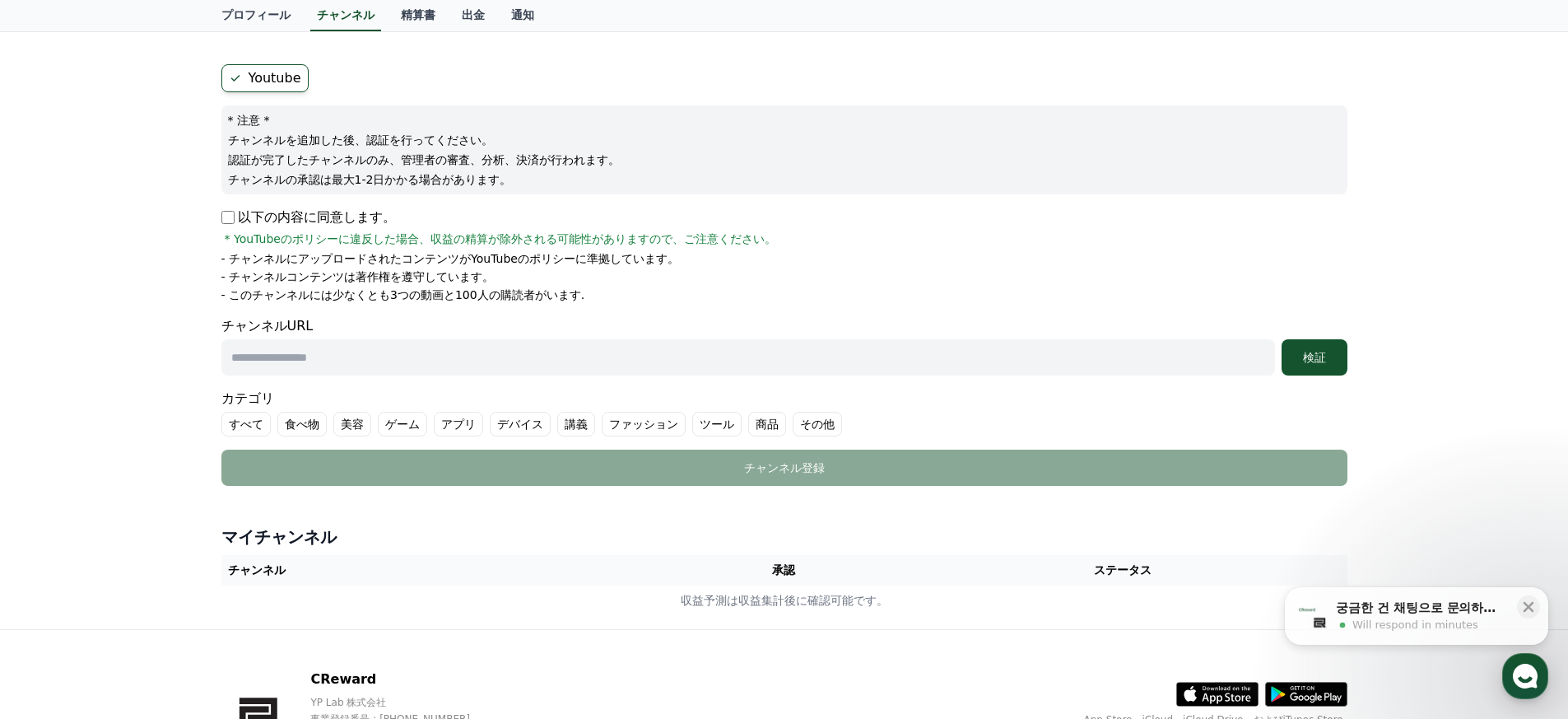
scroll to position [127, 0]
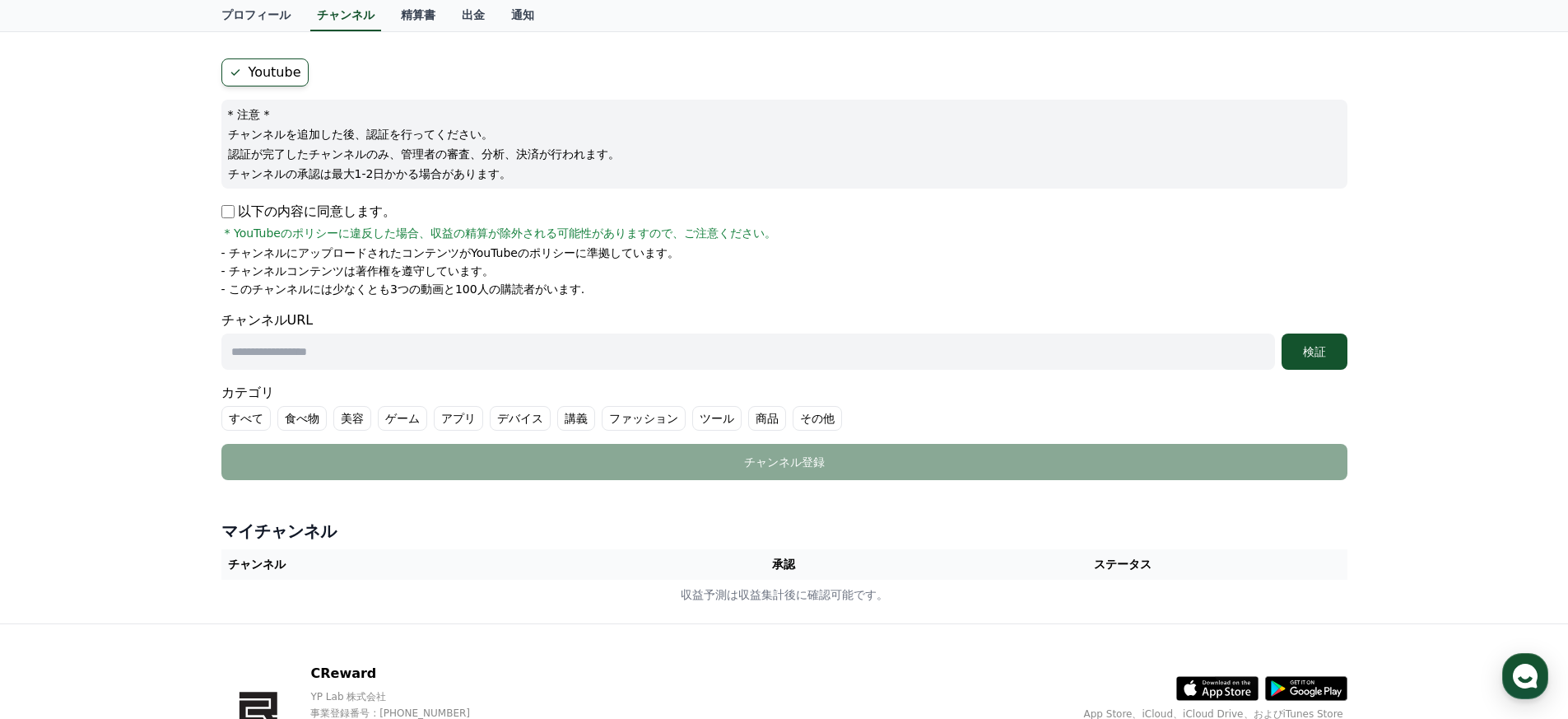
click at [401, 352] on input "text" at bounding box center [748, 352] width 1053 height 36
paste input "**********"
type input "**********"
click at [1285, 362] on button "検証" at bounding box center [1315, 352] width 66 height 36
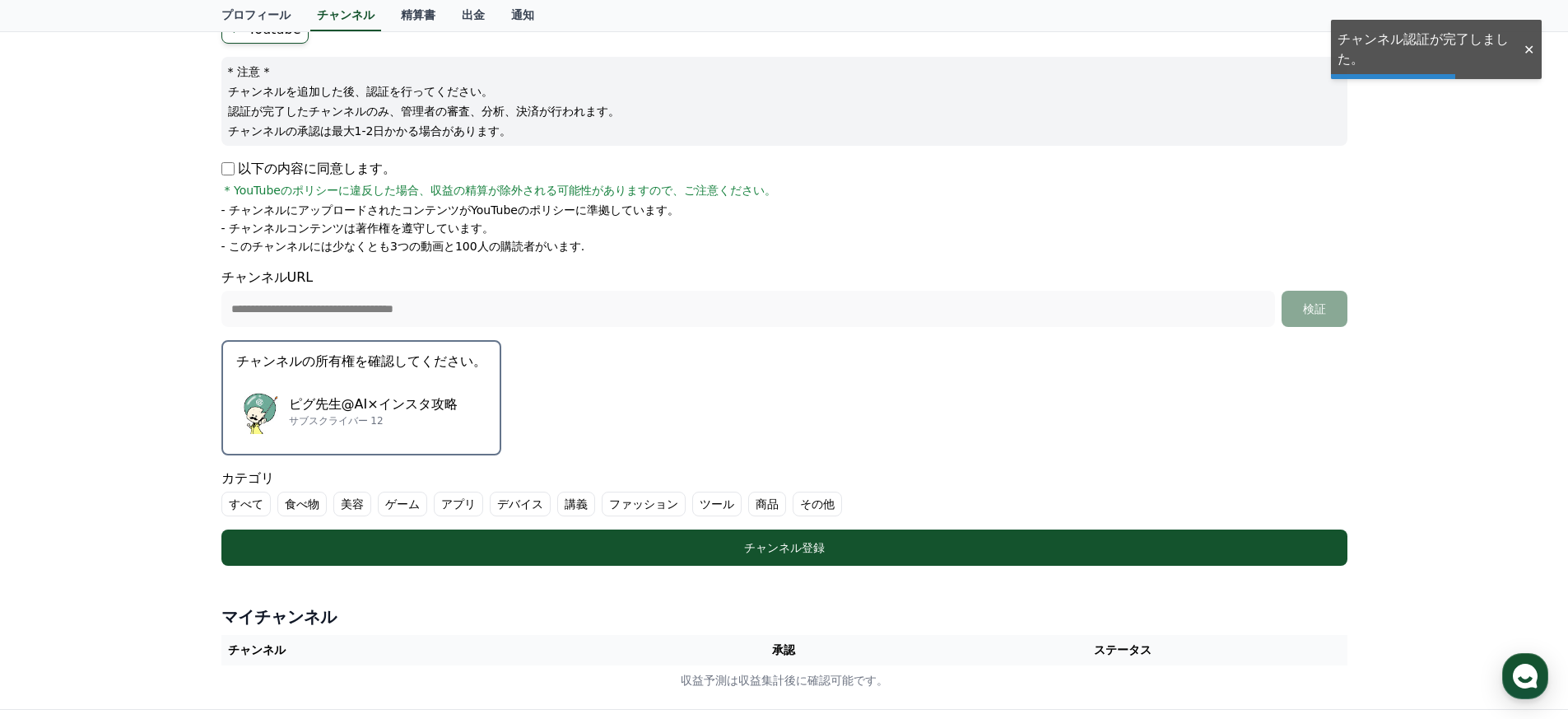
scroll to position [366, 0]
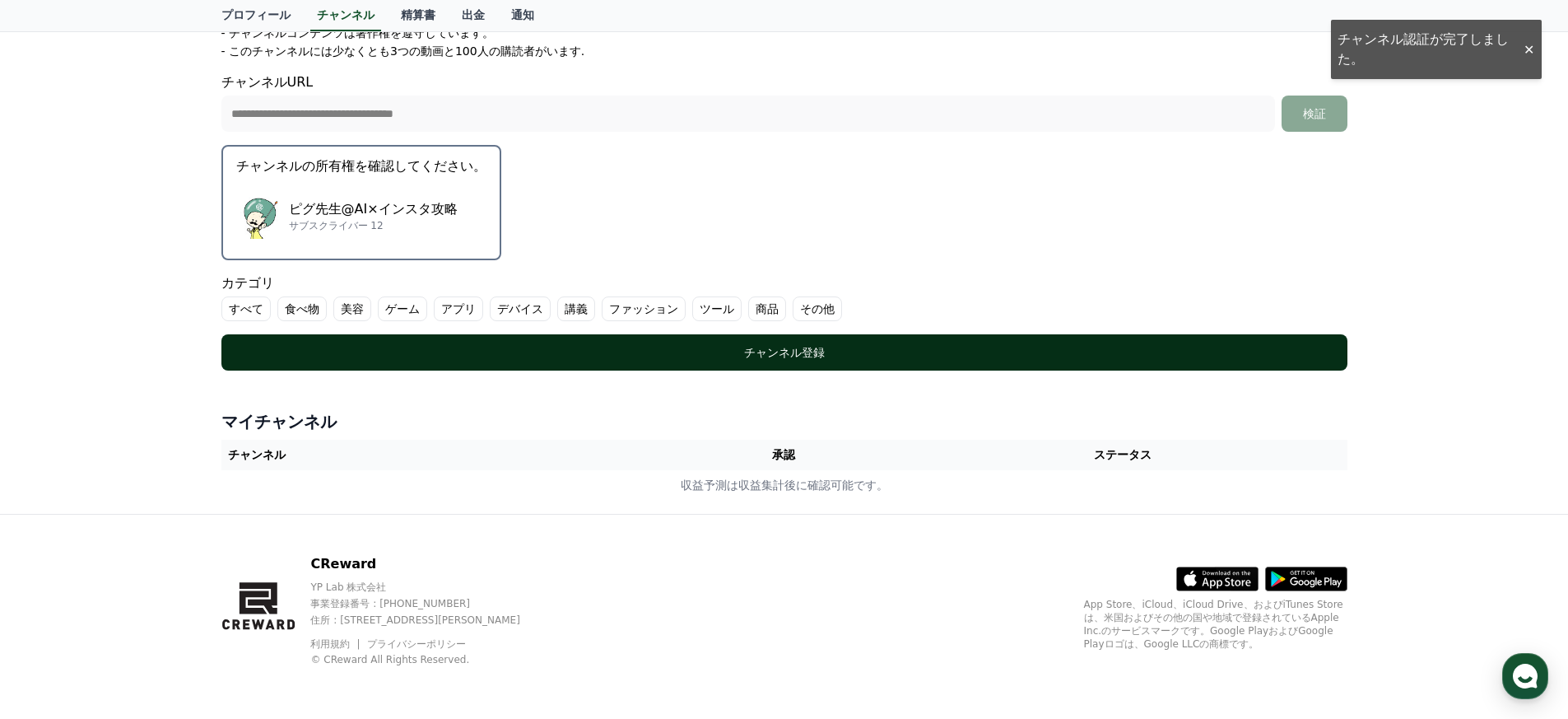
click at [688, 359] on div "チャンネル登録" at bounding box center [784, 352] width 1060 height 17
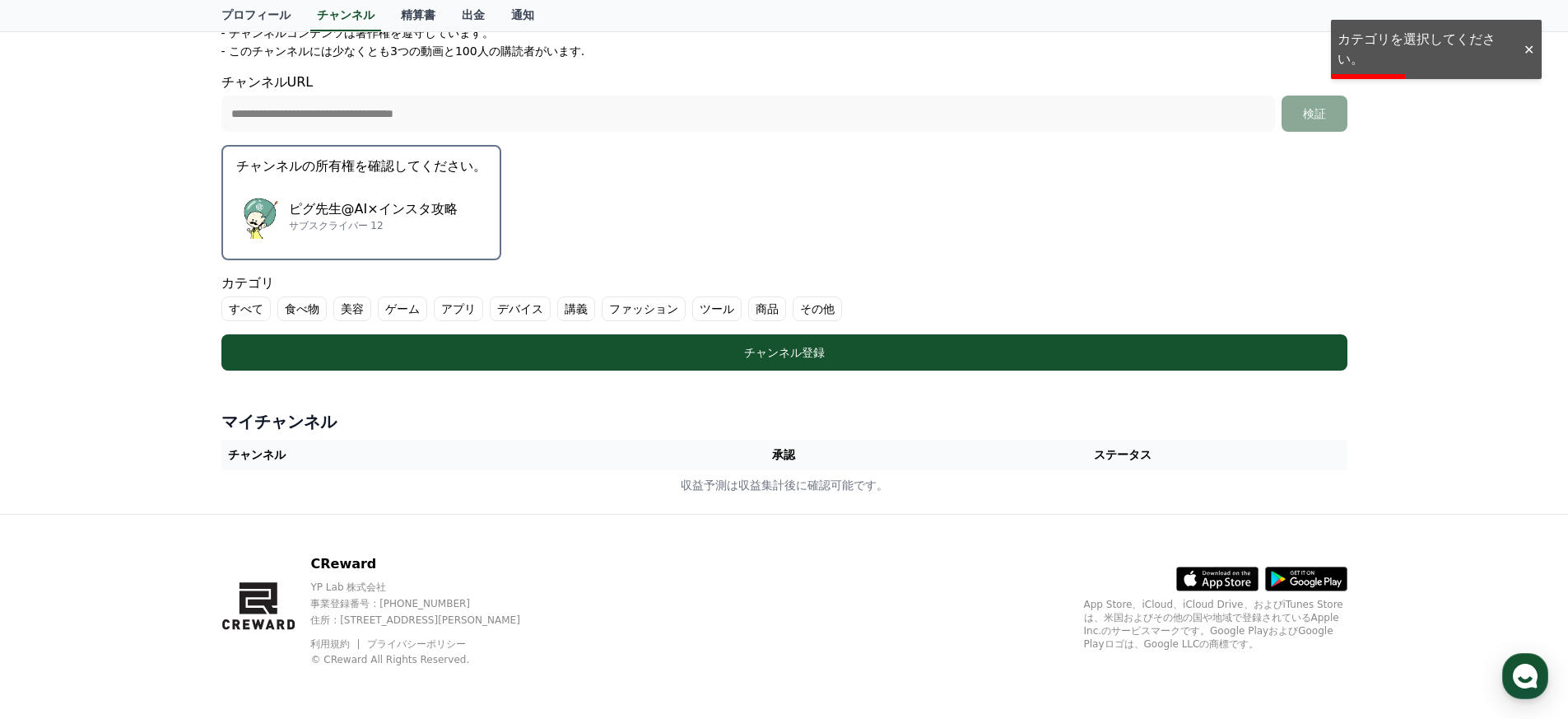
click at [572, 314] on label "講義" at bounding box center [577, 309] width 38 height 25
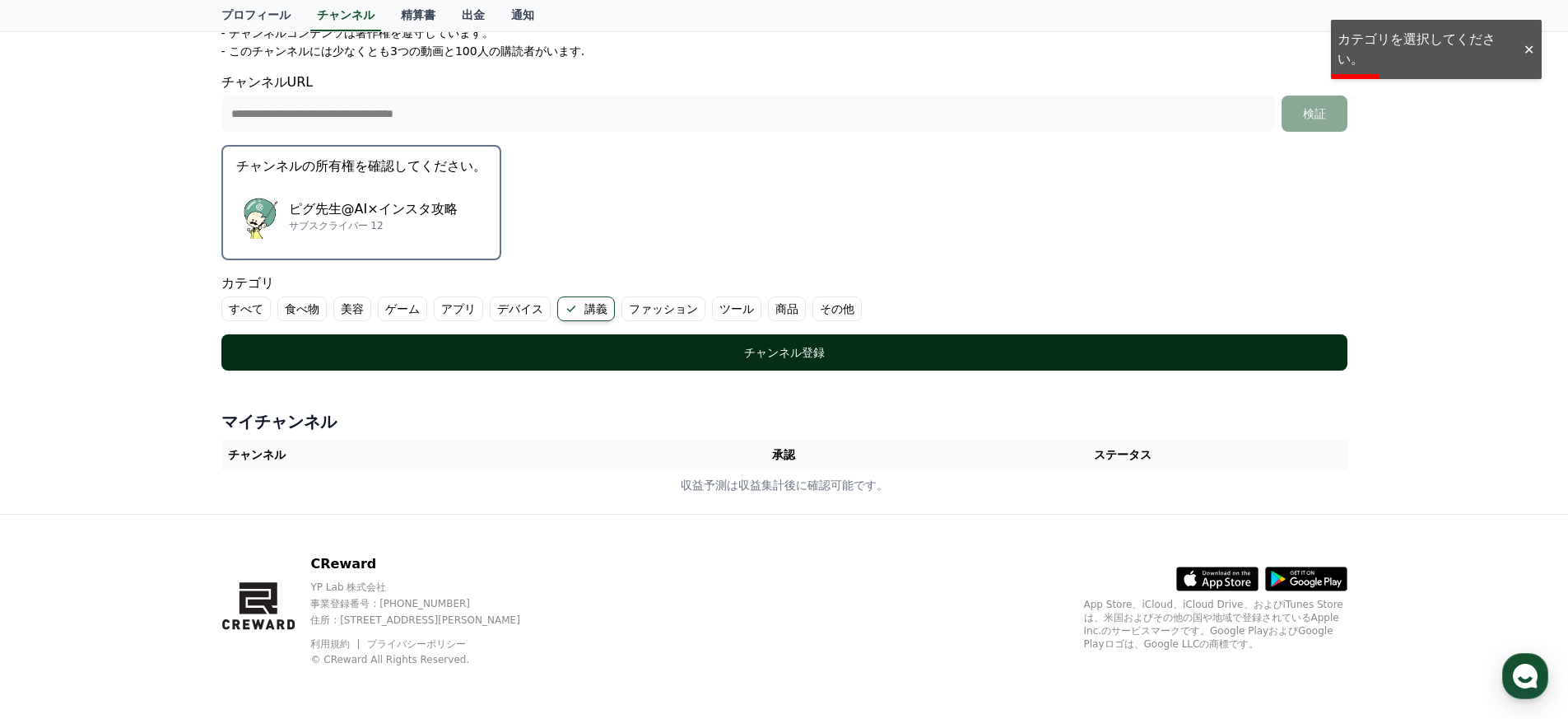
click at [626, 359] on div "チャンネル登録" at bounding box center [784, 352] width 1060 height 17
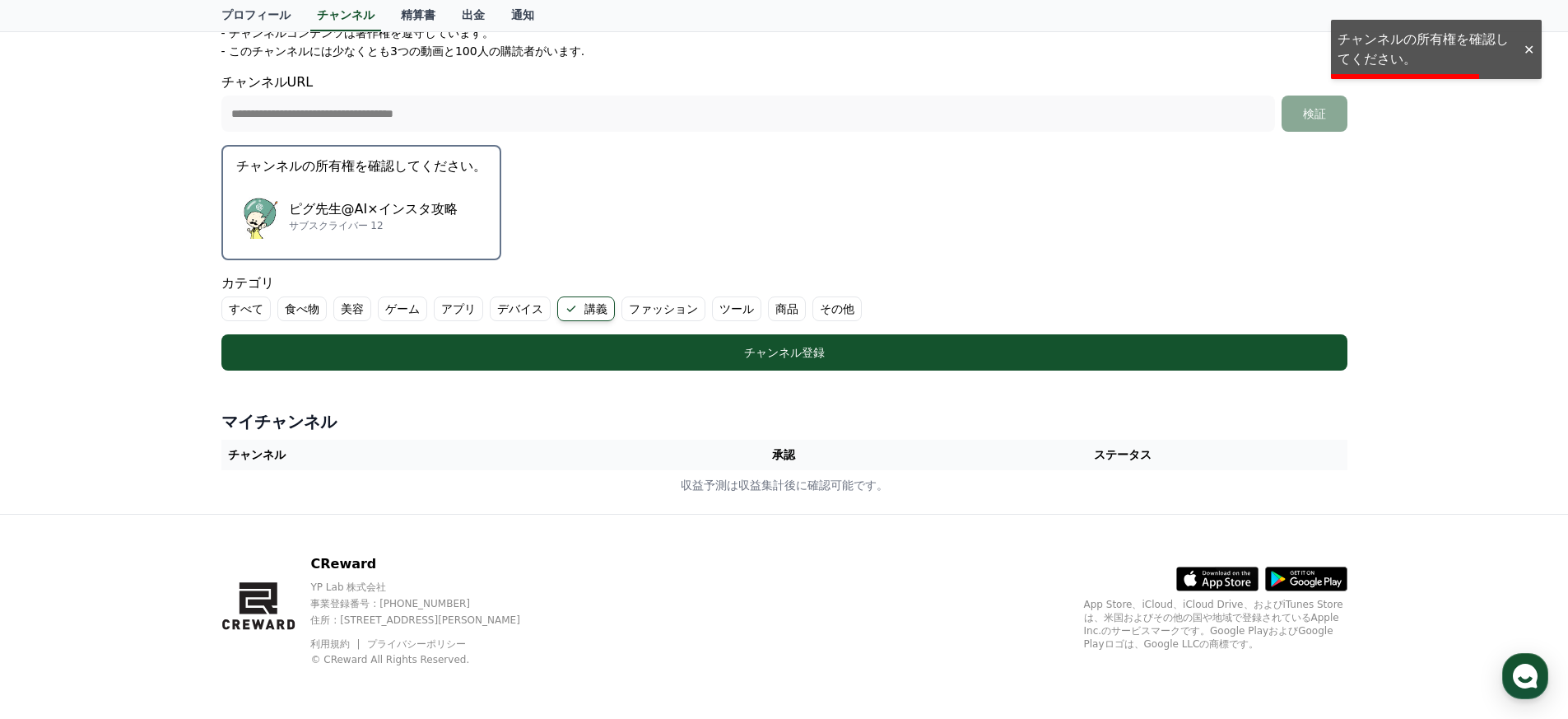
click at [429, 200] on p "ピグ先生@AI×インスタ攻略" at bounding box center [373, 209] width 169 height 20
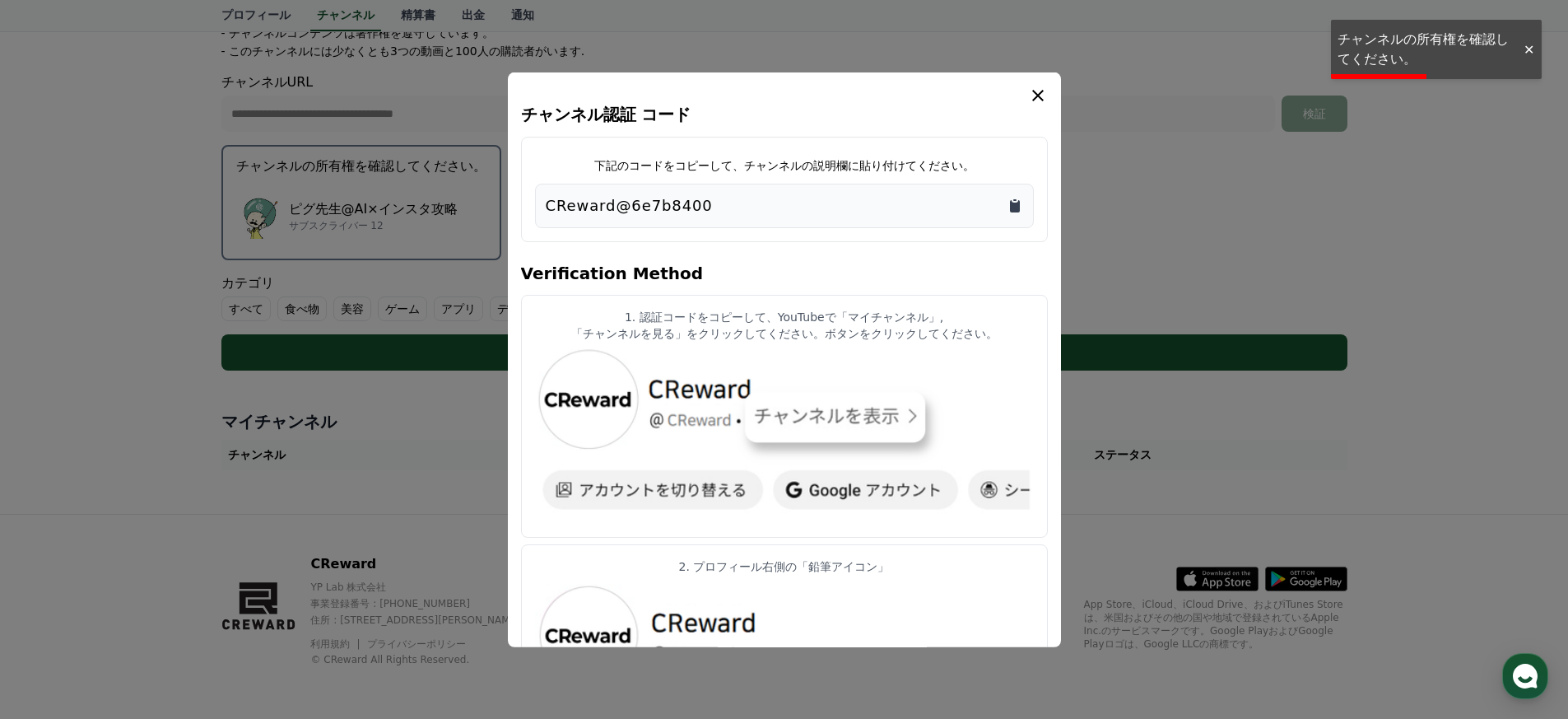
click at [1010, 200] on icon "Copy to clipboard" at bounding box center [1015, 205] width 10 height 12
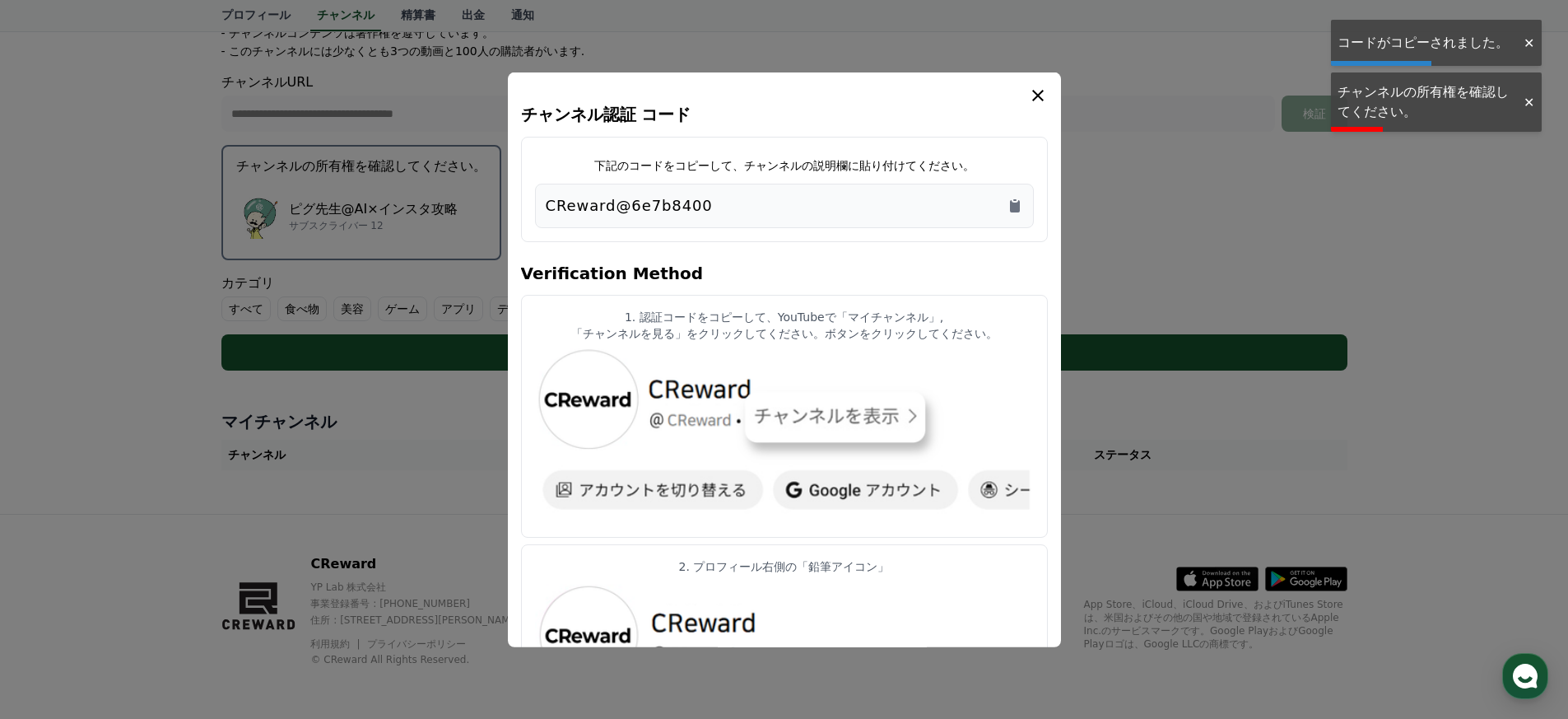
click at [1036, 102] on icon "modal" at bounding box center [1038, 94] width 20 height 20
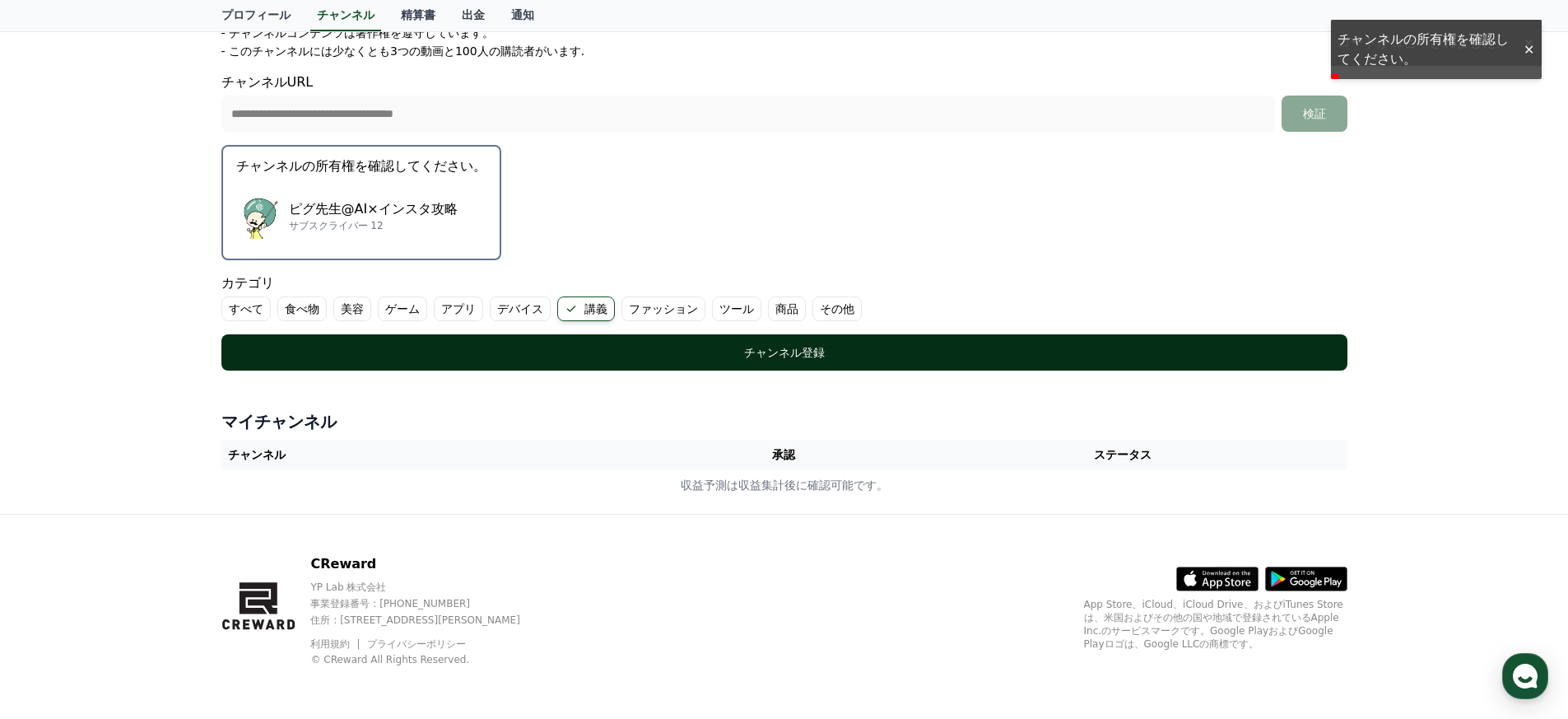
click at [792, 361] on button "チャンネル登録" at bounding box center [784, 352] width 1126 height 36
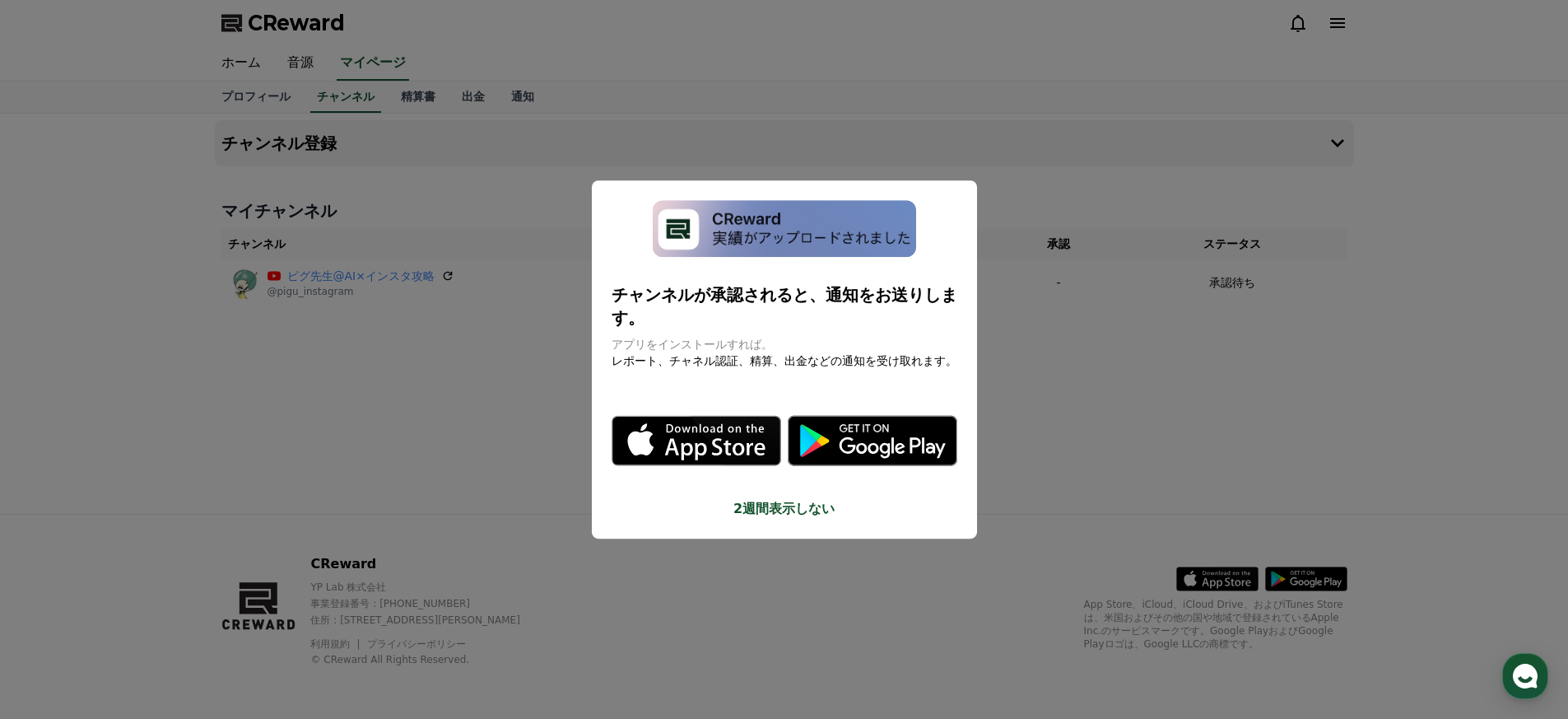
click at [486, 271] on button "close modal" at bounding box center [784, 359] width 1568 height 719
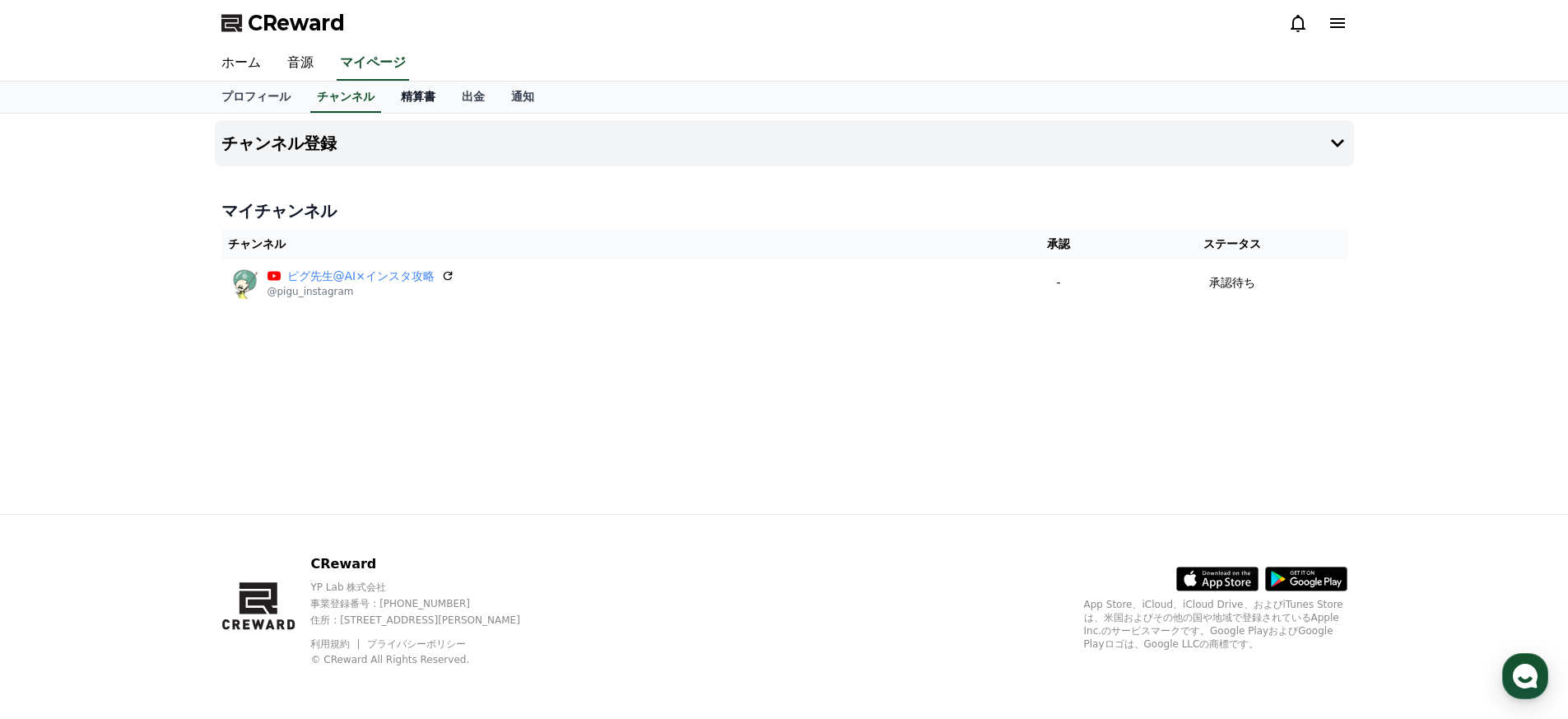
click at [414, 91] on link "精算書" at bounding box center [419, 97] width 61 height 31
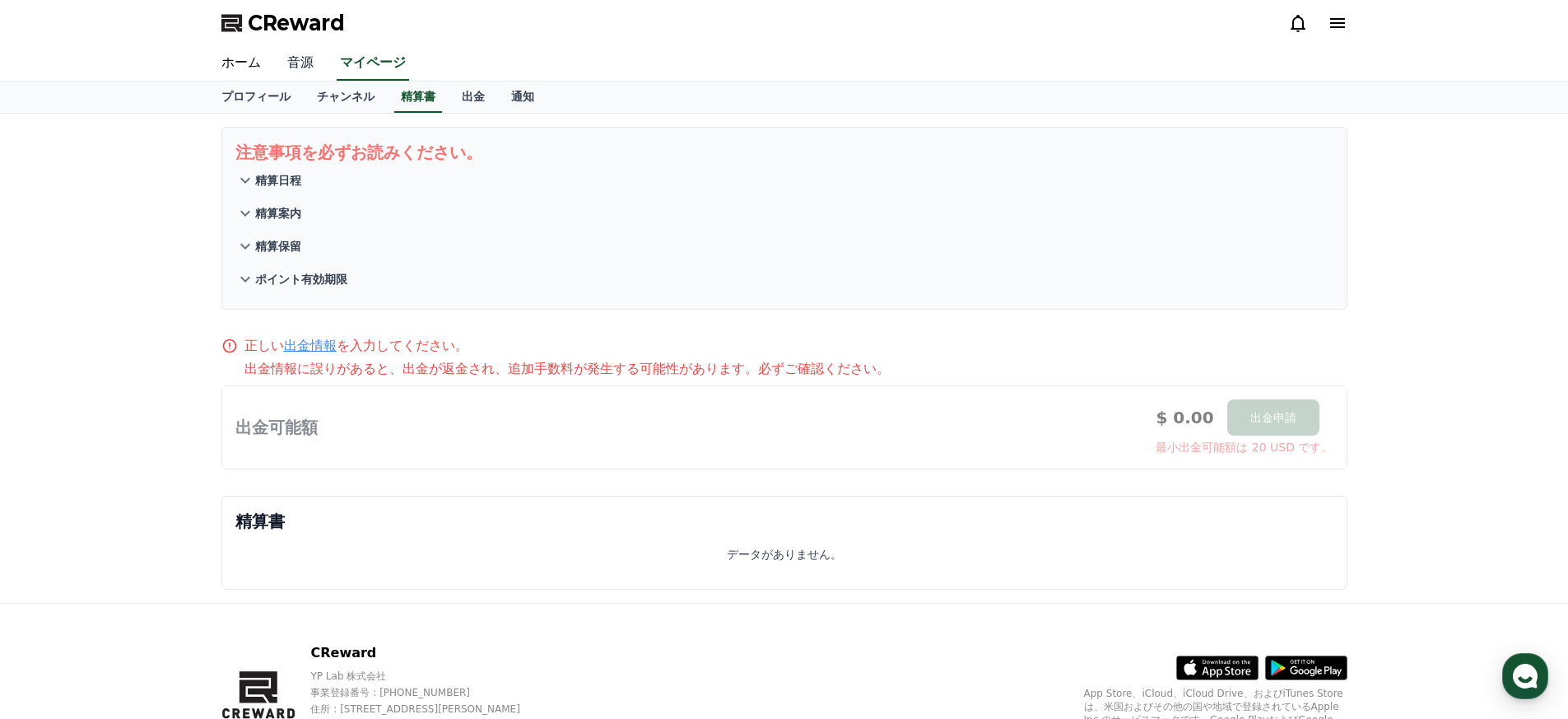
click at [315, 65] on link "音源" at bounding box center [300, 64] width 53 height 35
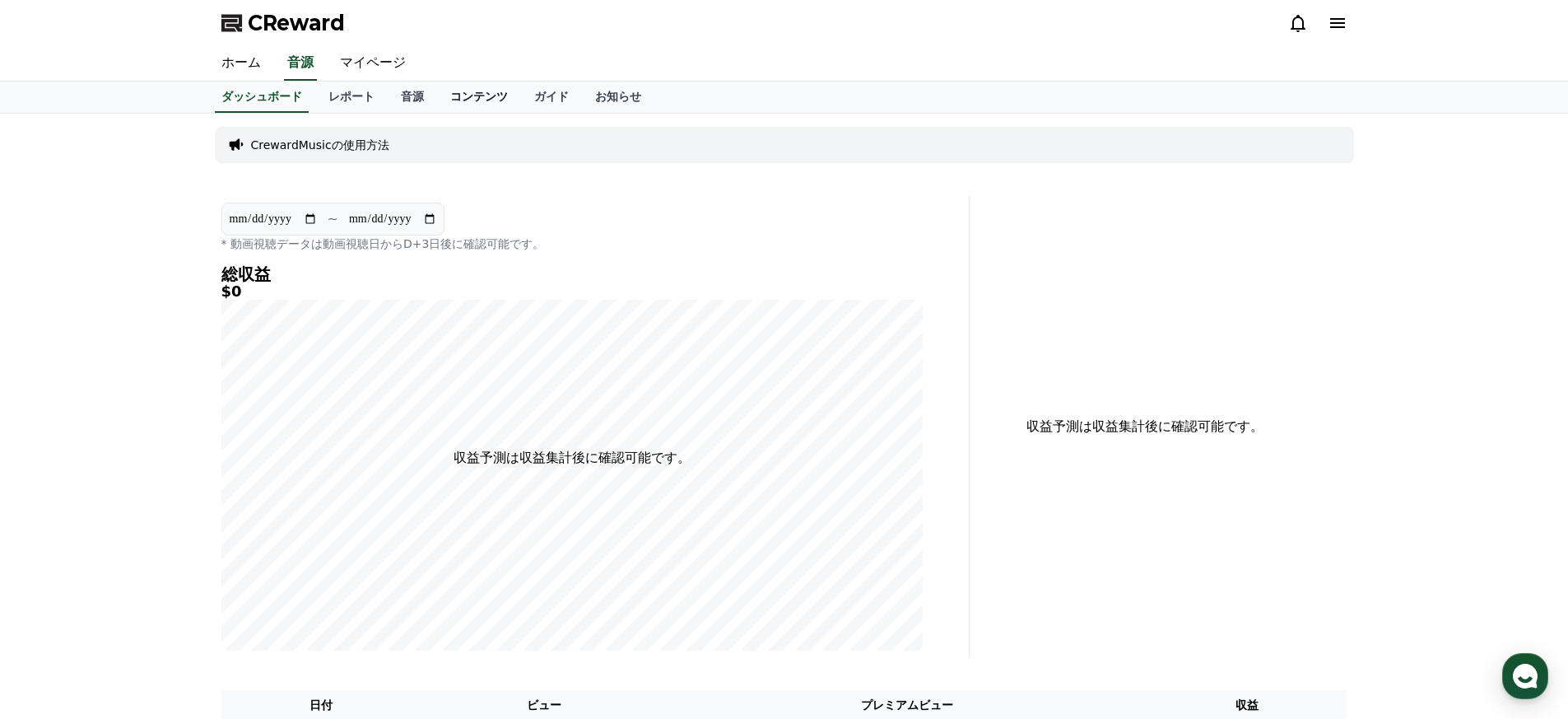
click at [440, 99] on link "コンテンツ" at bounding box center [478, 97] width 84 height 31
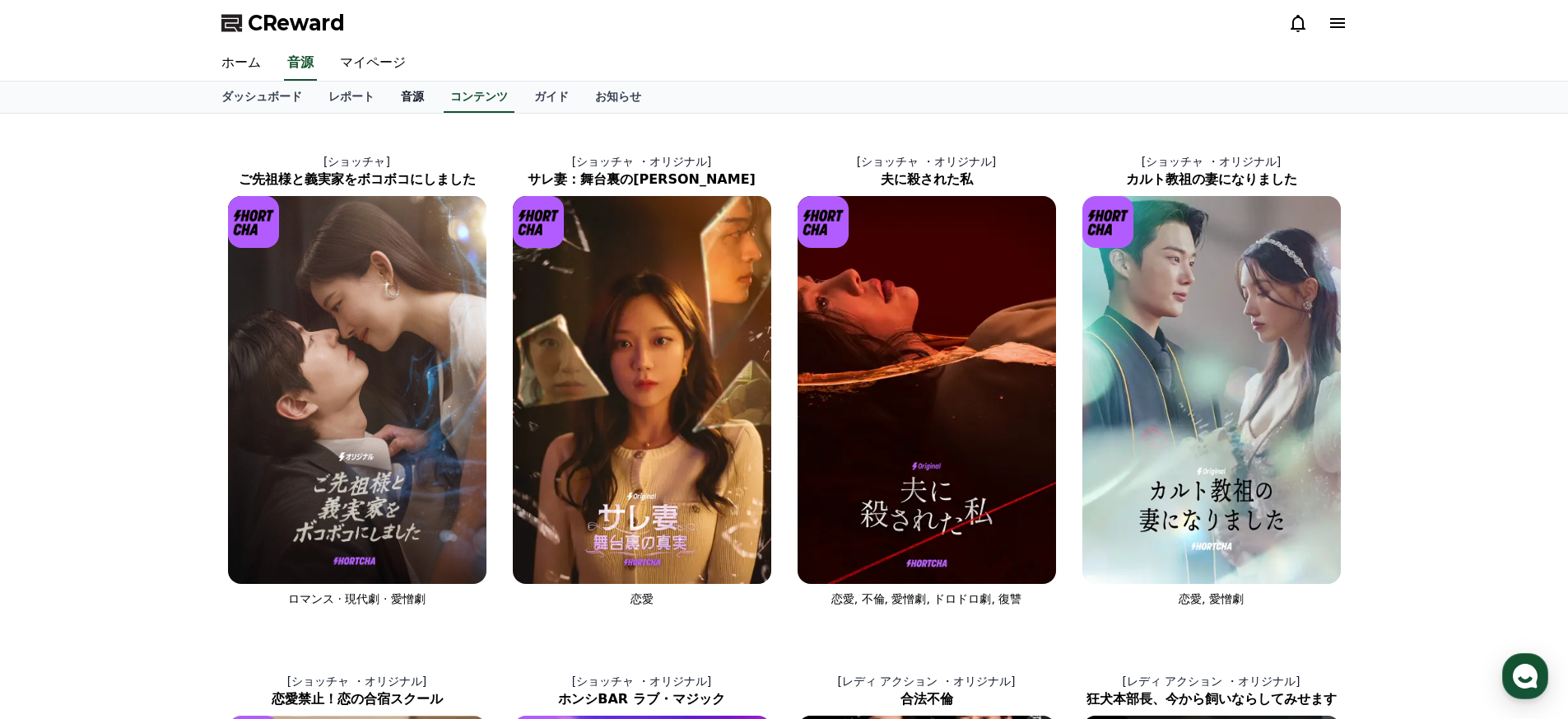
click at [420, 99] on link "音源" at bounding box center [413, 97] width 50 height 31
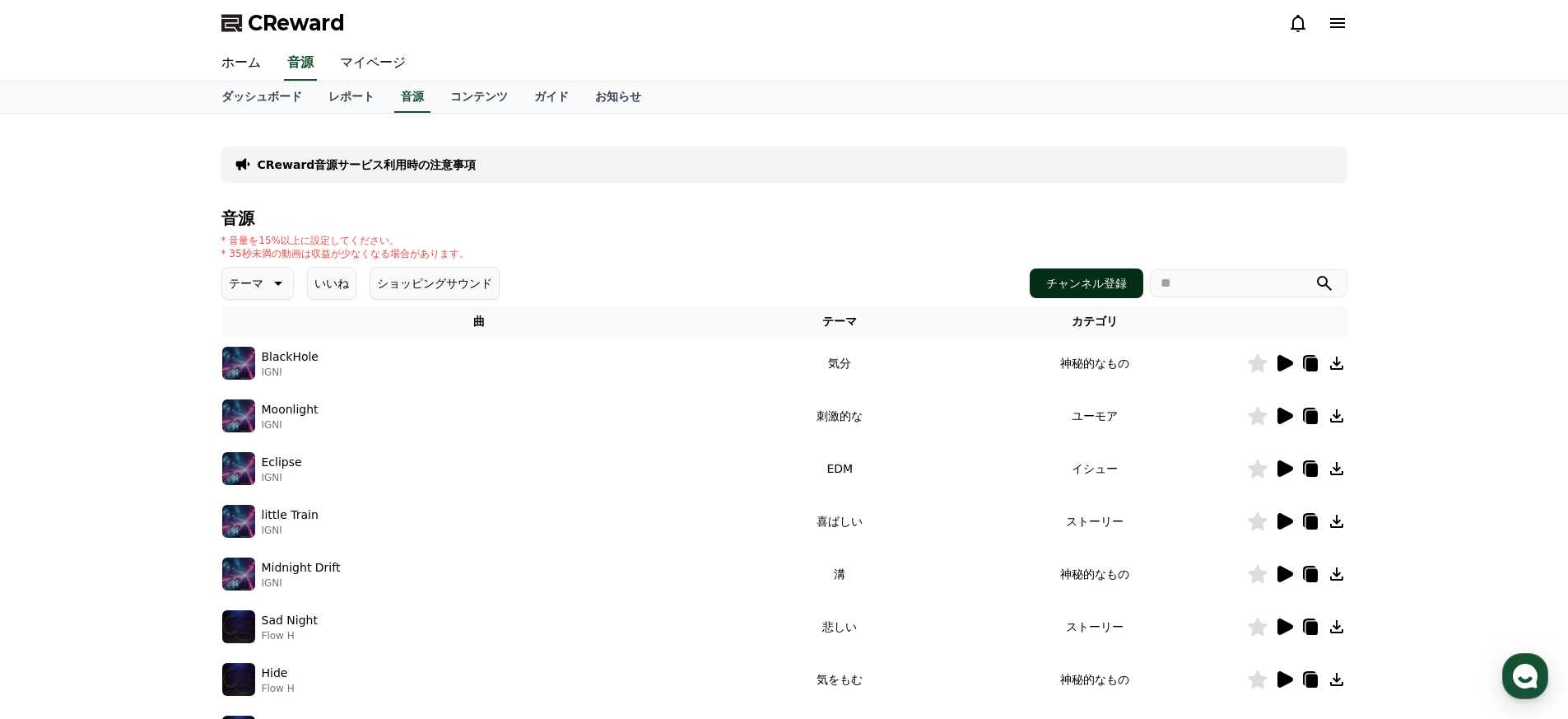
click at [1100, 287] on button "チャンネル登録" at bounding box center [1086, 283] width 113 height 30
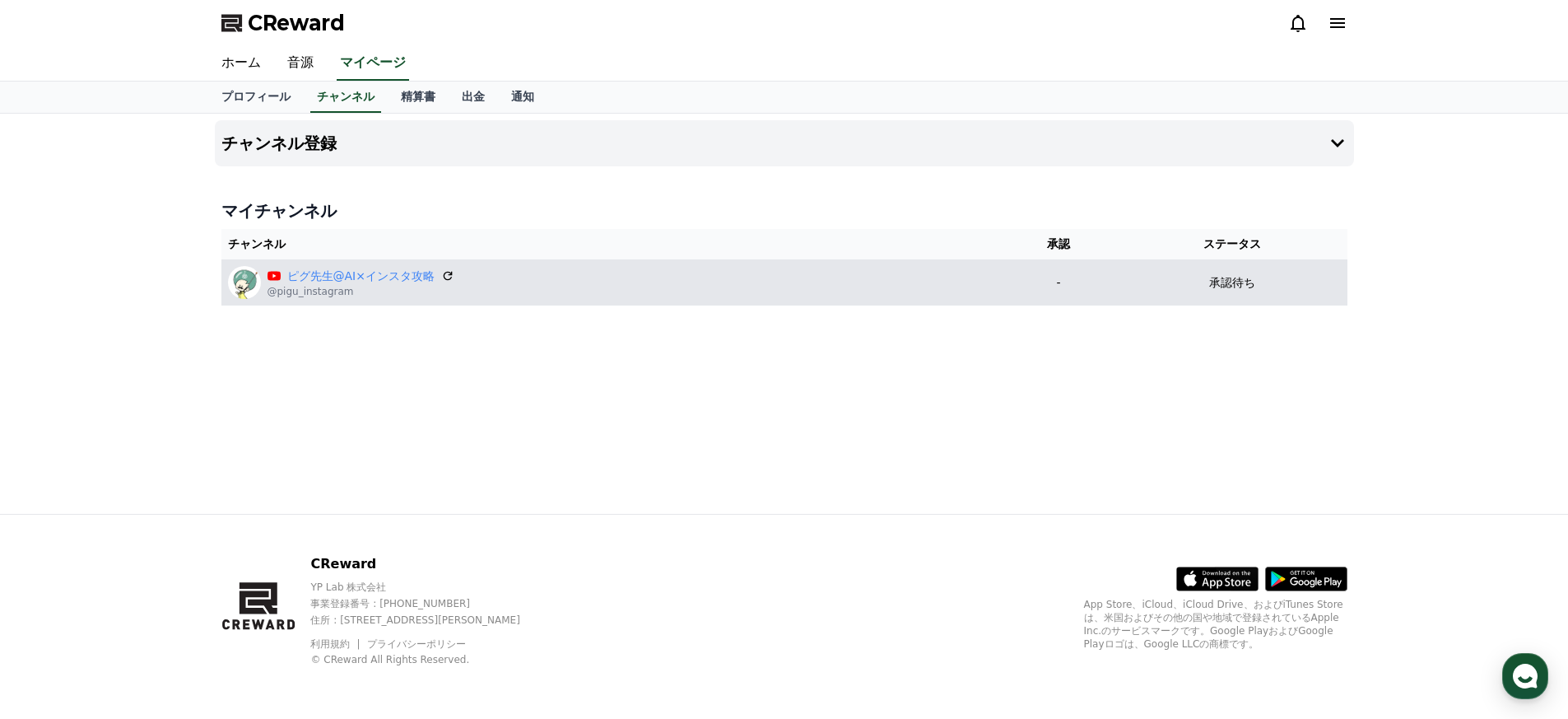
click at [751, 295] on div "ピグ先生@AI×インスタ攻略 @pigu_instagram" at bounding box center [611, 282] width 765 height 33
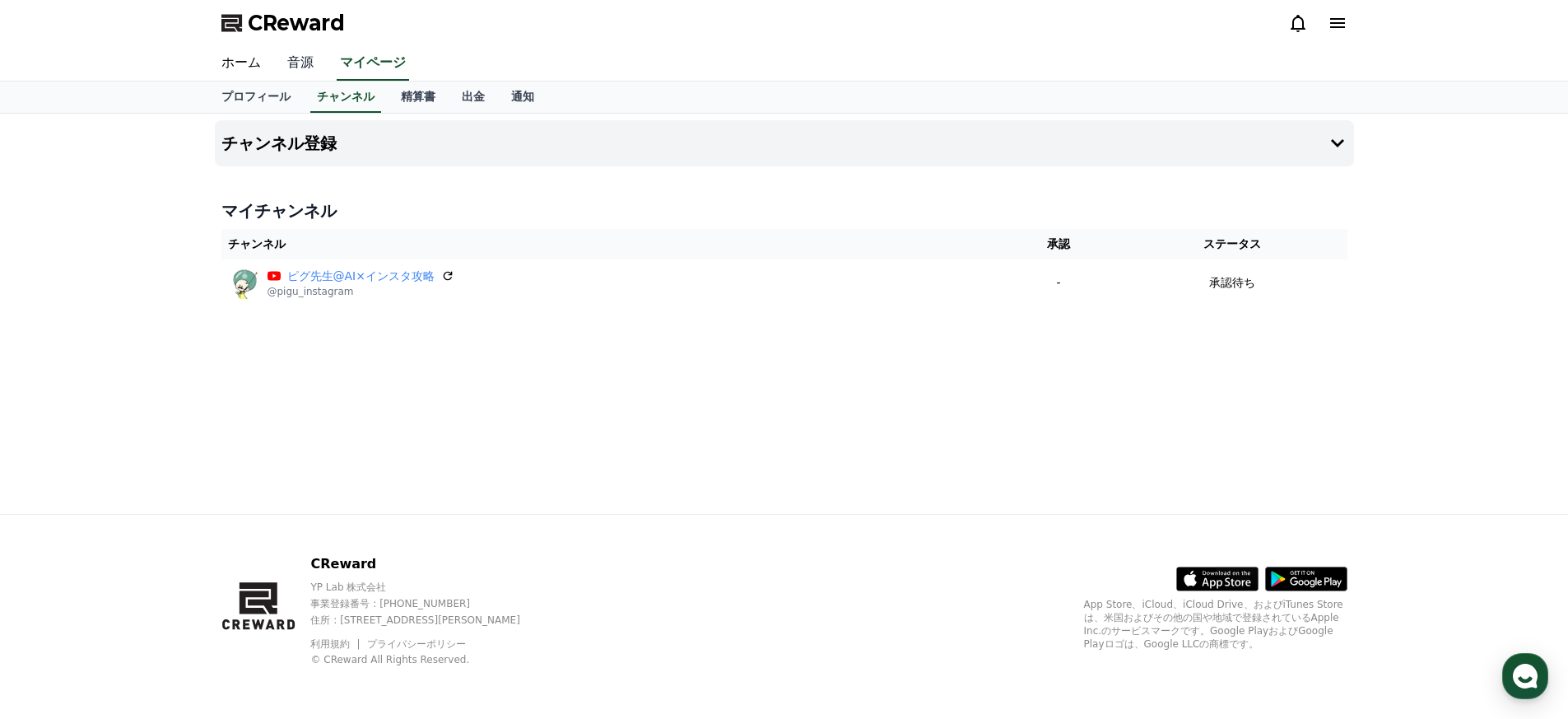
click at [292, 53] on link "音源" at bounding box center [300, 64] width 53 height 35
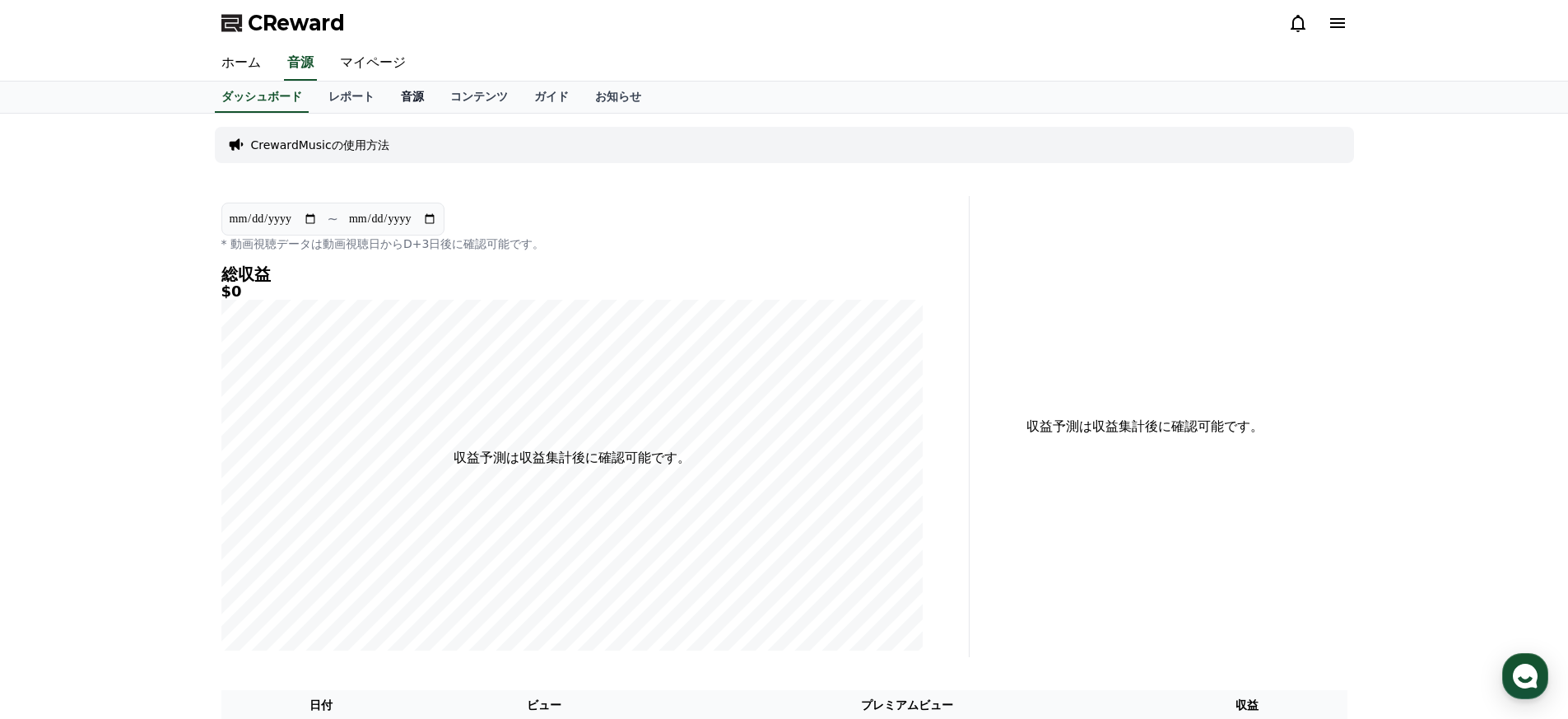
click at [403, 93] on link "音源" at bounding box center [413, 97] width 50 height 31
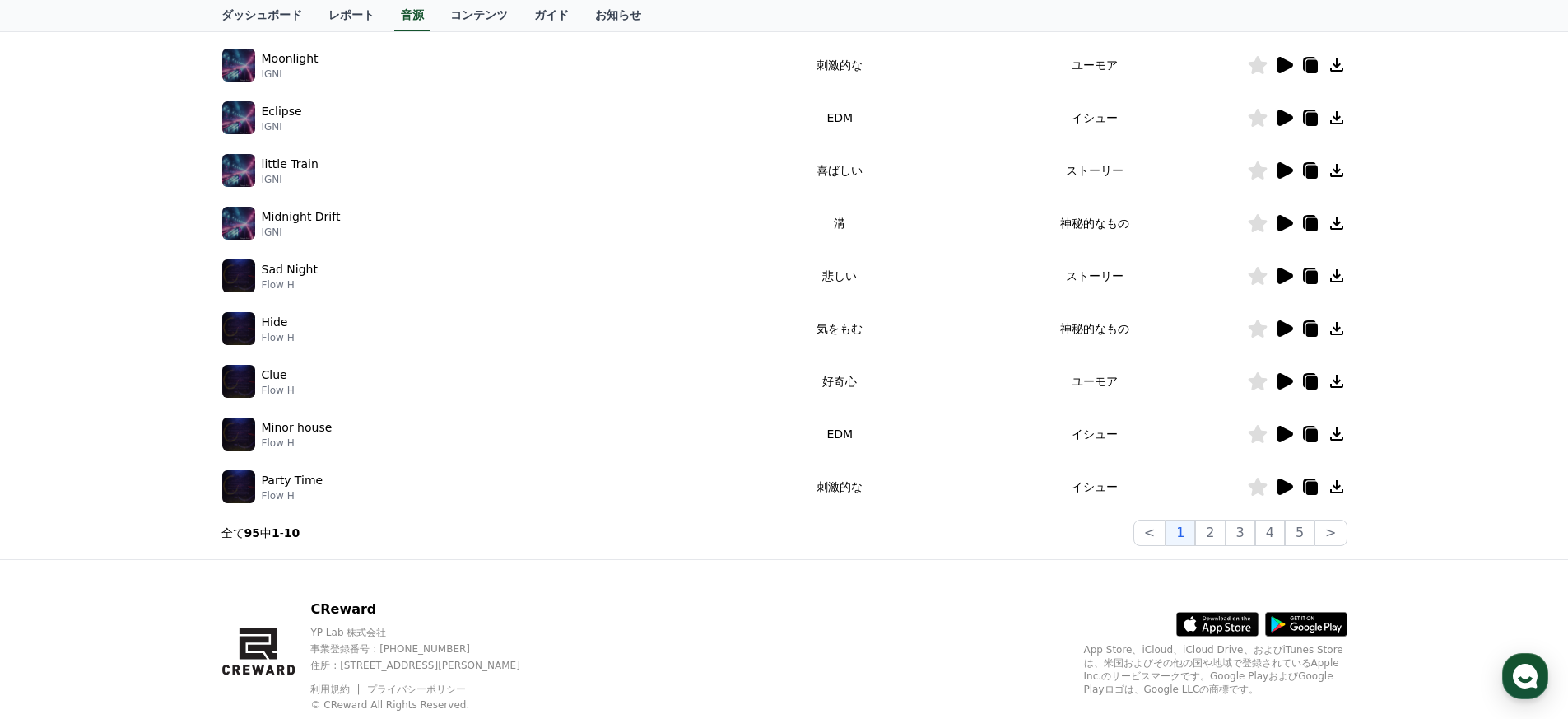
scroll to position [396, 0]
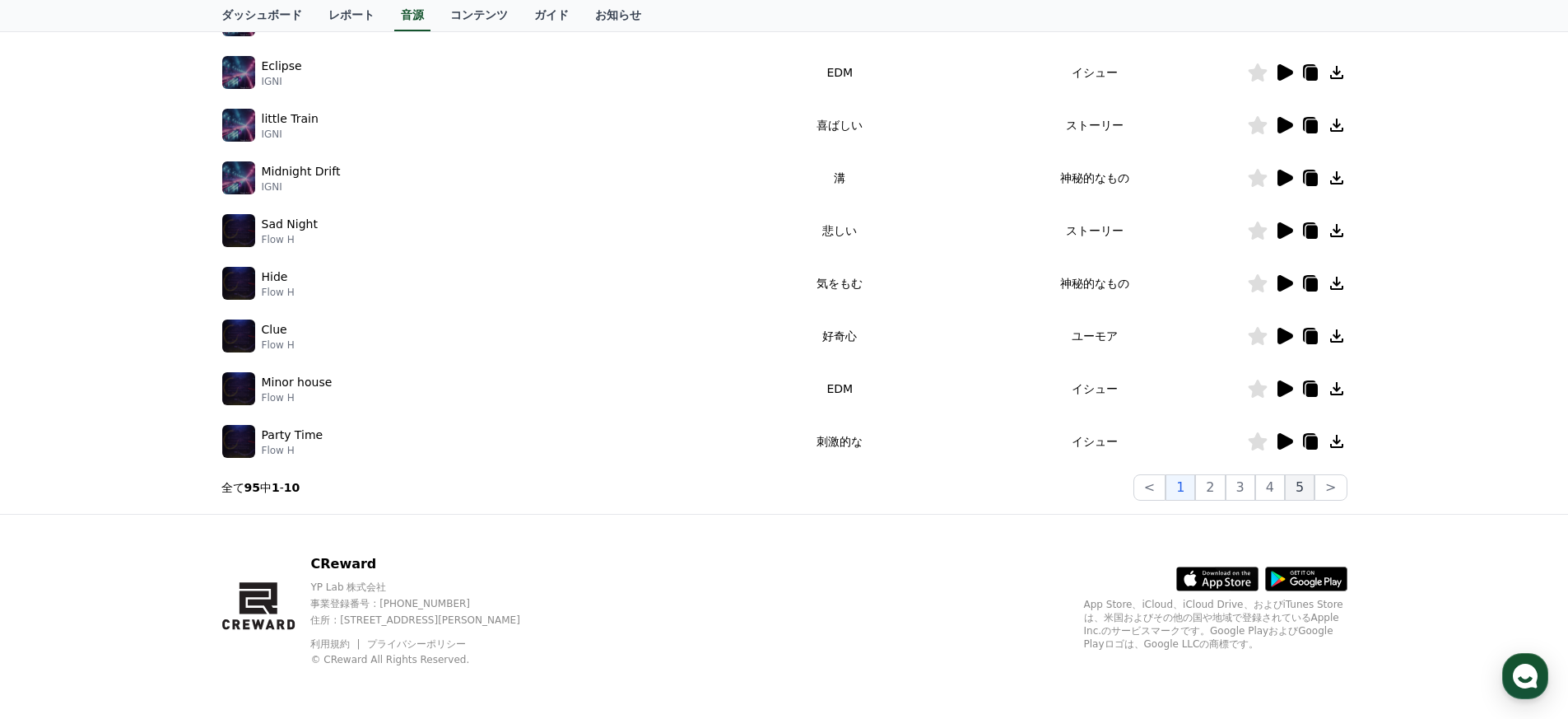
click at [1290, 485] on button "5" at bounding box center [1300, 487] width 30 height 26
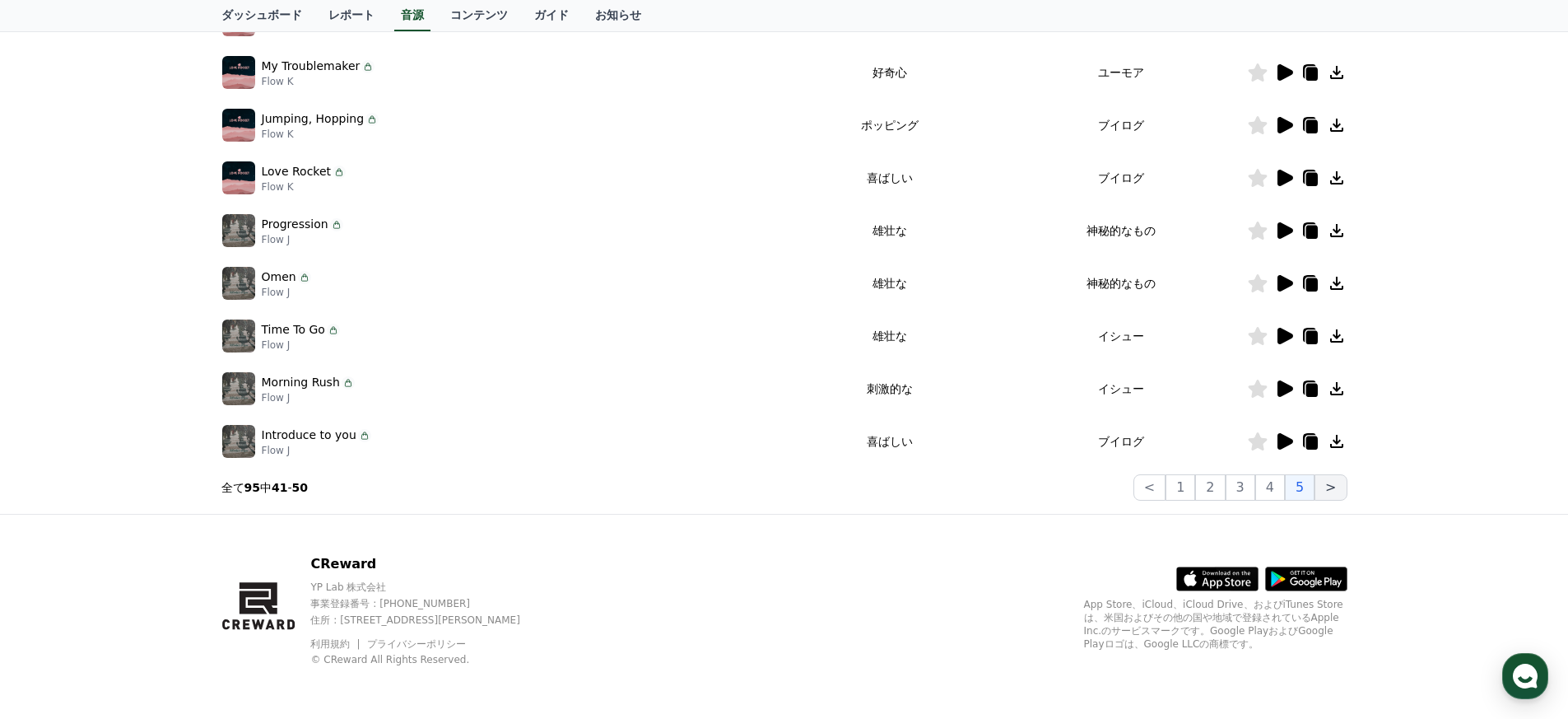
click at [1337, 491] on button ">" at bounding box center [1331, 487] width 32 height 26
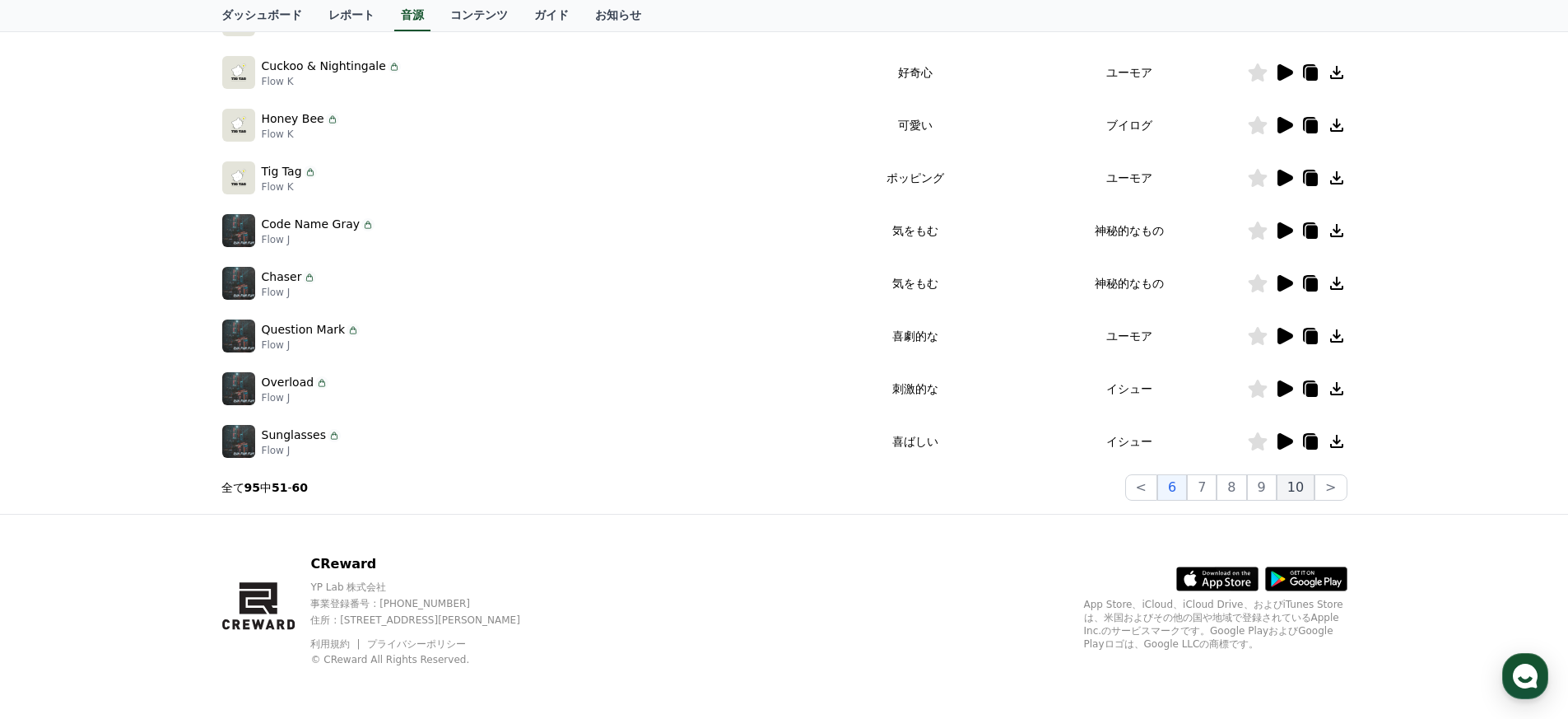
click at [1312, 487] on button "10" at bounding box center [1296, 487] width 38 height 26
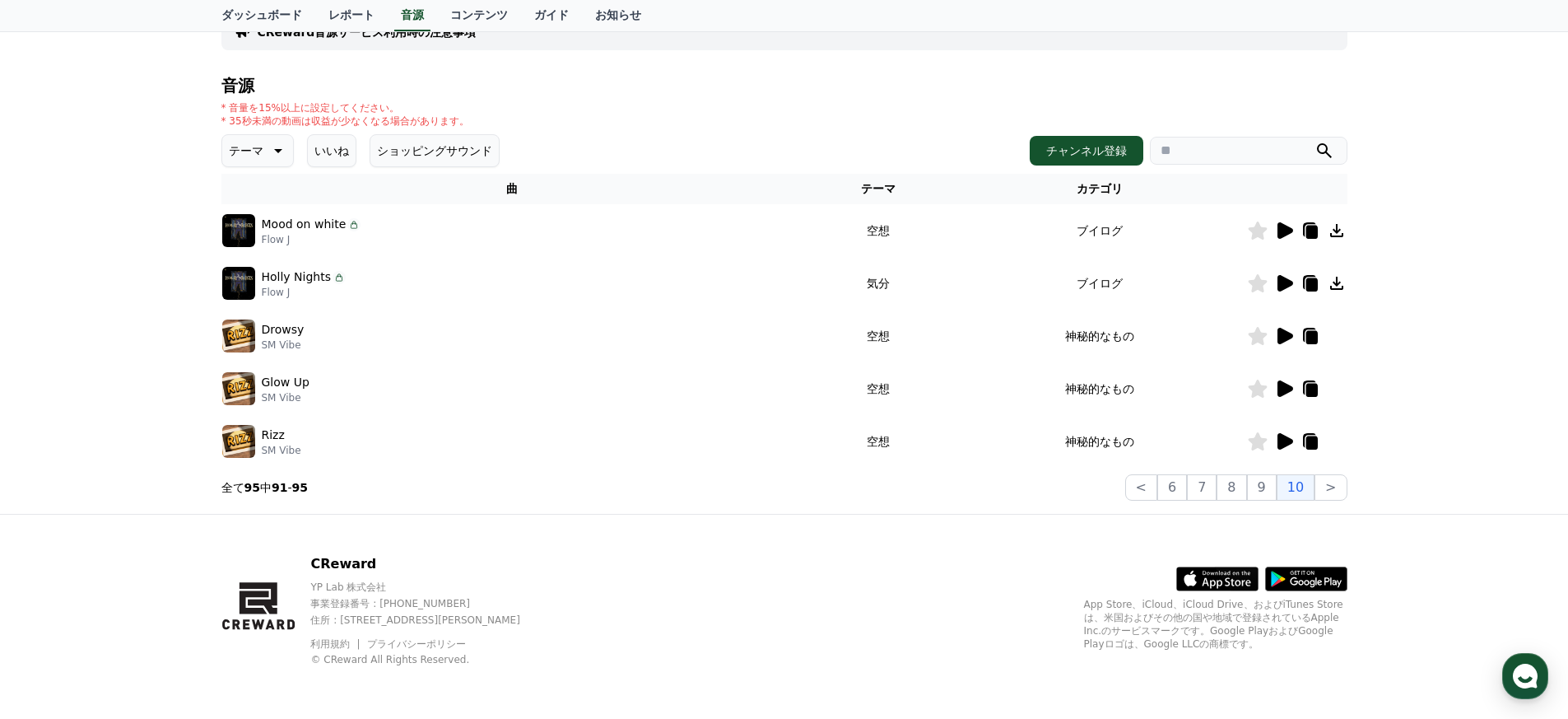
scroll to position [132, 0]
click at [1282, 439] on icon at bounding box center [1285, 441] width 16 height 17
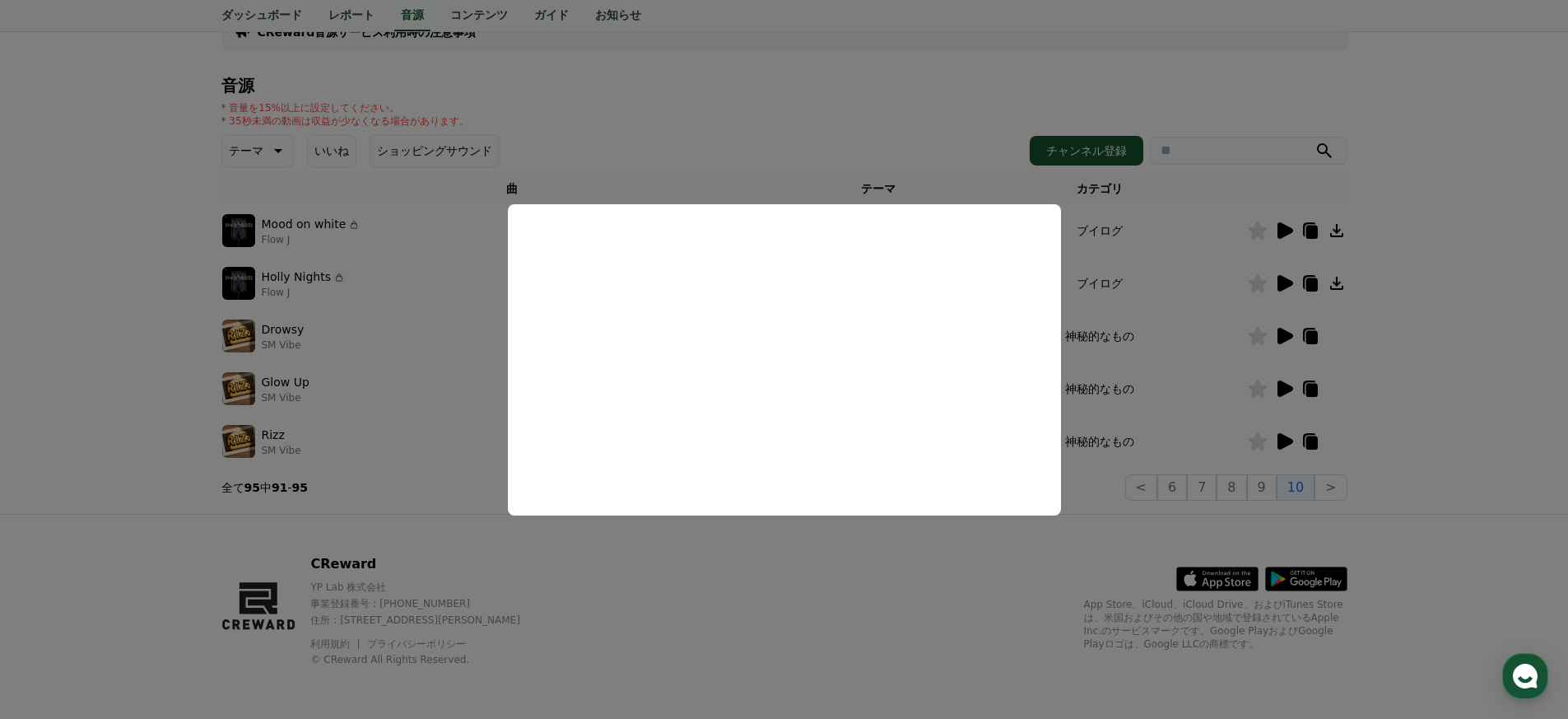
click at [708, 115] on button "close modal" at bounding box center [784, 359] width 1568 height 719
click at [682, 141] on div "テーマ いいね ショッピングサウンド チャンネル登録" at bounding box center [784, 151] width 1126 height 33
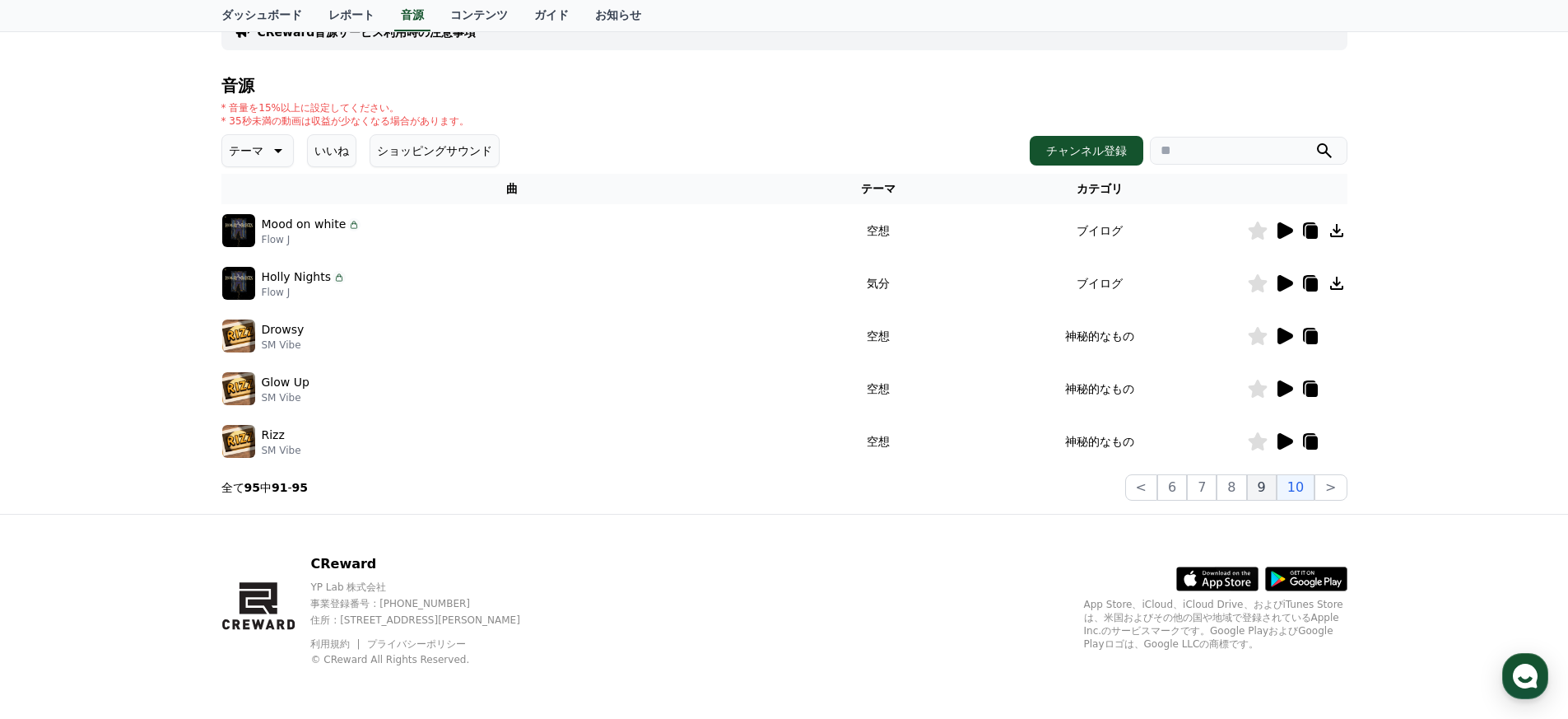
click at [1264, 487] on button "9" at bounding box center [1262, 487] width 30 height 26
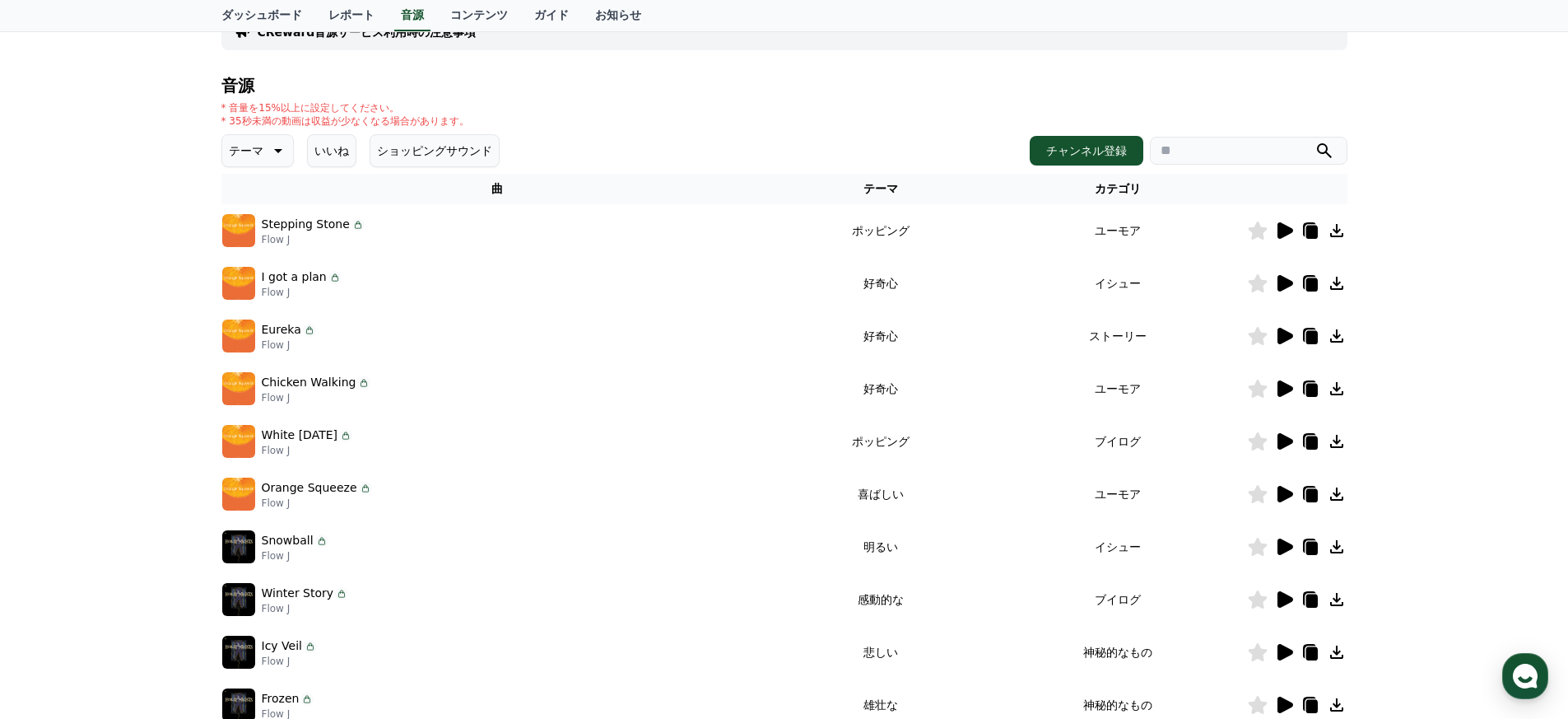
click at [1281, 437] on icon at bounding box center [1285, 441] width 16 height 17
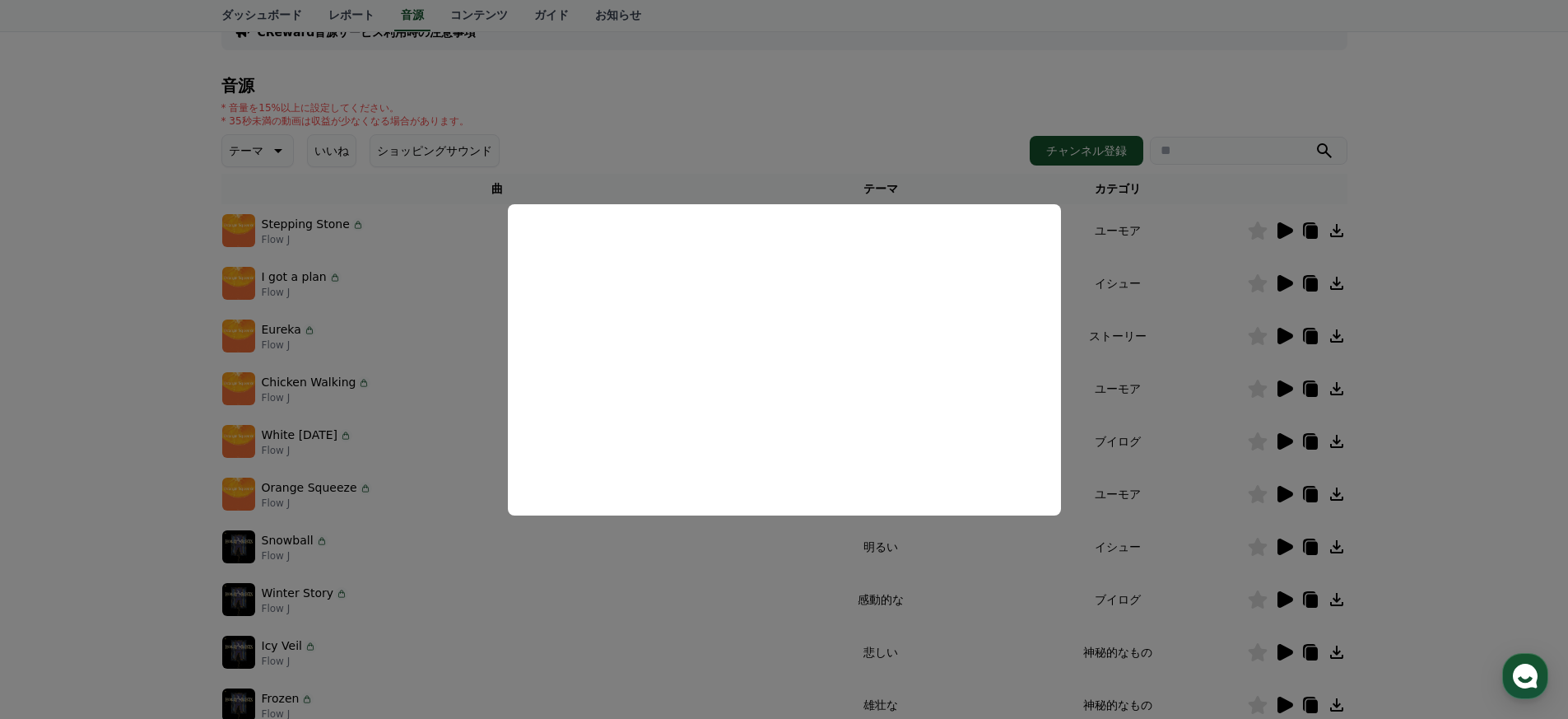
click at [1109, 429] on button "close modal" at bounding box center [784, 359] width 1568 height 719
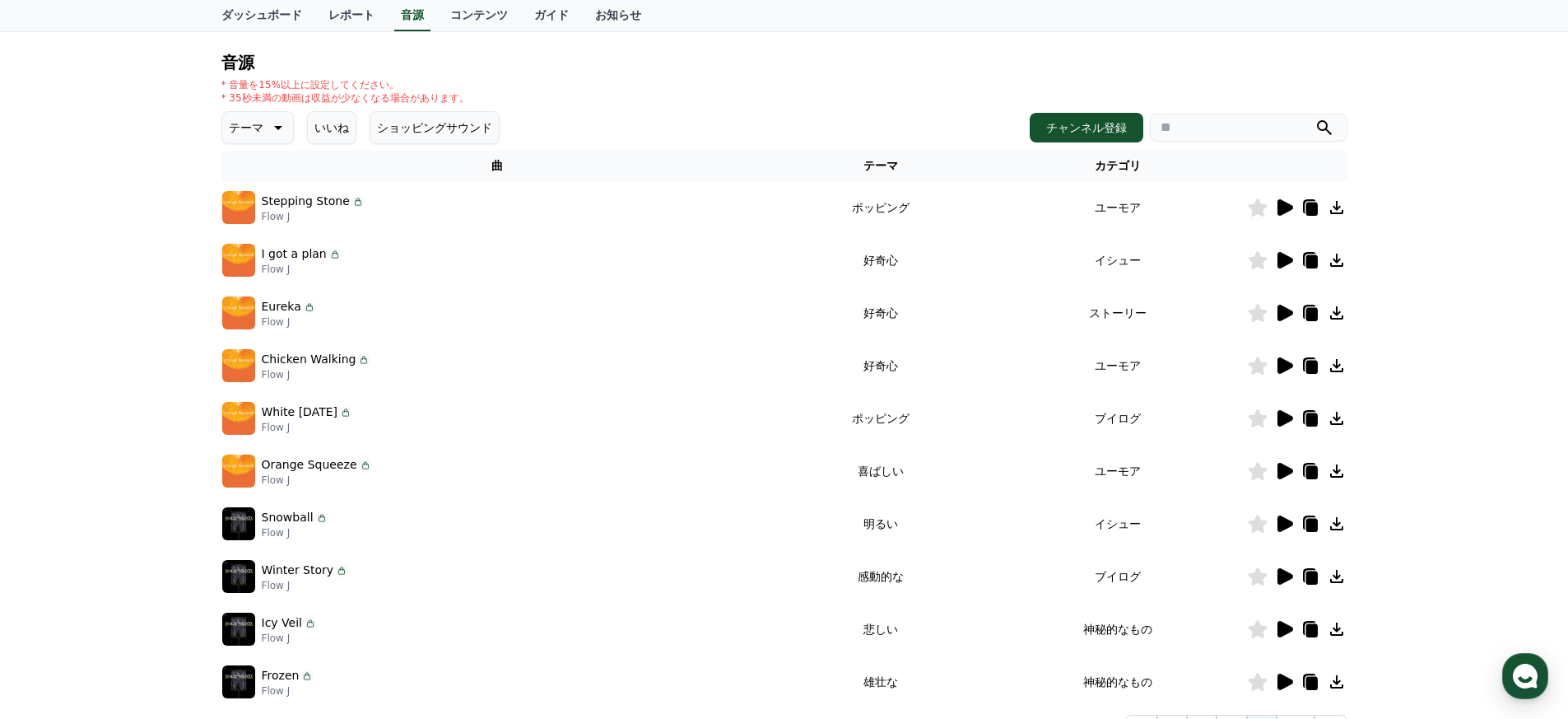
scroll to position [181, 0]
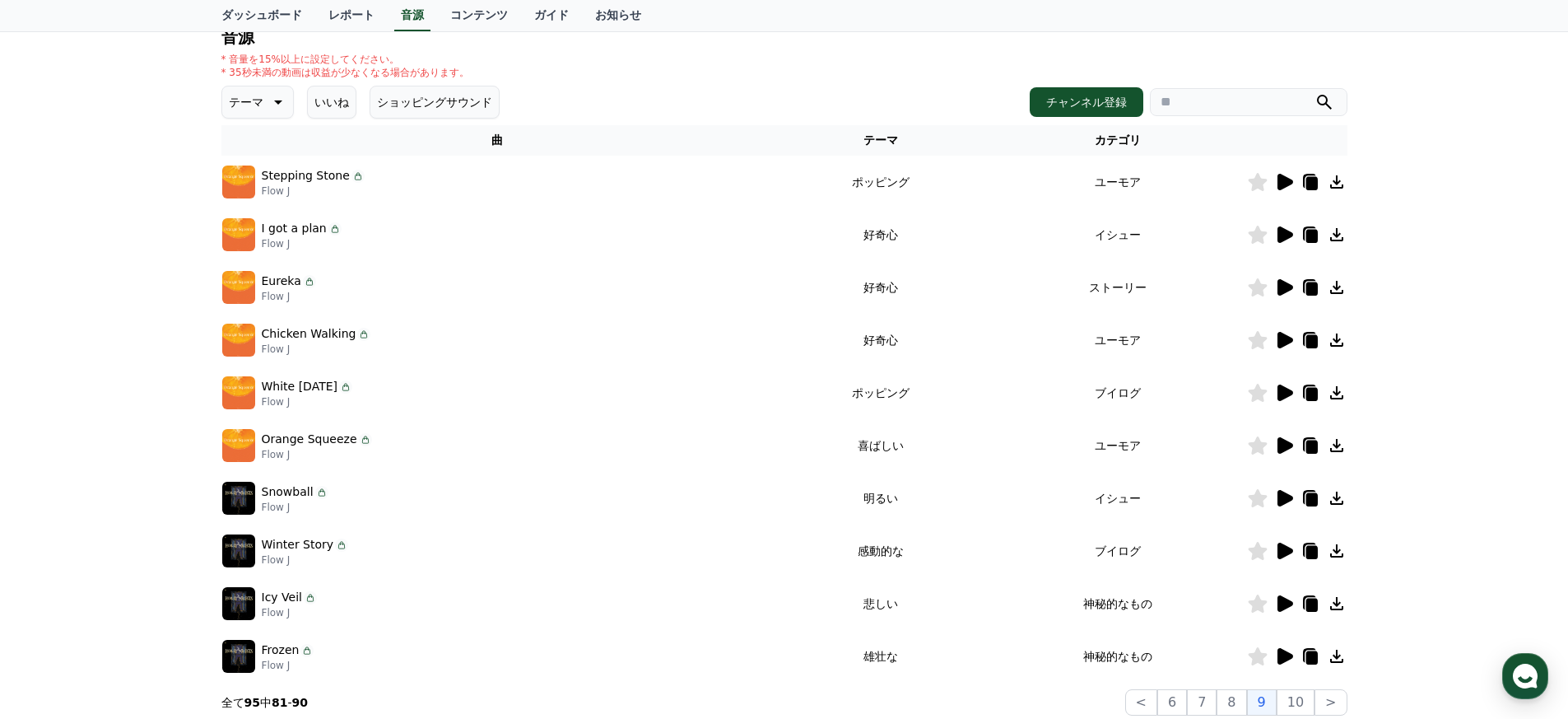
click at [1287, 554] on icon at bounding box center [1285, 551] width 16 height 17
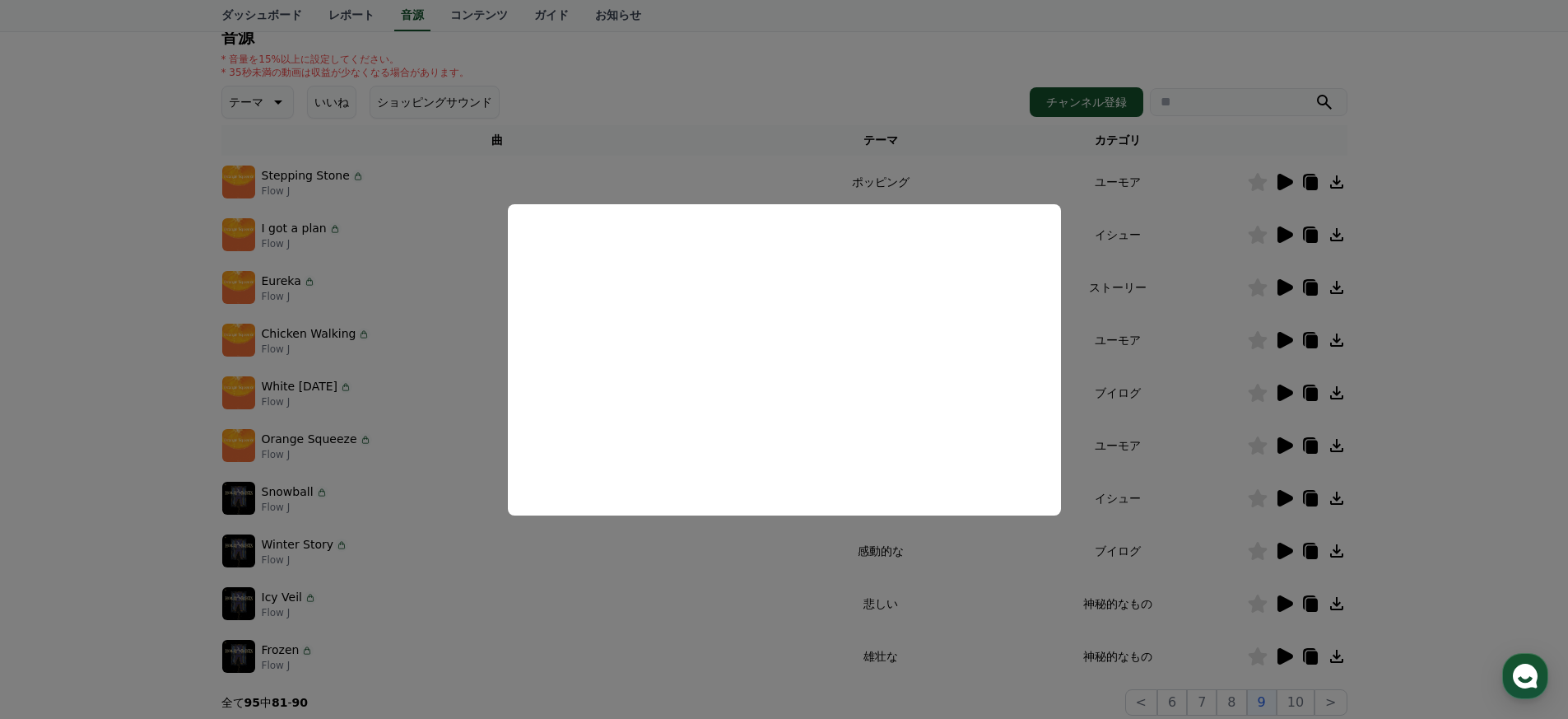
click at [747, 602] on button "close modal" at bounding box center [784, 359] width 1568 height 719
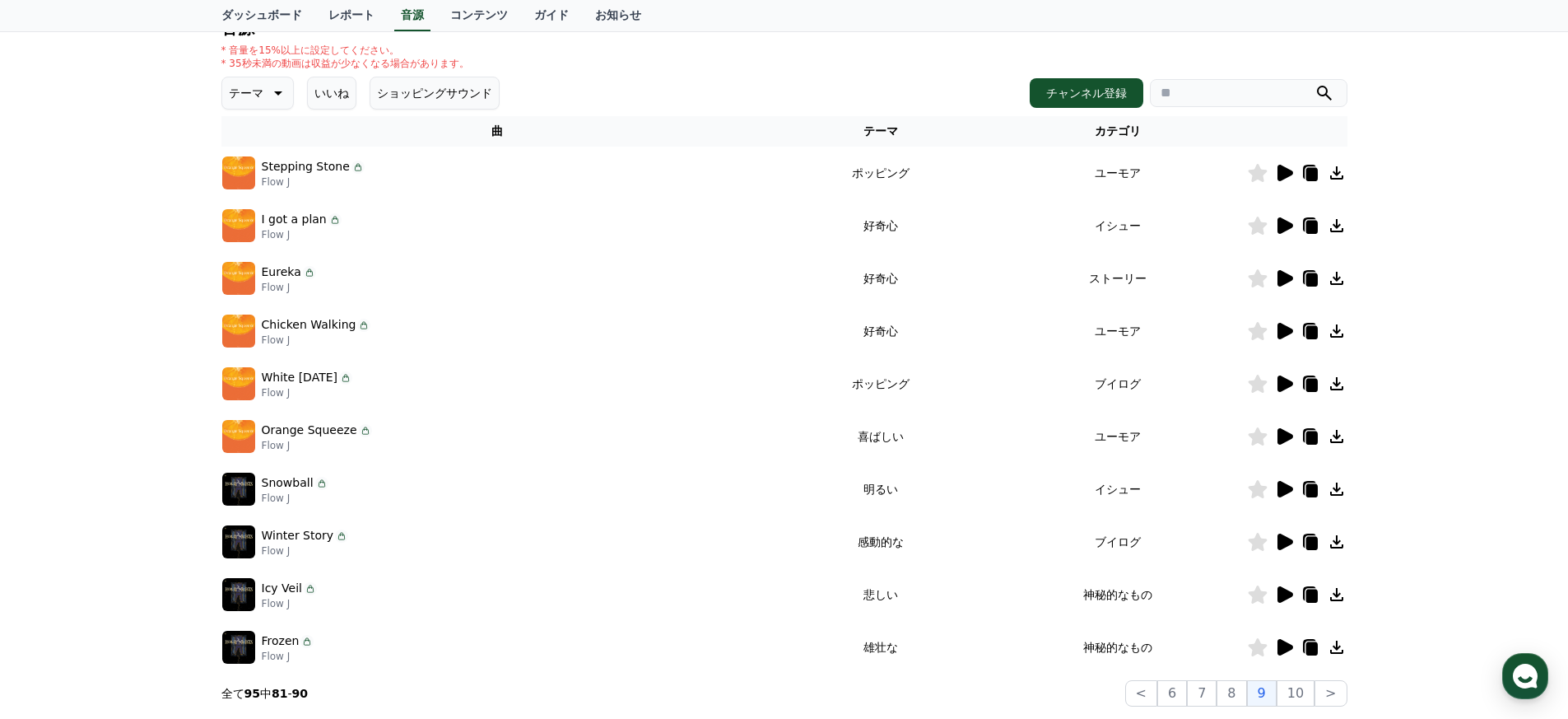
scroll to position [382, 0]
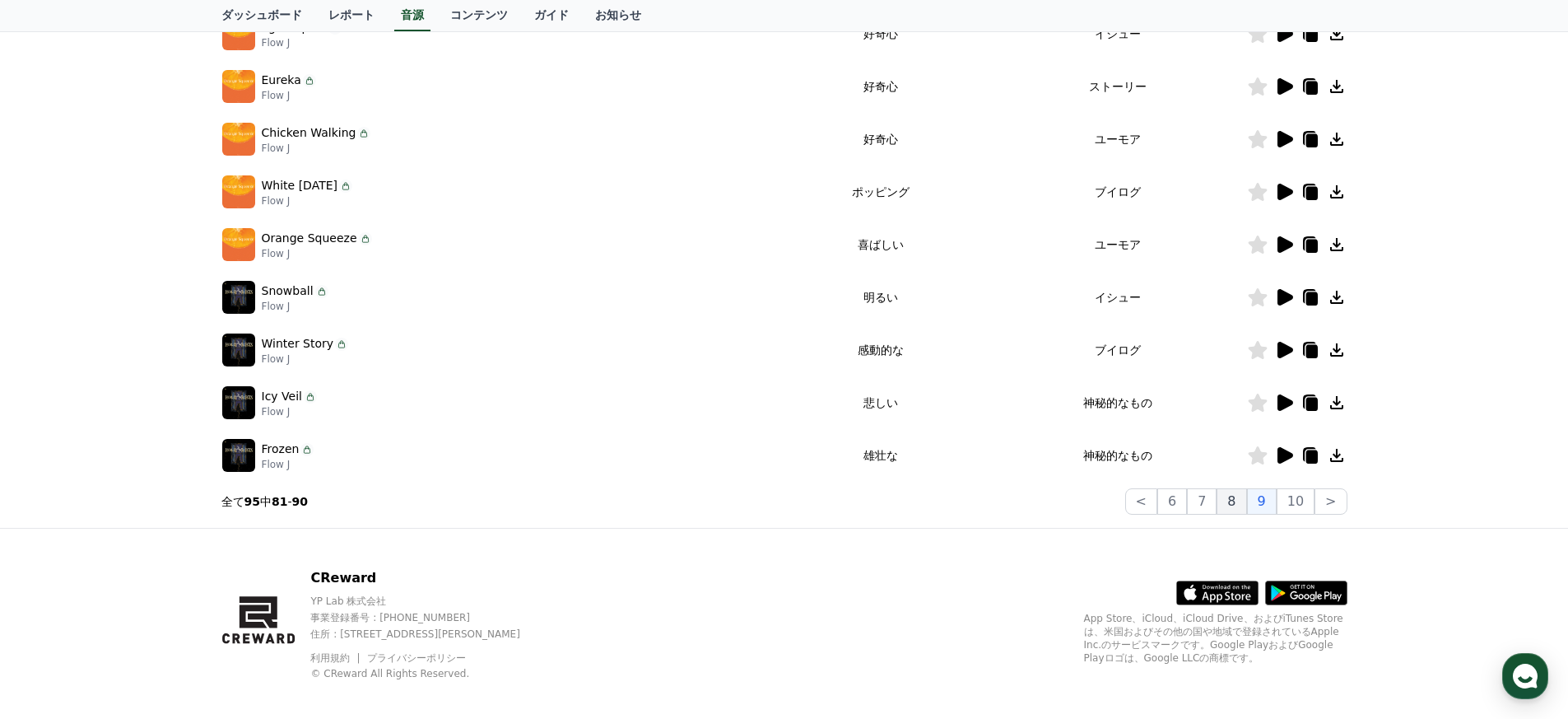
click at [1243, 507] on button "8" at bounding box center [1231, 501] width 30 height 26
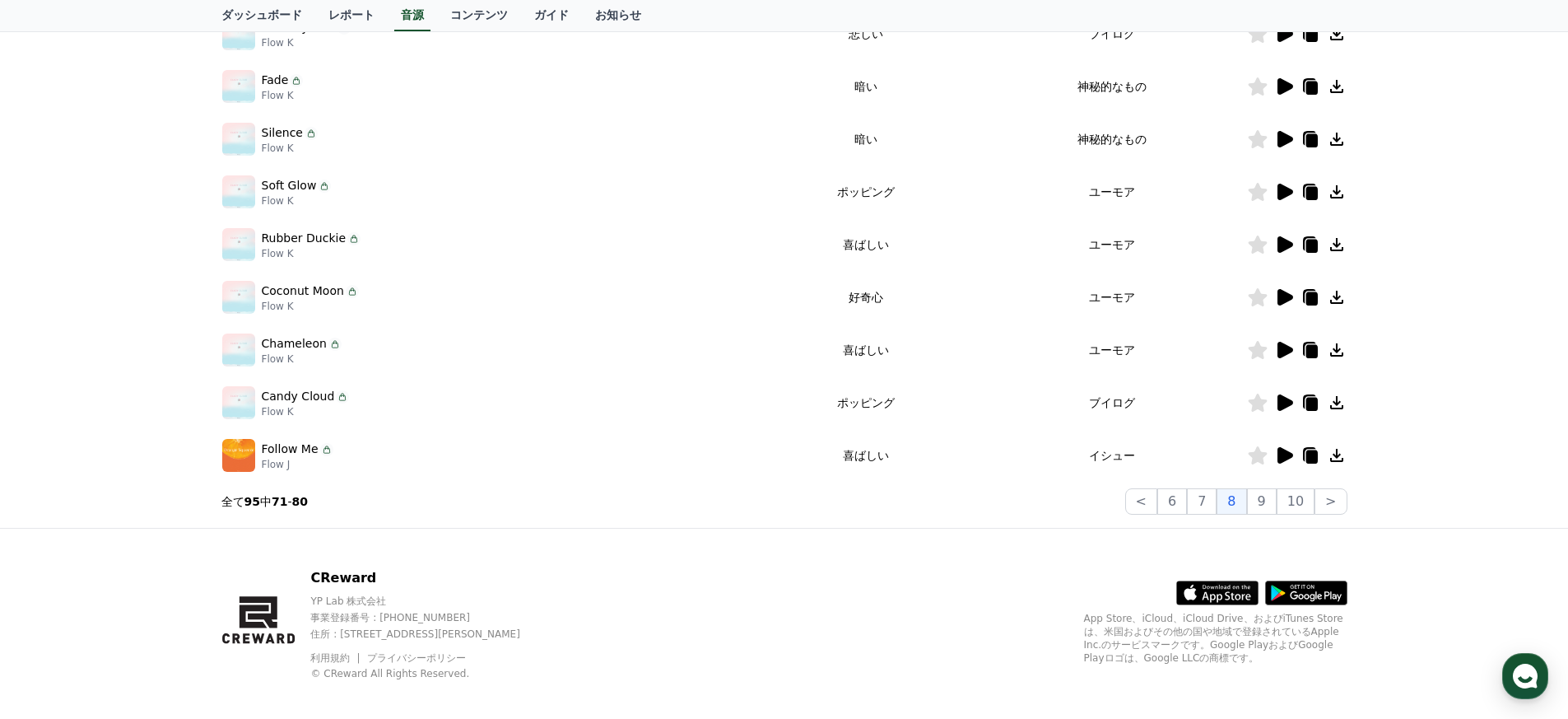
scroll to position [379, 0]
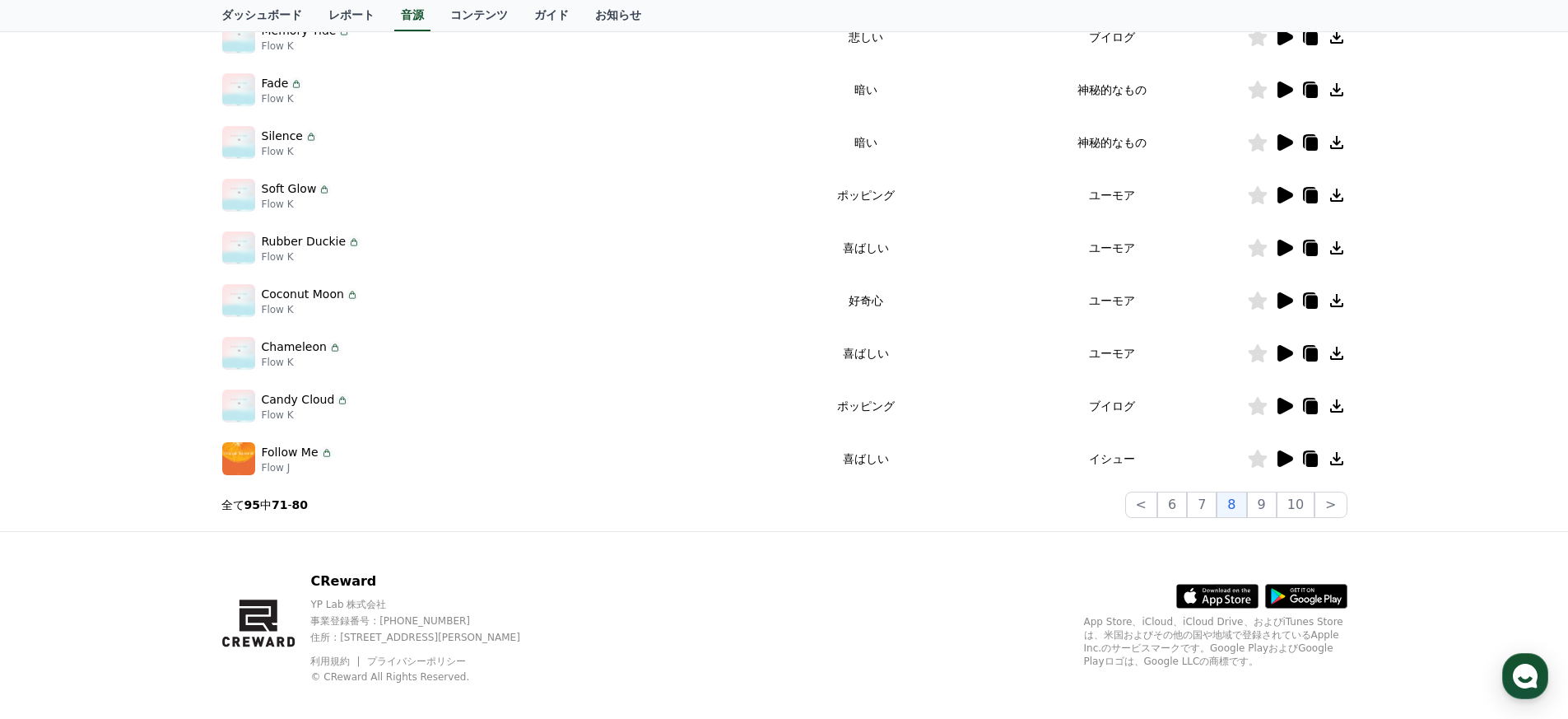
click at [1279, 409] on icon at bounding box center [1285, 406] width 16 height 17
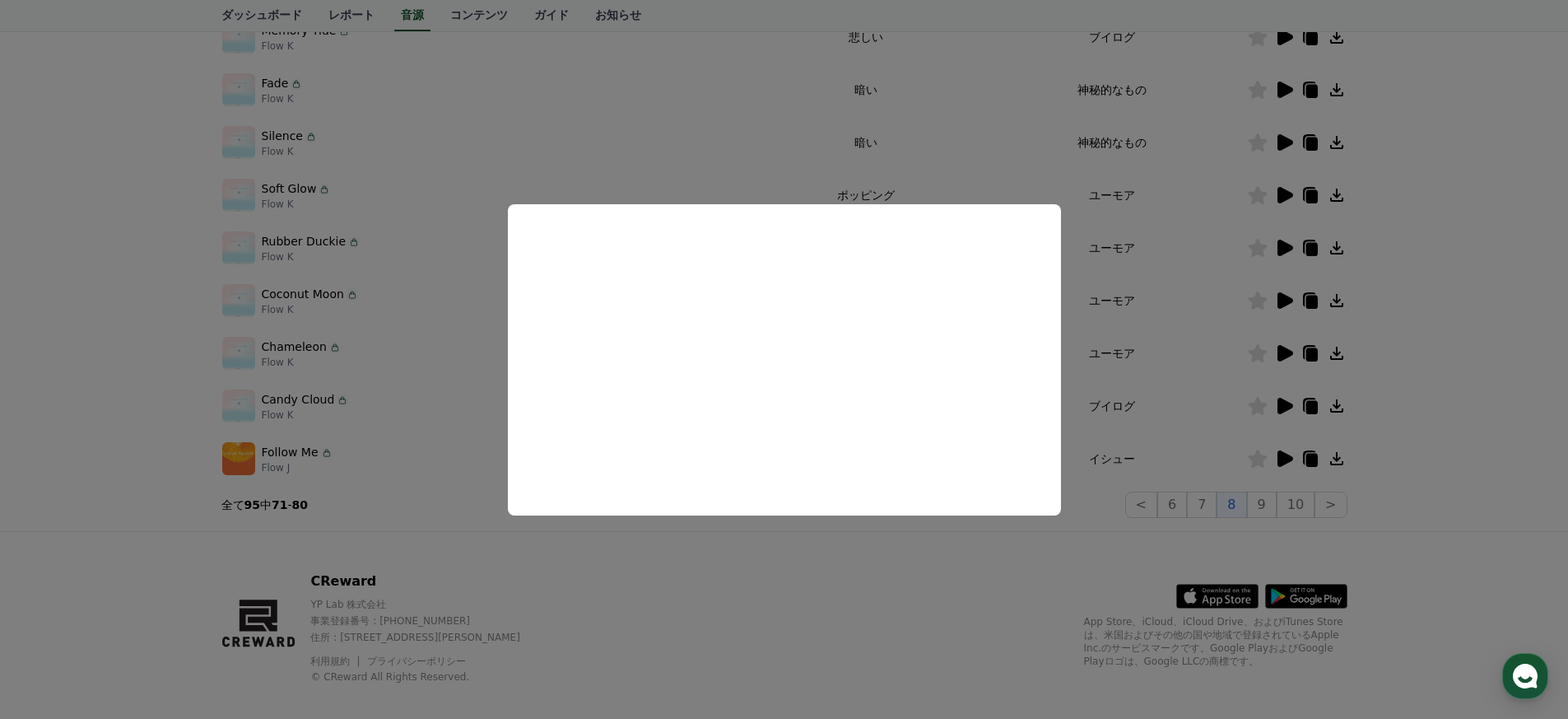
click at [1110, 379] on button "close modal" at bounding box center [784, 359] width 1568 height 719
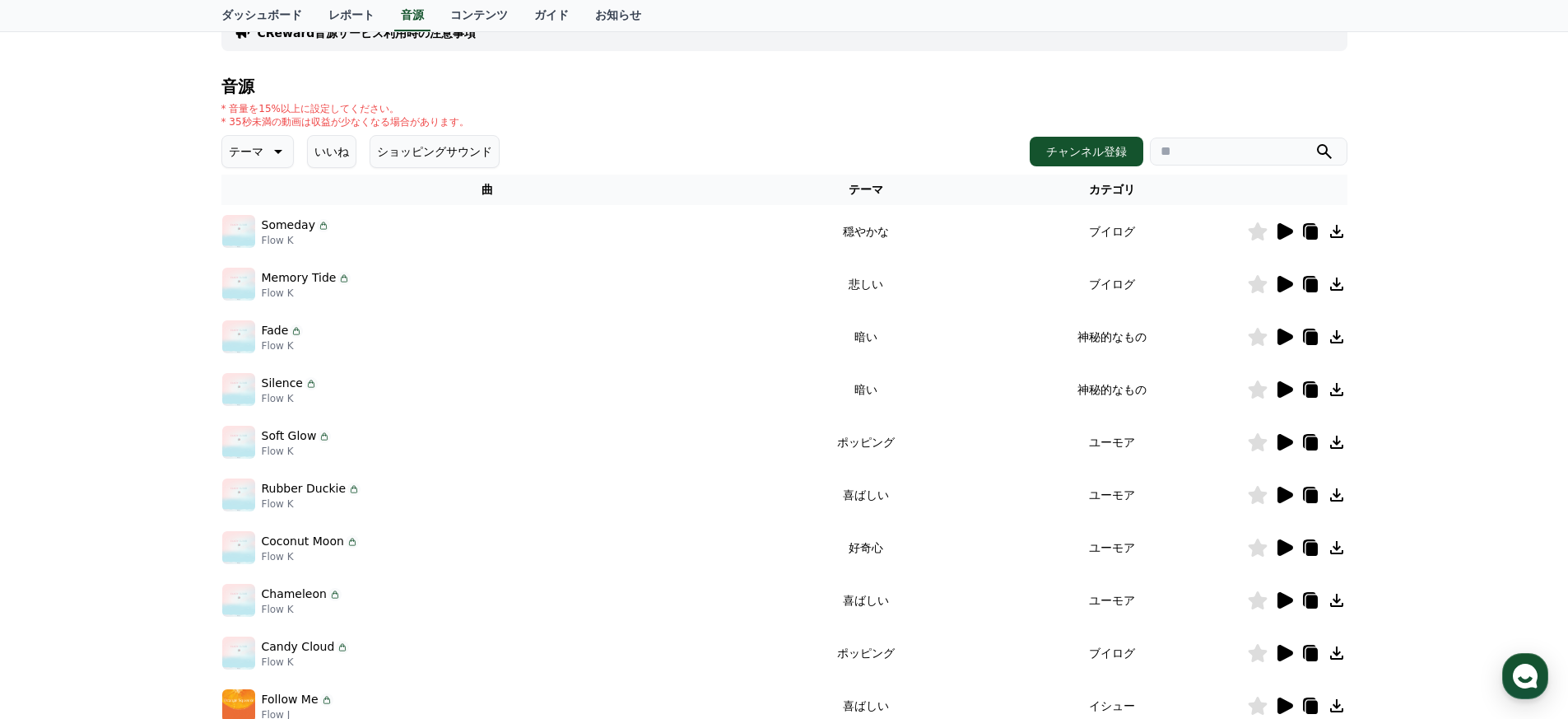
scroll to position [120, 0]
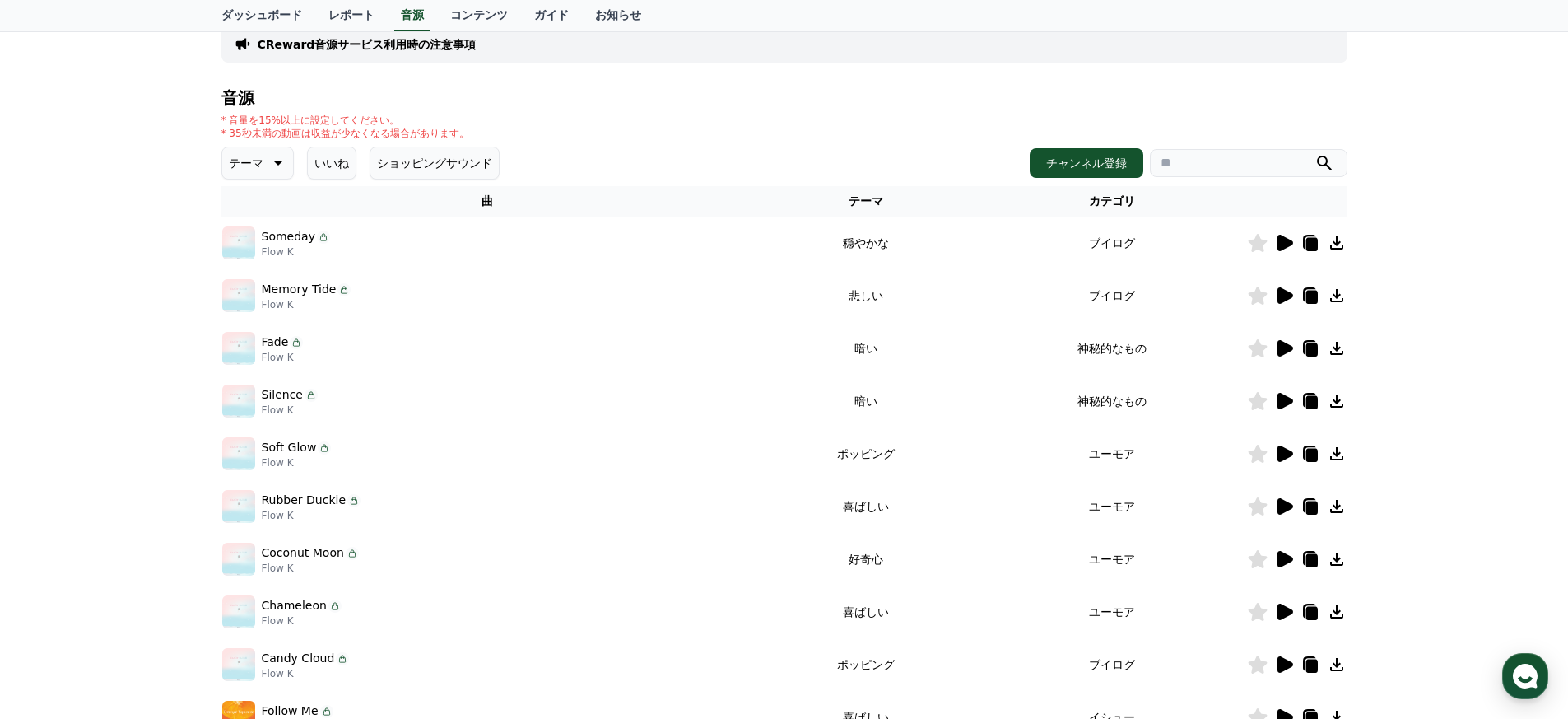
click at [1281, 399] on icon at bounding box center [1285, 401] width 16 height 17
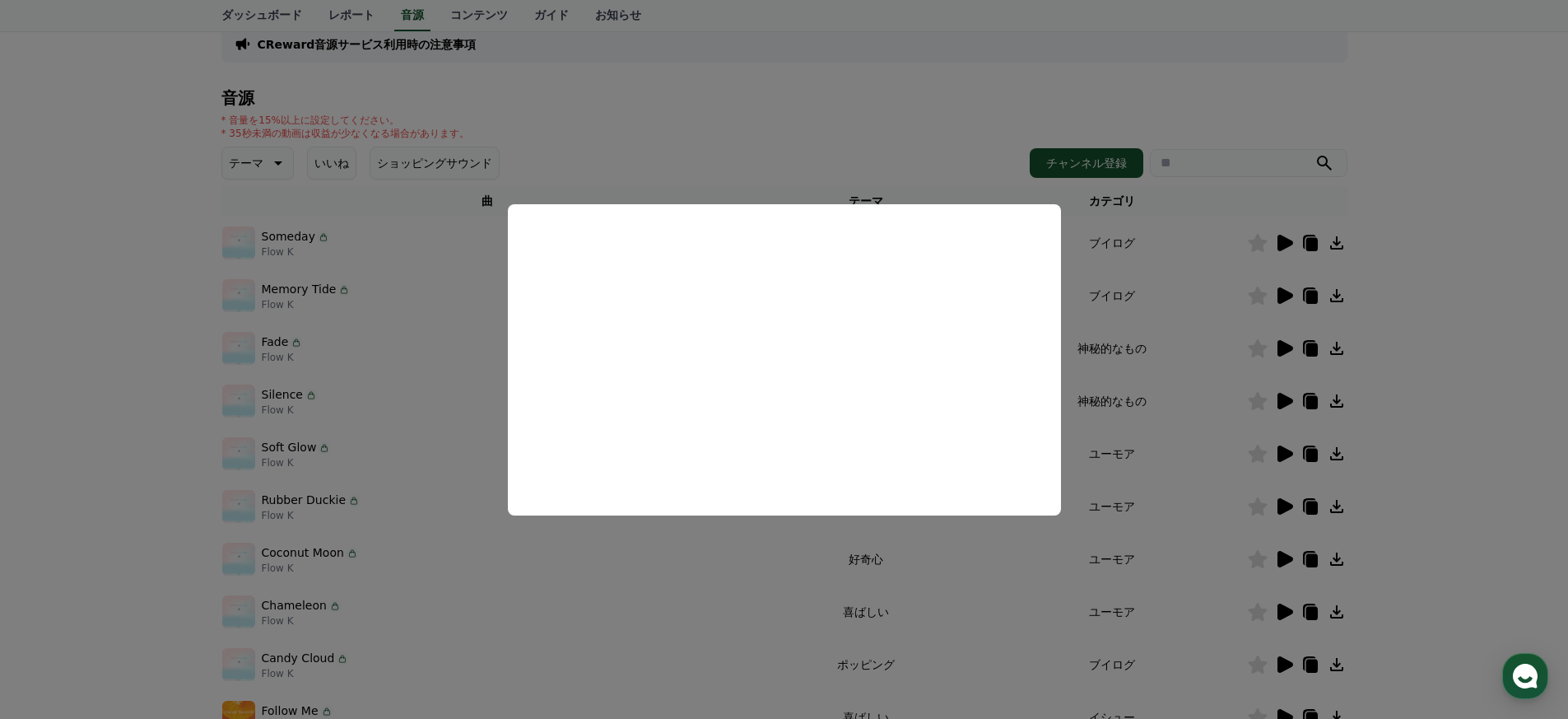
click at [1144, 386] on button "close modal" at bounding box center [784, 359] width 1568 height 719
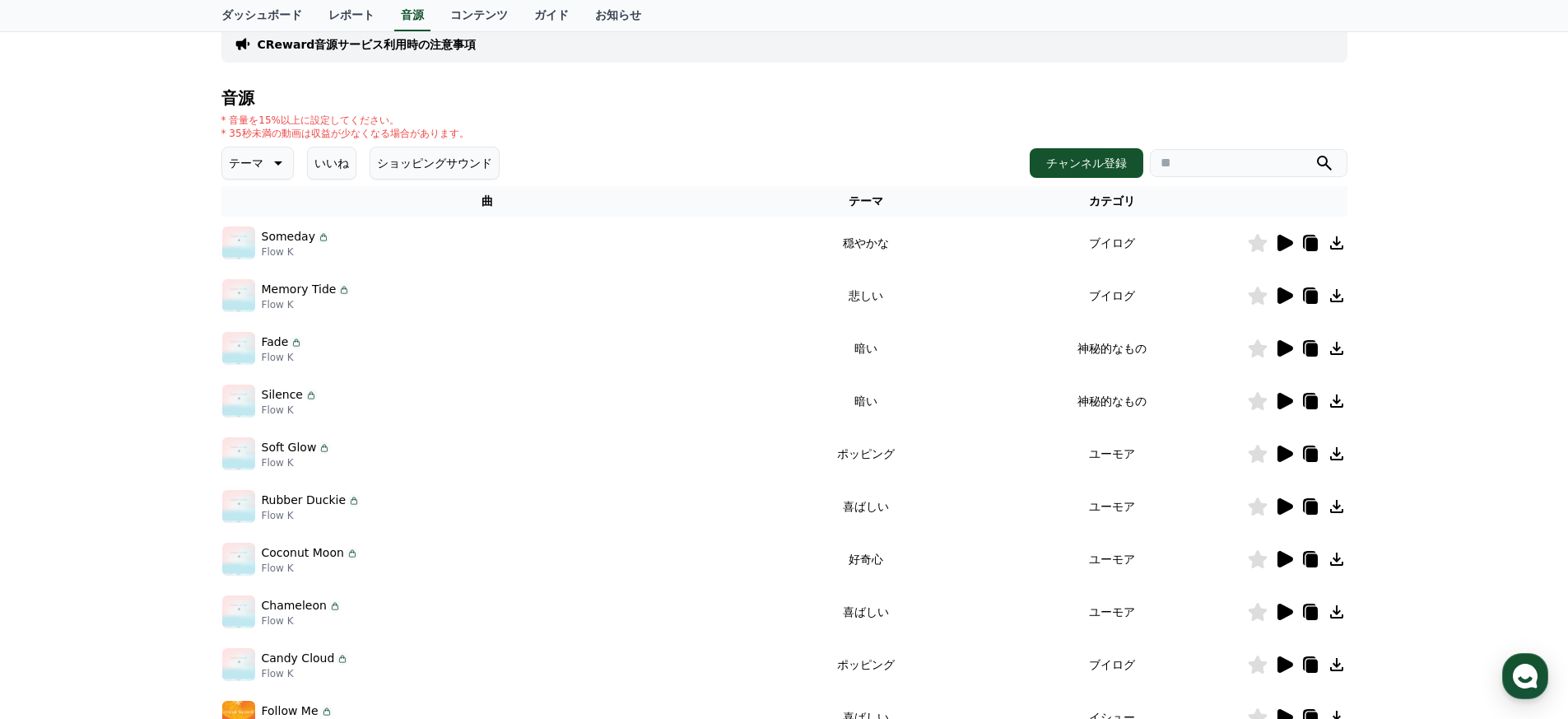
click at [1282, 242] on icon at bounding box center [1285, 243] width 16 height 17
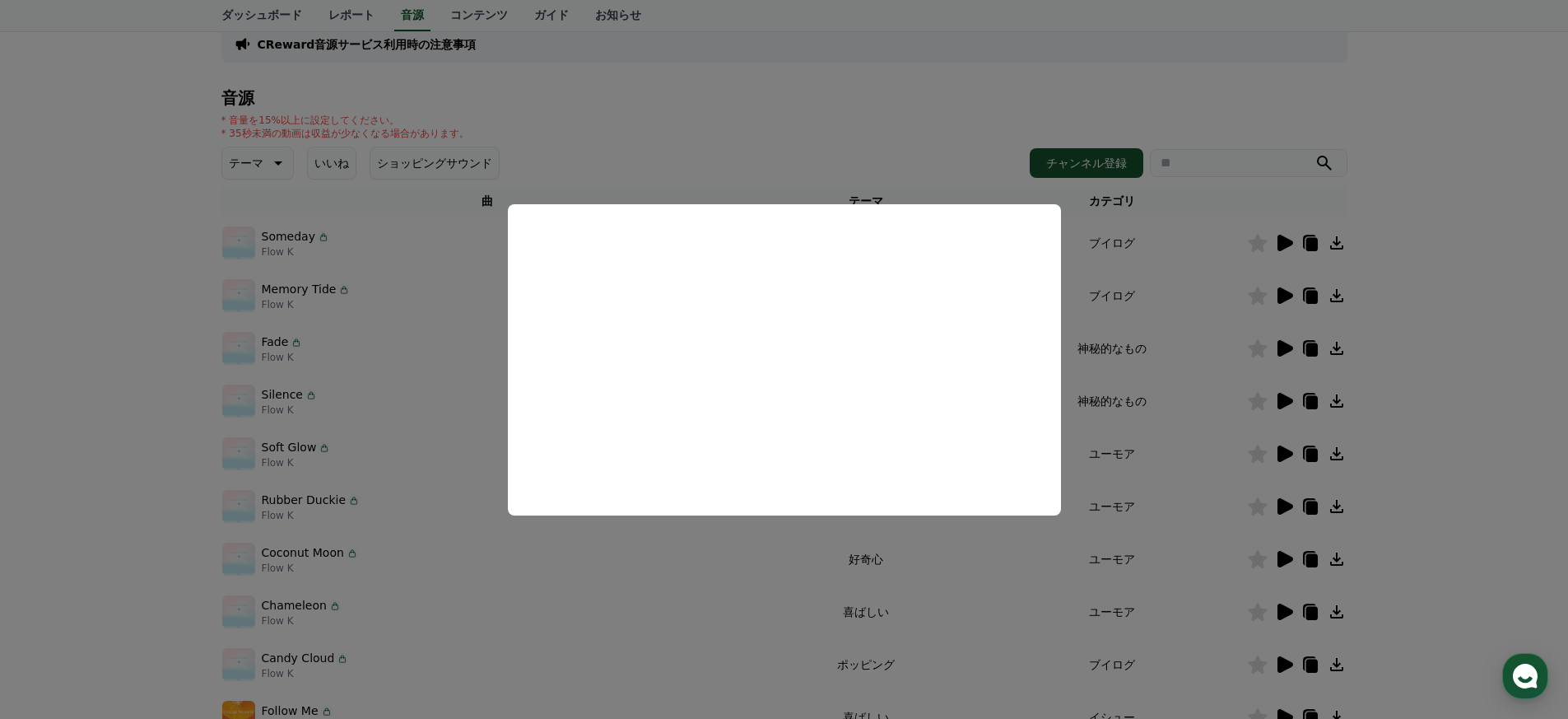
click at [490, 357] on button "close modal" at bounding box center [784, 359] width 1568 height 719
click at [433, 348] on div "Fade Flow K" at bounding box center [488, 348] width 531 height 33
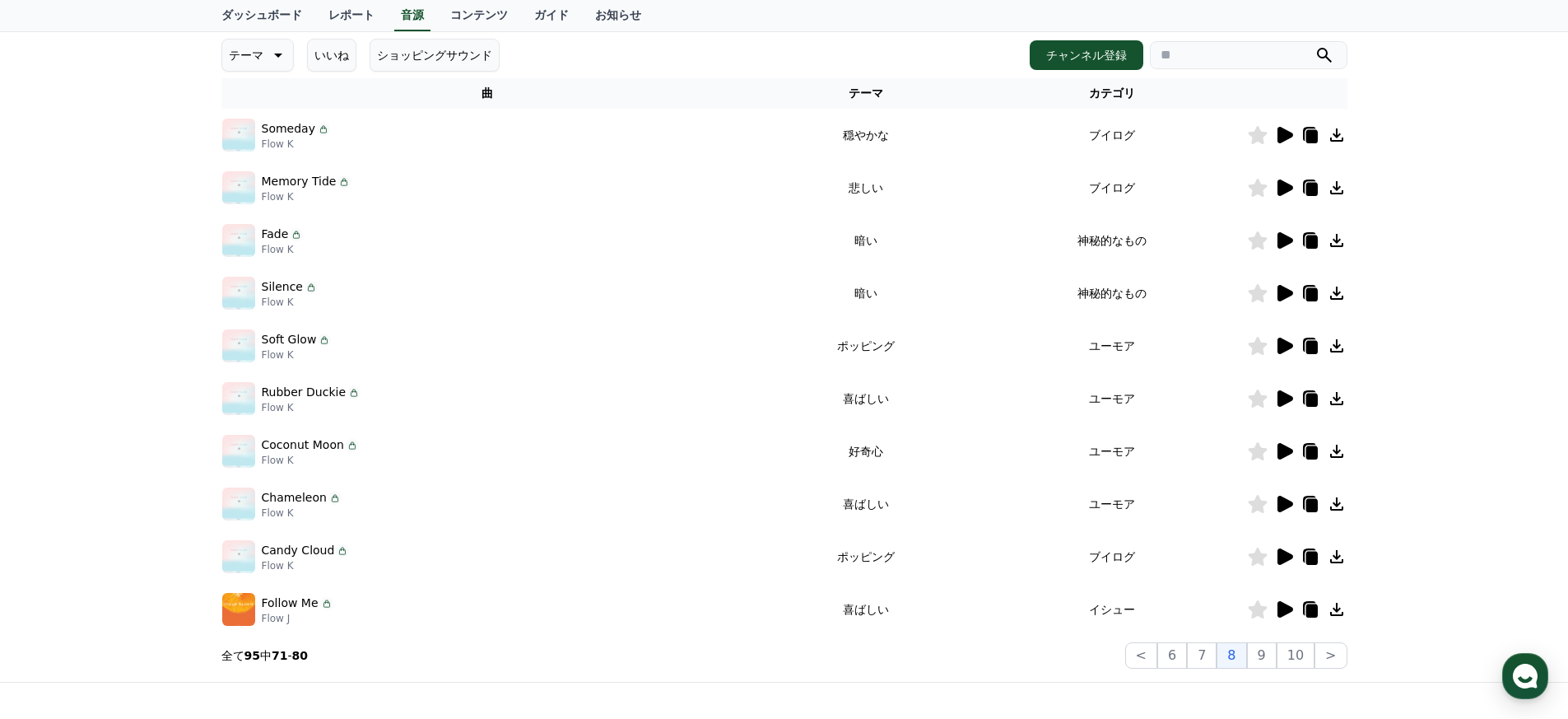
scroll to position [396, 0]
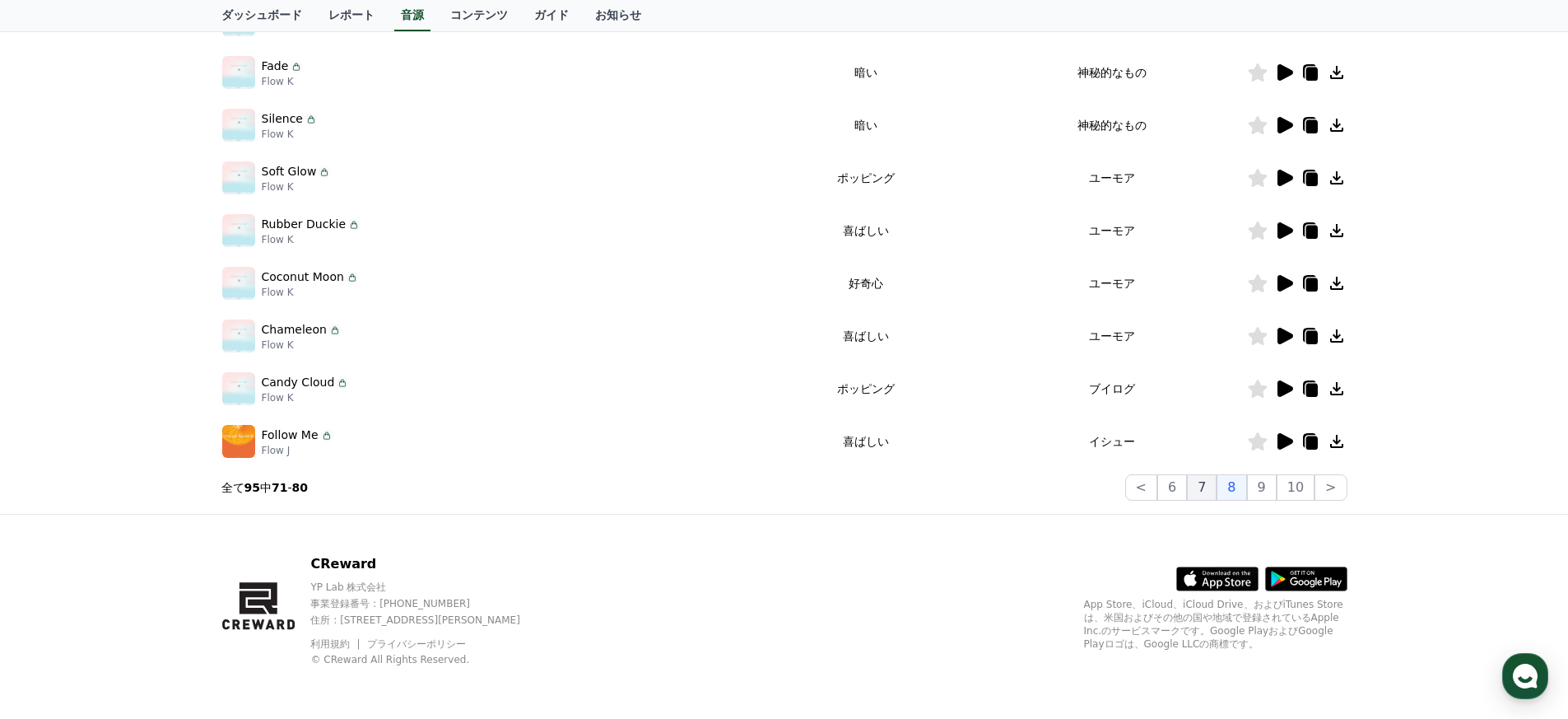
click at [1199, 487] on button "7" at bounding box center [1202, 487] width 30 height 26
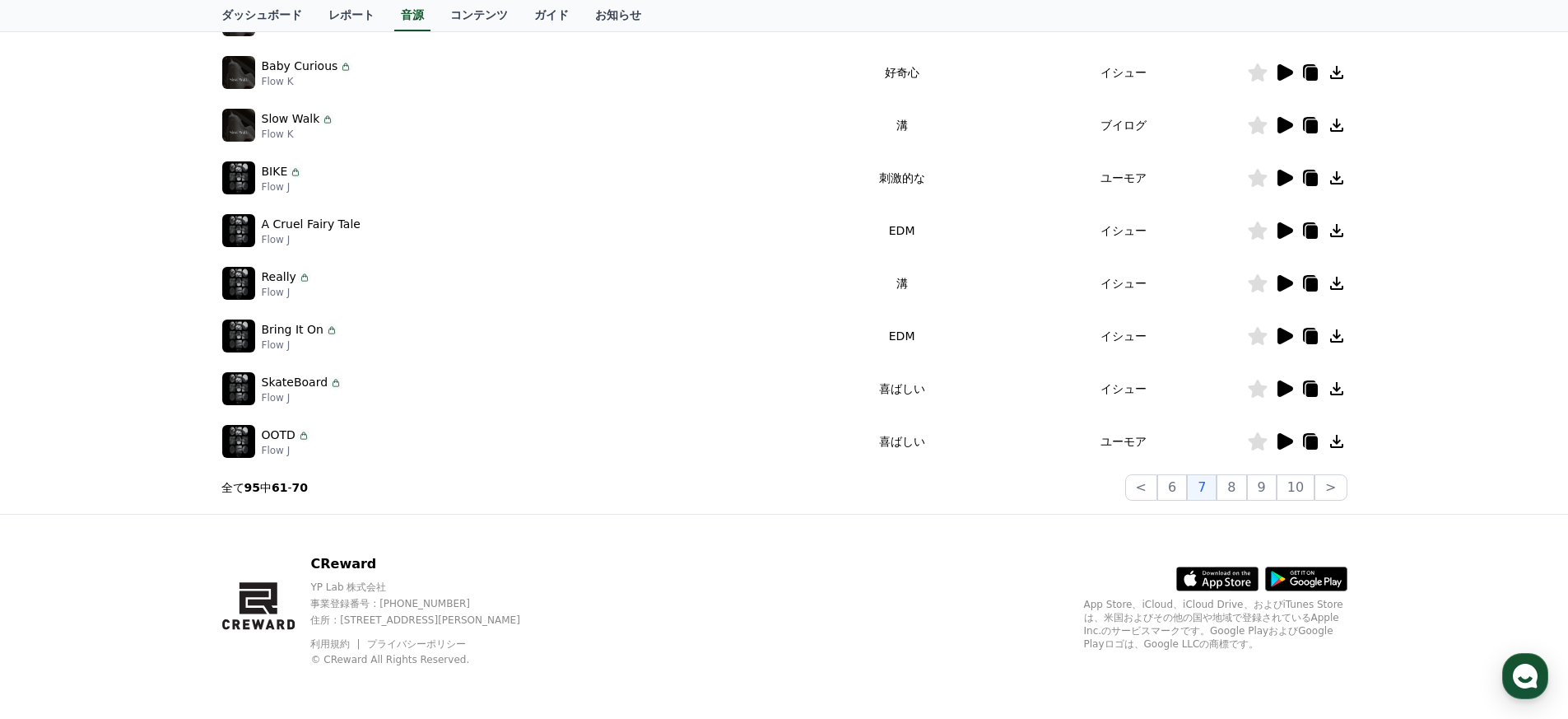
click at [1280, 337] on icon at bounding box center [1285, 336] width 16 height 17
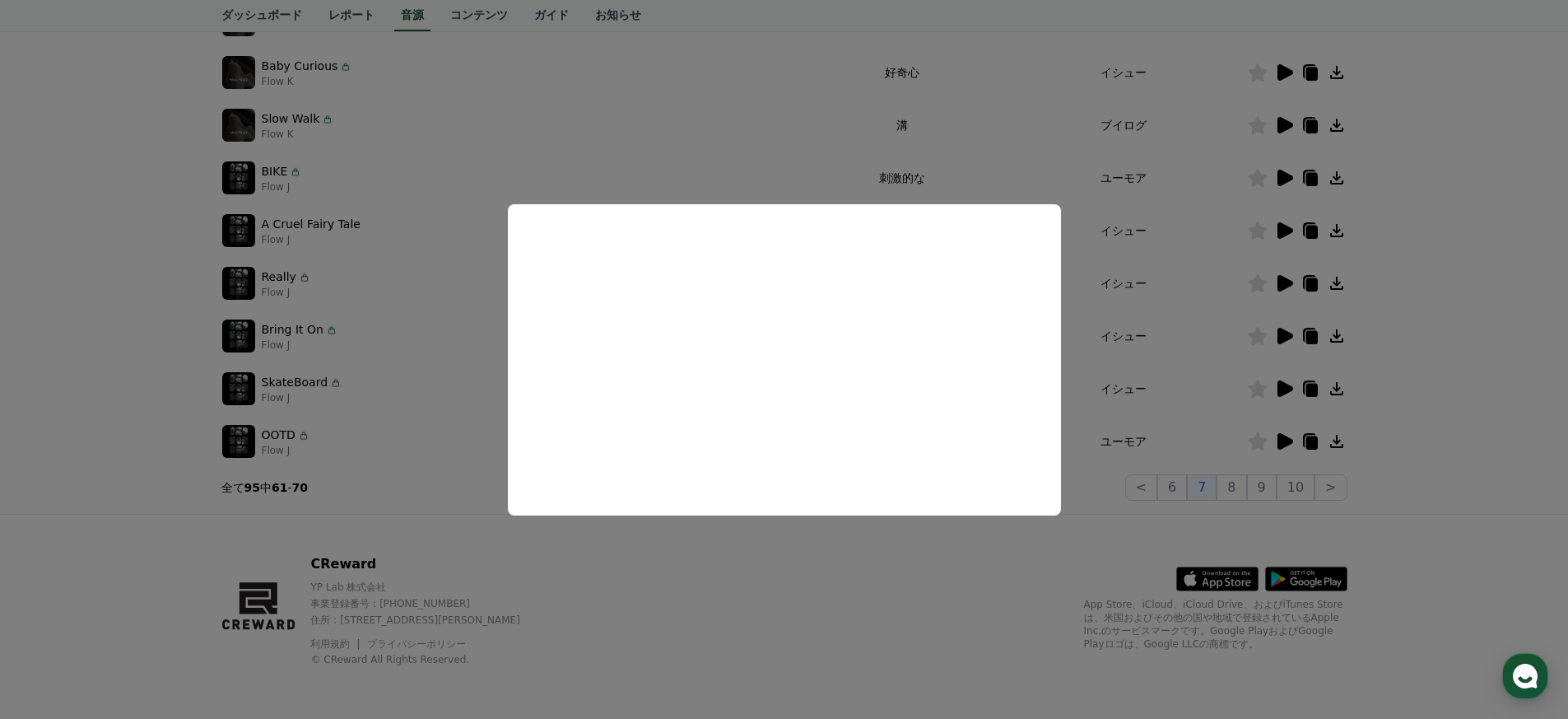
click at [1143, 411] on button "close modal" at bounding box center [784, 359] width 1568 height 719
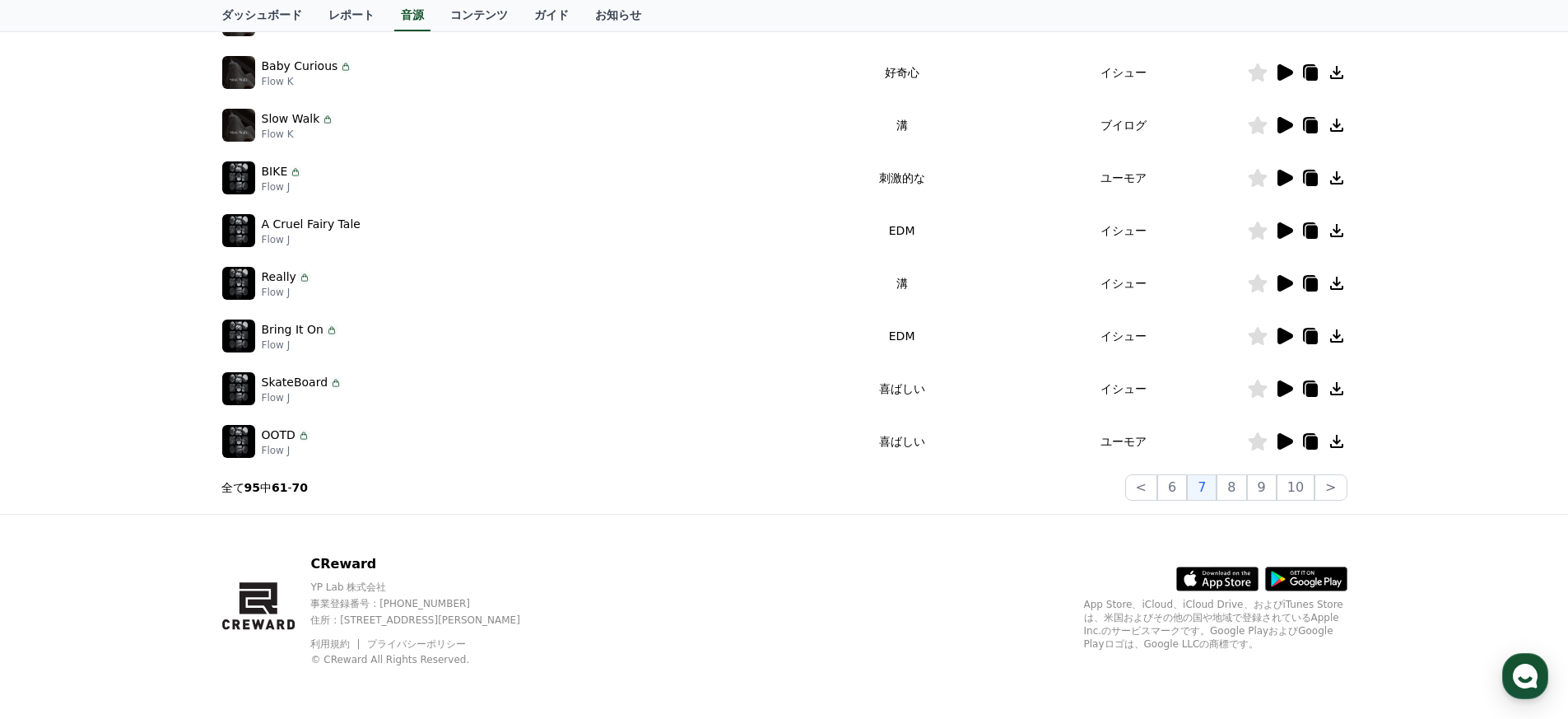
click at [1290, 392] on icon at bounding box center [1284, 389] width 20 height 20
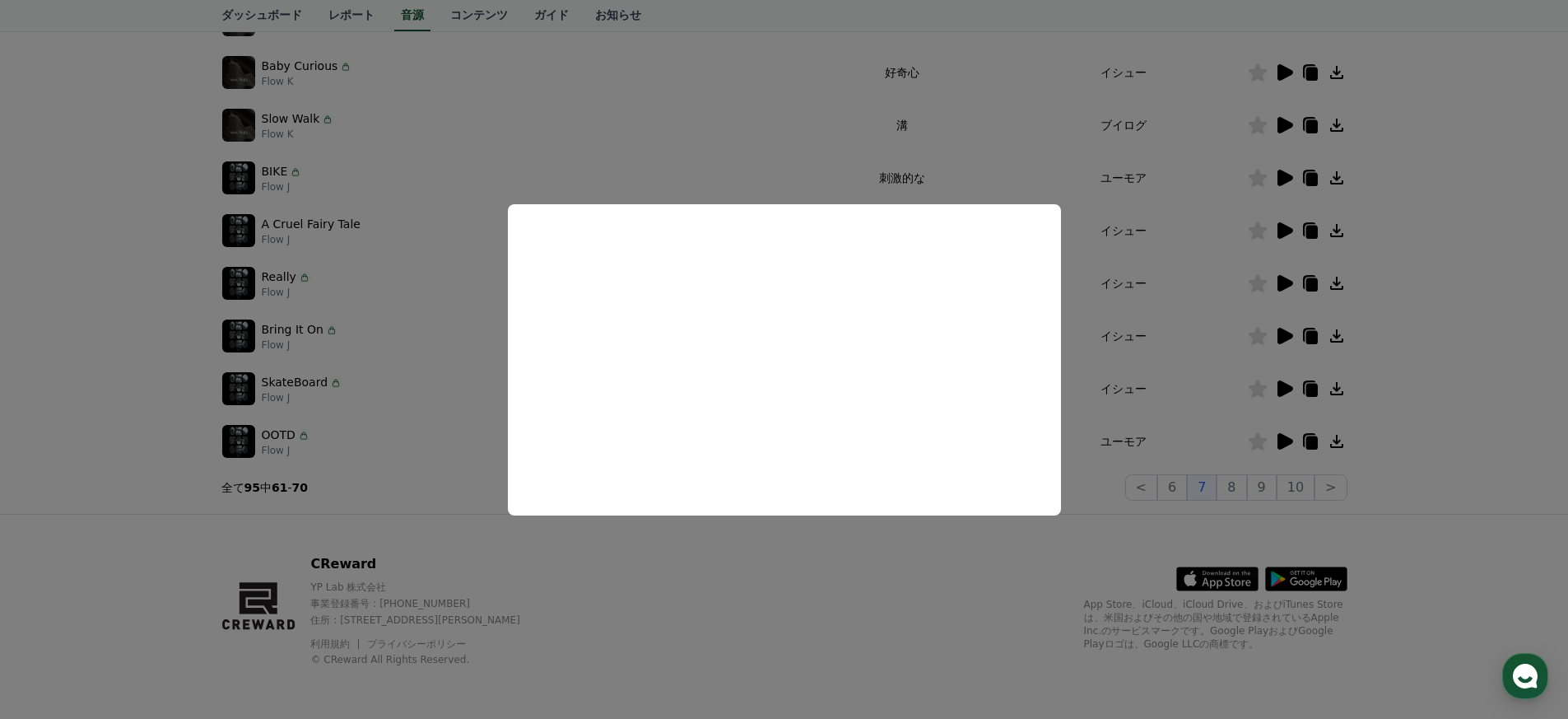
click at [1154, 389] on button "close modal" at bounding box center [784, 359] width 1568 height 719
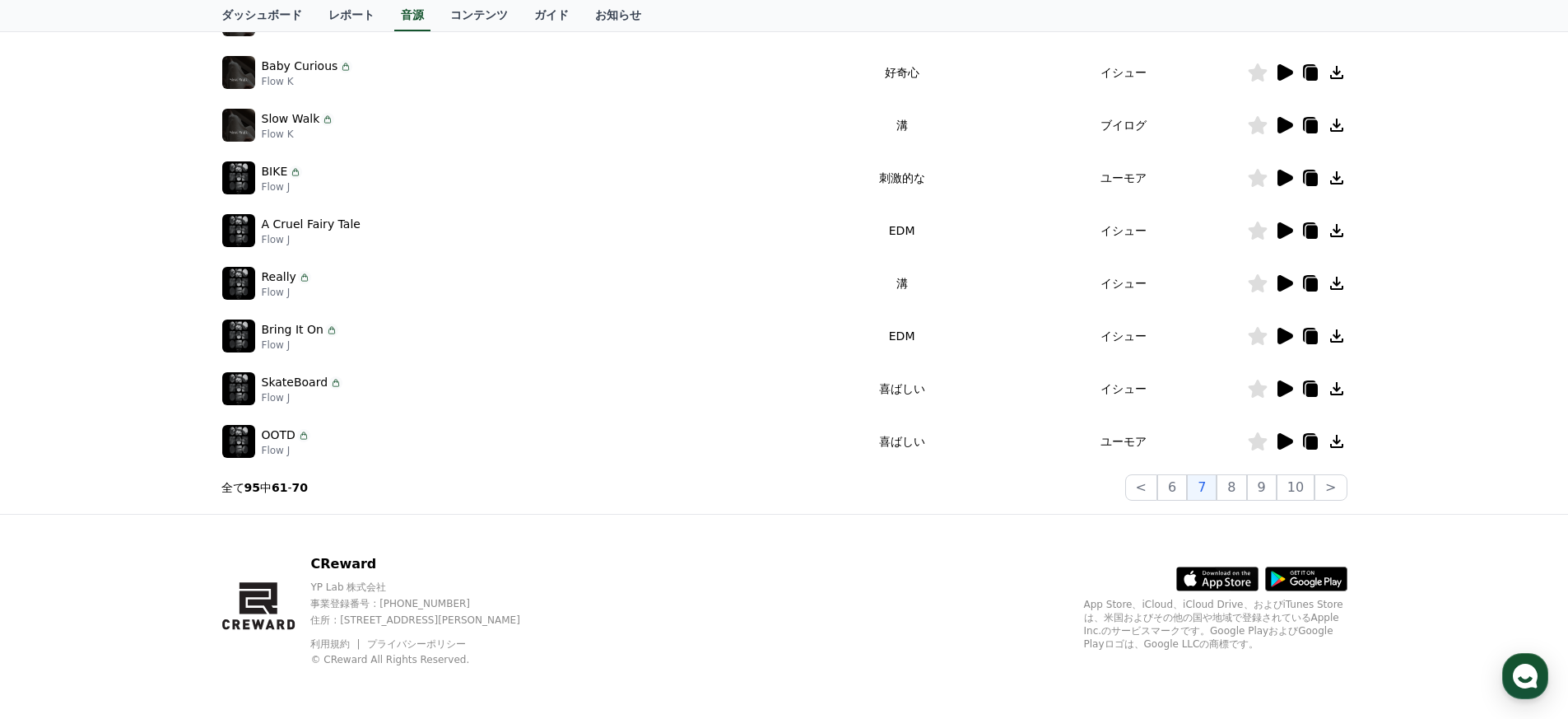
click at [1281, 439] on icon at bounding box center [1285, 441] width 16 height 17
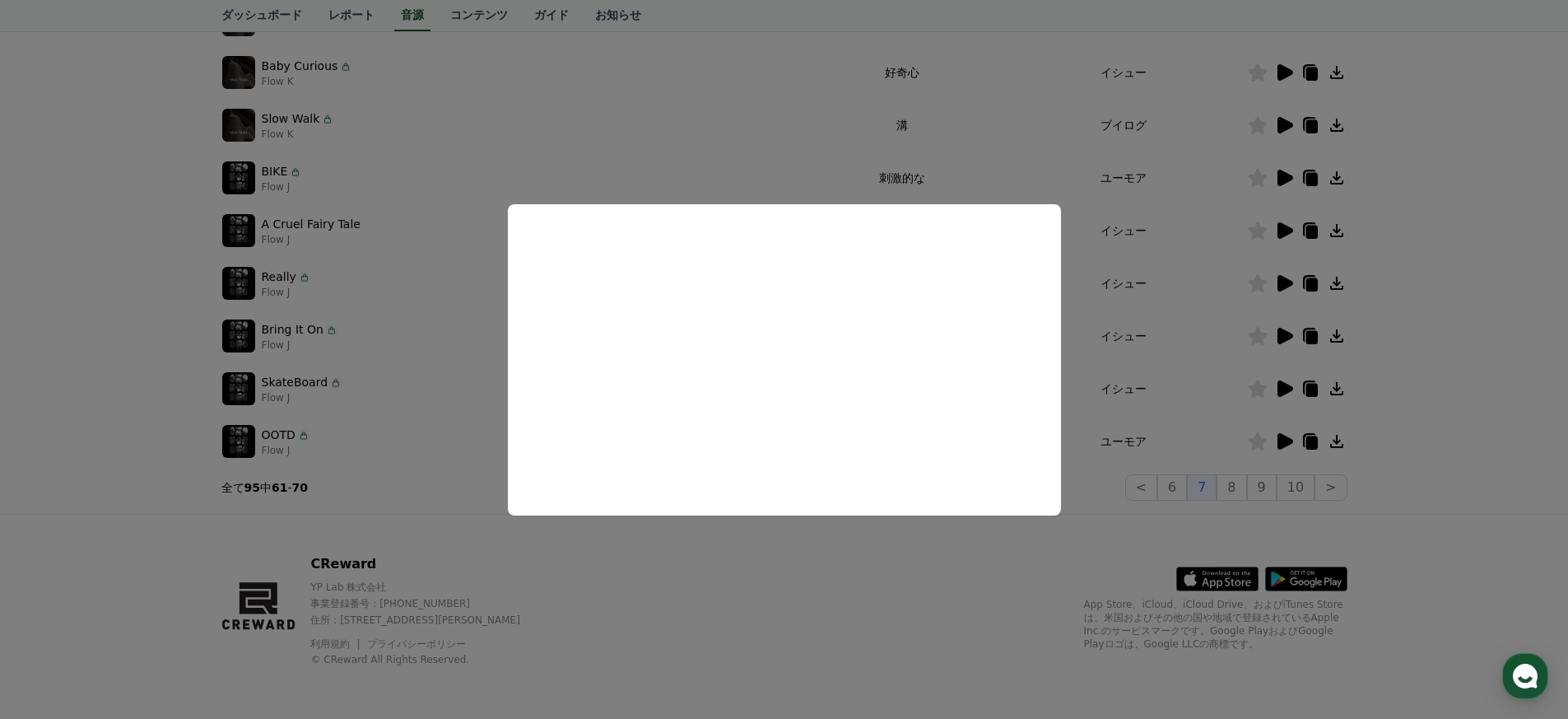
click at [291, 283] on button "close modal" at bounding box center [784, 359] width 1568 height 719
click at [288, 280] on p "Really" at bounding box center [279, 276] width 35 height 17
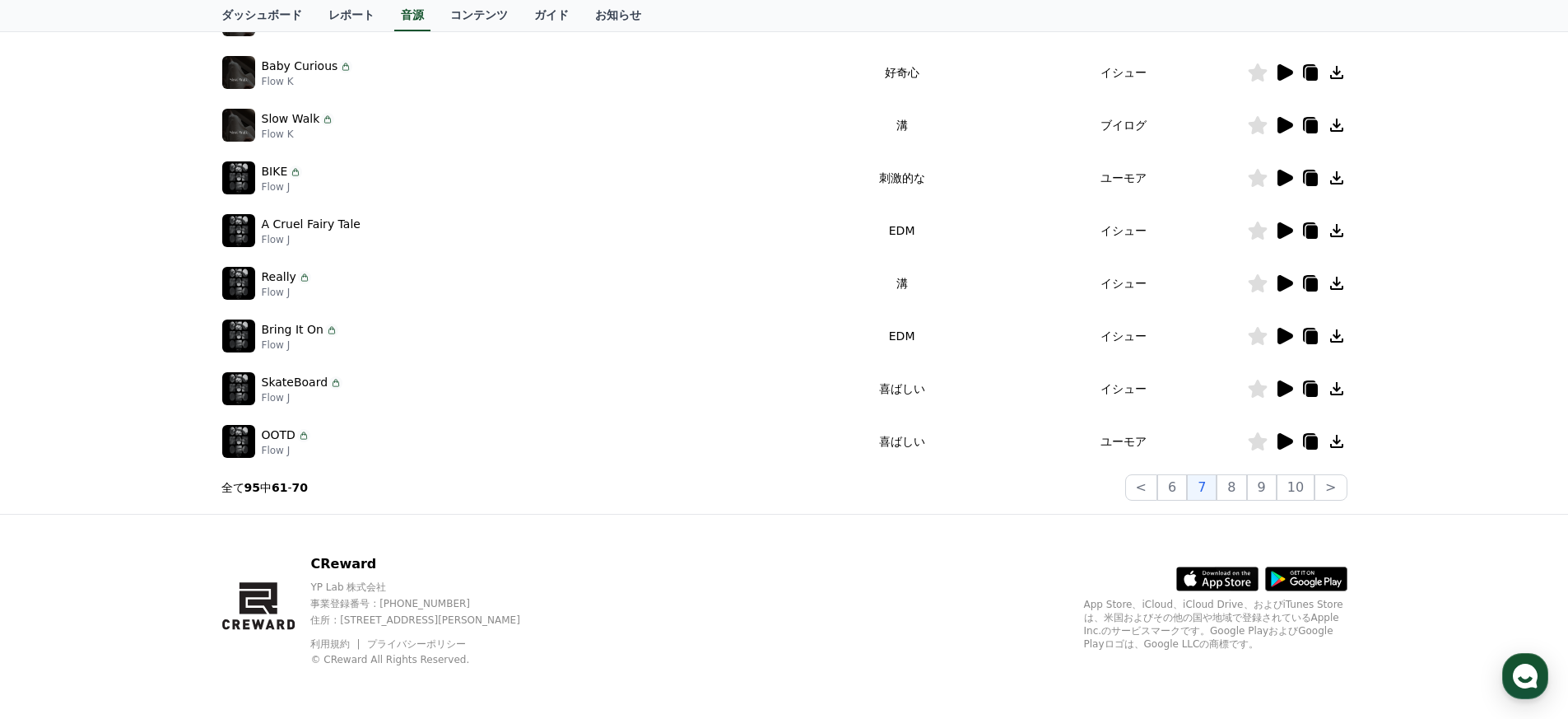
click at [1280, 280] on icon at bounding box center [1285, 283] width 16 height 17
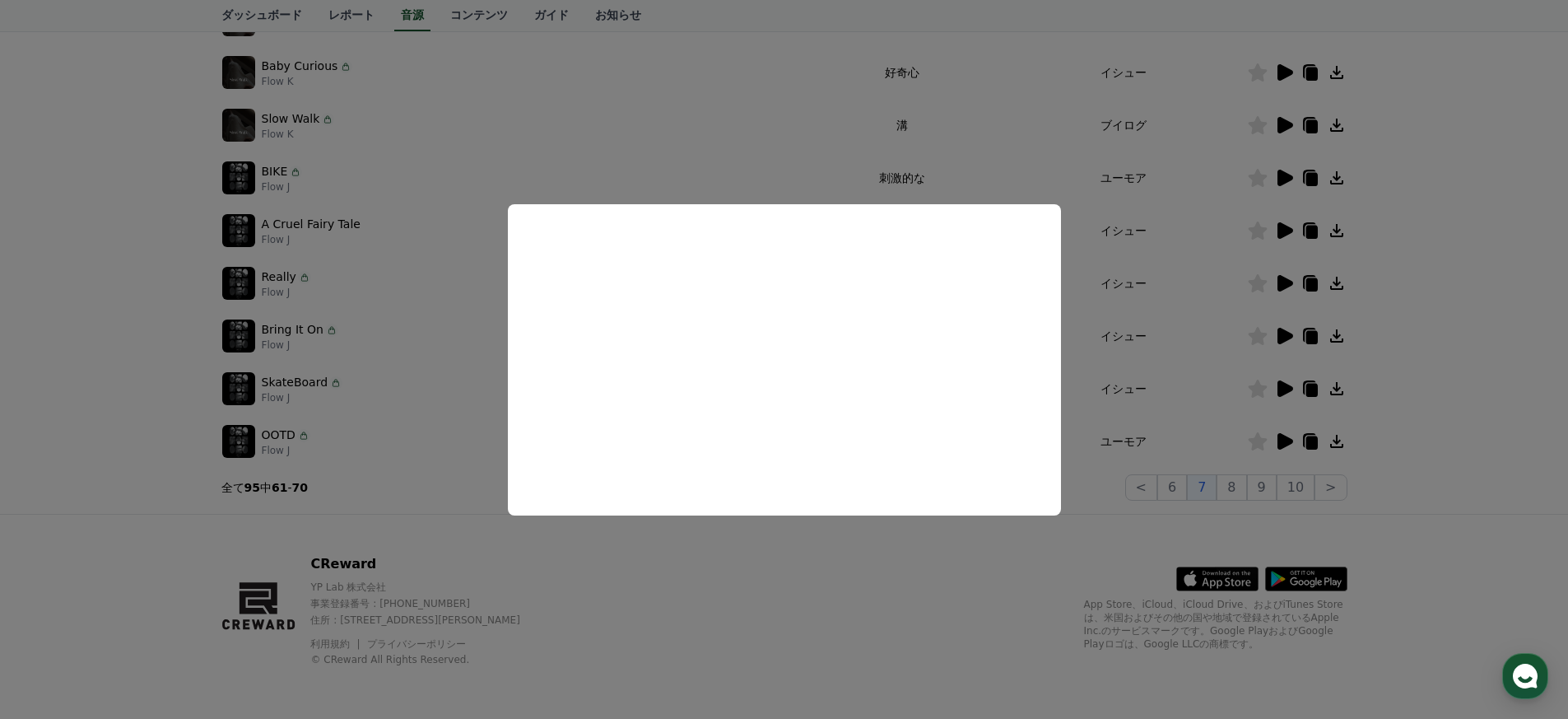
click at [1201, 347] on button "close modal" at bounding box center [784, 359] width 1568 height 719
click at [1190, 327] on td "イシュー" at bounding box center [1124, 336] width 246 height 53
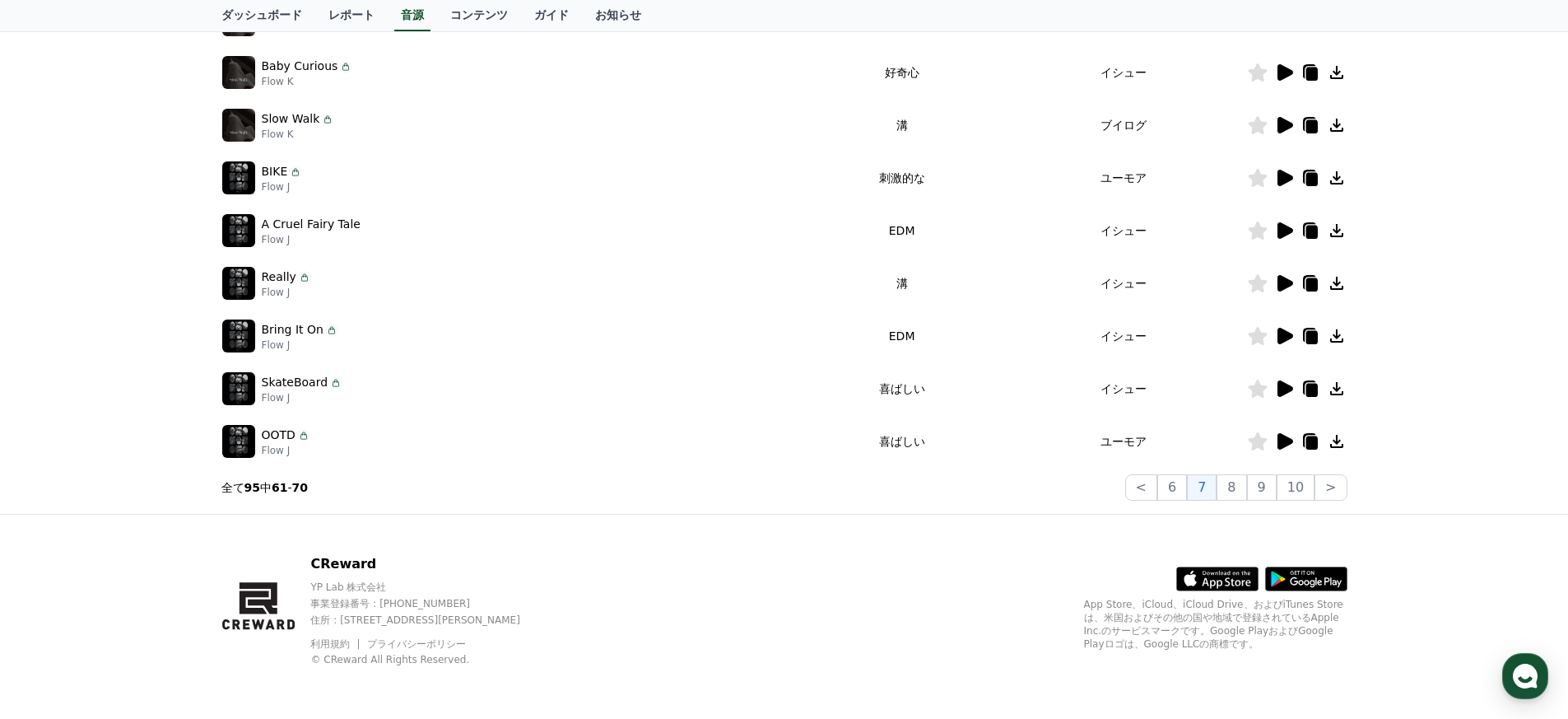
click at [1282, 226] on icon at bounding box center [1285, 231] width 16 height 17
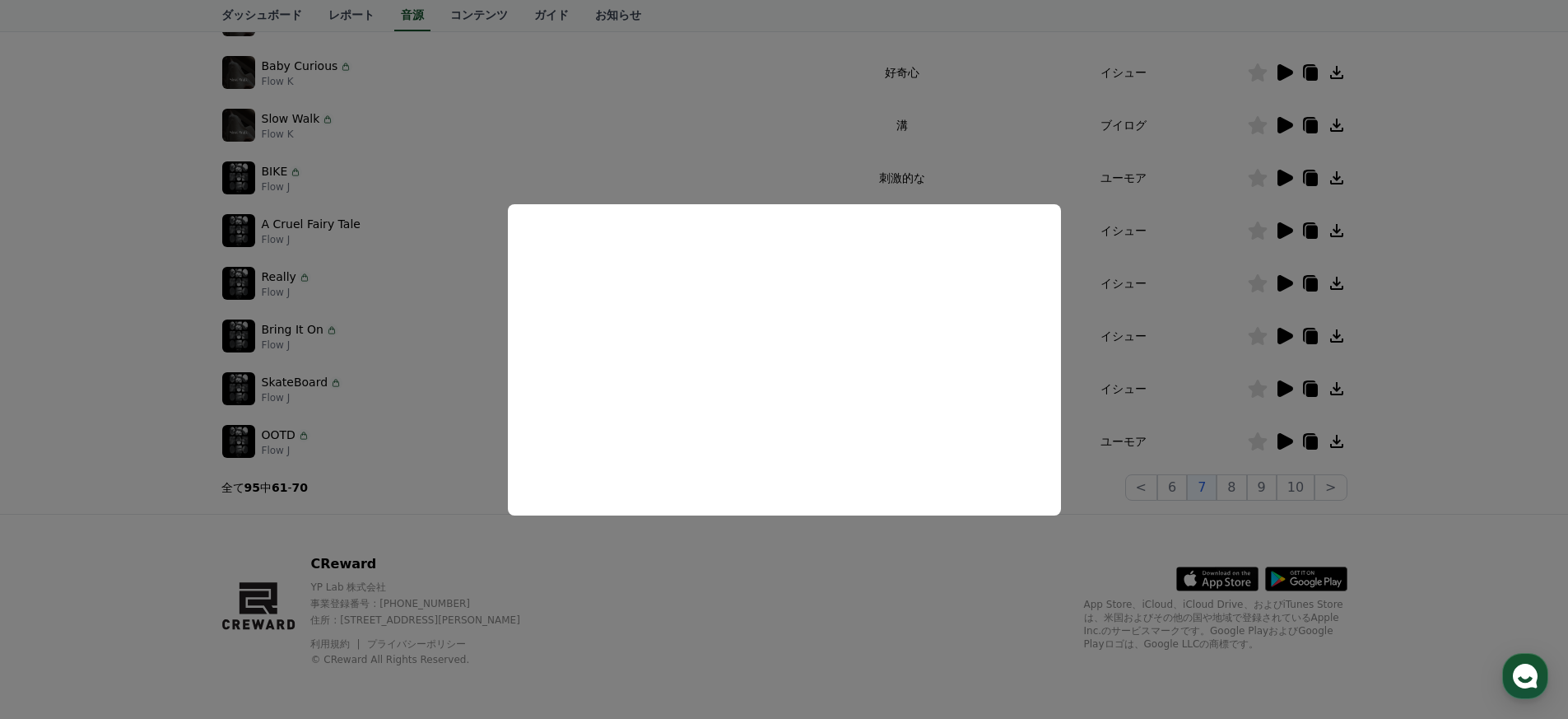
click at [822, 195] on button "close modal" at bounding box center [784, 359] width 1568 height 719
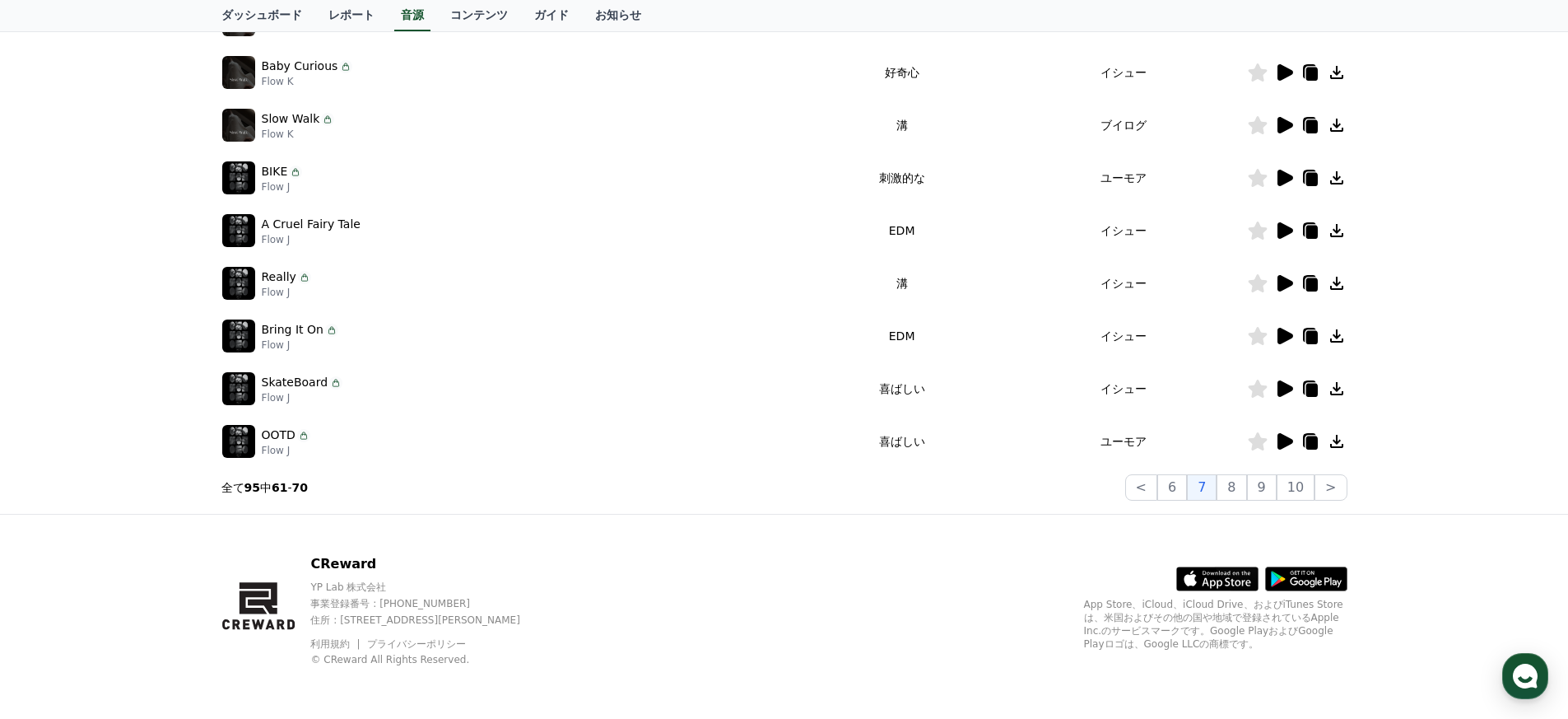
click at [1278, 174] on icon at bounding box center [1285, 178] width 16 height 17
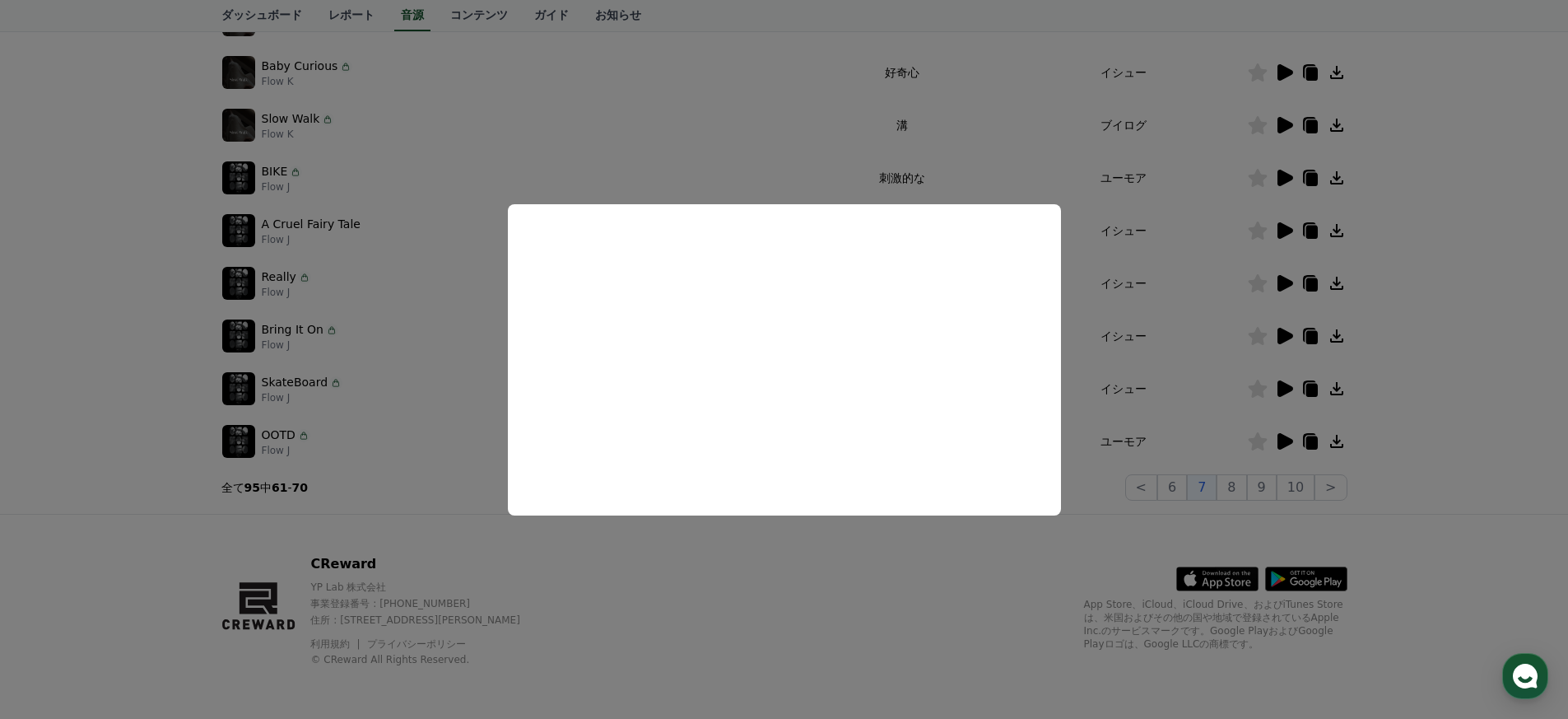
click at [876, 146] on button "close modal" at bounding box center [784, 359] width 1568 height 719
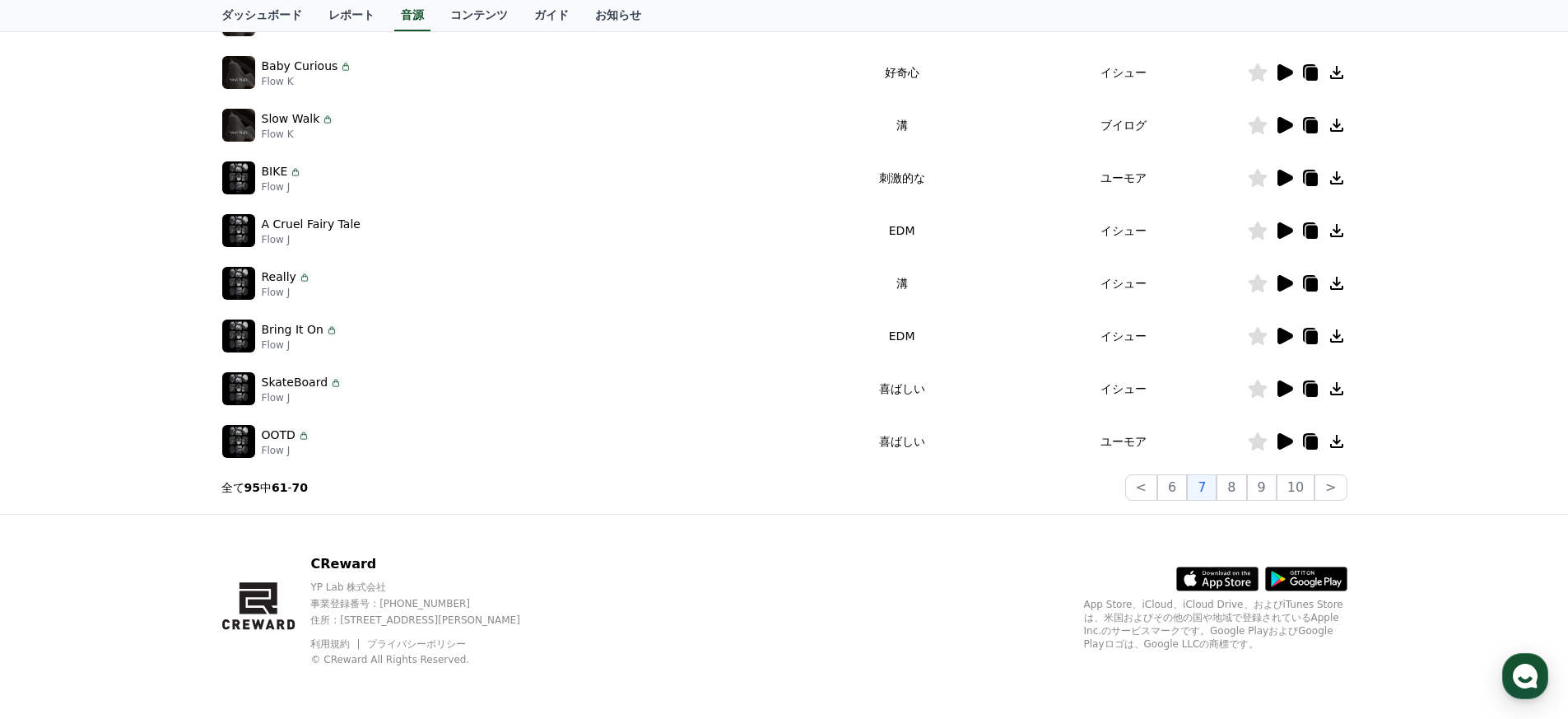
click at [1284, 127] on icon at bounding box center [1285, 125] width 16 height 17
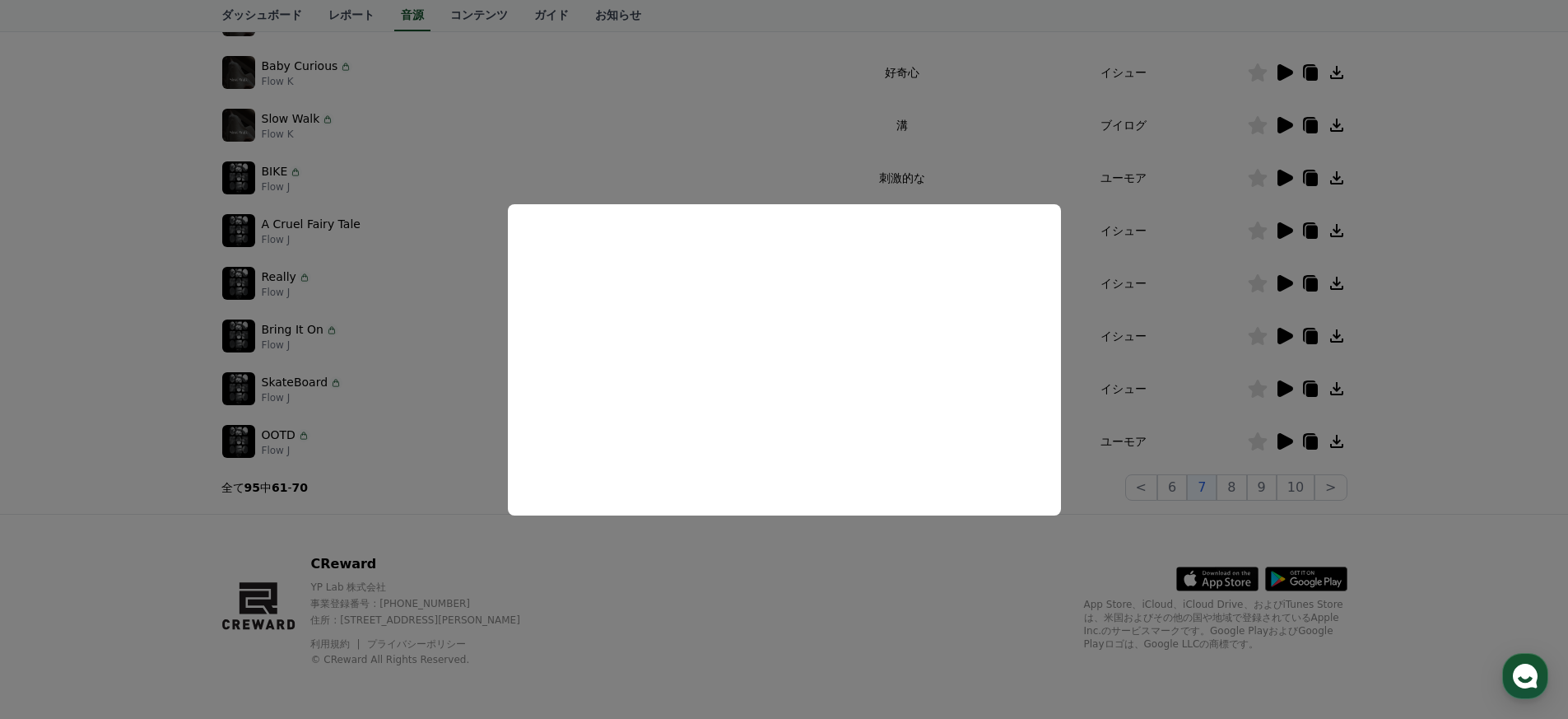
click at [1034, 157] on button "close modal" at bounding box center [784, 359] width 1568 height 719
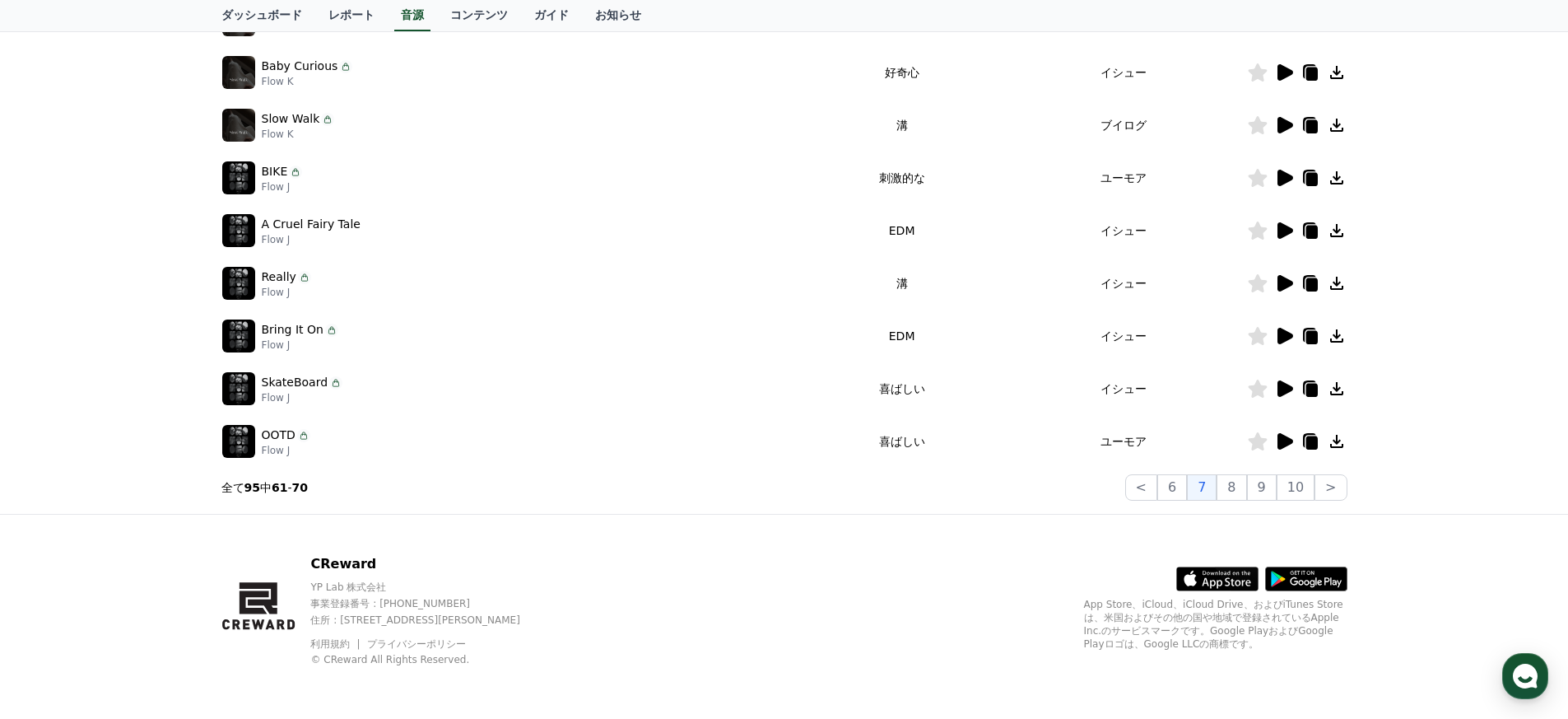
click at [1283, 63] on icon at bounding box center [1284, 73] width 20 height 20
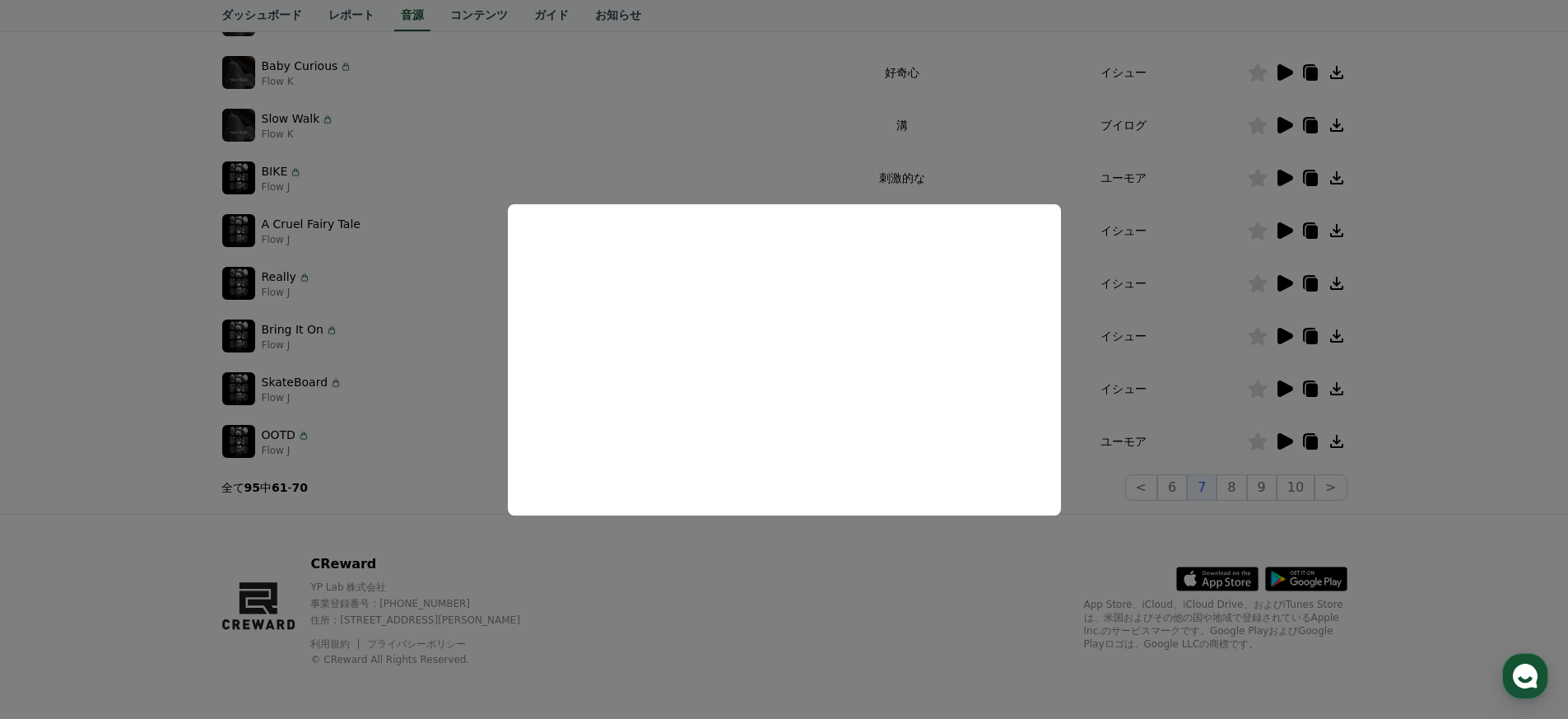
drag, startPoint x: 1148, startPoint y: 346, endPoint x: 1156, endPoint y: 373, distance: 28.2
click at [1148, 346] on button "close modal" at bounding box center [784, 359] width 1568 height 719
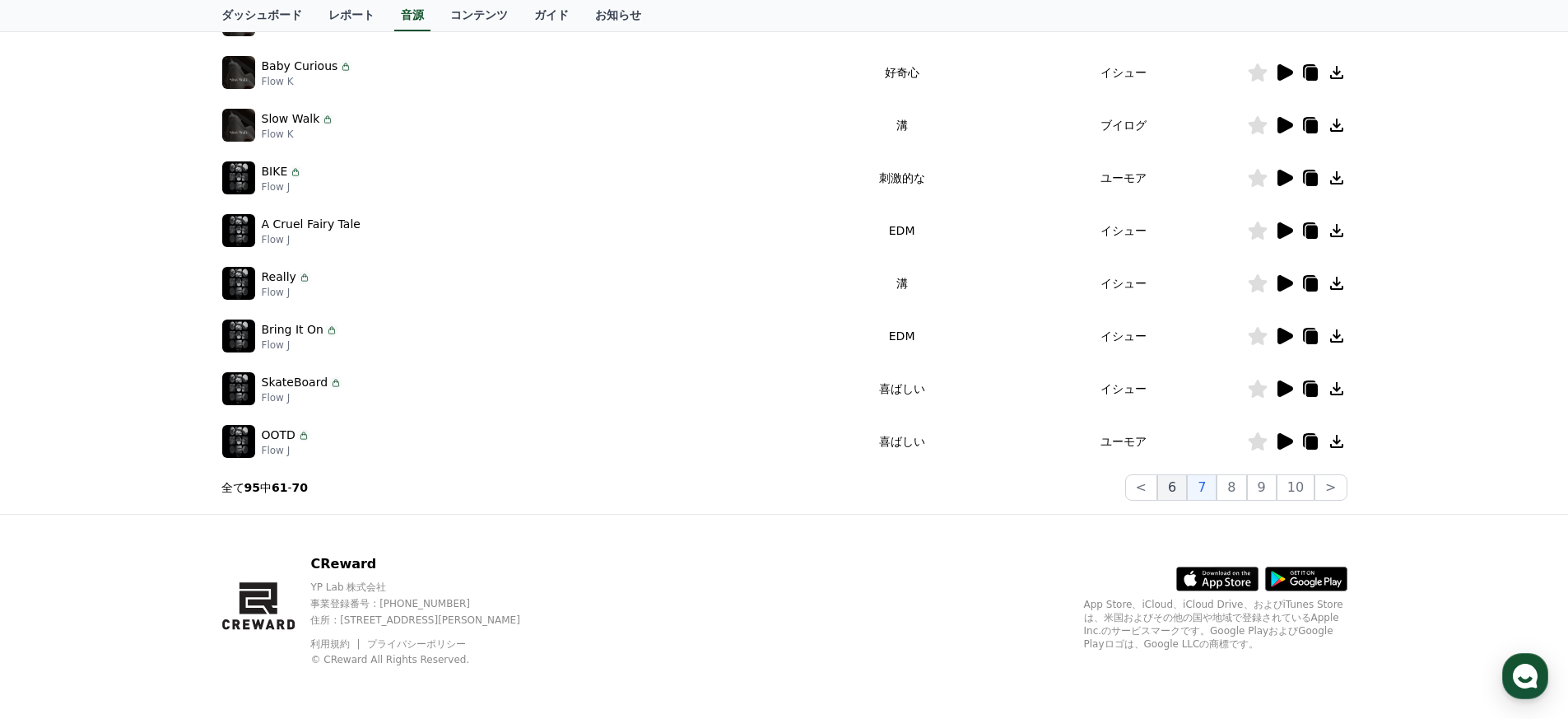
click at [1187, 491] on button "6" at bounding box center [1172, 487] width 30 height 26
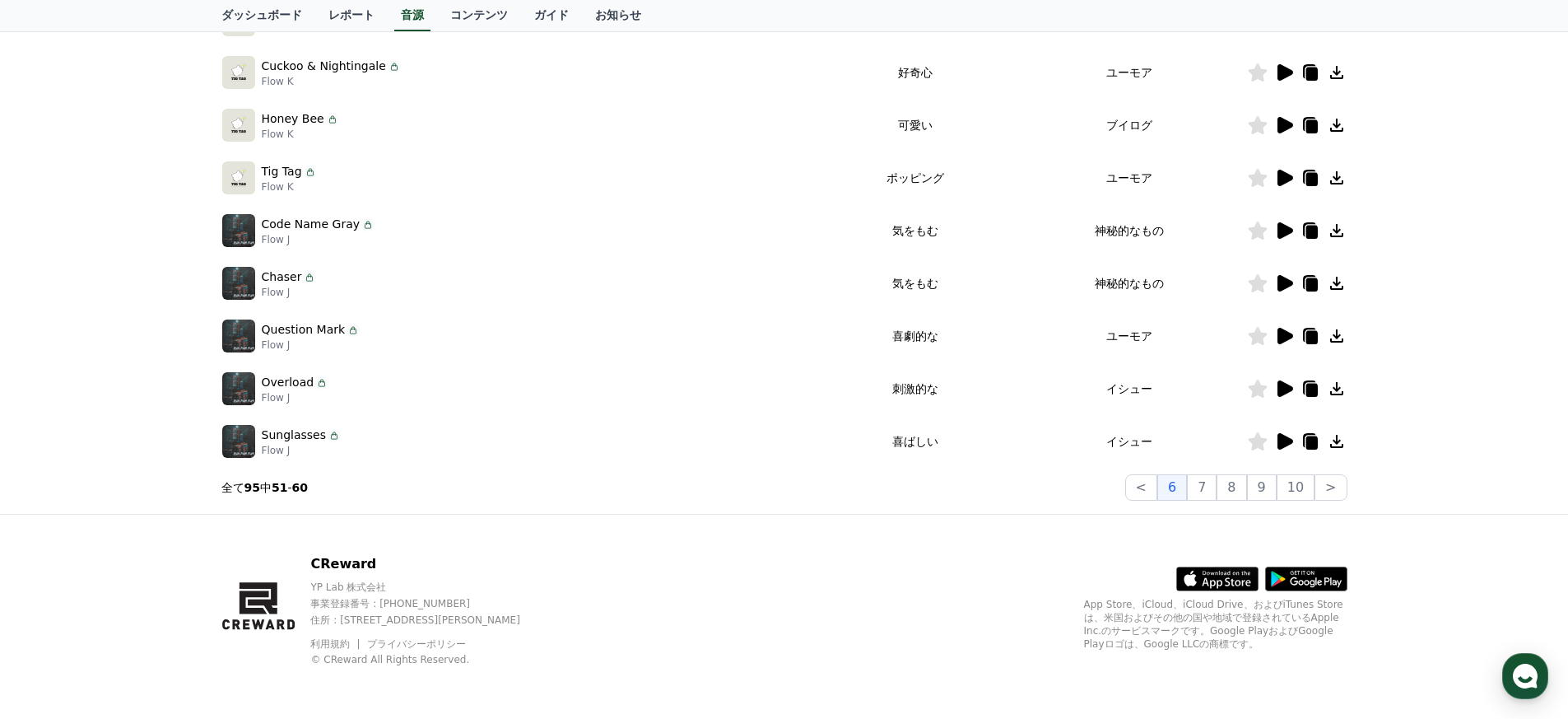
click at [1283, 440] on icon at bounding box center [1285, 441] width 16 height 17
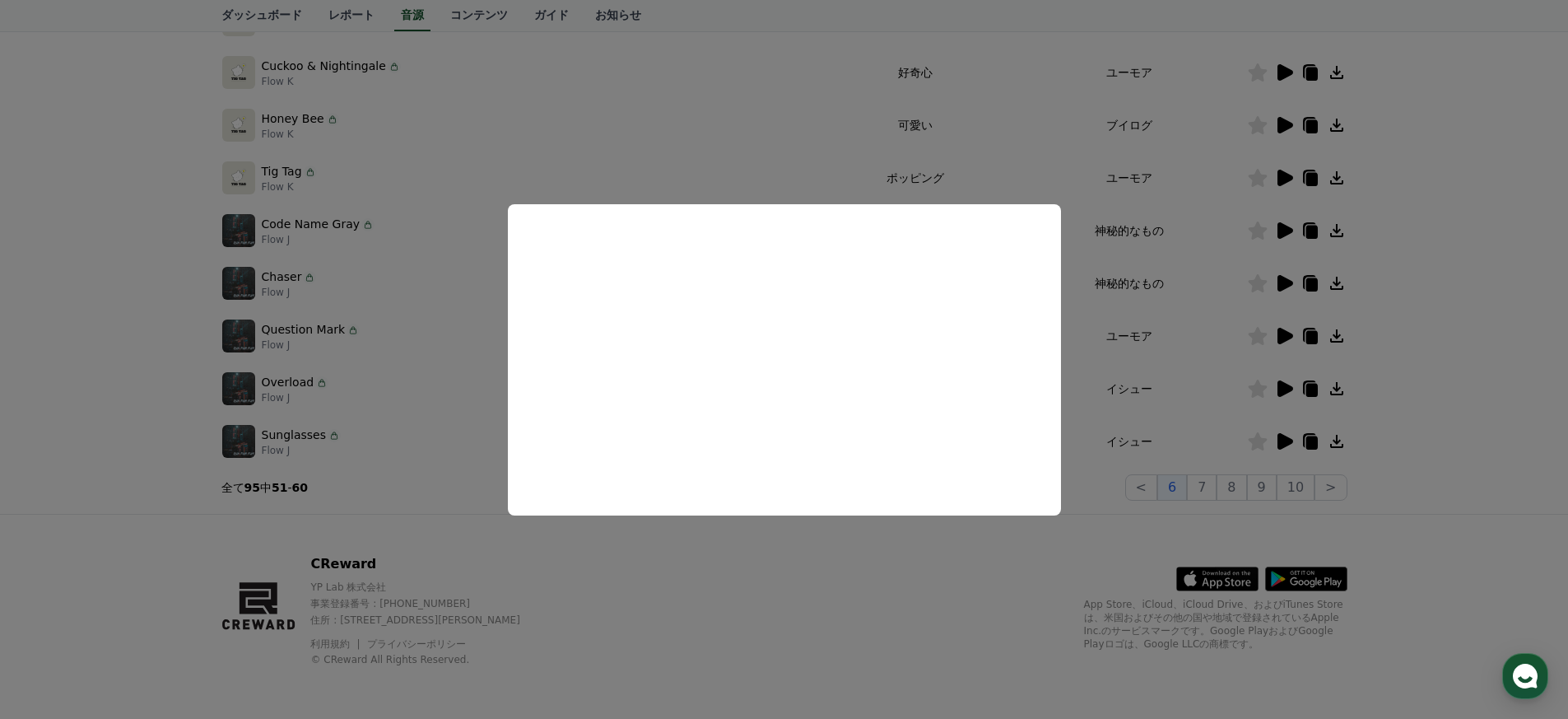
click at [1109, 398] on button "close modal" at bounding box center [784, 359] width 1568 height 719
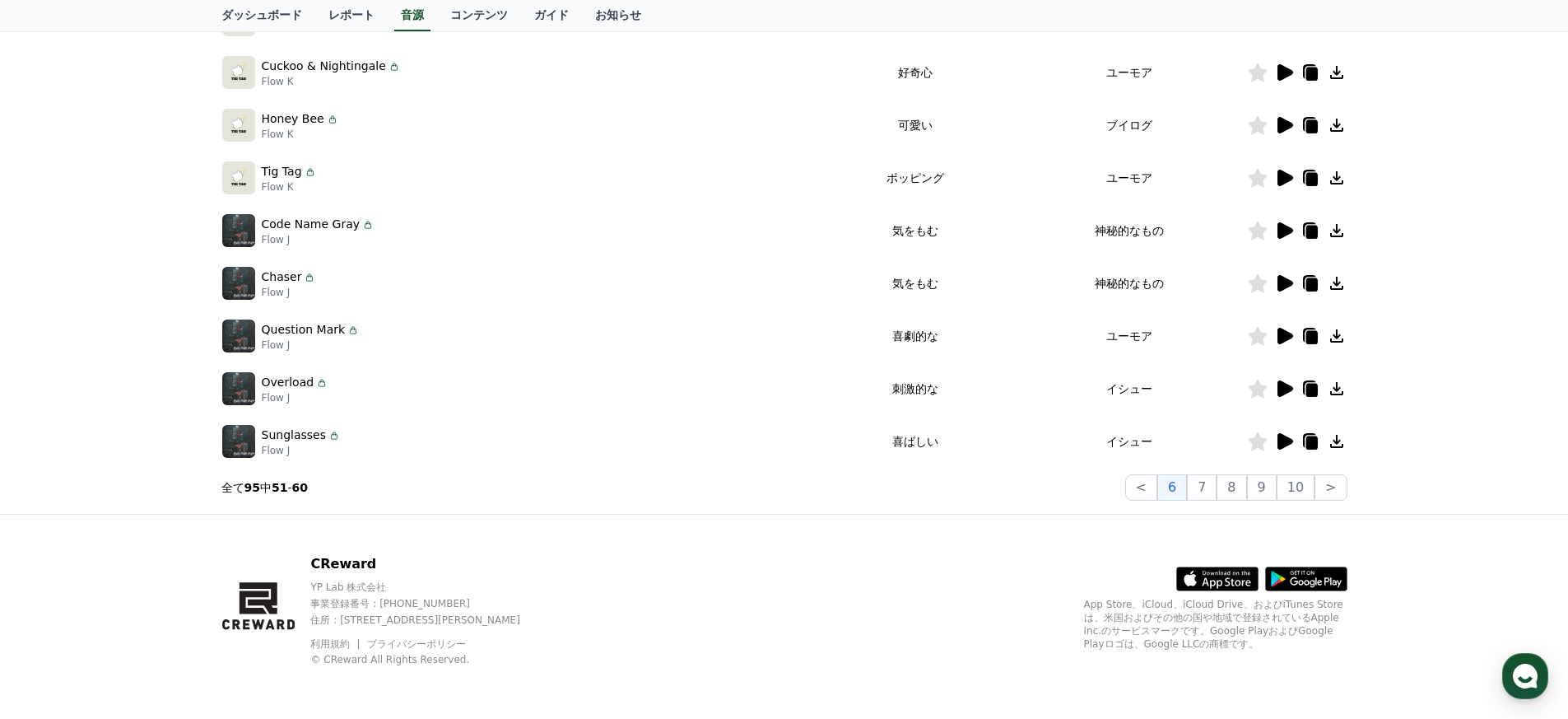
click at [1282, 387] on icon at bounding box center [1285, 389] width 16 height 17
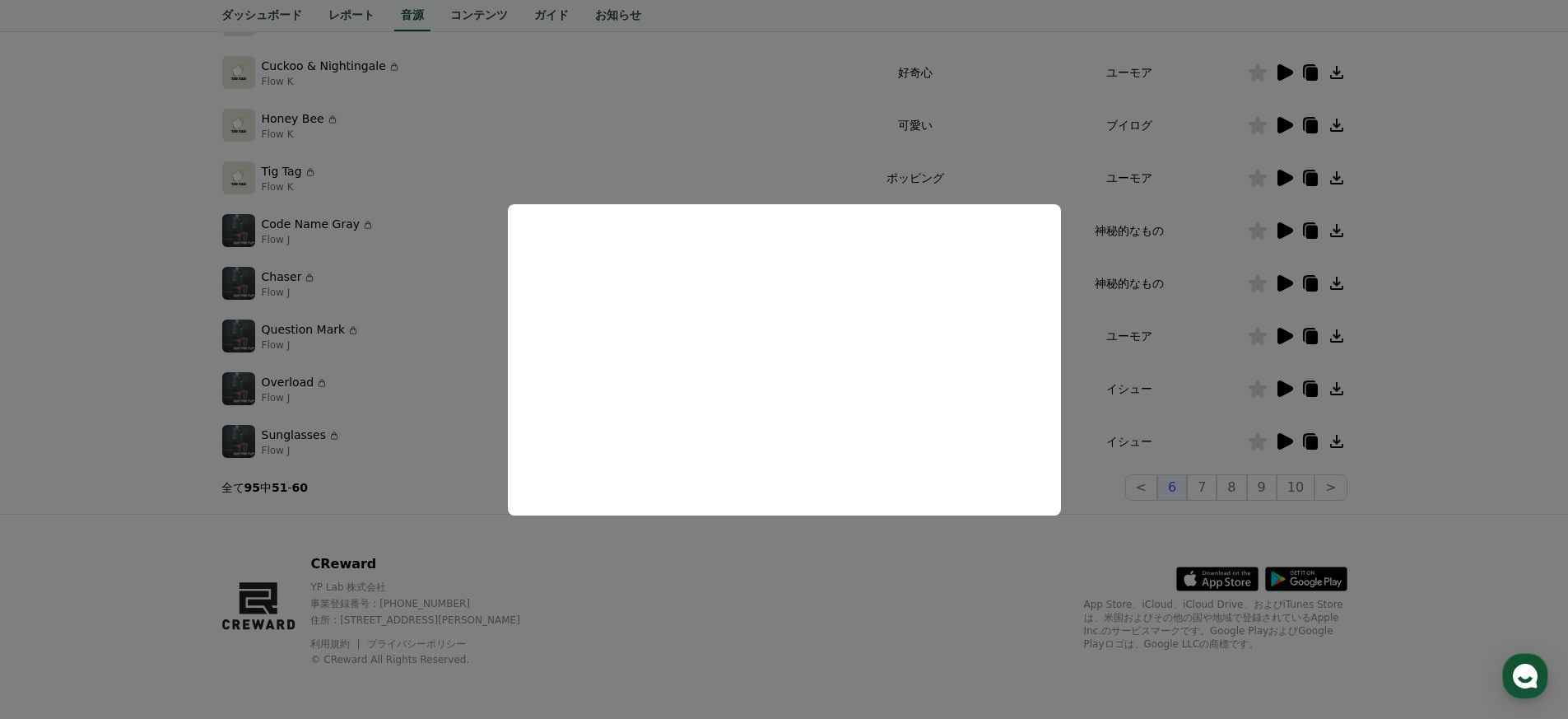
click at [1124, 364] on button "close modal" at bounding box center [784, 359] width 1568 height 719
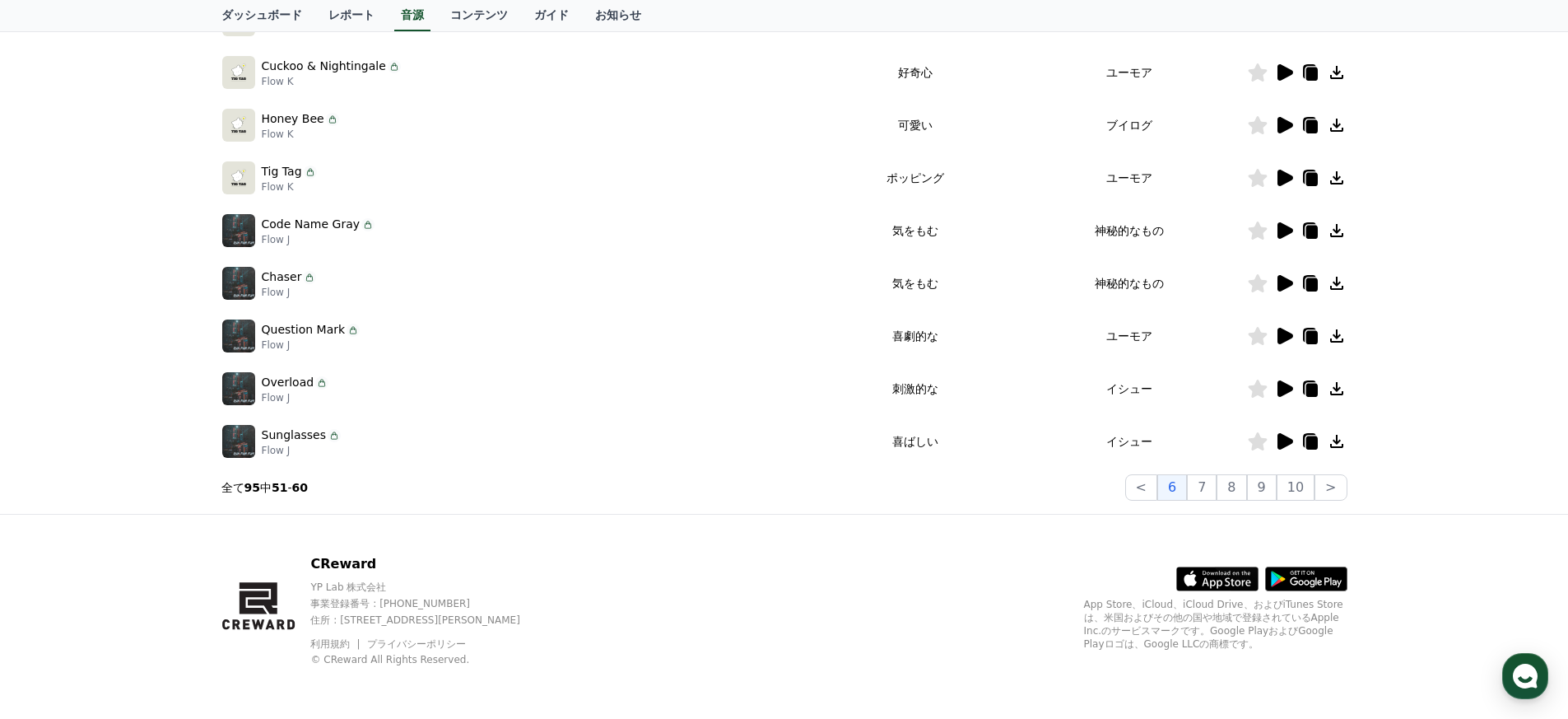
click at [1289, 334] on icon at bounding box center [1285, 336] width 16 height 17
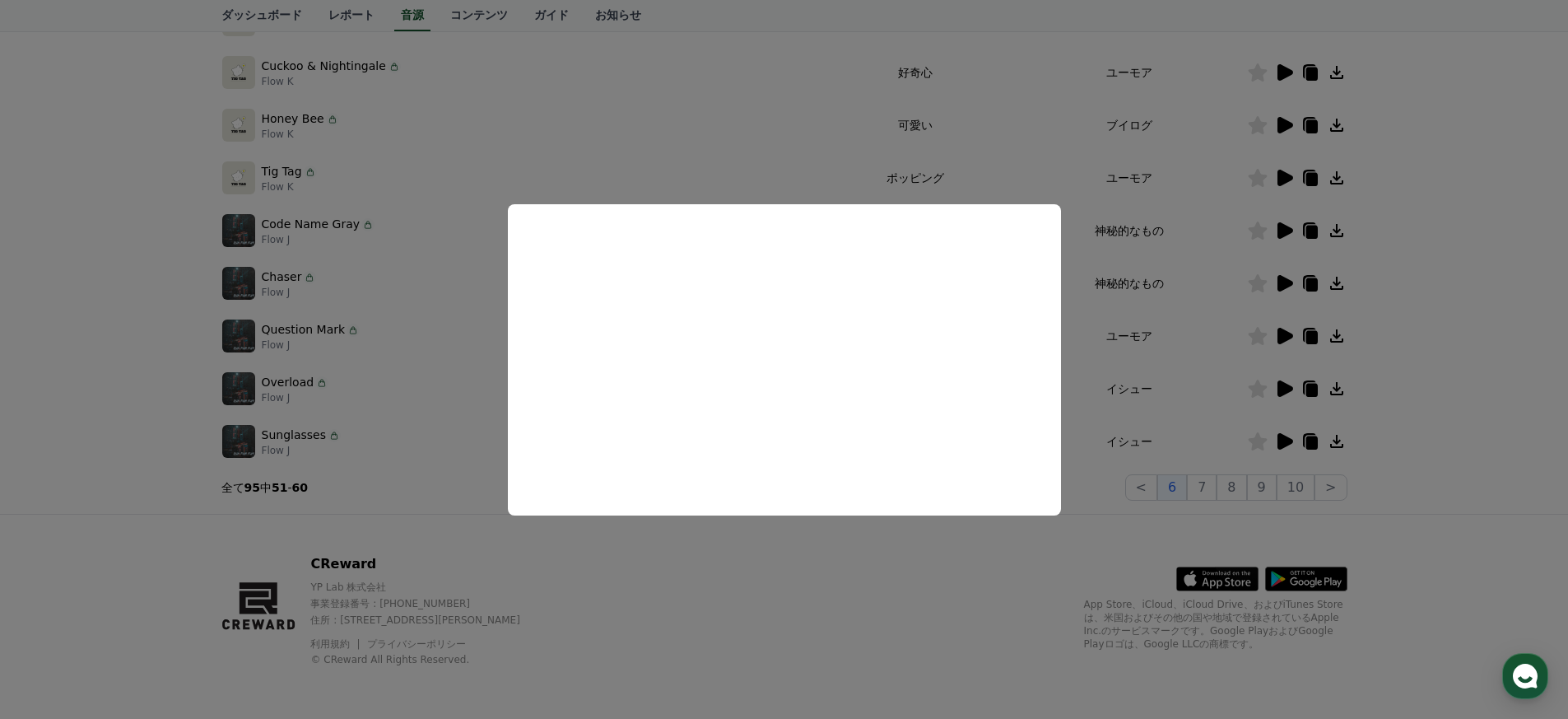
click at [1196, 317] on button "close modal" at bounding box center [784, 359] width 1568 height 719
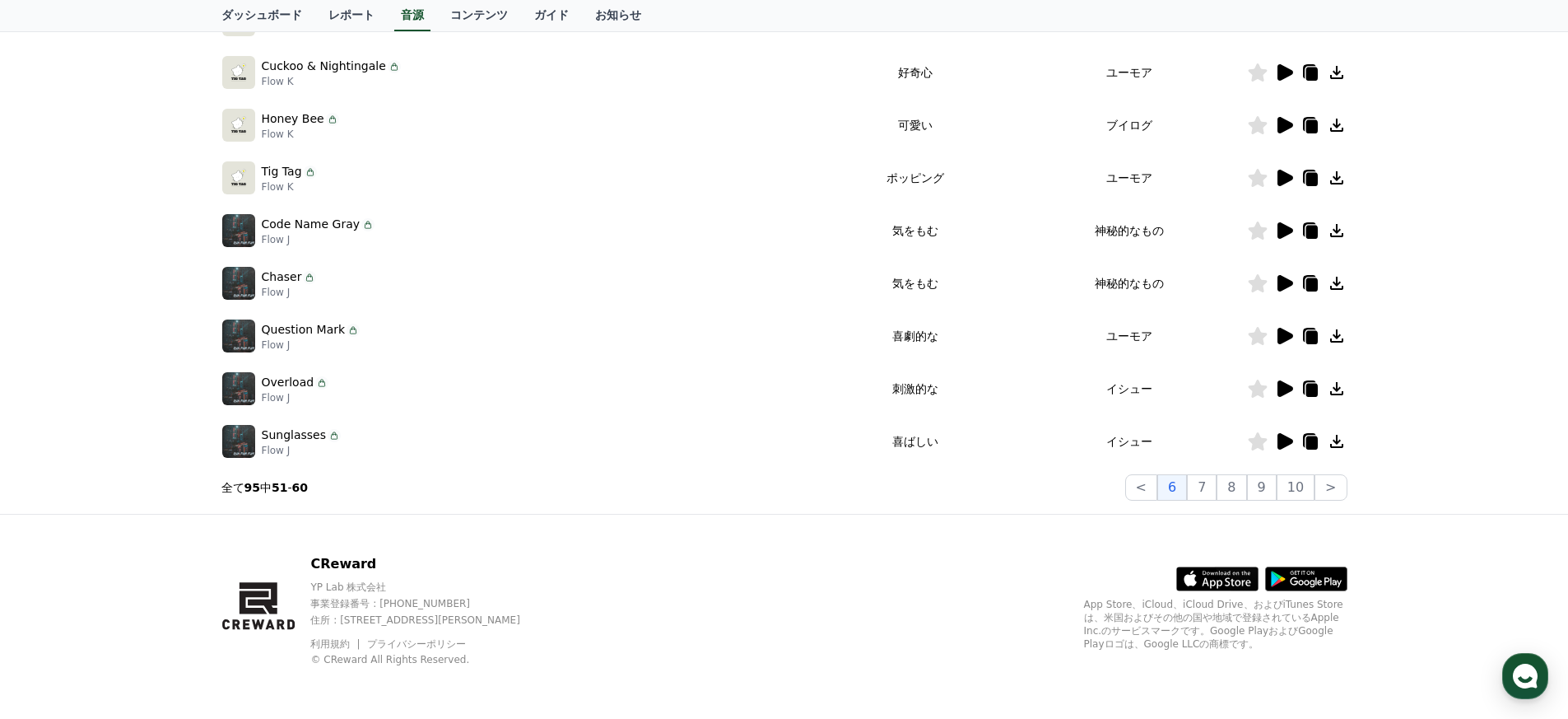
click at [1287, 283] on icon at bounding box center [1285, 283] width 16 height 17
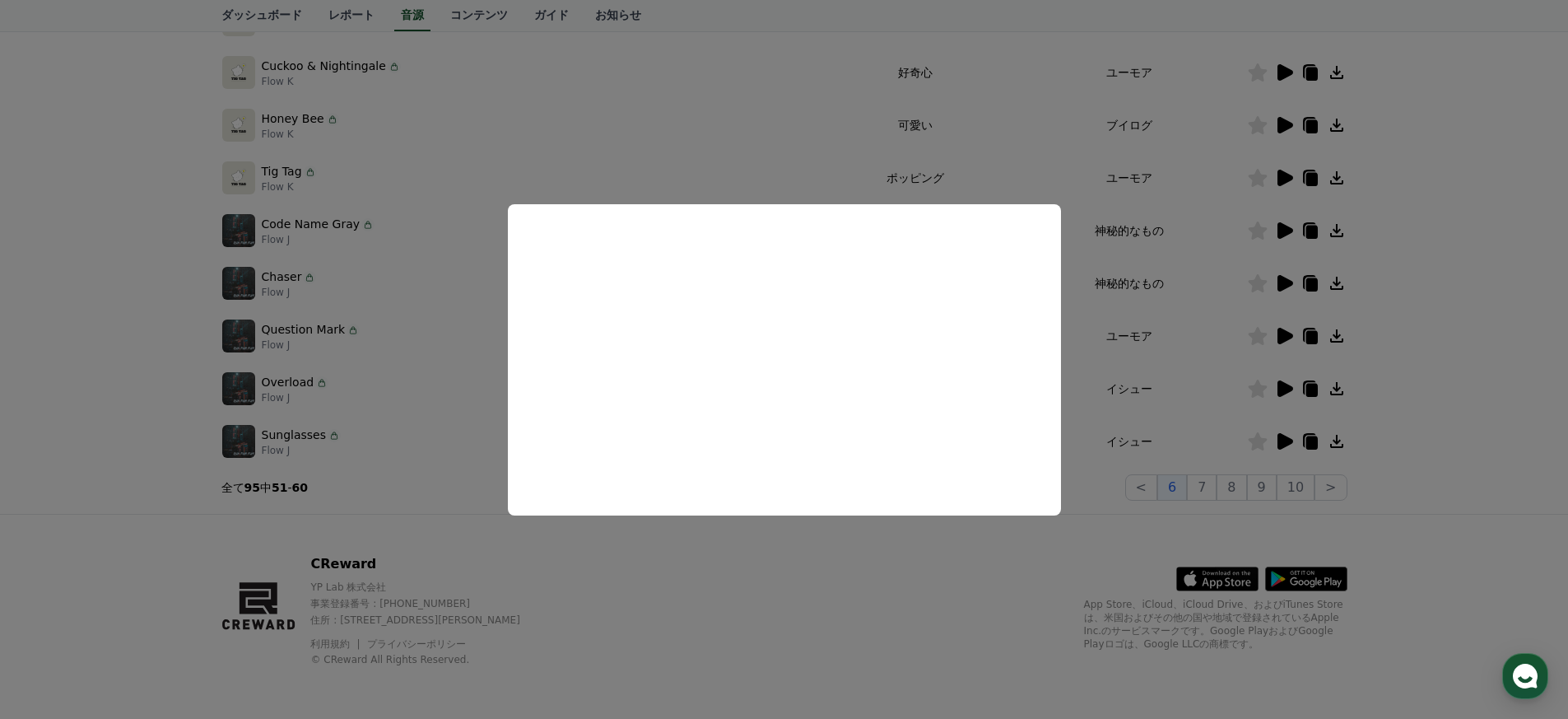
click at [1192, 424] on button "close modal" at bounding box center [784, 359] width 1568 height 719
drag, startPoint x: 1149, startPoint y: 280, endPoint x: 1135, endPoint y: 211, distance: 70.4
click at [1149, 279] on td "神秘的なもの" at bounding box center [1129, 283] width 234 height 53
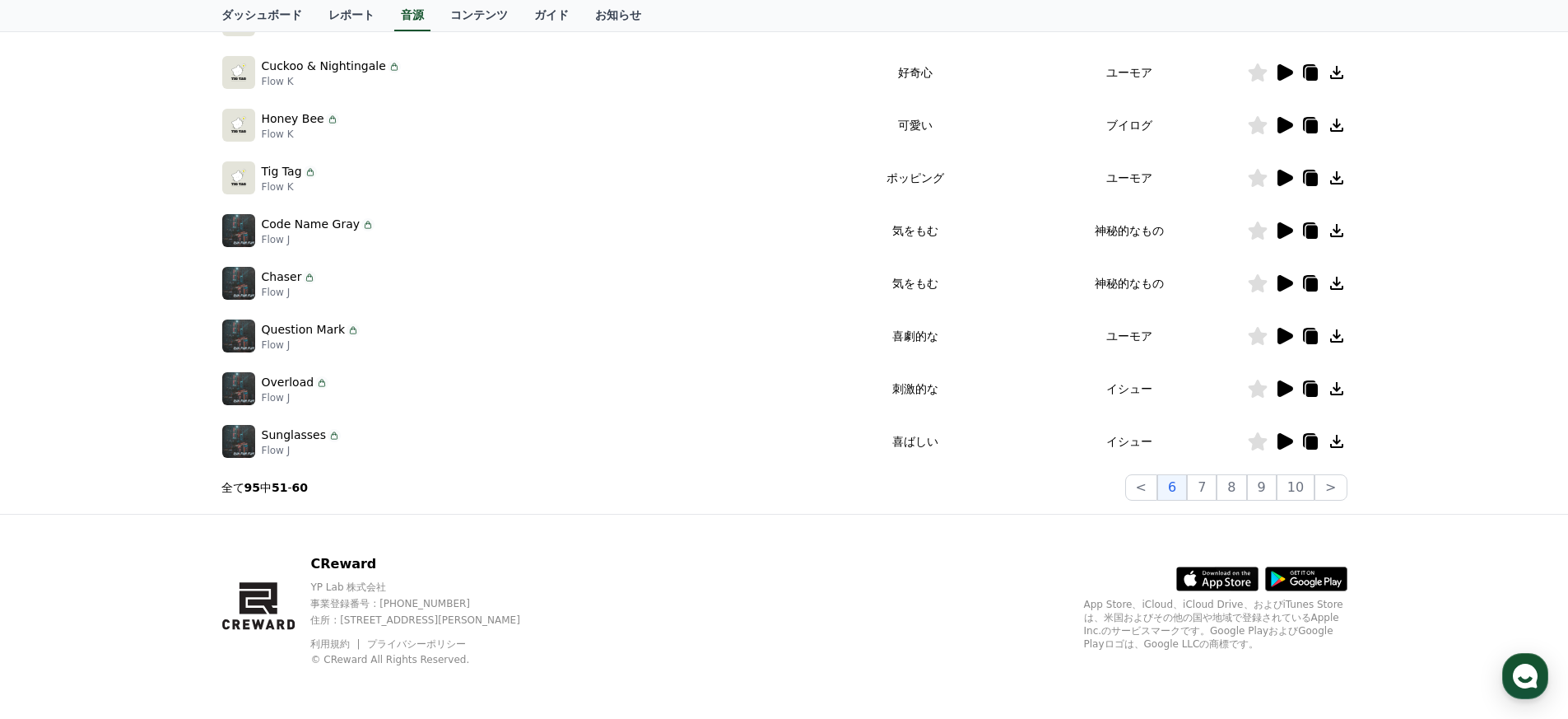
click at [1277, 57] on td at bounding box center [1297, 73] width 100 height 53
click at [1284, 67] on icon at bounding box center [1285, 73] width 16 height 17
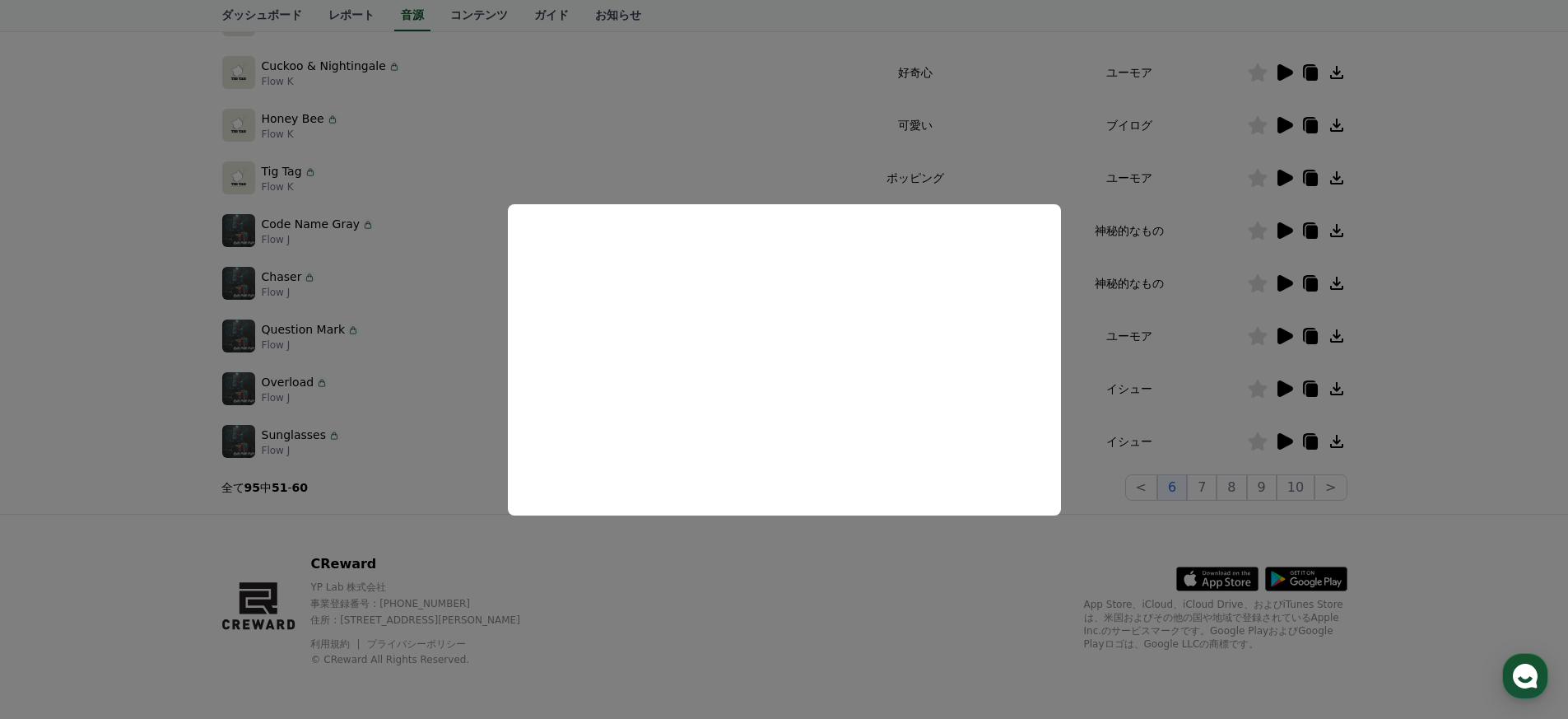
click at [462, 387] on button "close modal" at bounding box center [784, 359] width 1568 height 719
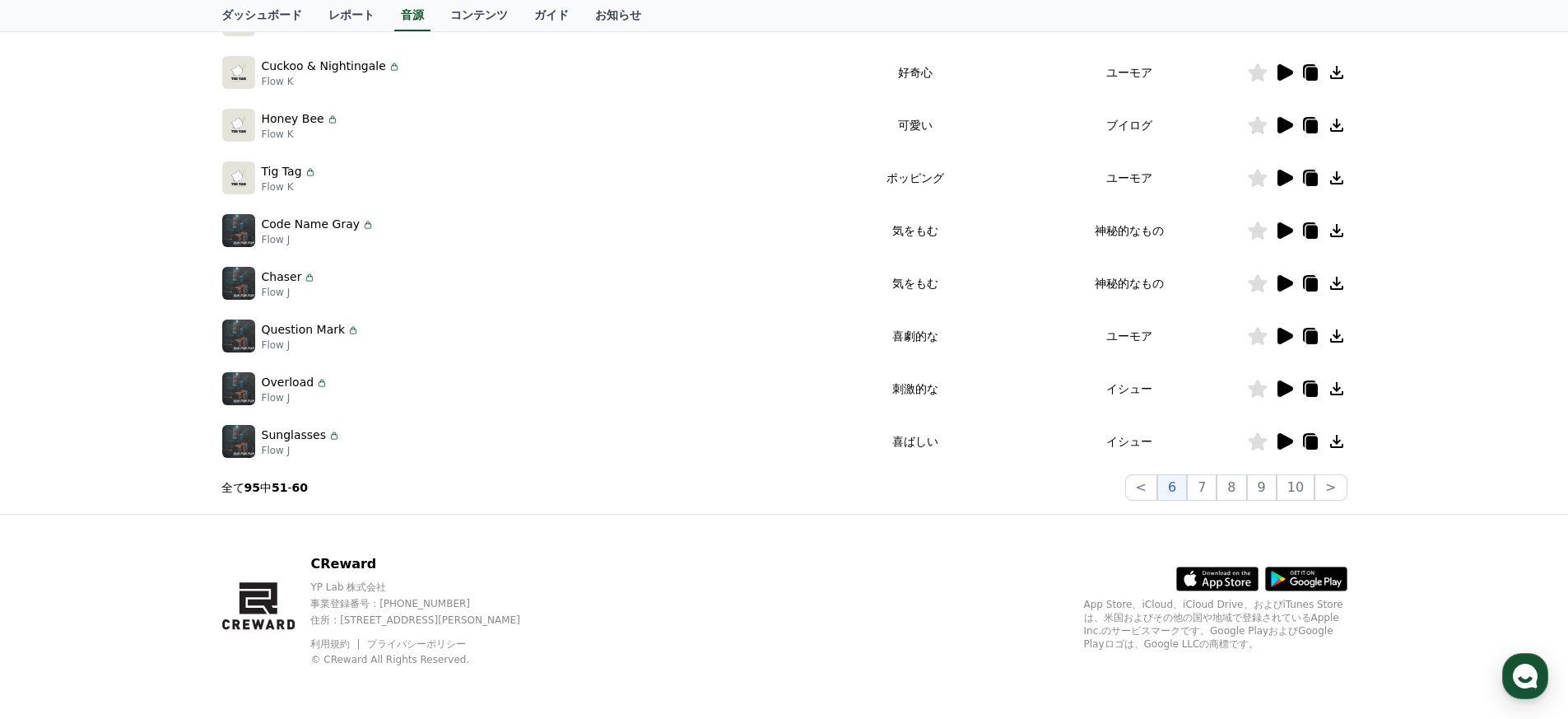
click at [458, 386] on div "Overload Flow J" at bounding box center [520, 389] width 594 height 33
click at [1153, 491] on button "<" at bounding box center [1141, 487] width 32 height 26
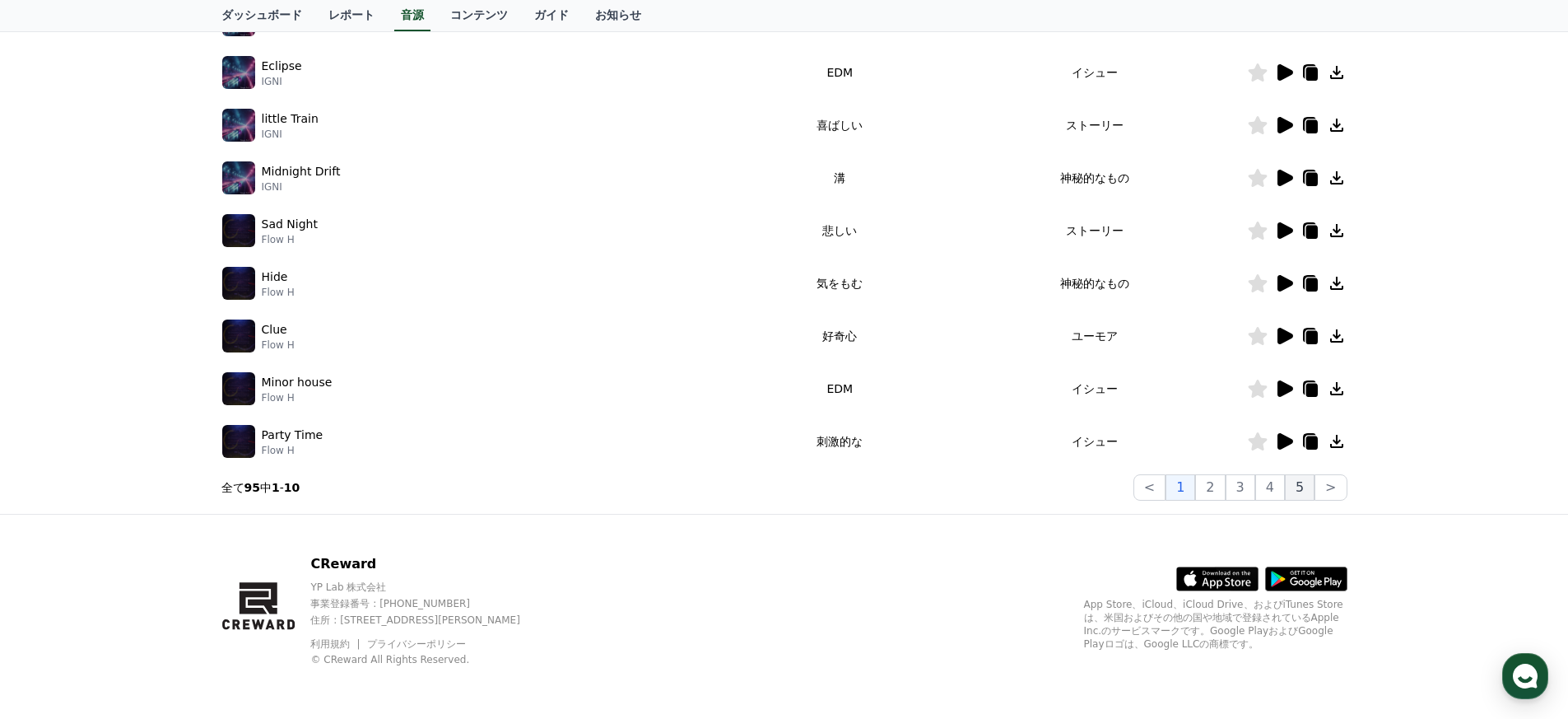
click at [1297, 487] on button "5" at bounding box center [1300, 487] width 30 height 26
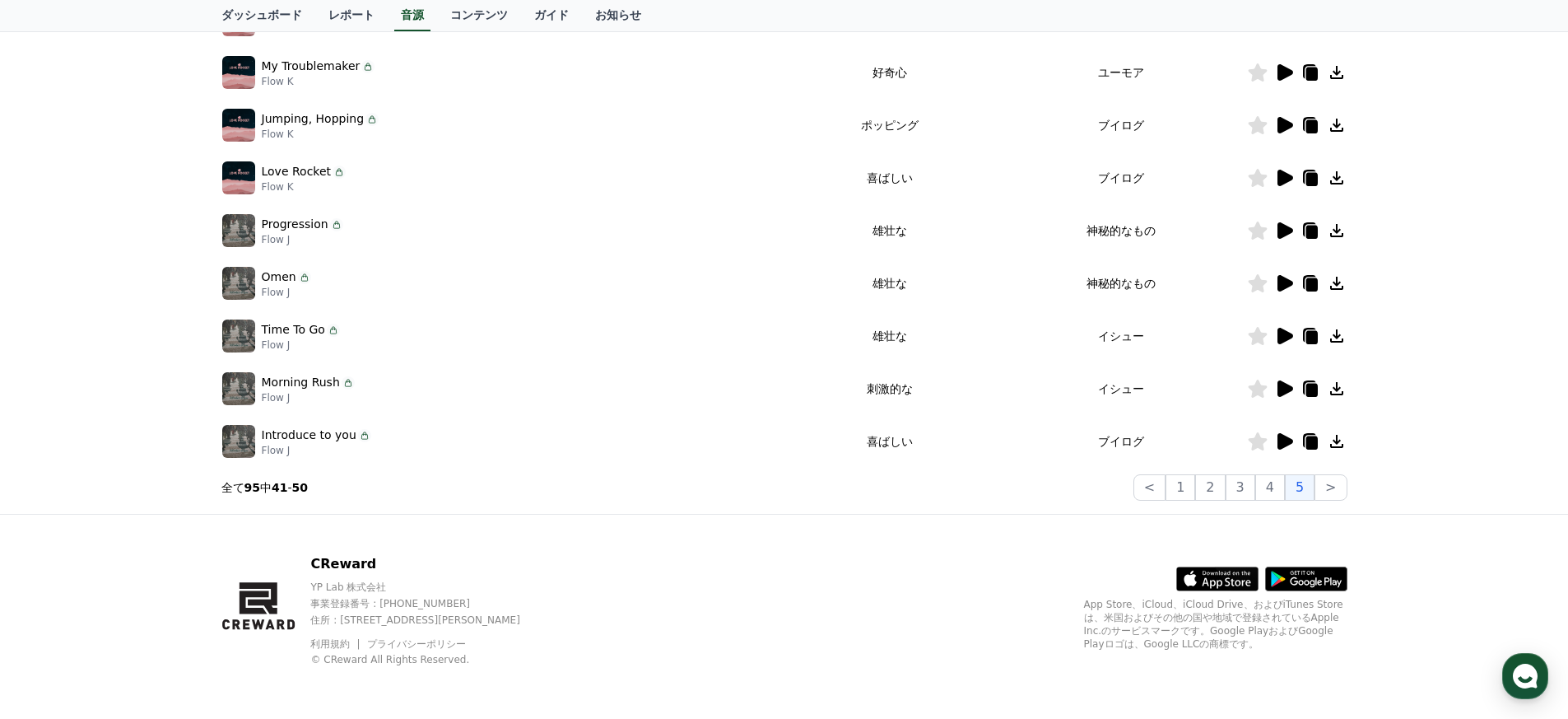
click at [1279, 389] on icon at bounding box center [1285, 389] width 16 height 17
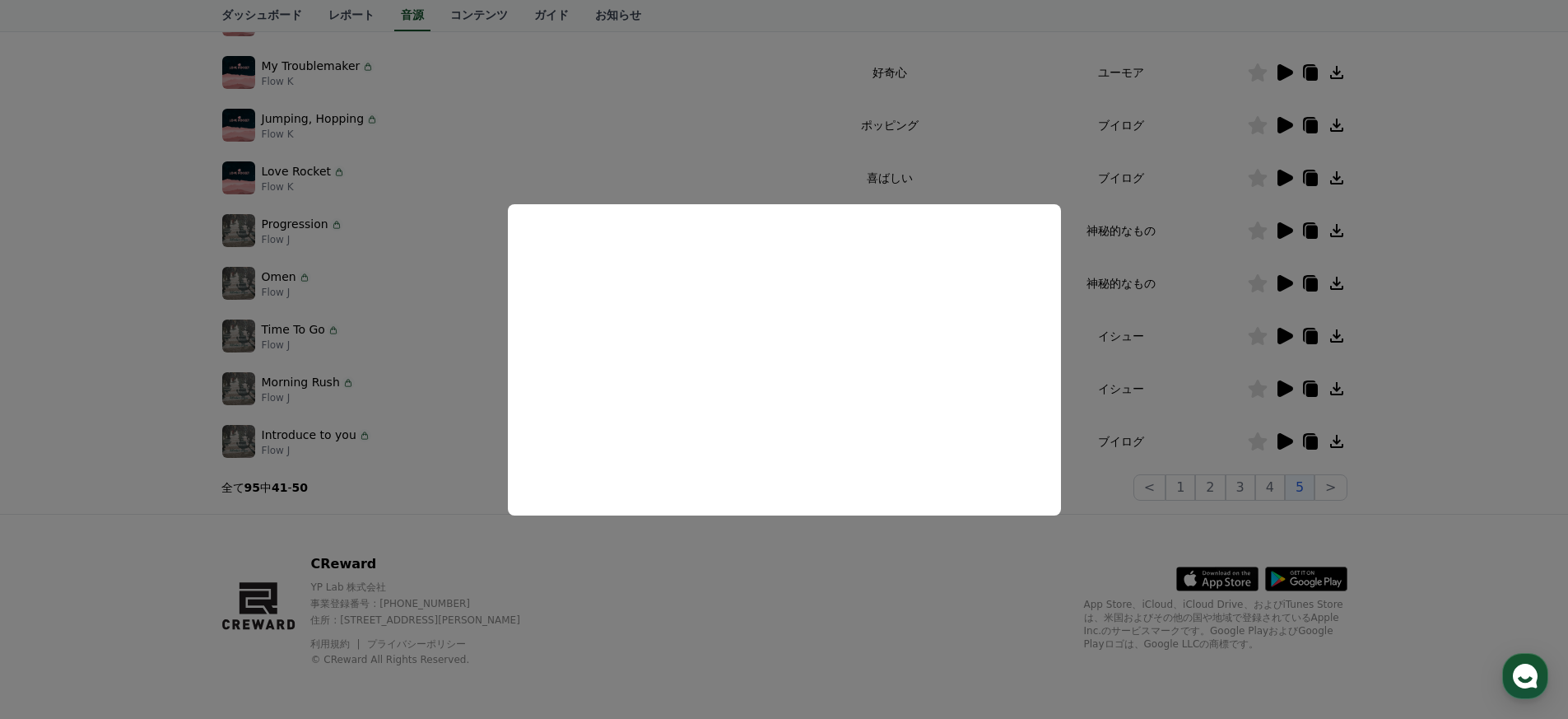
click at [1236, 428] on button "close modal" at bounding box center [784, 359] width 1568 height 719
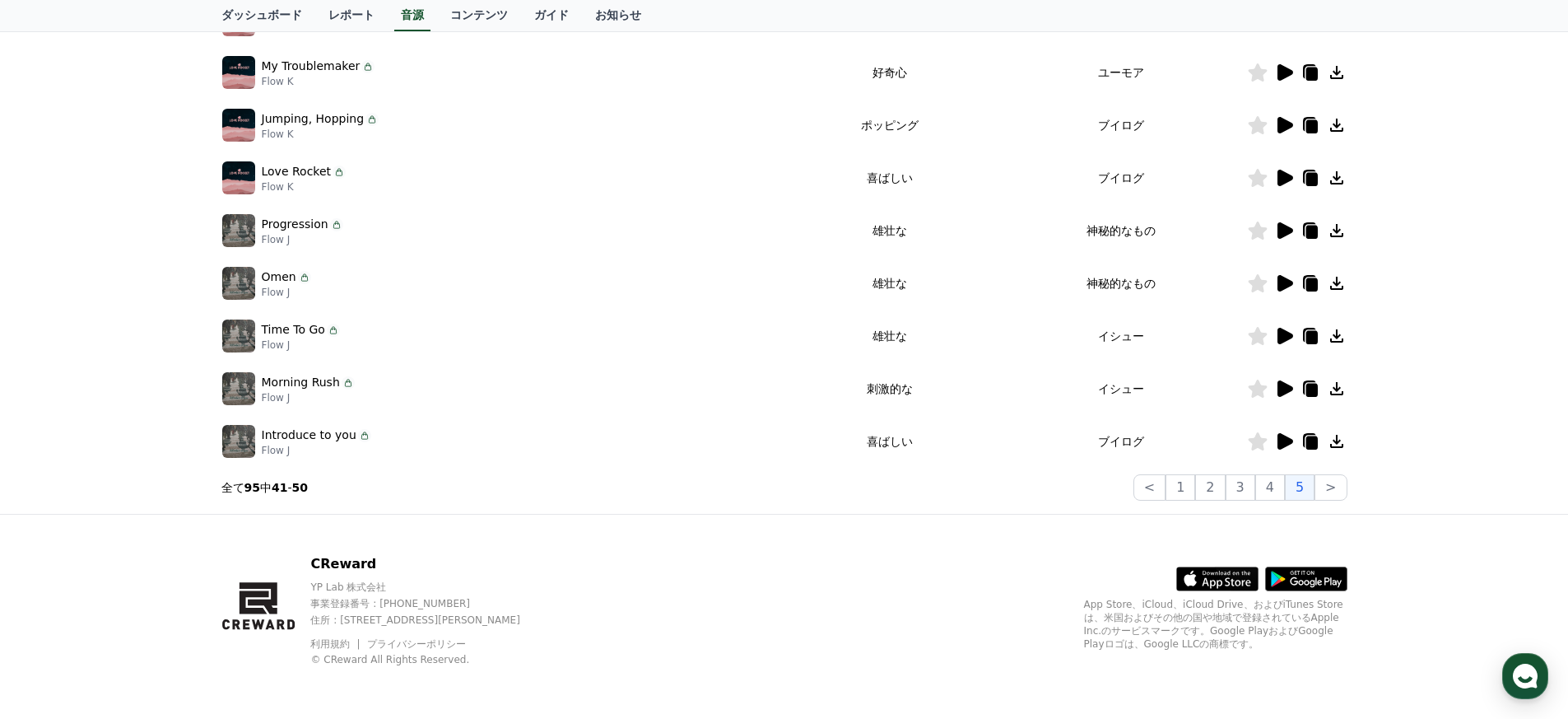
click at [1287, 179] on icon at bounding box center [1285, 178] width 16 height 17
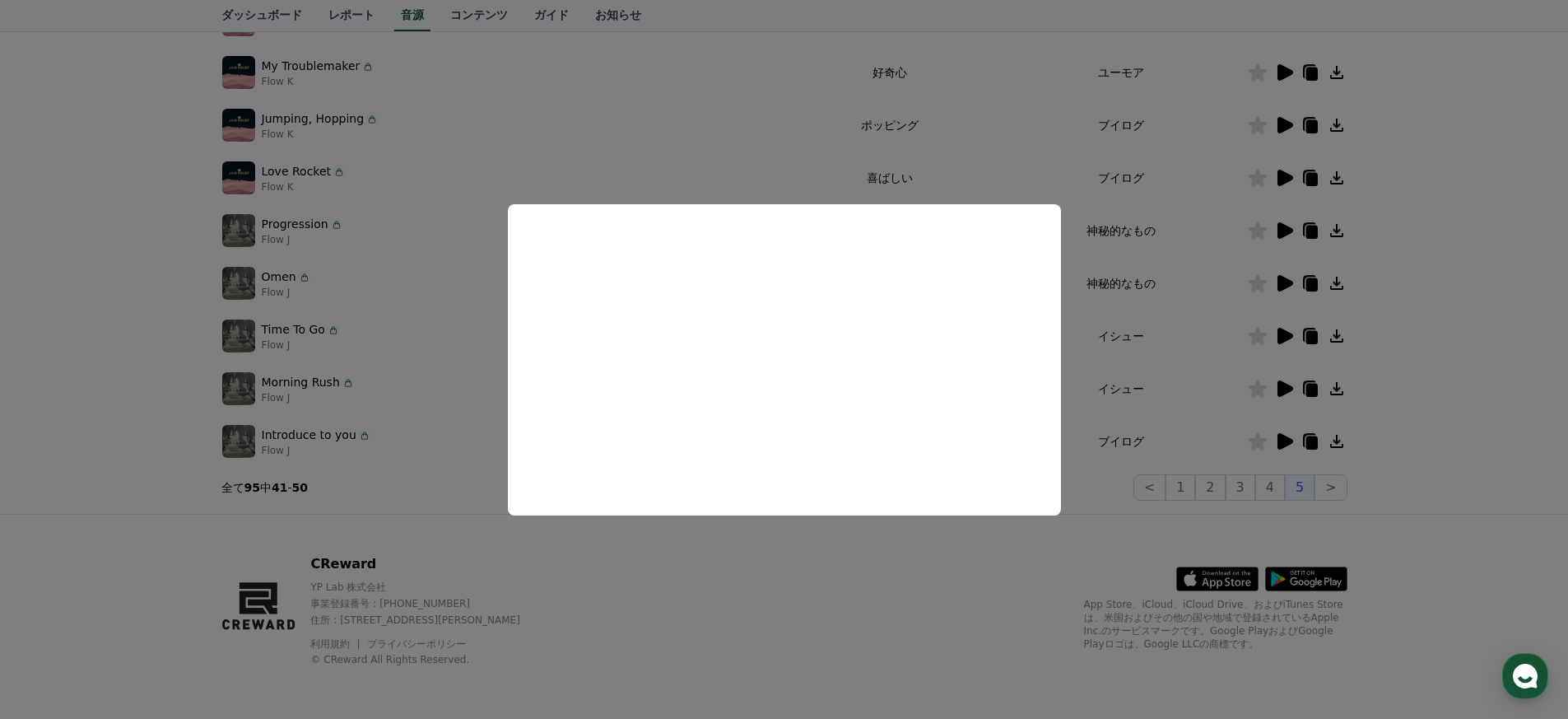
click at [981, 167] on button "close modal" at bounding box center [784, 359] width 1568 height 719
click at [1007, 143] on td "ブイログ" at bounding box center [1121, 125] width 252 height 53
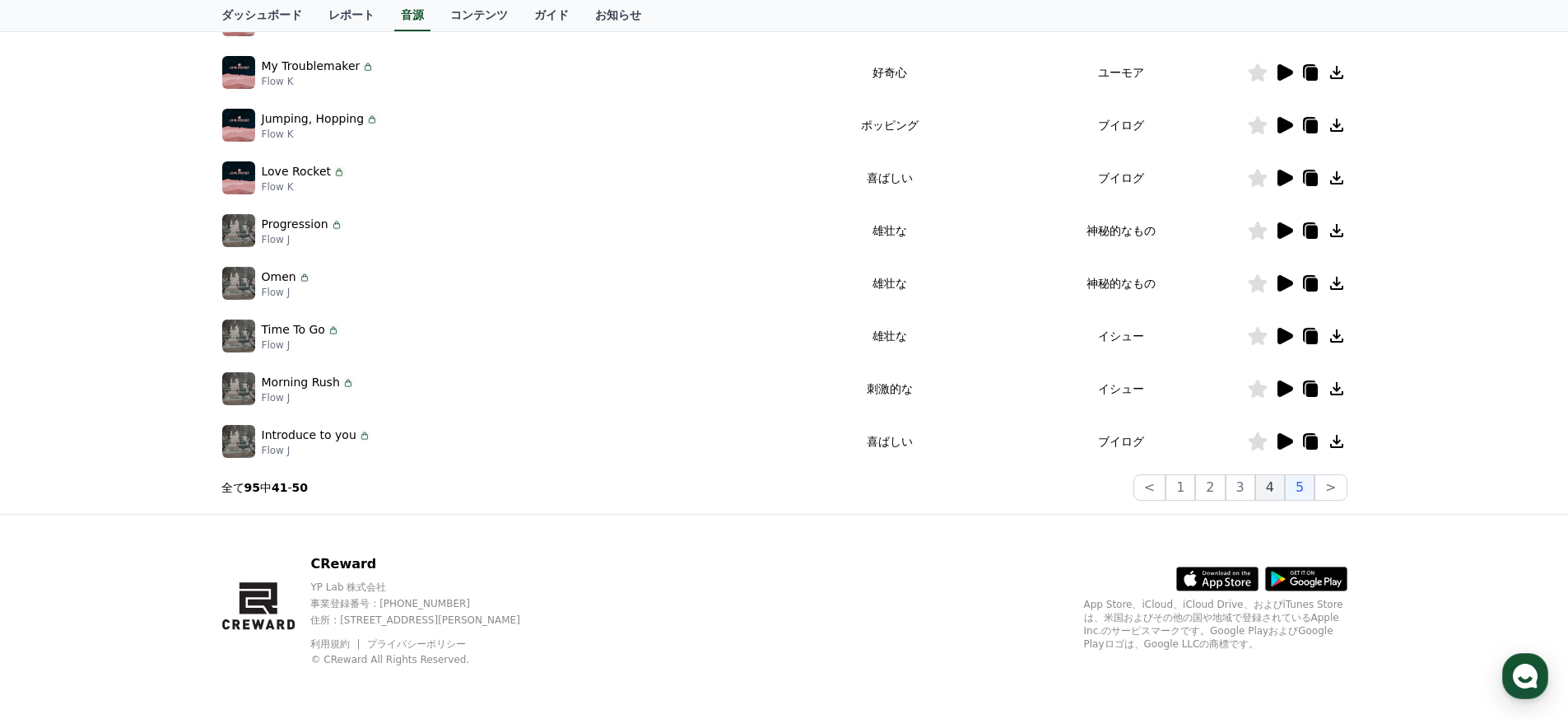
click at [1278, 495] on button "4" at bounding box center [1270, 487] width 30 height 26
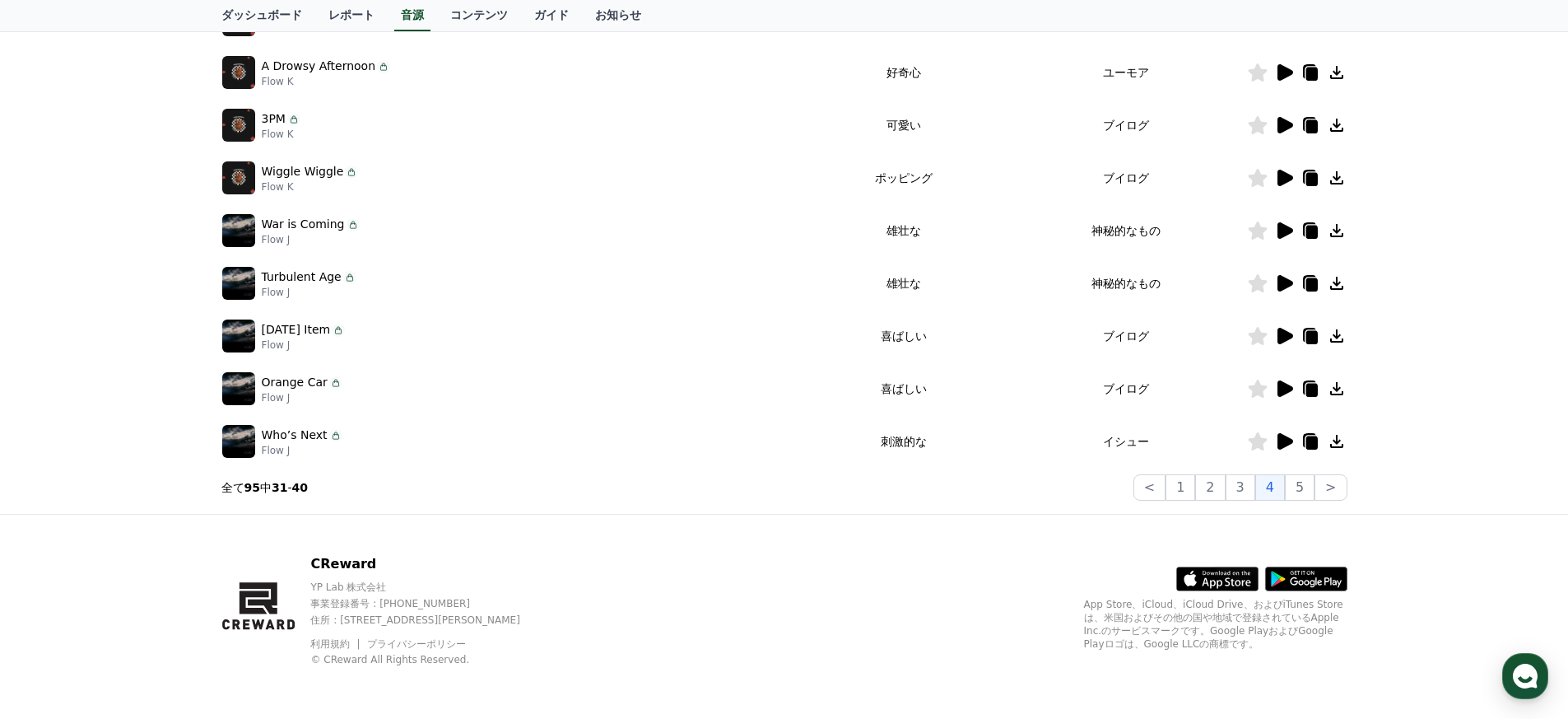
click at [1162, 525] on div "CReward YP Lab 株式会社 事業登録番号 : 655-81-03655 住所 : 京畿道金浦市陽村邑陽谷路495, 3階305-BI16号 利用規…" at bounding box center [784, 616] width 1153 height 204
click at [1302, 494] on button "5" at bounding box center [1300, 487] width 30 height 26
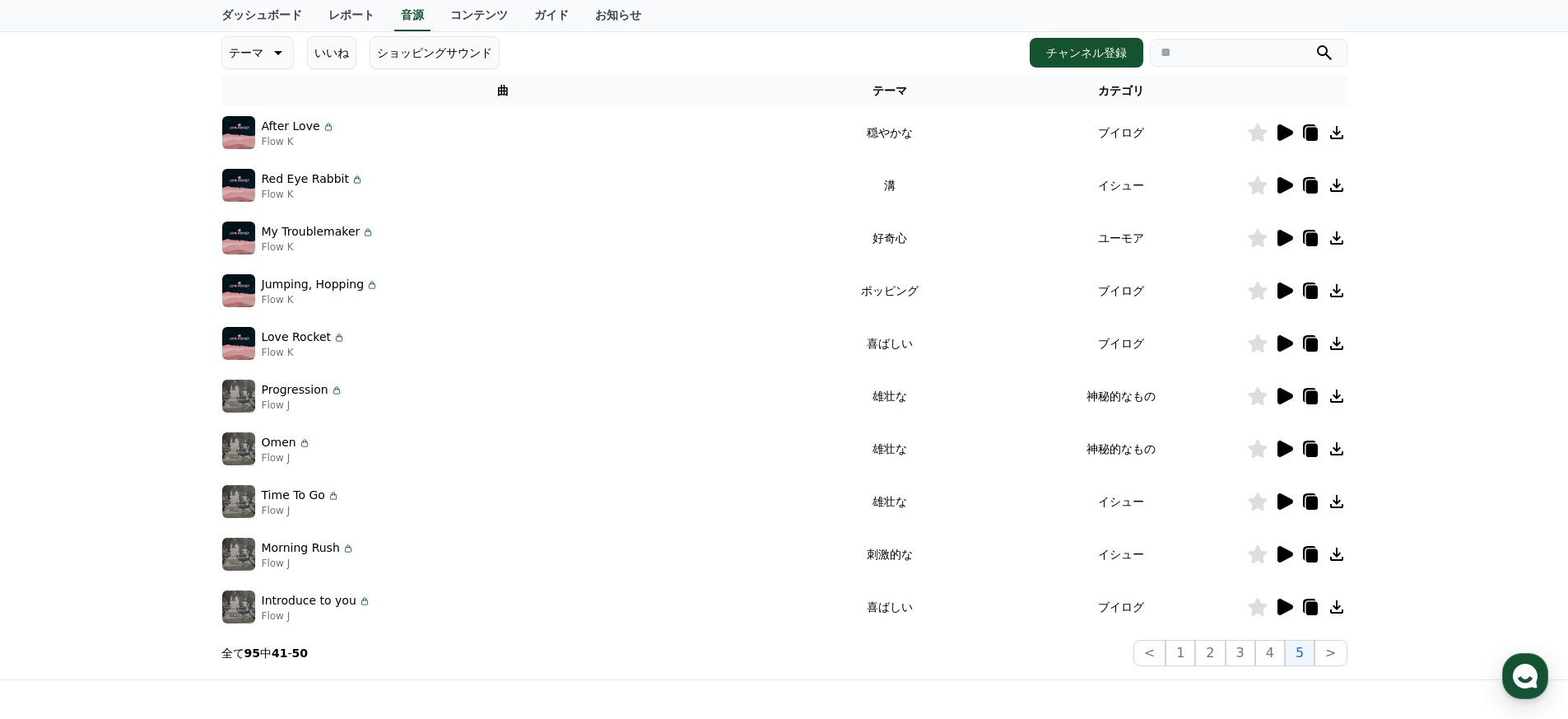
scroll to position [230, 0]
click at [611, 309] on td "Jumping, Hopping Flow K" at bounding box center [503, 291] width 563 height 53
click at [1283, 241] on icon at bounding box center [1285, 239] width 16 height 17
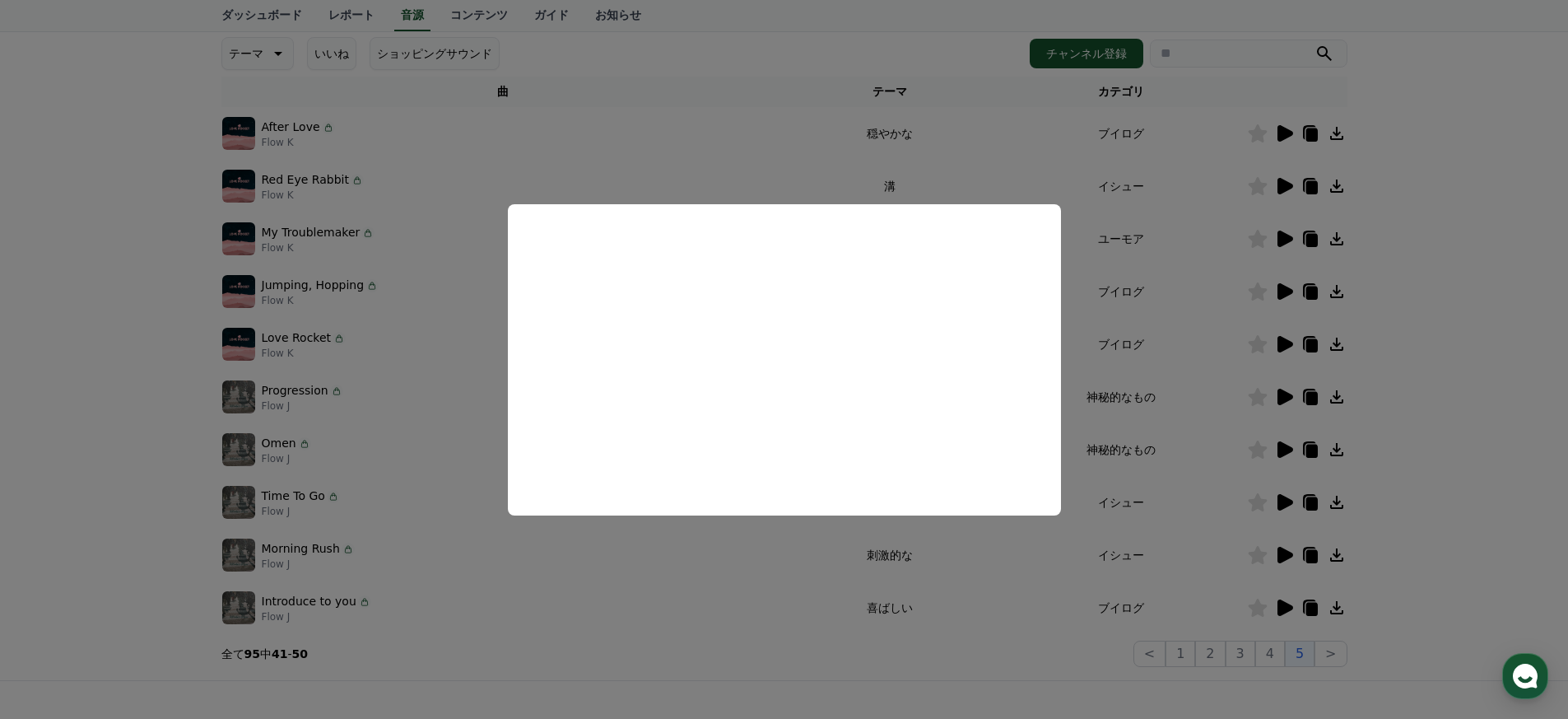
click at [1188, 285] on button "close modal" at bounding box center [784, 359] width 1568 height 719
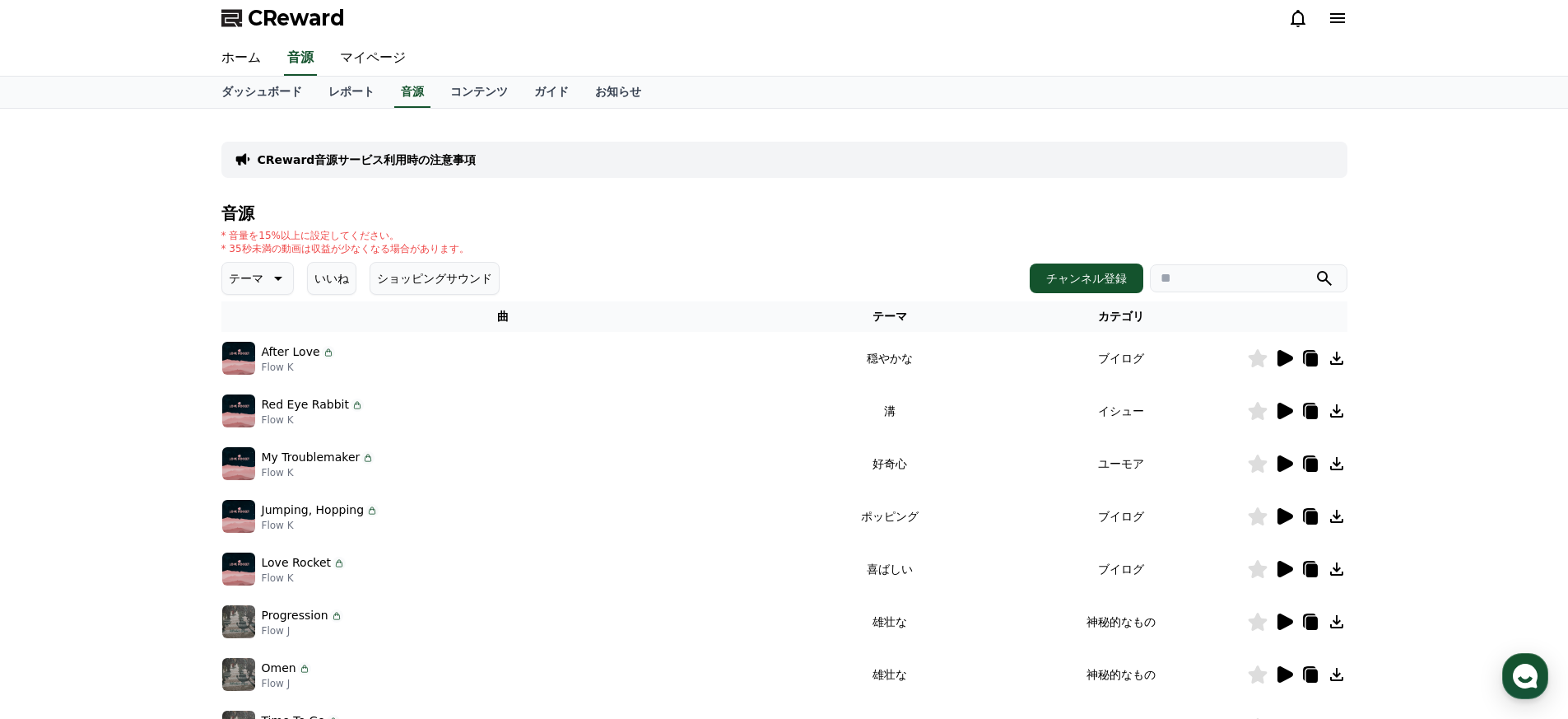
scroll to position [0, 0]
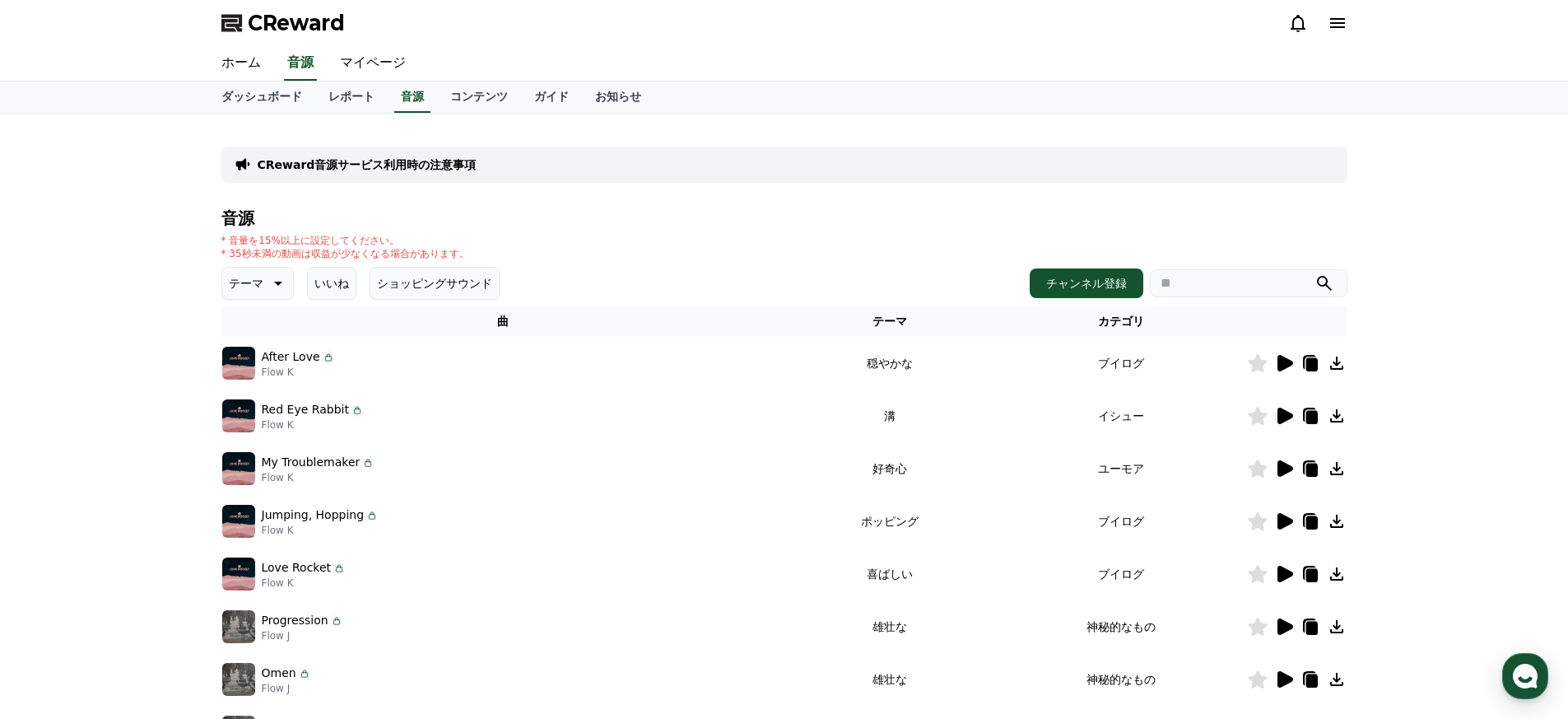
click at [1276, 365] on icon at bounding box center [1284, 363] width 20 height 20
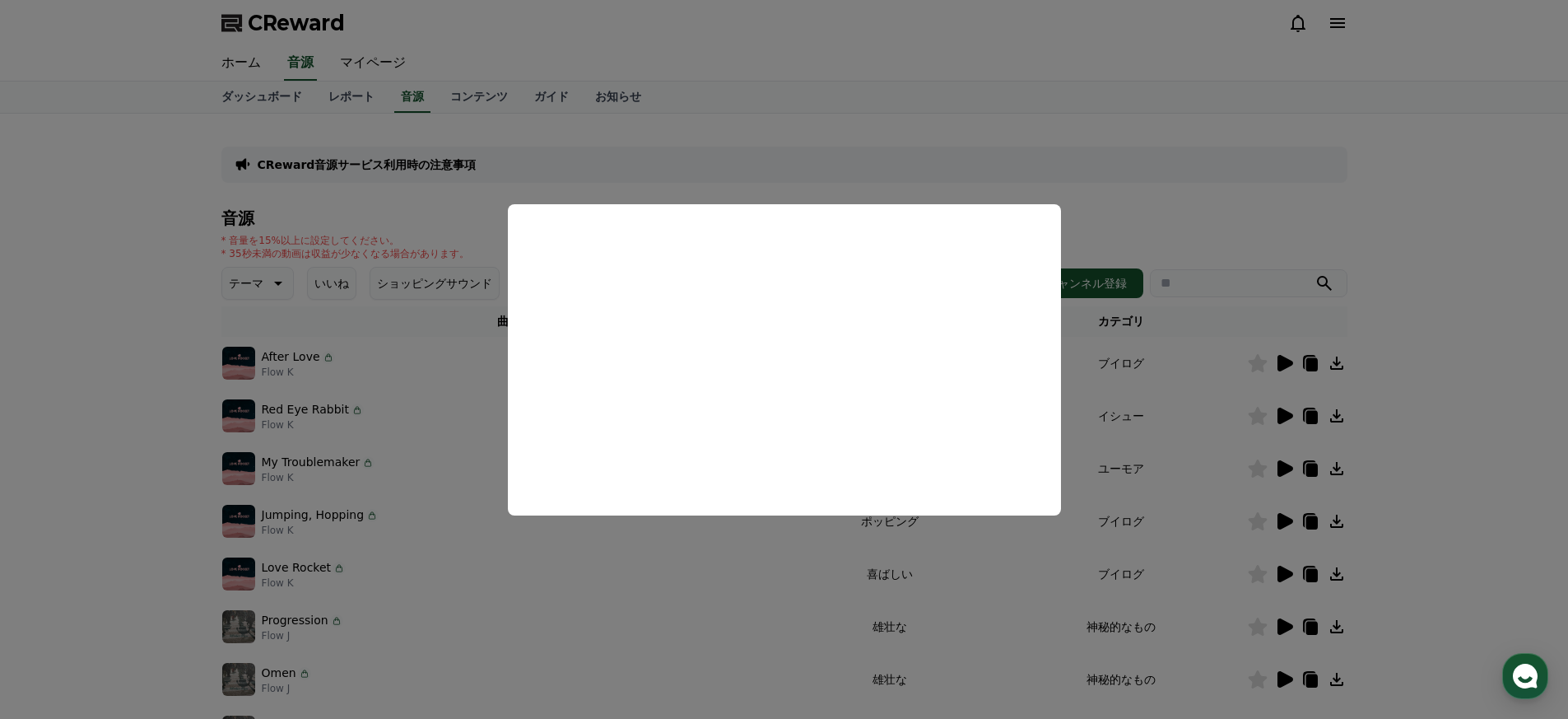
click at [1129, 471] on button "close modal" at bounding box center [784, 359] width 1568 height 719
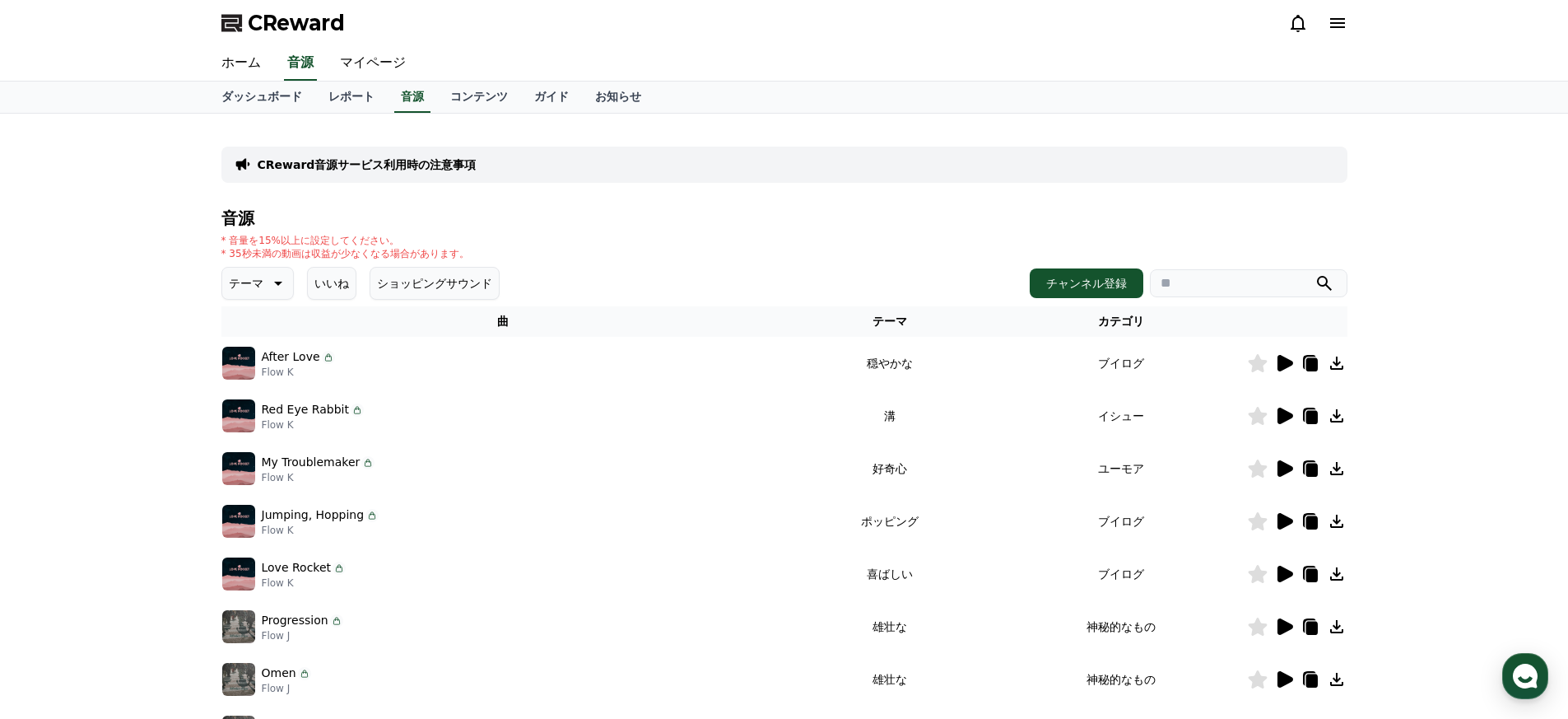
click at [1207, 439] on td "イシュー" at bounding box center [1121, 416] width 252 height 53
click at [1282, 416] on icon at bounding box center [1285, 415] width 16 height 17
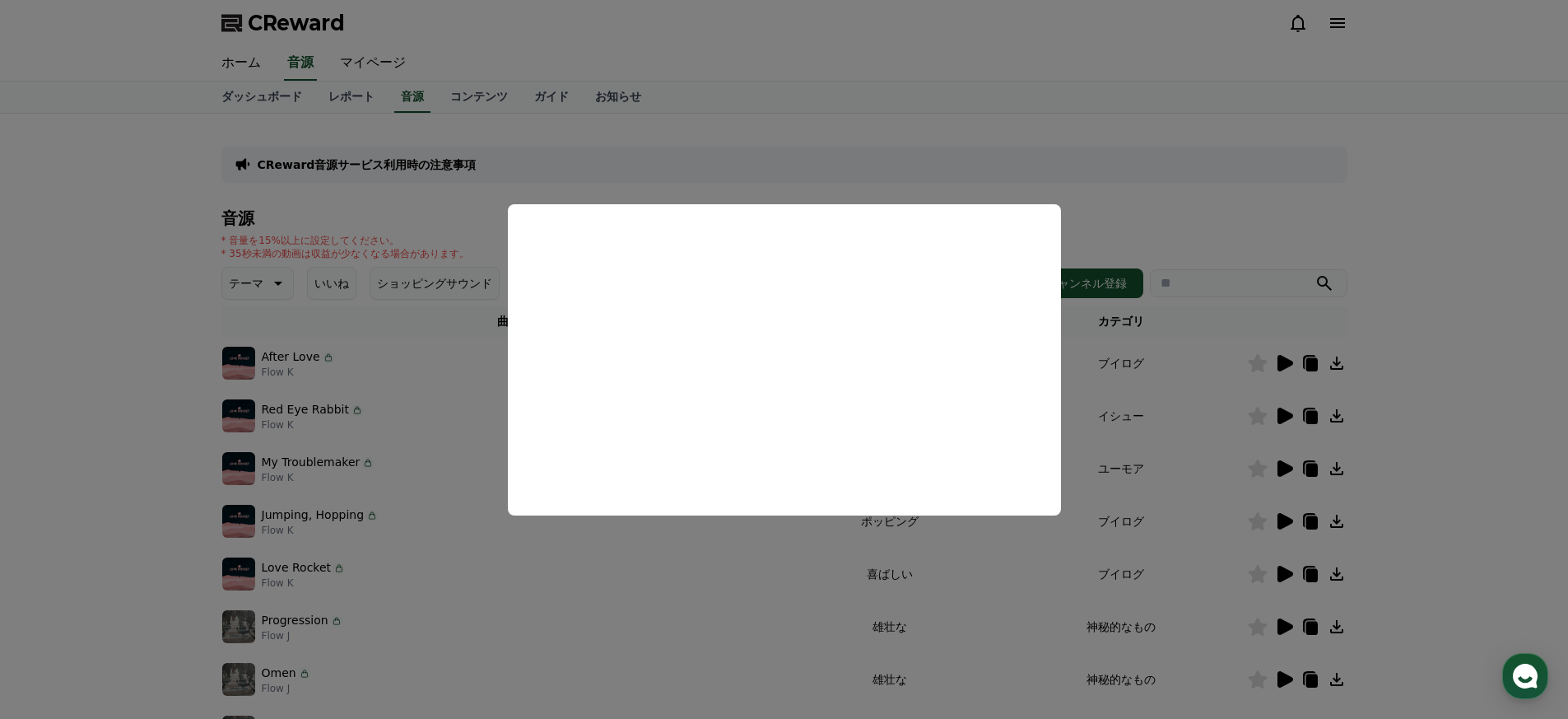
click at [431, 386] on button "close modal" at bounding box center [784, 359] width 1568 height 719
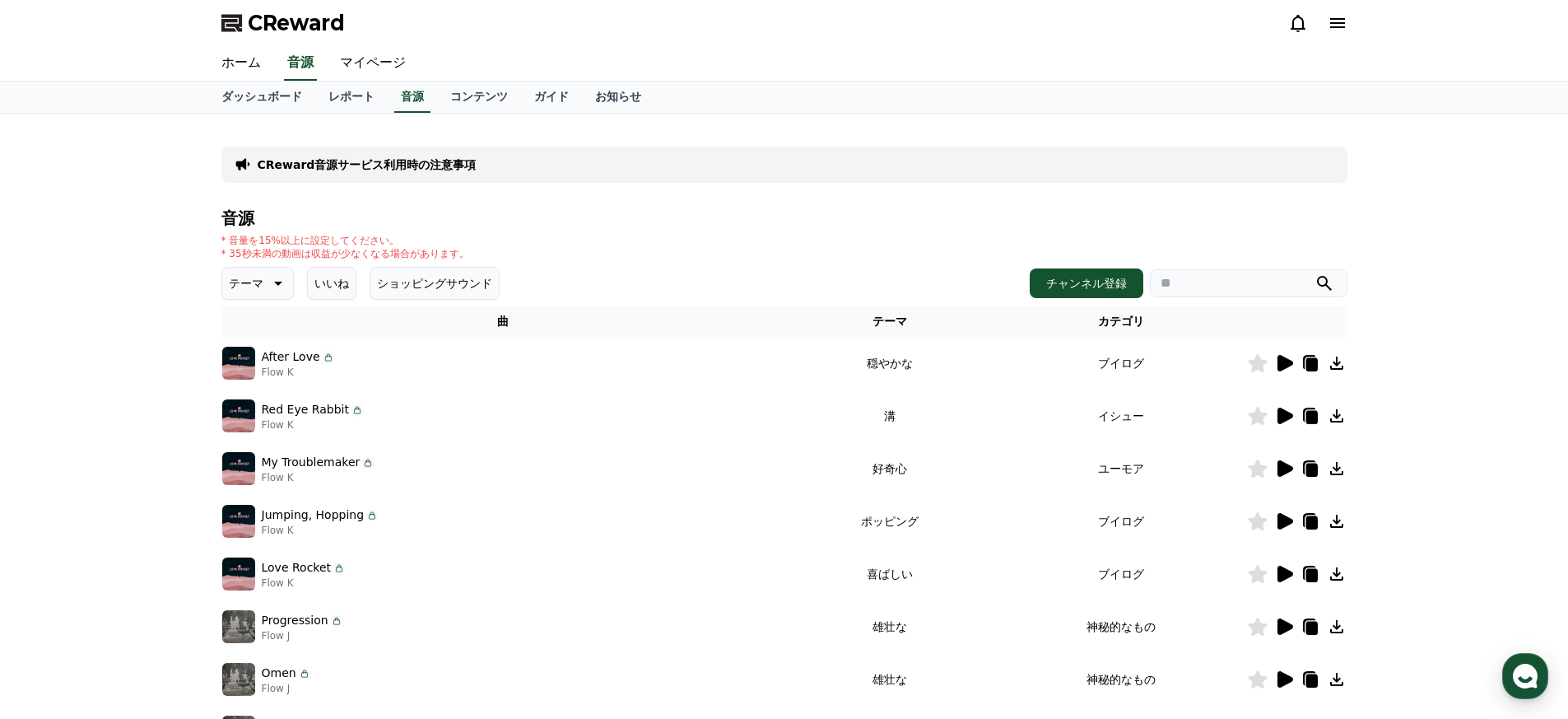
click at [1277, 569] on icon at bounding box center [1284, 573] width 20 height 20
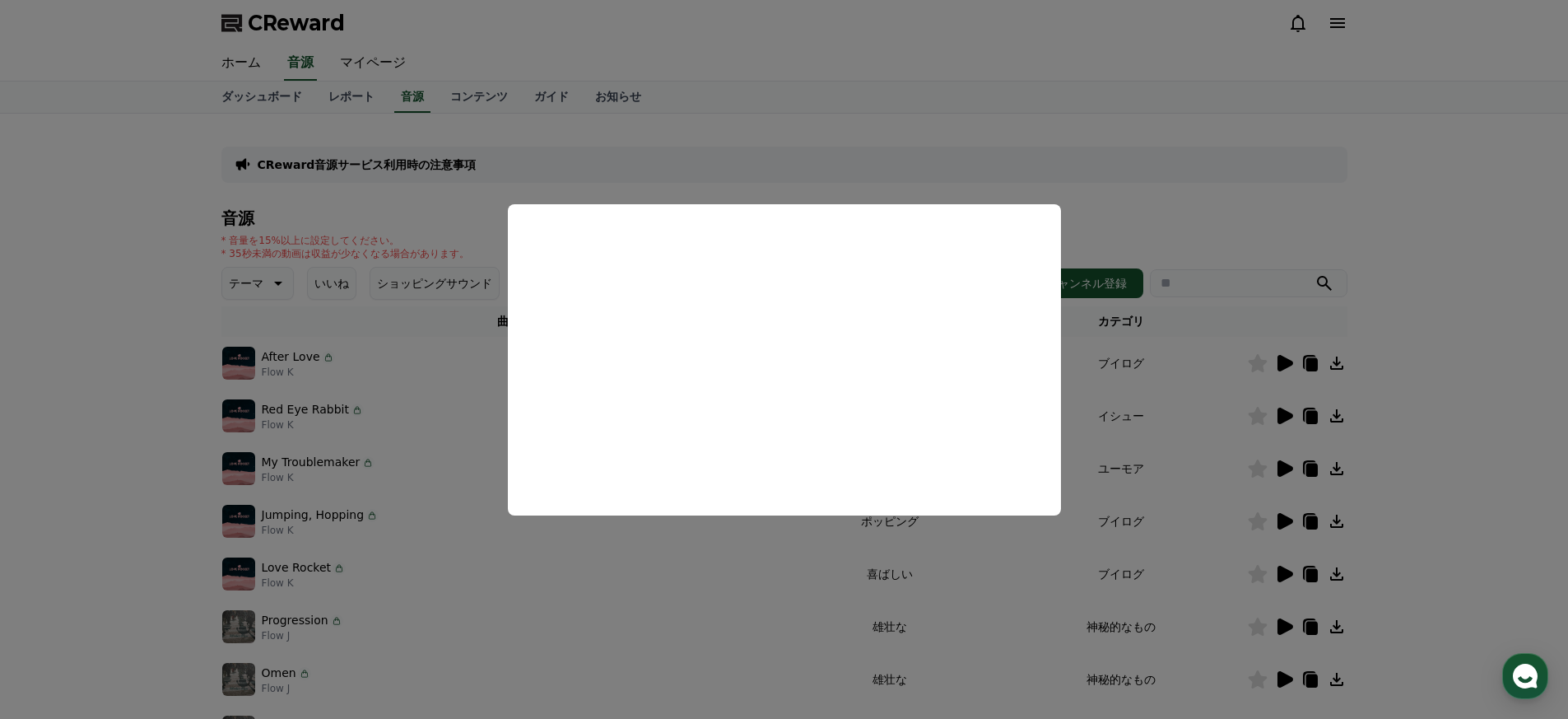
click at [1155, 518] on button "close modal" at bounding box center [784, 359] width 1568 height 719
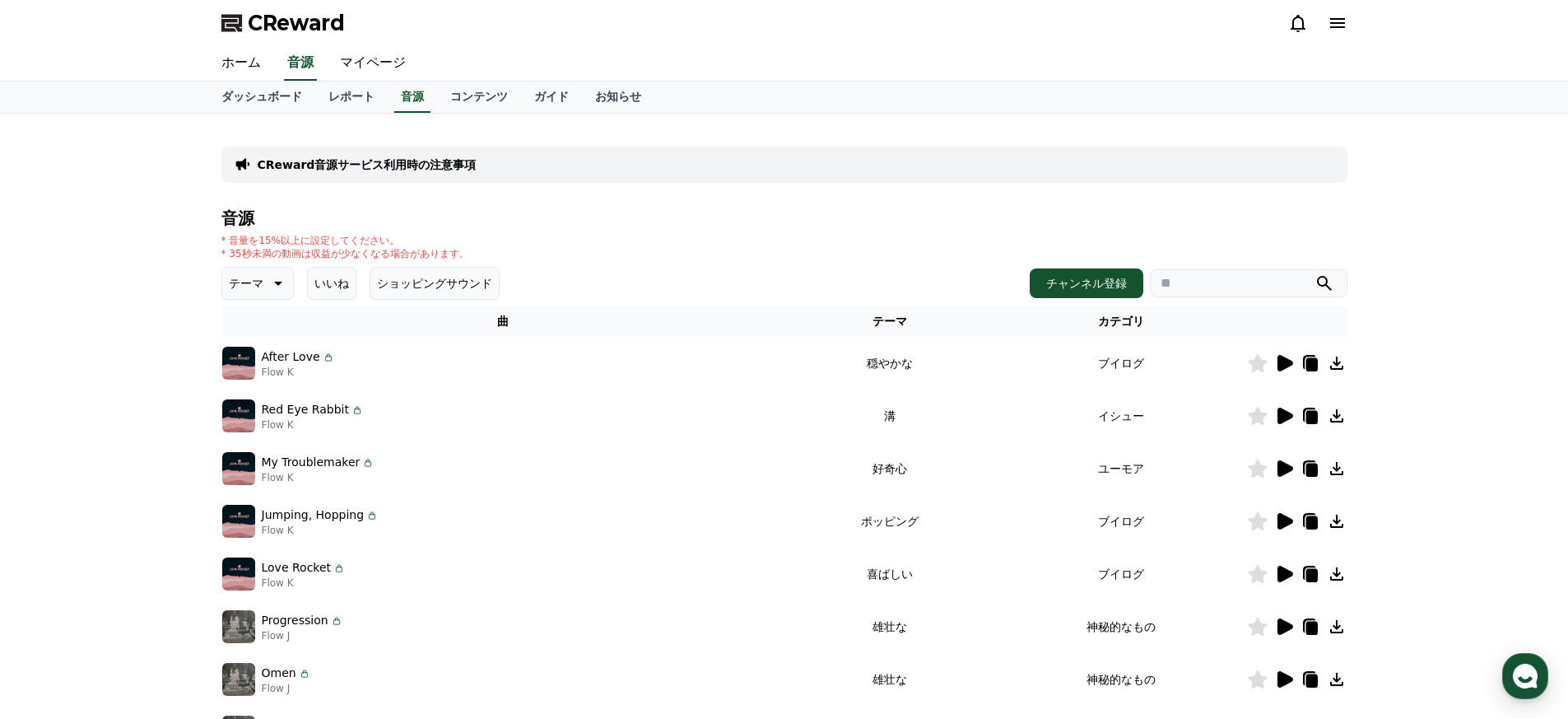
click at [1281, 520] on icon at bounding box center [1285, 521] width 16 height 17
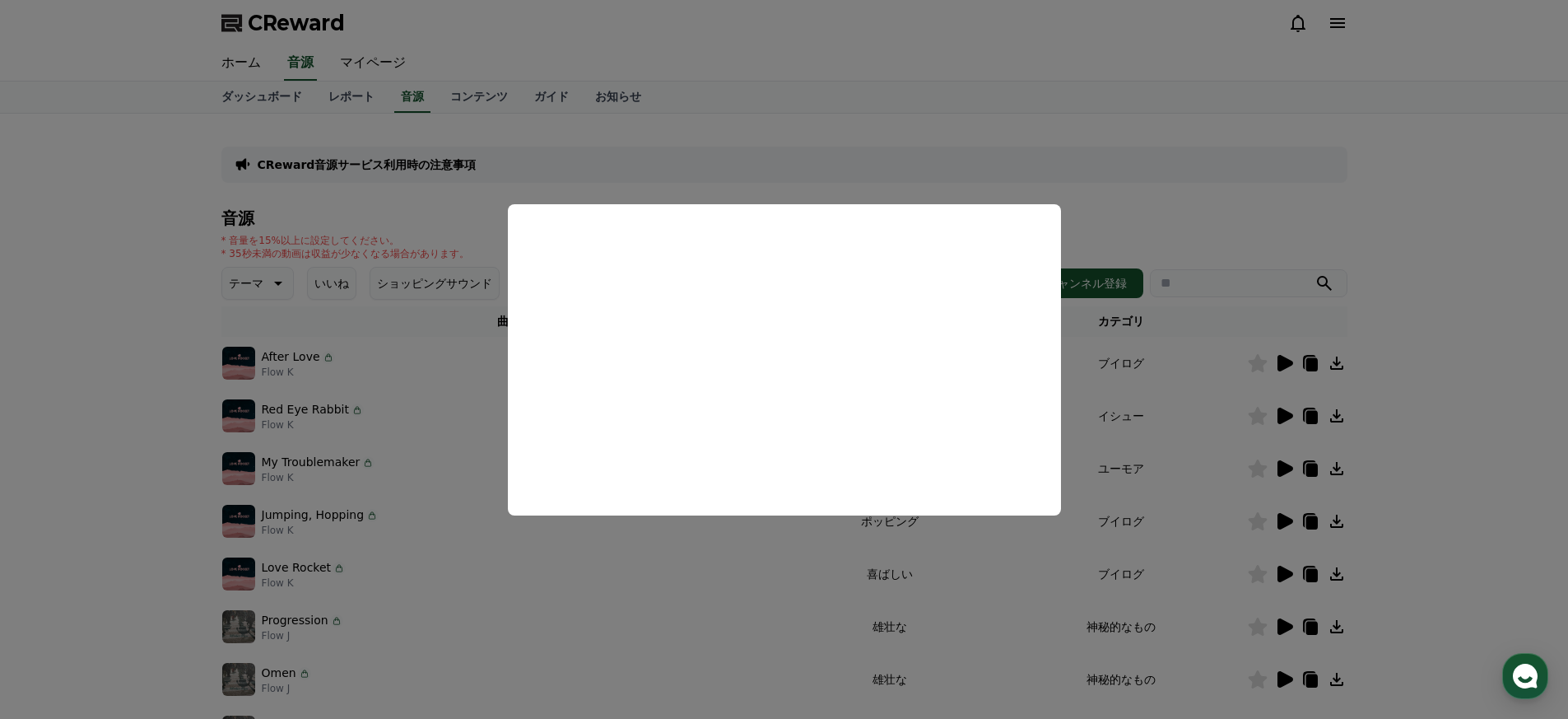
click at [1184, 426] on button "close modal" at bounding box center [784, 359] width 1568 height 719
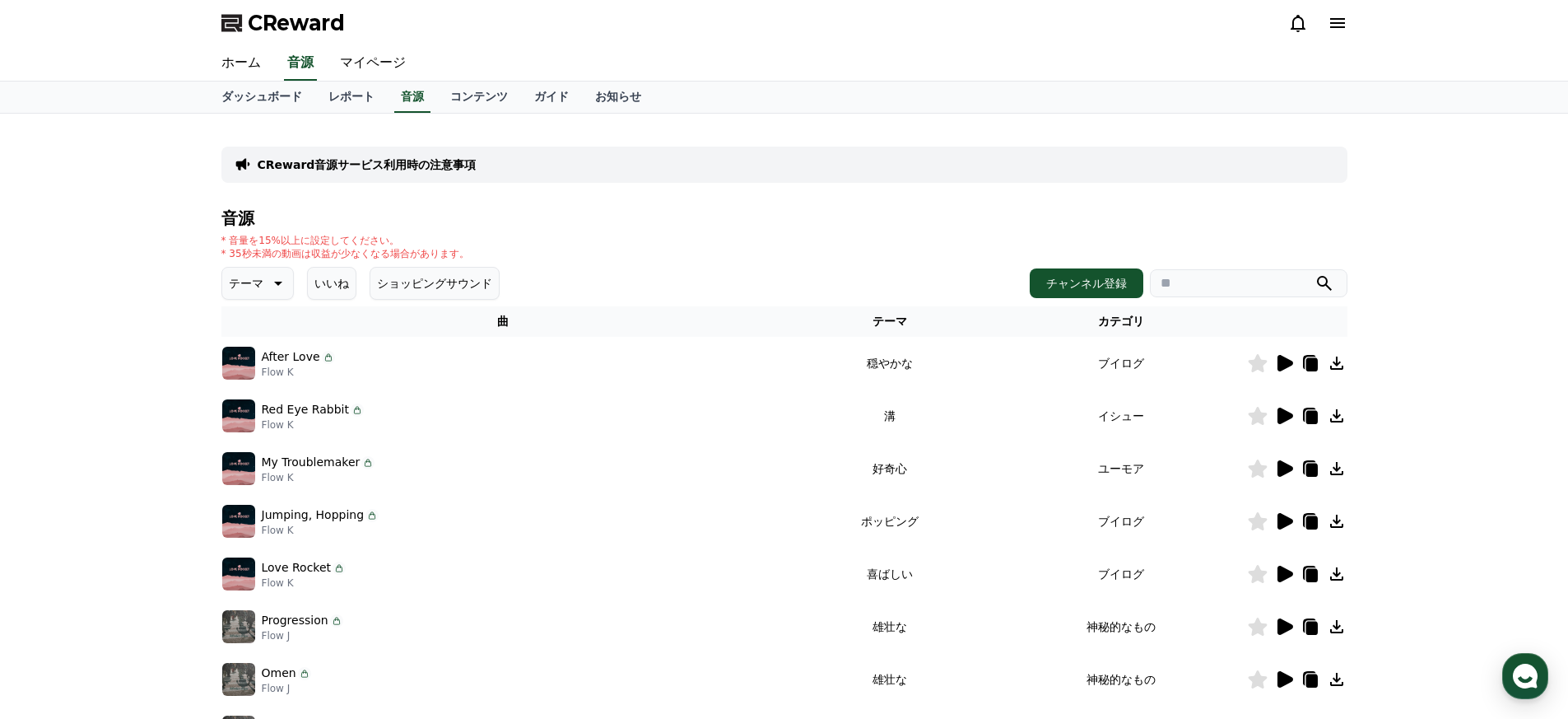
click at [1283, 416] on icon at bounding box center [1285, 415] width 16 height 17
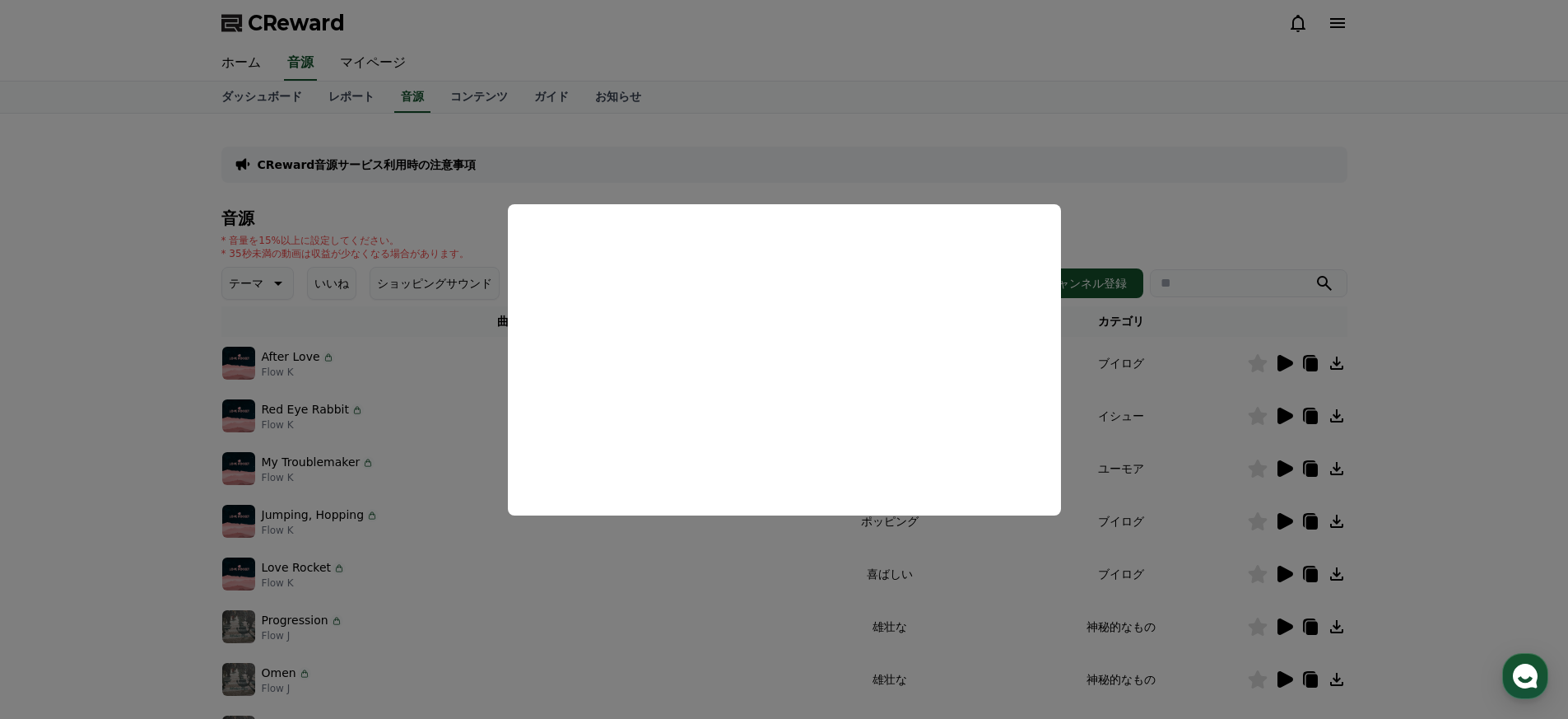
click at [1225, 457] on button "close modal" at bounding box center [784, 359] width 1568 height 719
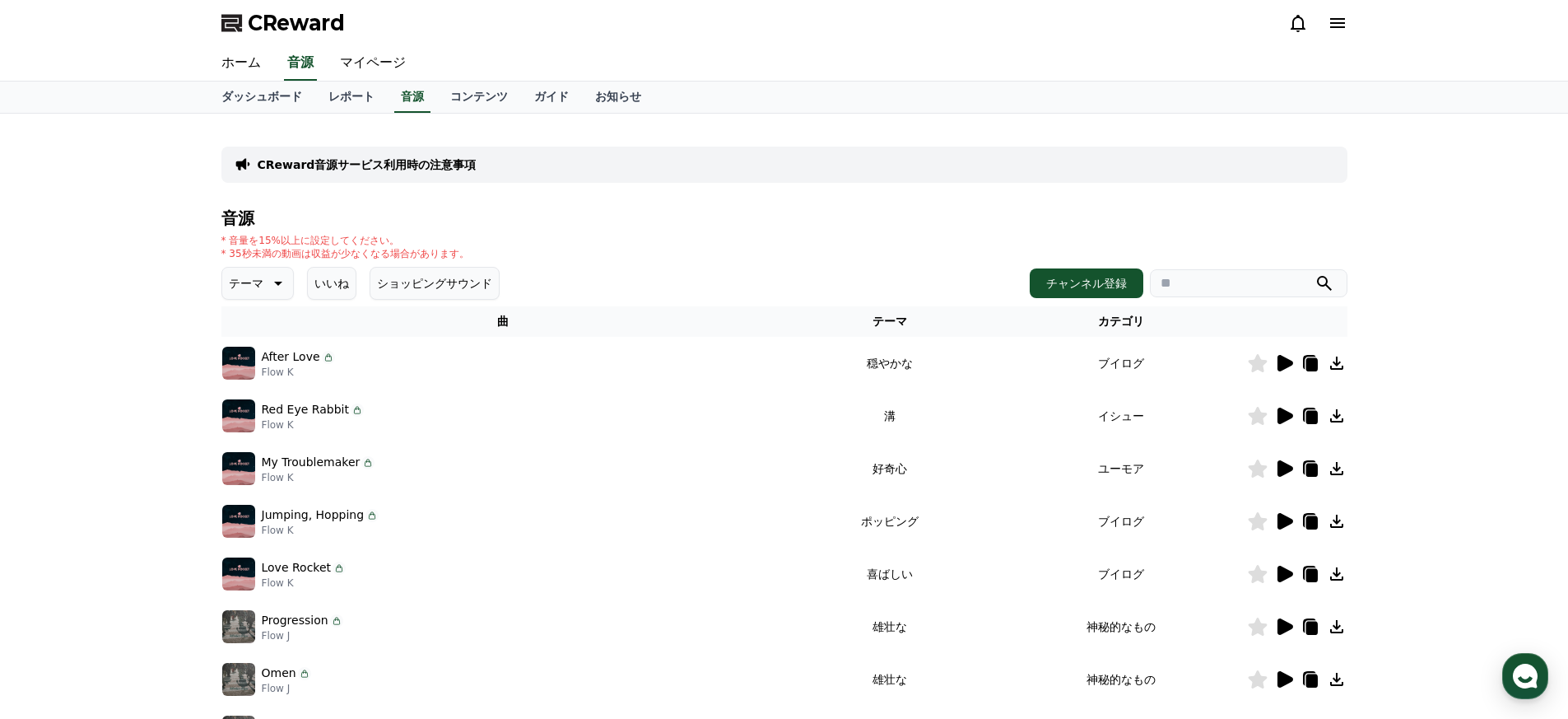
click at [1284, 359] on icon at bounding box center [1285, 363] width 16 height 17
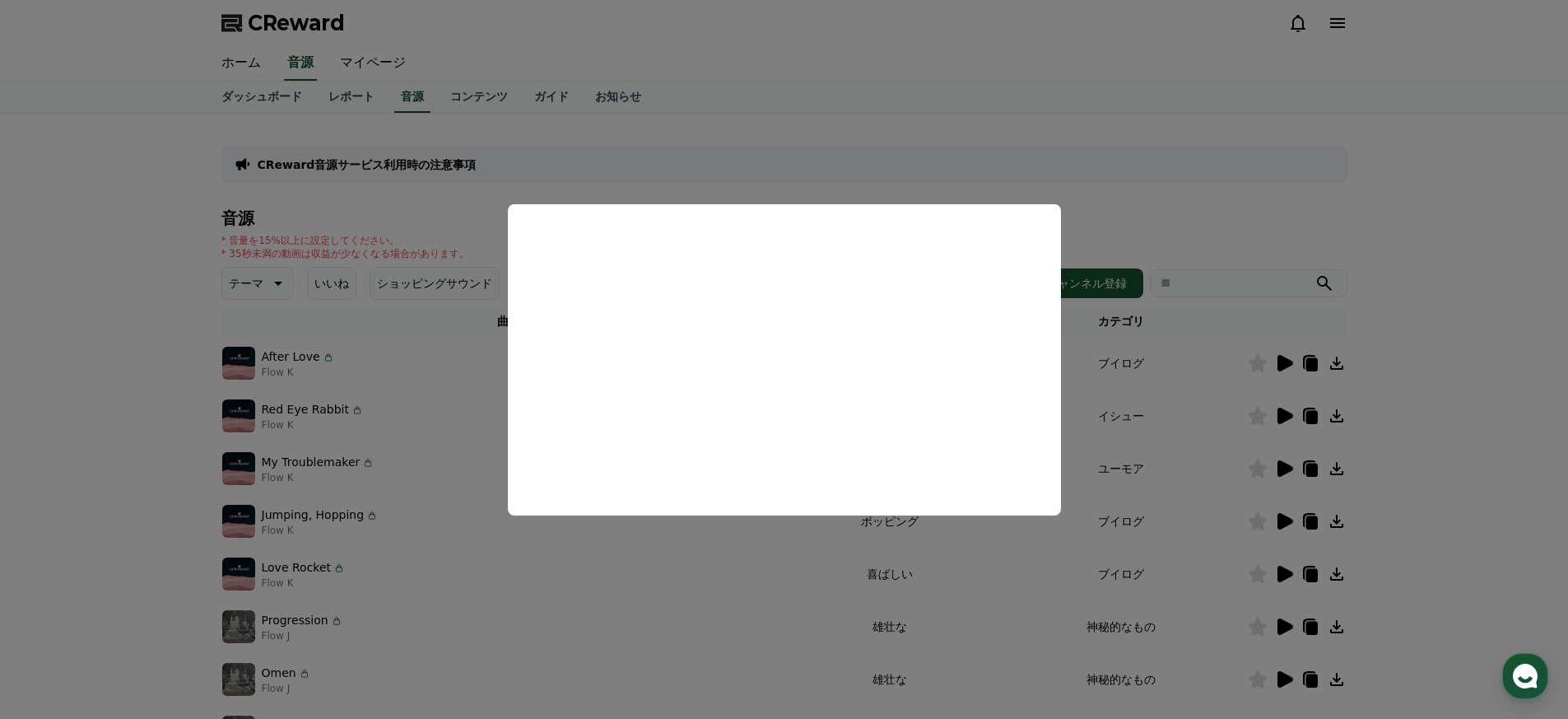
click at [1139, 386] on button "close modal" at bounding box center [784, 359] width 1568 height 719
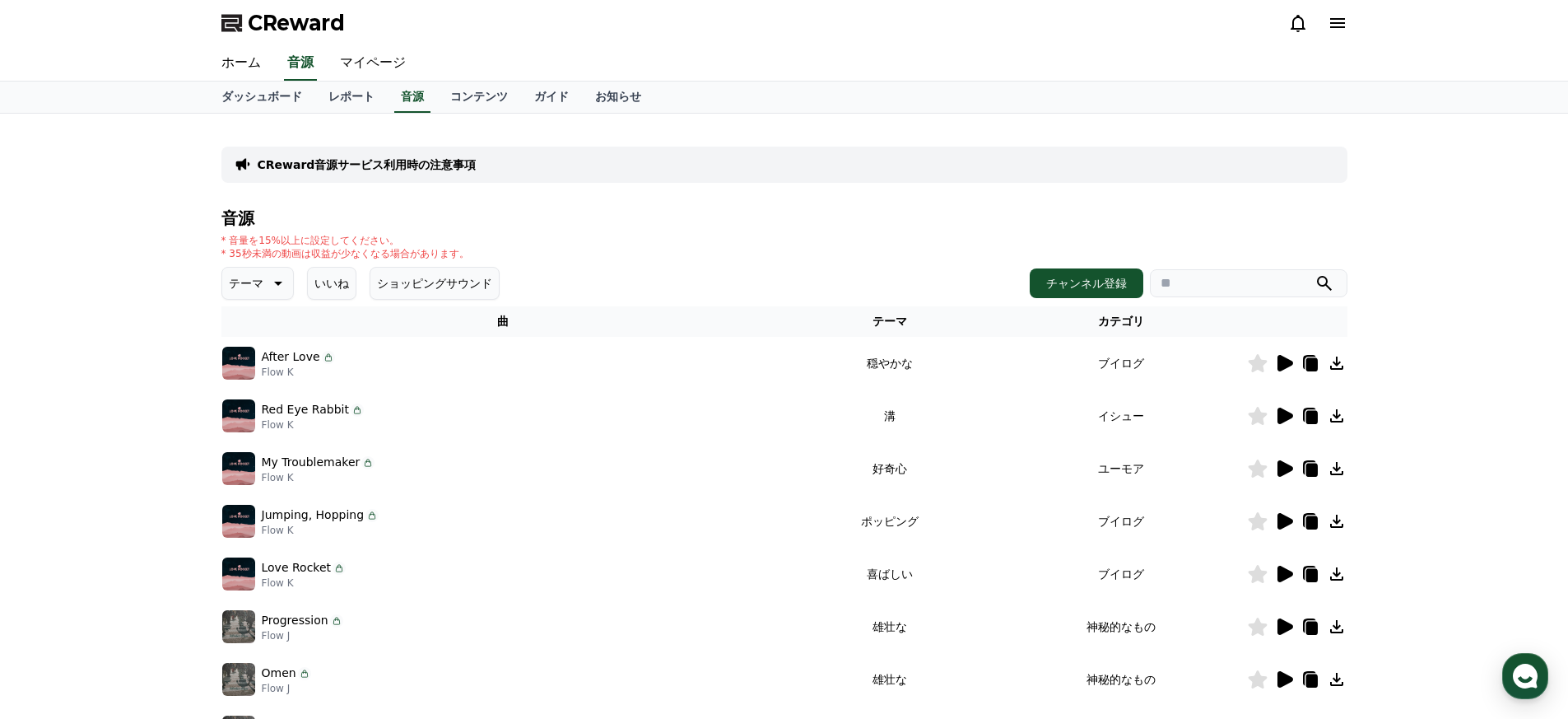
click at [1285, 466] on icon at bounding box center [1285, 468] width 16 height 17
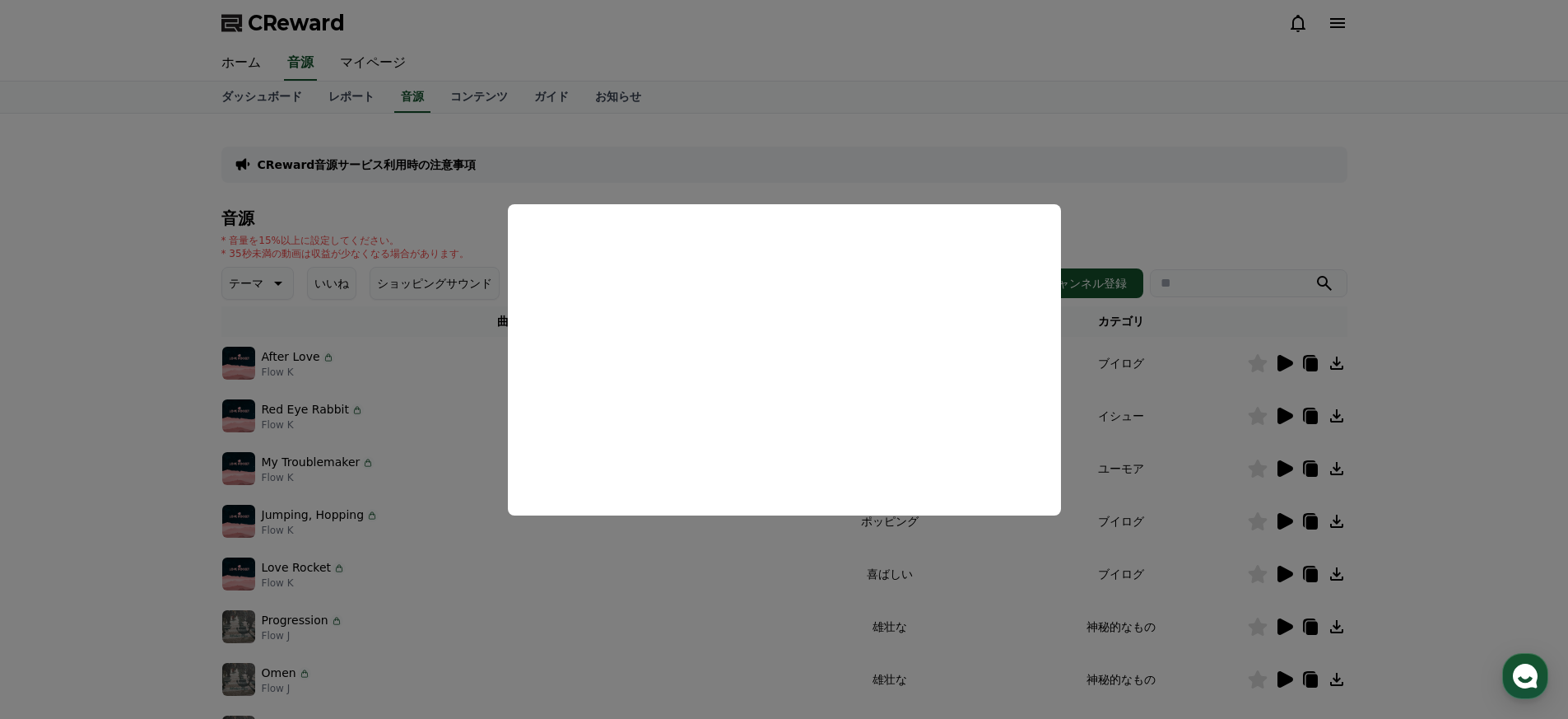
click at [1172, 474] on button "close modal" at bounding box center [784, 359] width 1568 height 719
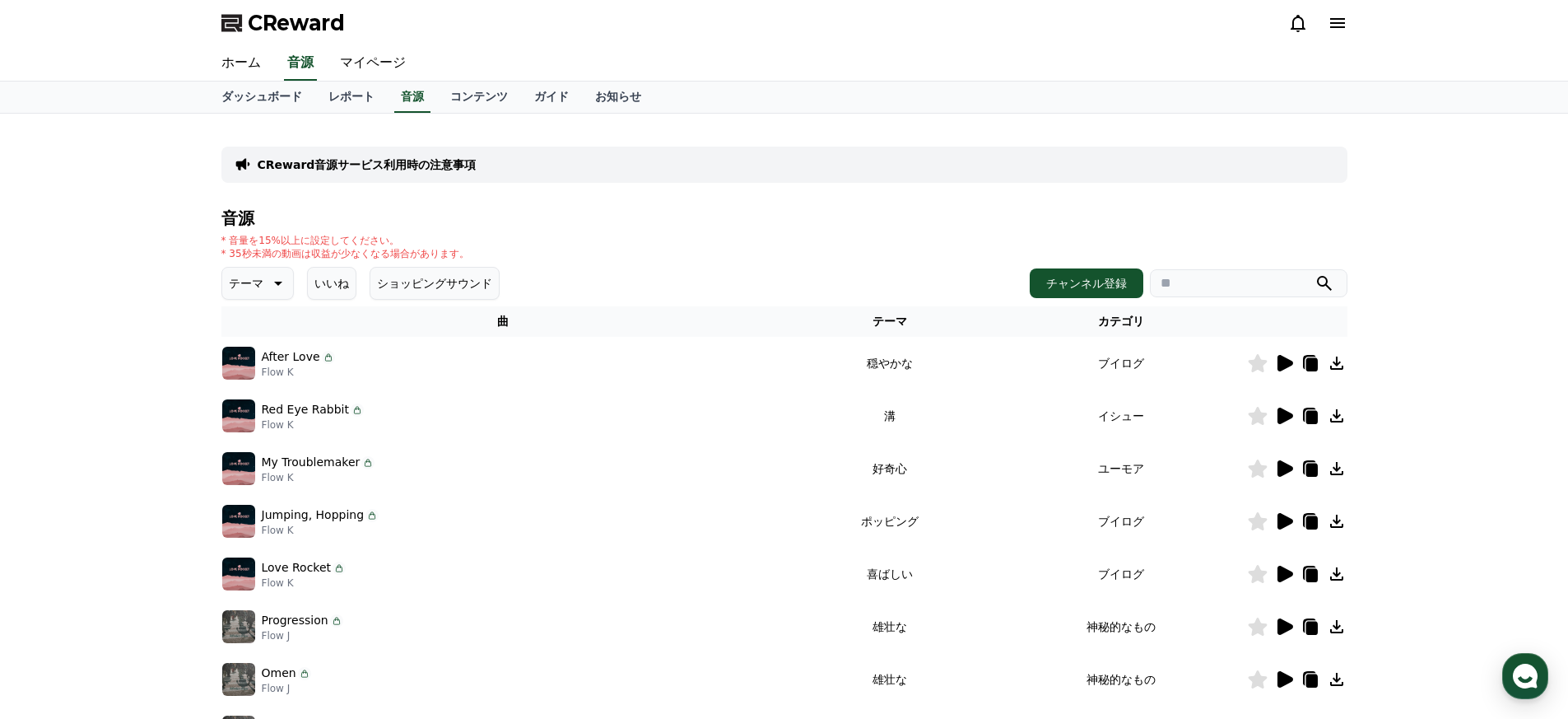
click at [1334, 410] on icon at bounding box center [1337, 415] width 20 height 20
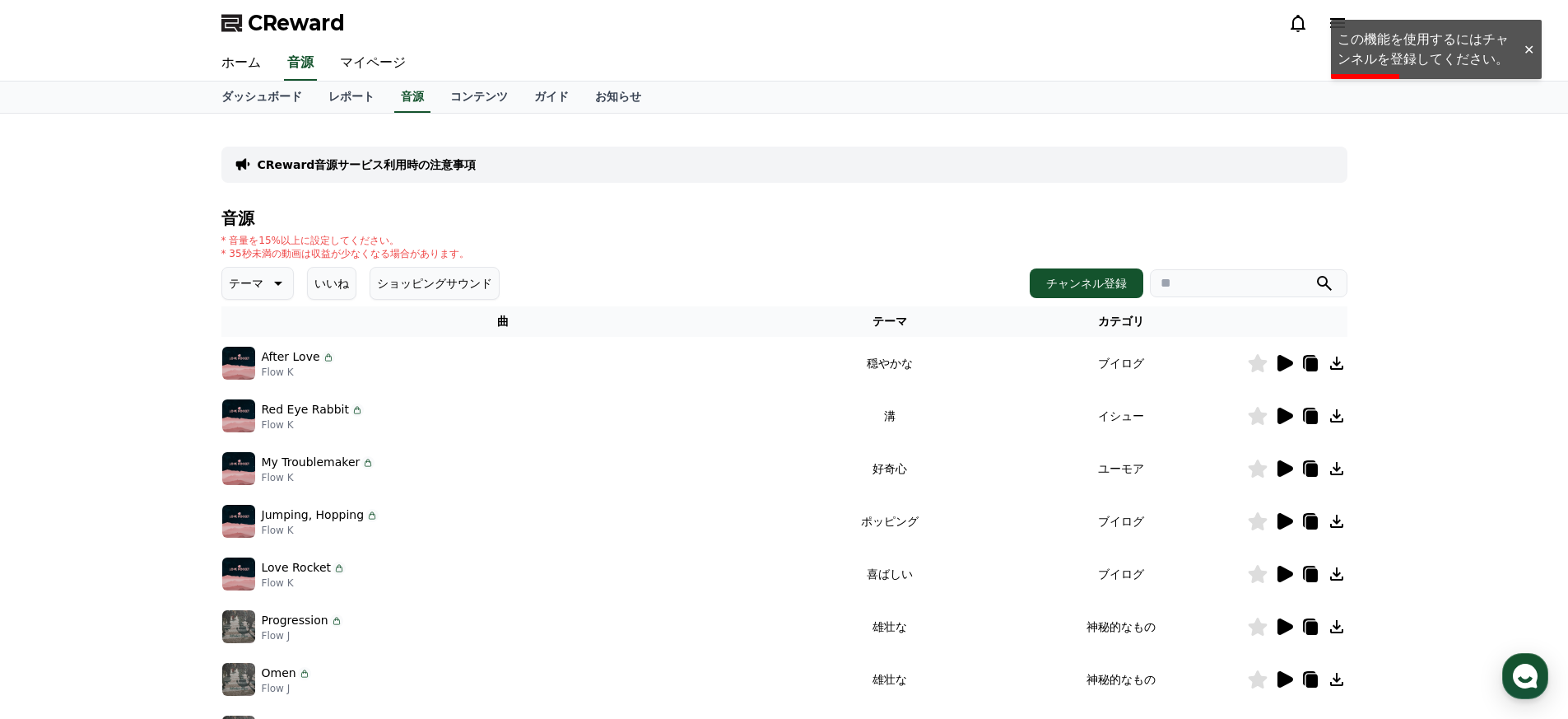
click at [1336, 410] on icon at bounding box center [1337, 415] width 13 height 13
click at [301, 467] on p "My Troublemaker" at bounding box center [310, 462] width 98 height 17
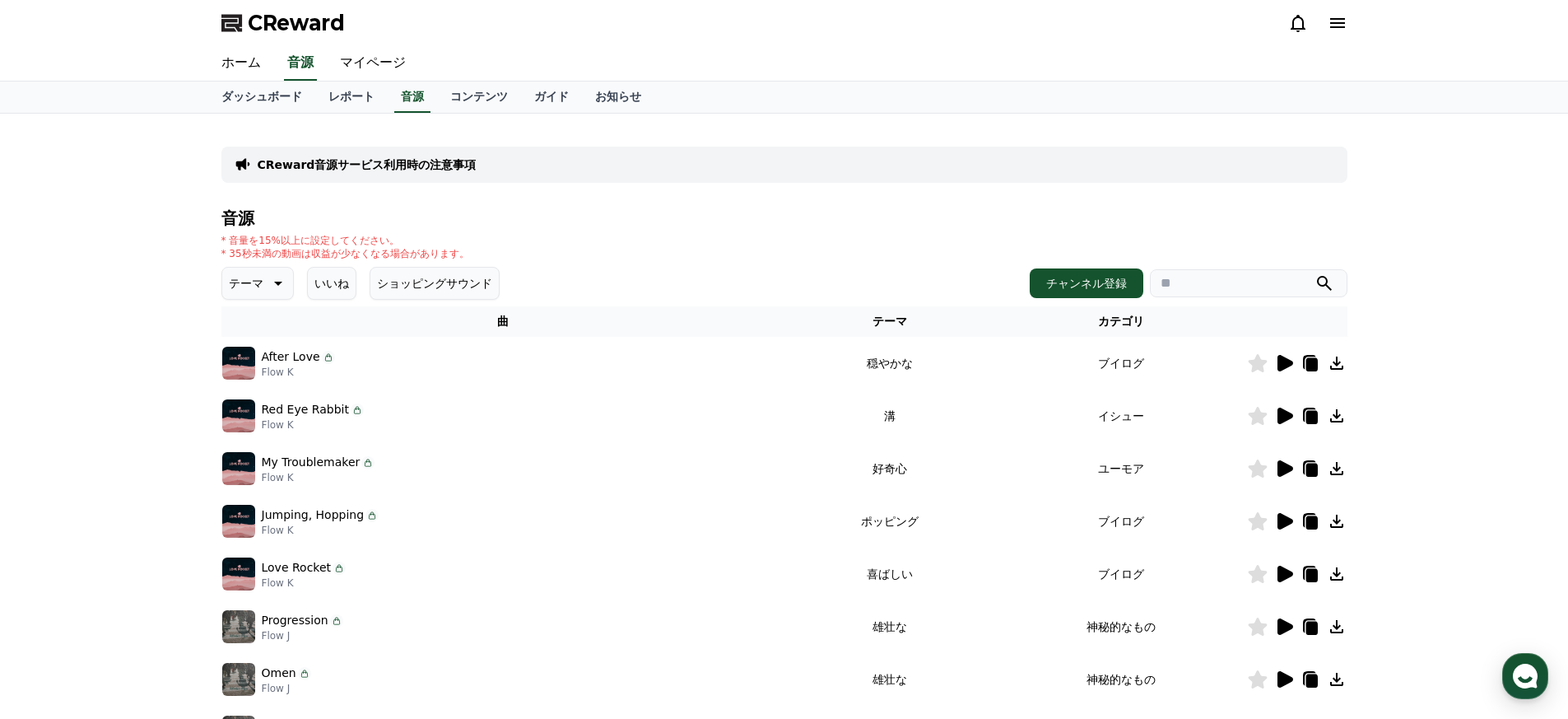
click at [1292, 415] on icon at bounding box center [1285, 415] width 16 height 17
